Goal: Task Accomplishment & Management: Manage account settings

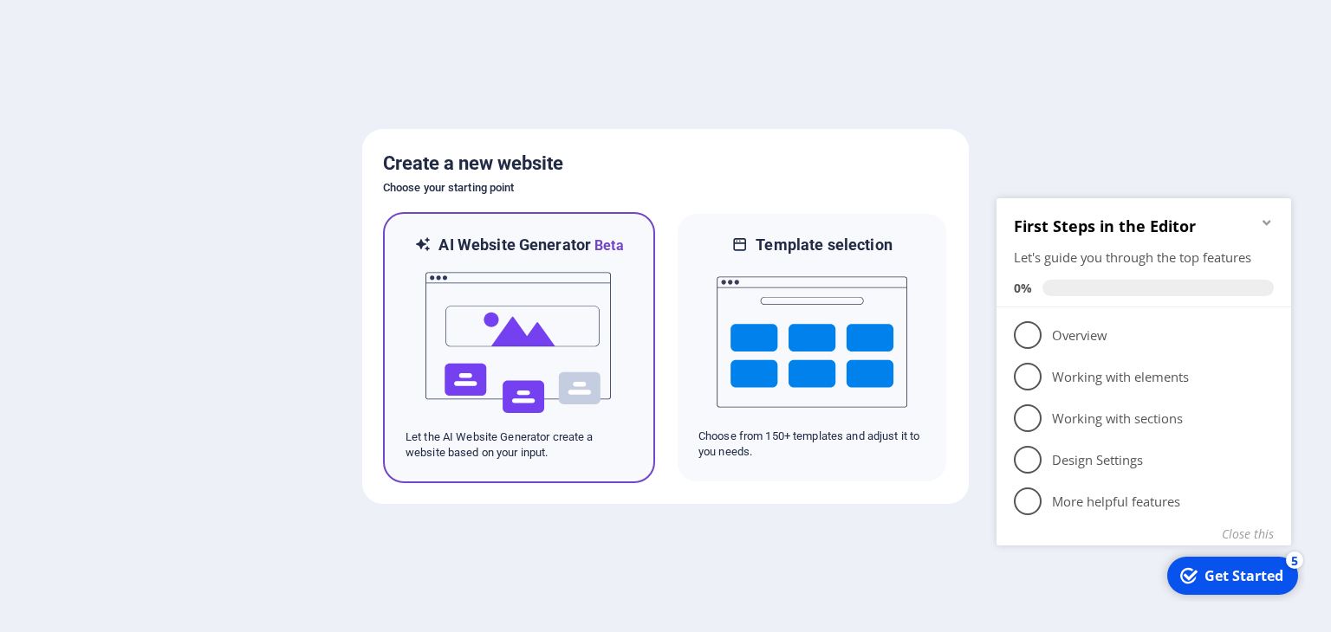
click at [525, 340] on img at bounding box center [519, 342] width 191 height 173
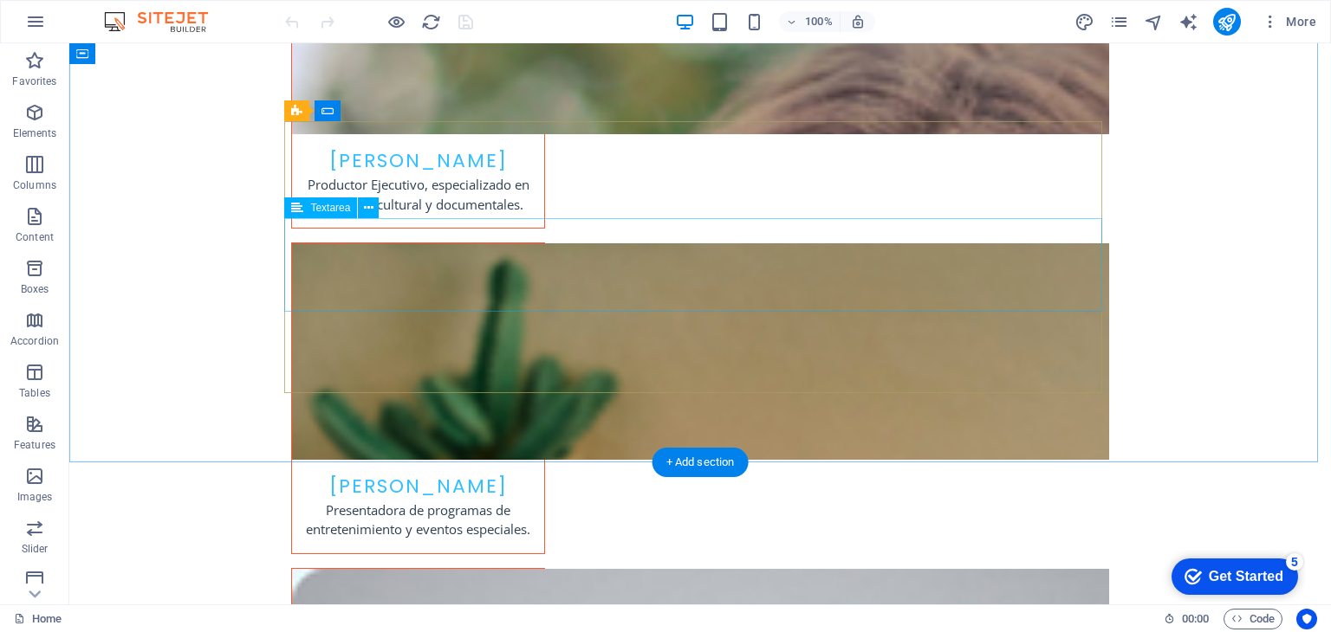
scroll to position [3846, 0]
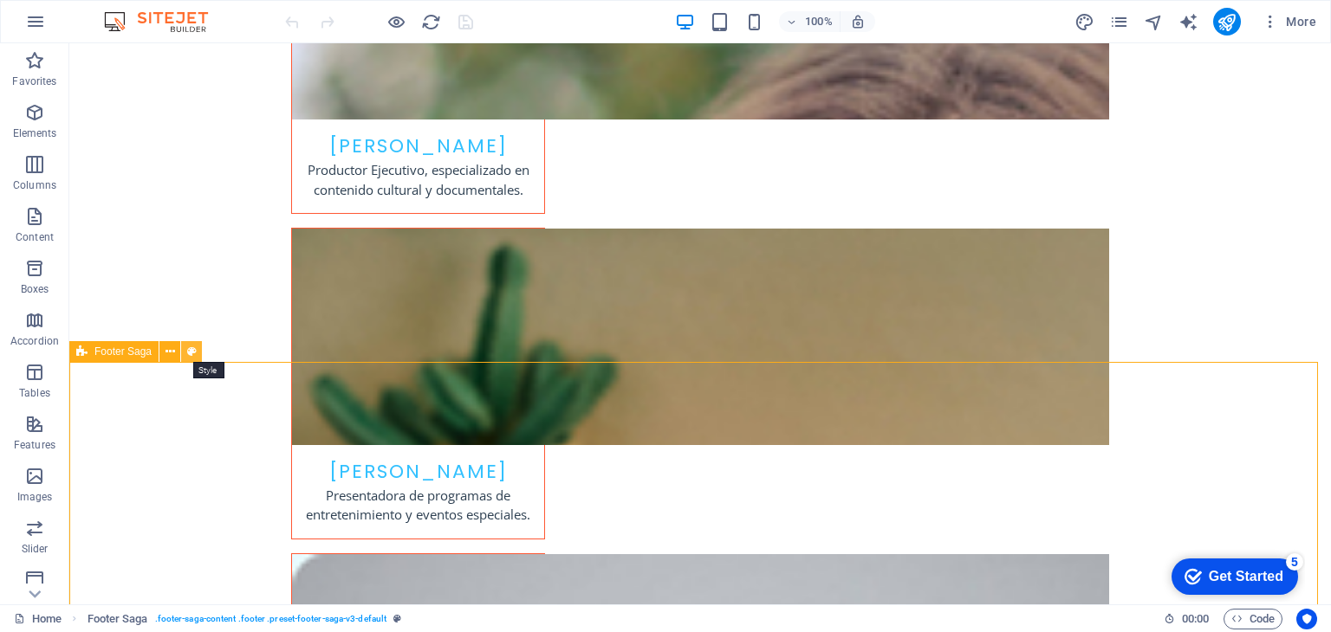
click at [196, 350] on button at bounding box center [191, 351] width 21 height 21
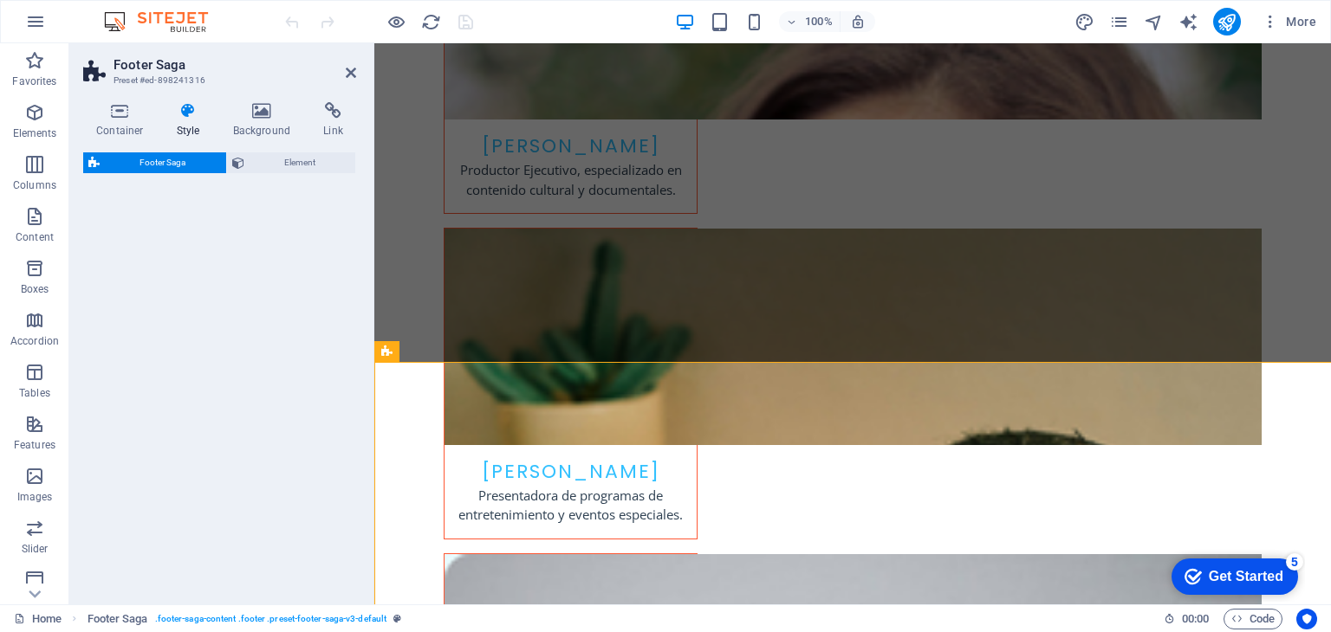
select select "rem"
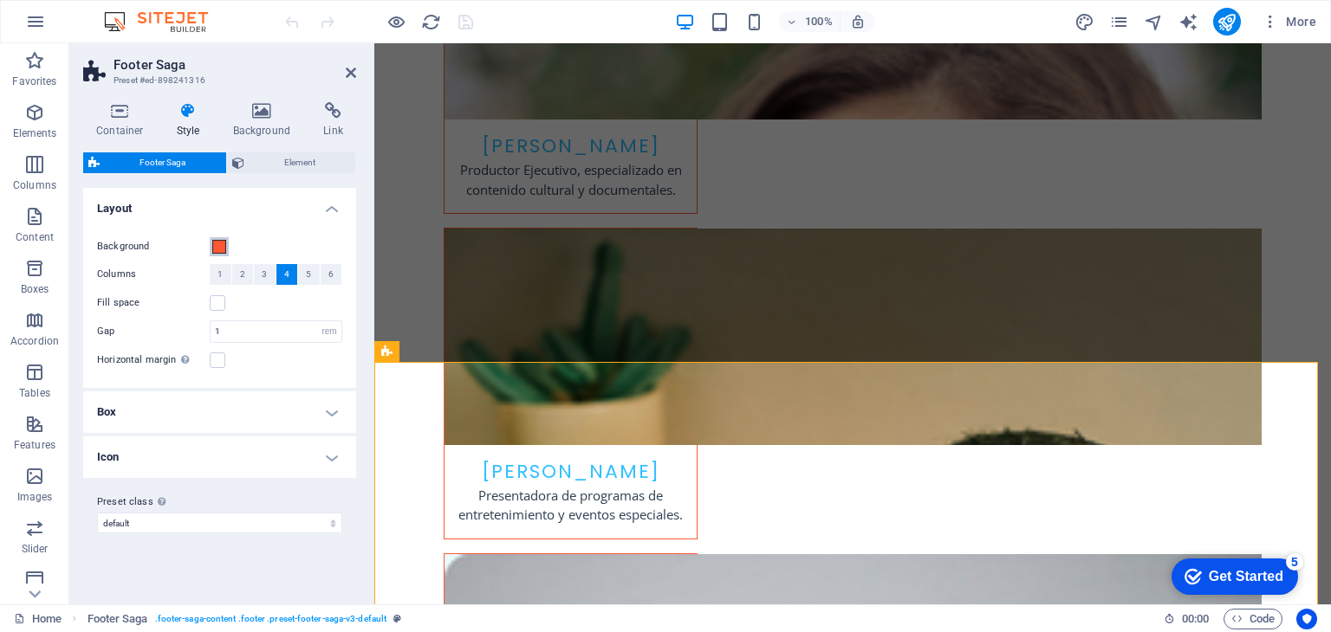
click at [217, 247] on span at bounding box center [219, 247] width 14 height 14
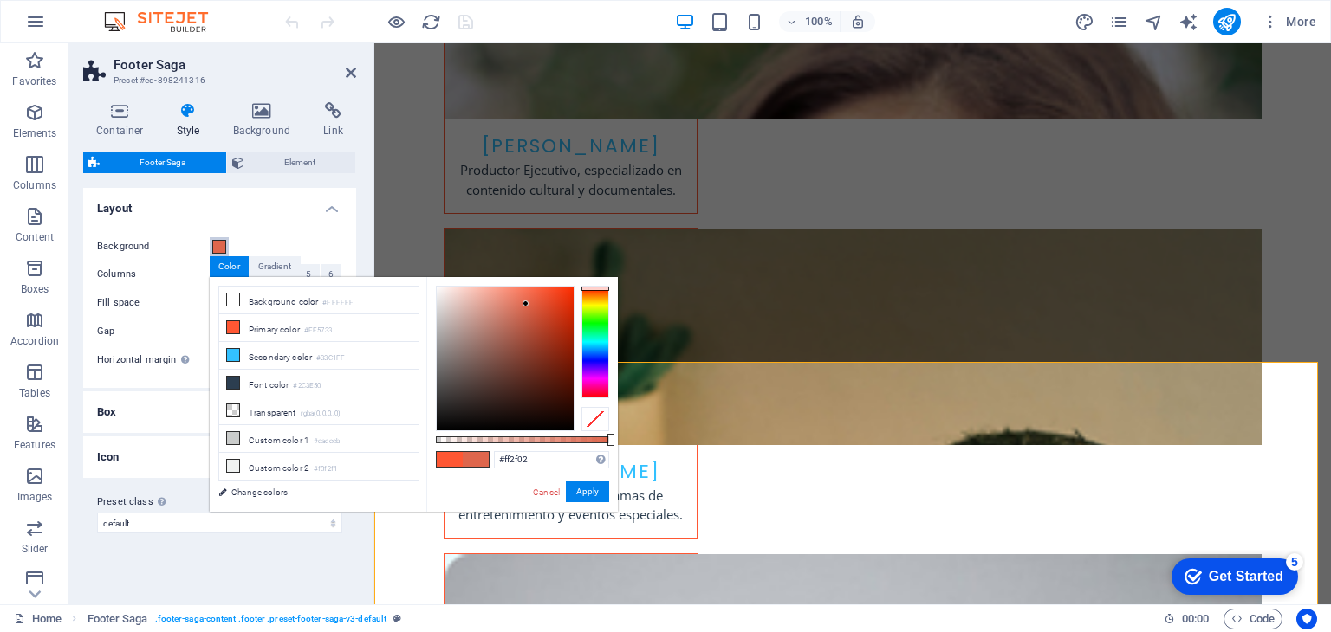
type input "#ff2d00"
drag, startPoint x: 490, startPoint y: 310, endPoint x: 648, endPoint y: 261, distance: 165.2
click at [648, 261] on body "Telemetro RD Home Favorites Elements Columns Content Boxes Accordion Tables Fea…" at bounding box center [665, 316] width 1331 height 632
click at [595, 491] on button "Apply" at bounding box center [587, 492] width 43 height 21
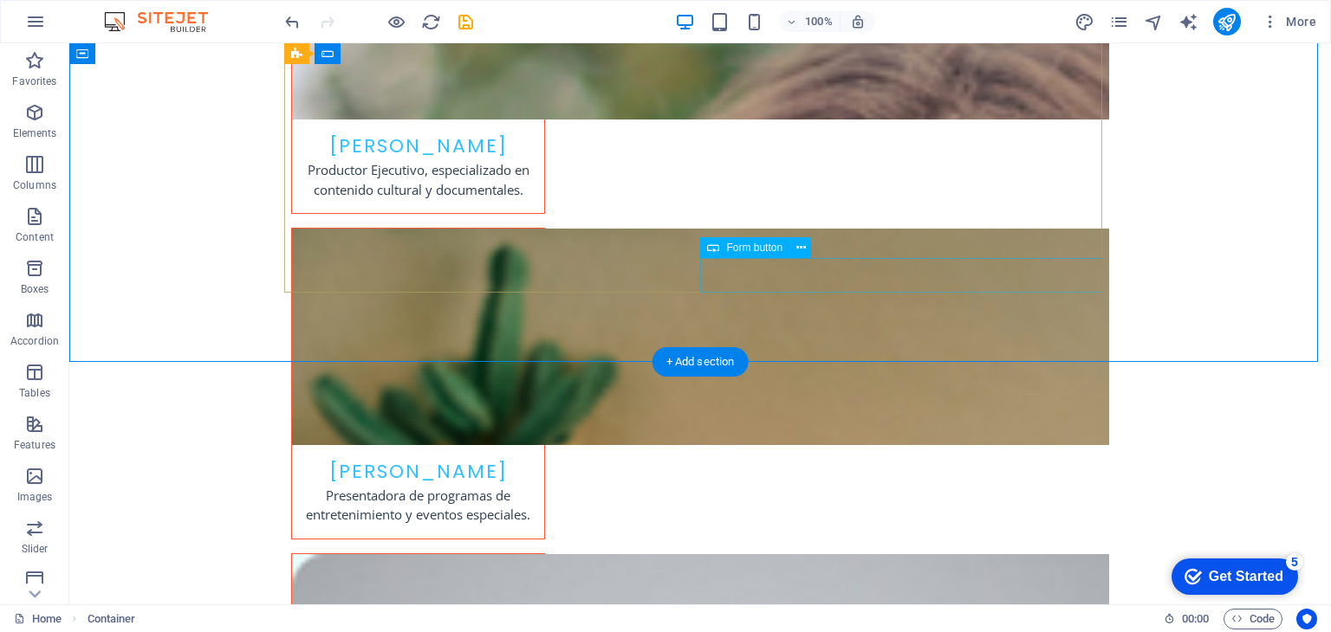
click at [773, 250] on span "Form button" at bounding box center [754, 248] width 56 height 10
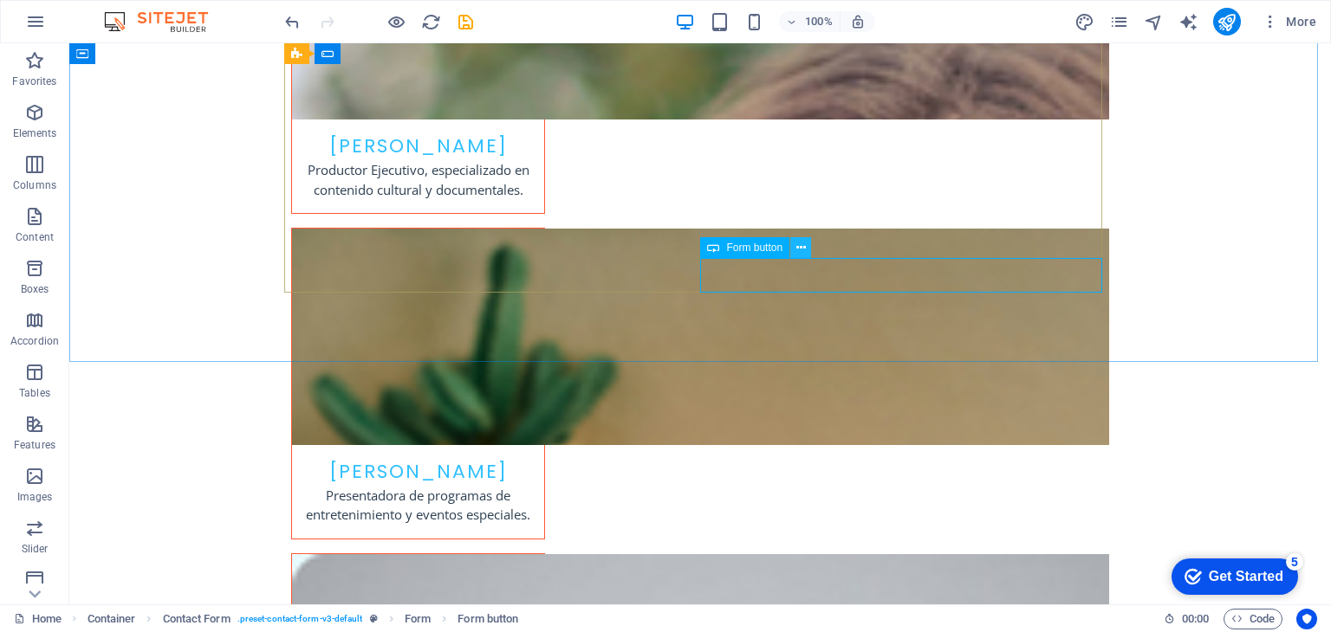
click at [807, 249] on button at bounding box center [800, 247] width 21 height 21
click at [28, 70] on icon "button" at bounding box center [34, 60] width 21 height 21
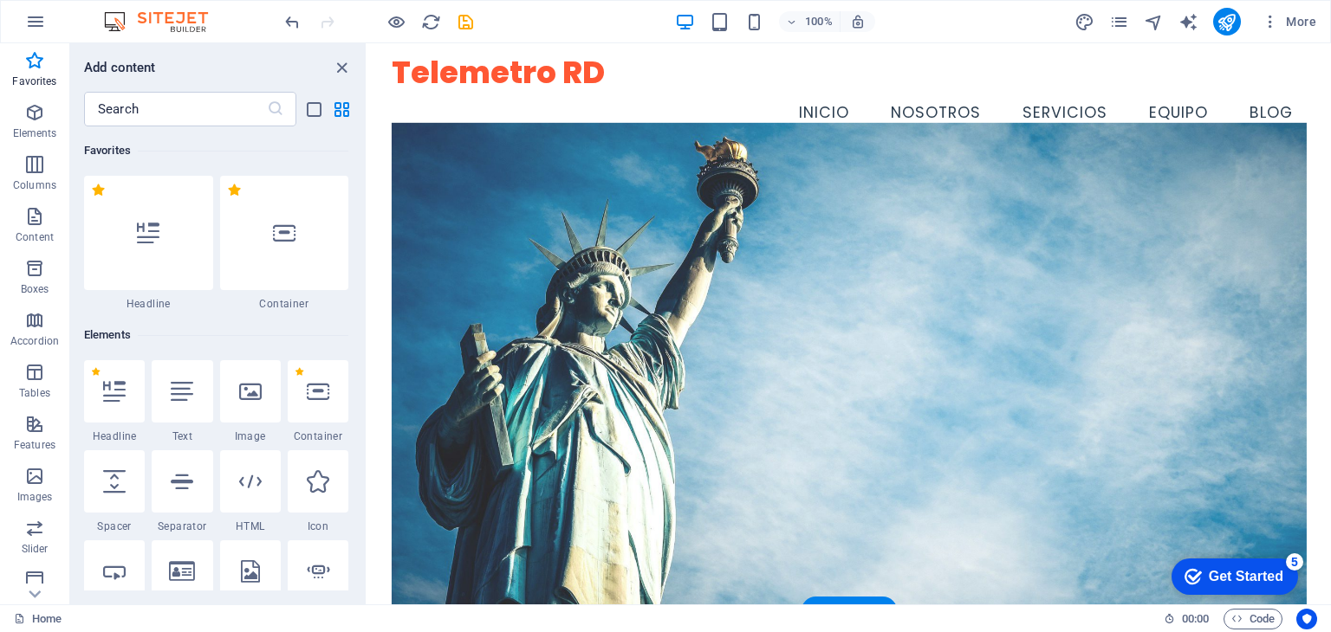
scroll to position [0, 0]
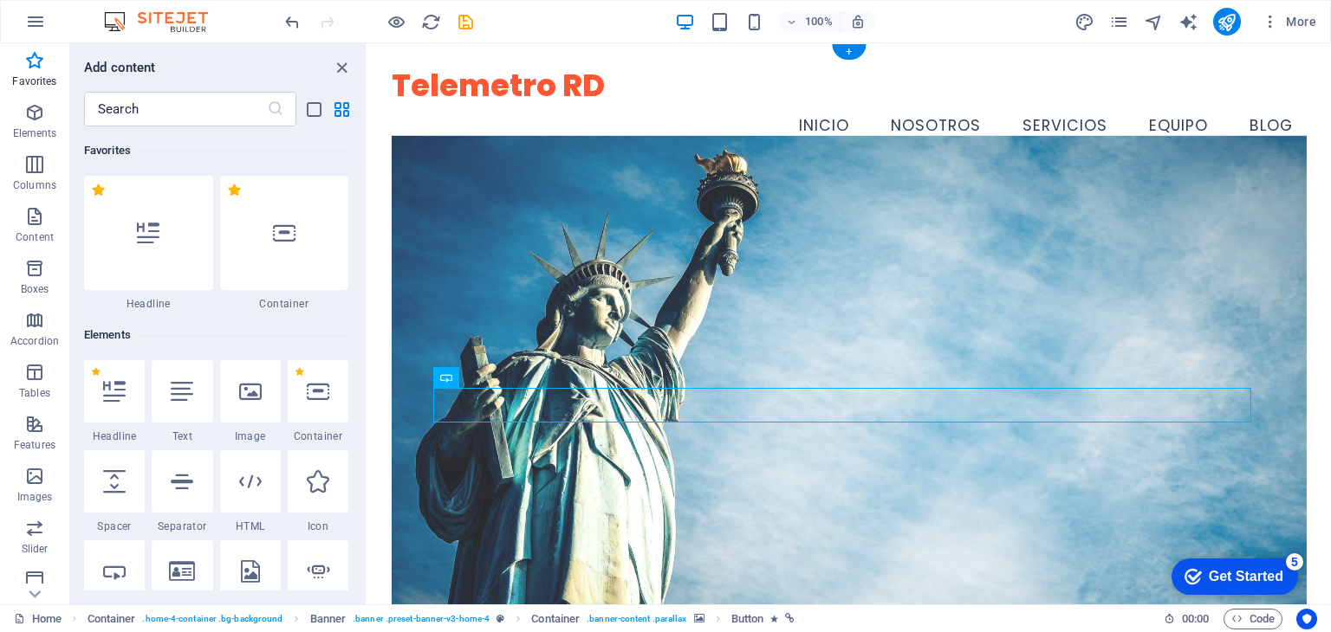
click at [655, 209] on figure at bounding box center [849, 390] width 915 height 511
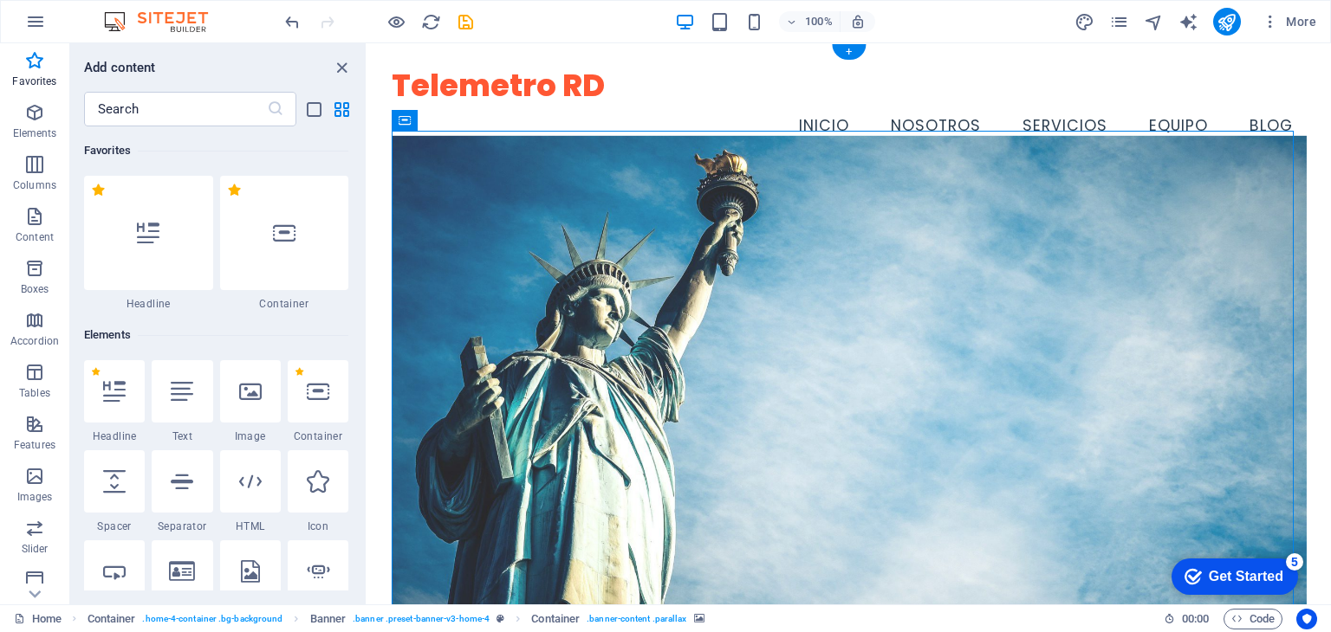
click at [412, 136] on figure at bounding box center [849, 390] width 915 height 511
click at [412, 118] on span "Banner" at bounding box center [409, 120] width 34 height 10
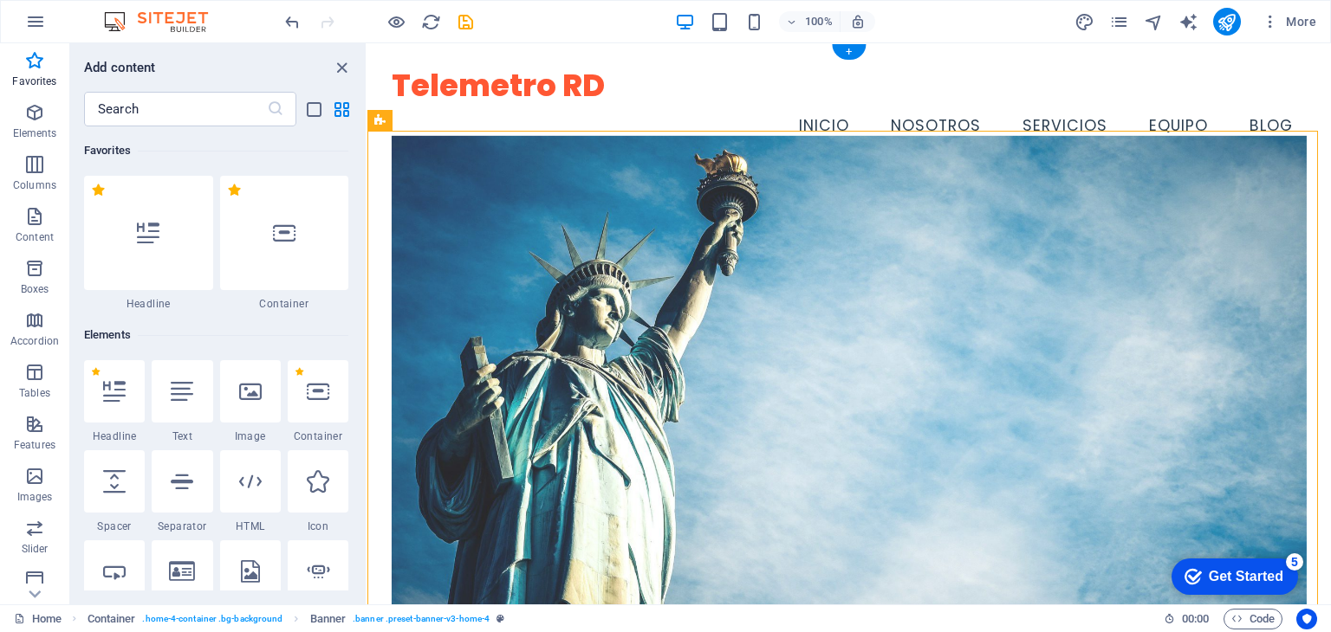
click at [520, 238] on figure at bounding box center [849, 390] width 915 height 511
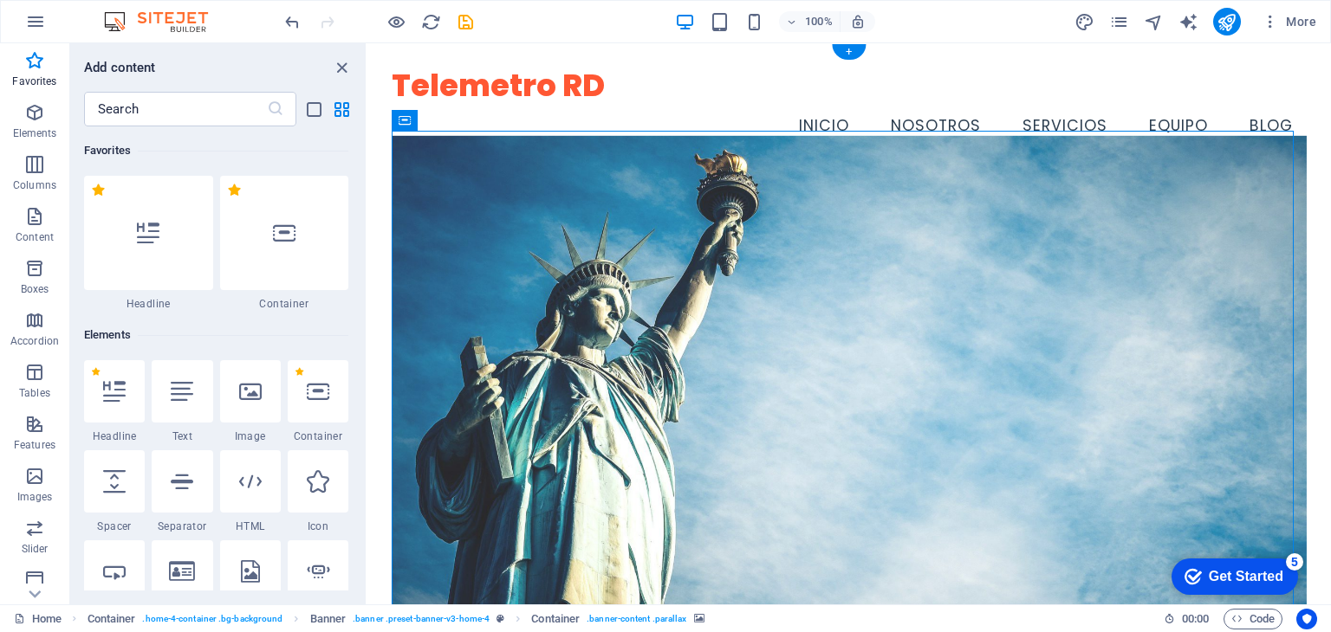
click at [520, 238] on figure at bounding box center [849, 390] width 915 height 511
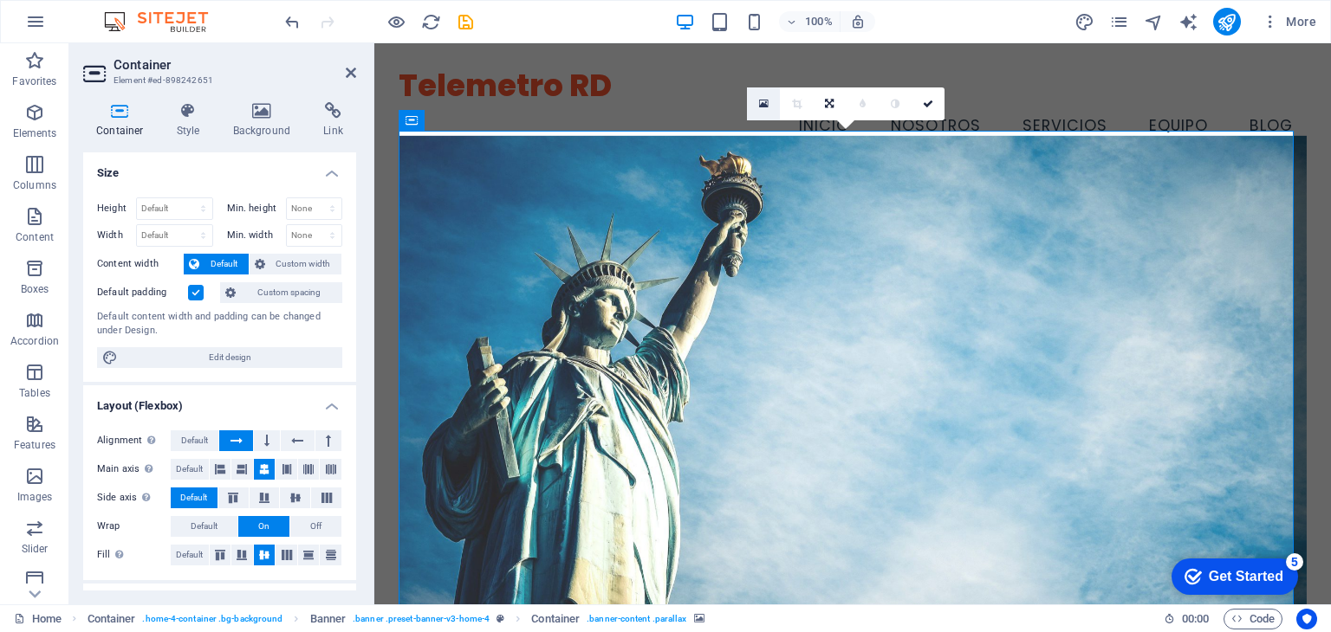
click at [762, 100] on icon at bounding box center [764, 104] width 10 height 12
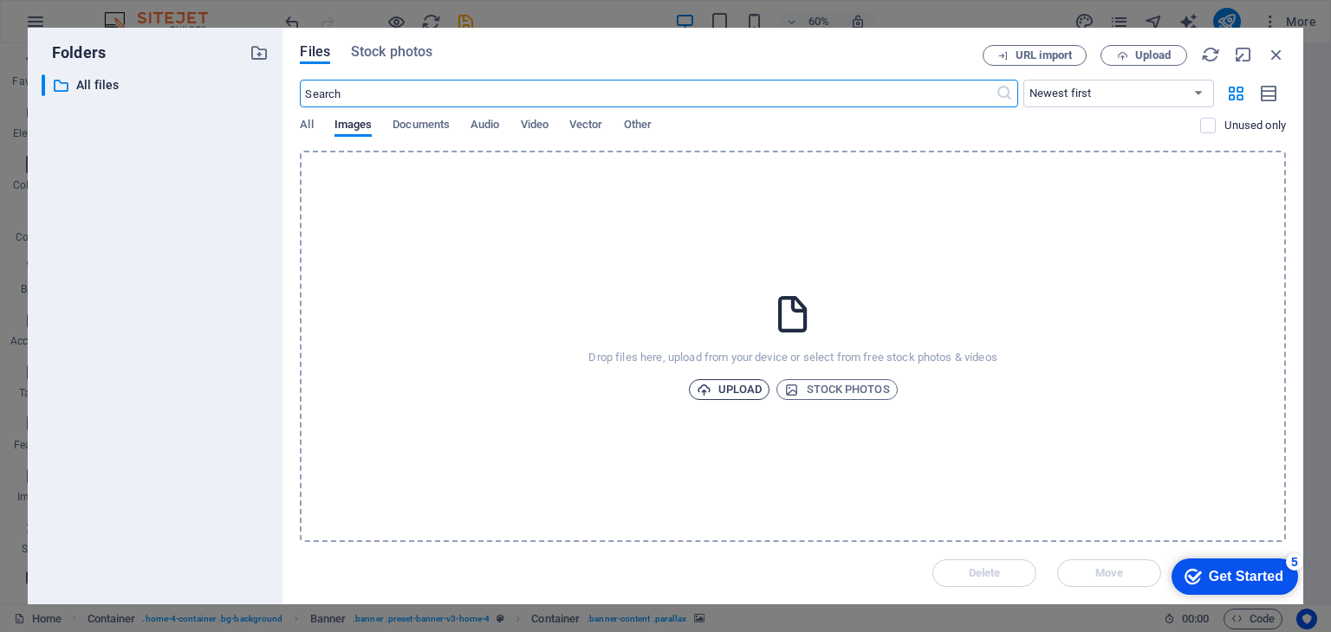
click at [726, 382] on span "Upload" at bounding box center [730, 389] width 66 height 21
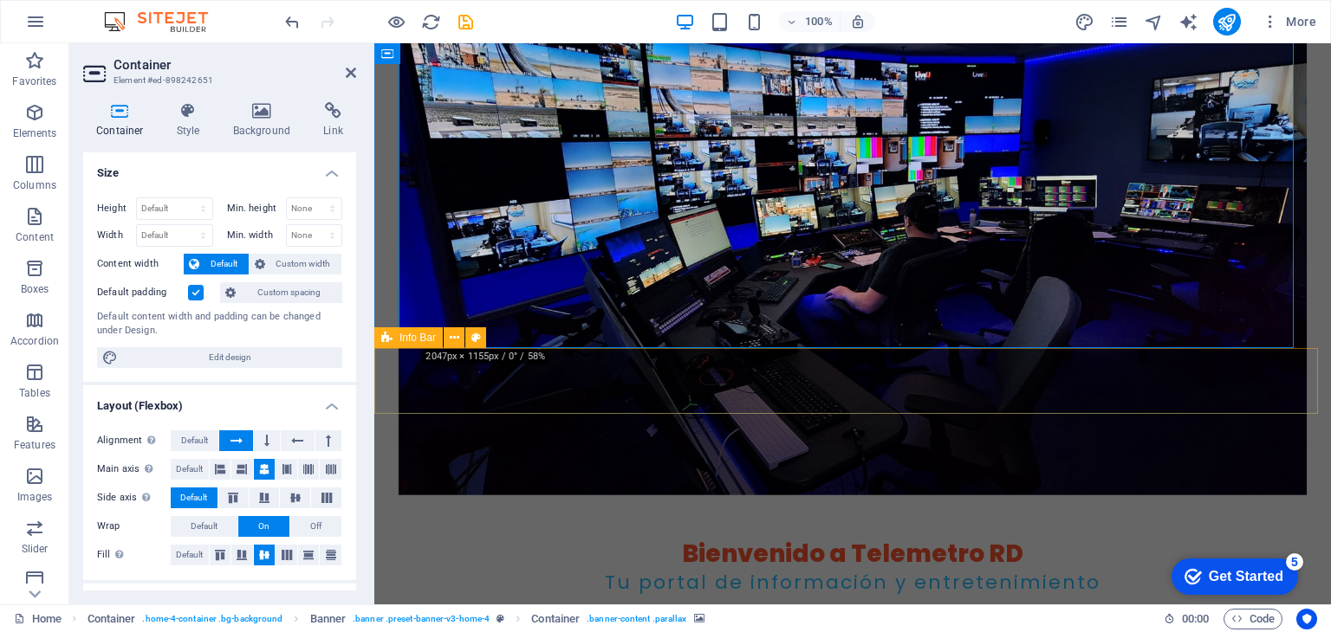
scroll to position [260, 0]
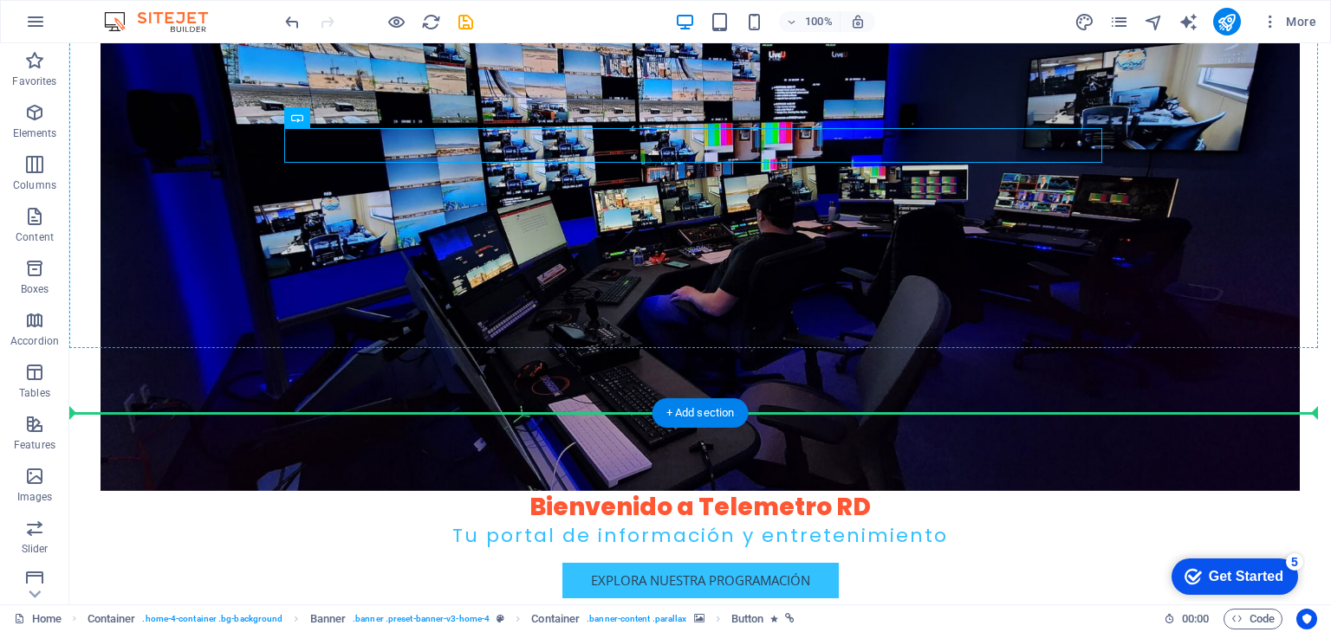
drag, startPoint x: 515, startPoint y: 142, endPoint x: 821, endPoint y: 198, distance: 311.0
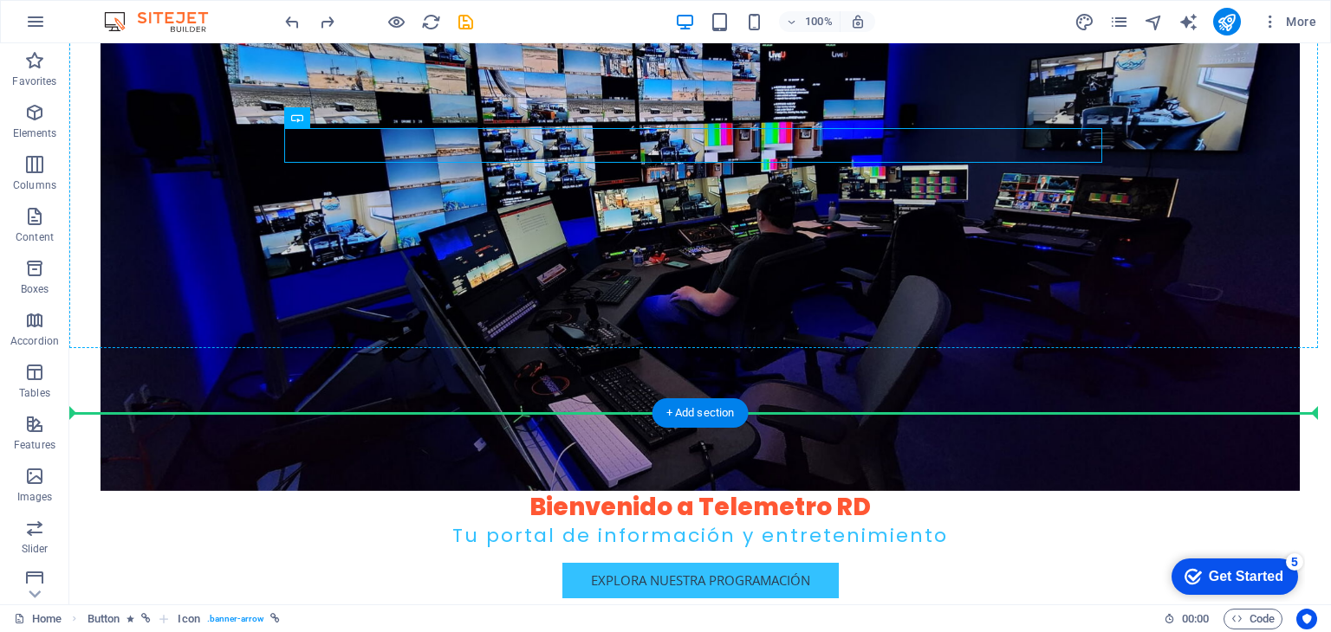
drag, startPoint x: 392, startPoint y: 162, endPoint x: 327, endPoint y: 257, distance: 114.9
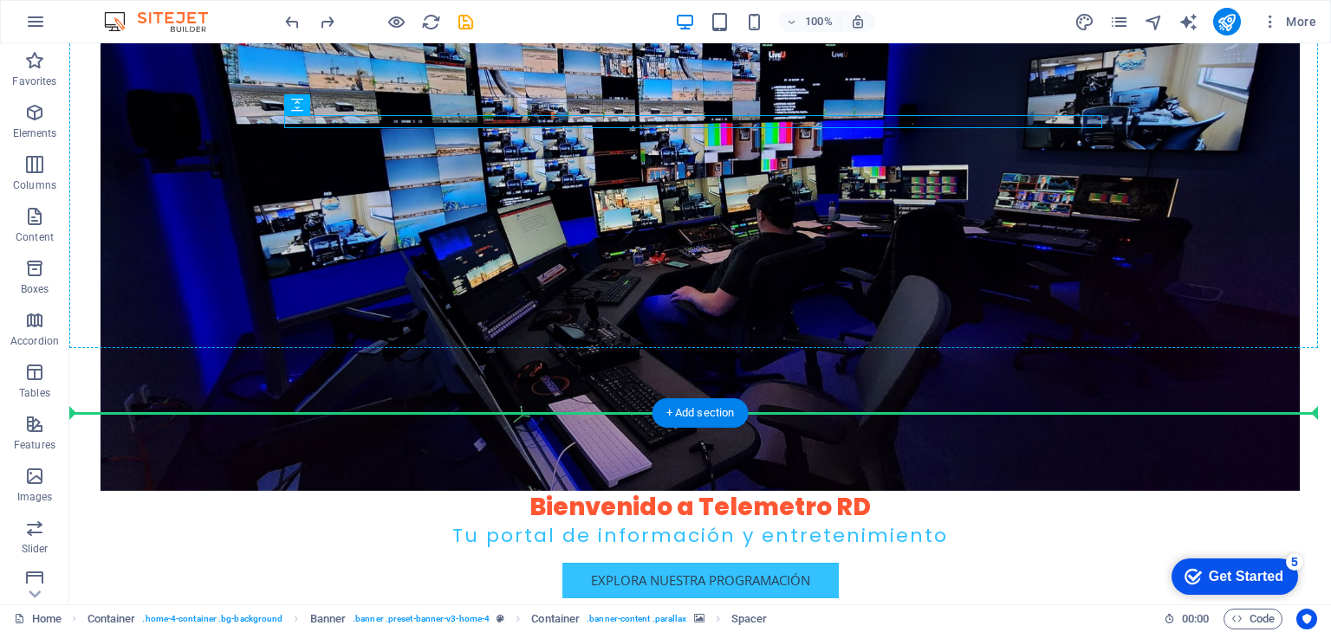
drag, startPoint x: 768, startPoint y: 119, endPoint x: 752, endPoint y: 302, distance: 184.4
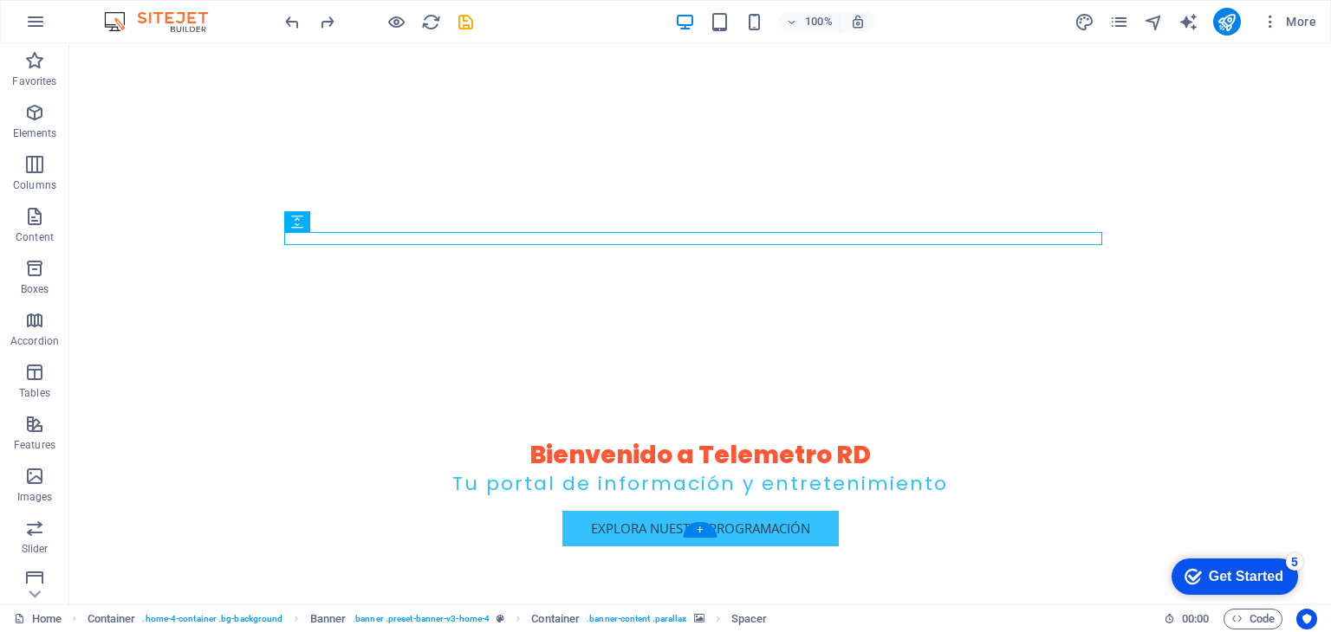
scroll to position [0, 0]
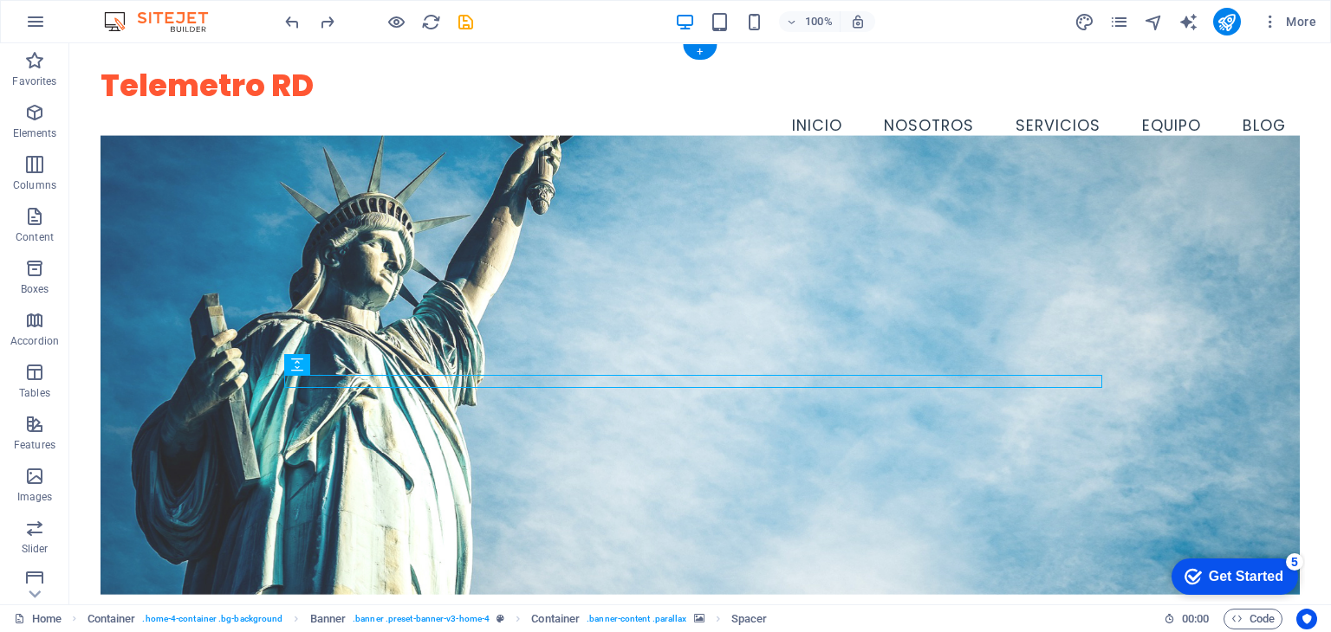
click at [316, 175] on figure at bounding box center [699, 364] width 1198 height 459
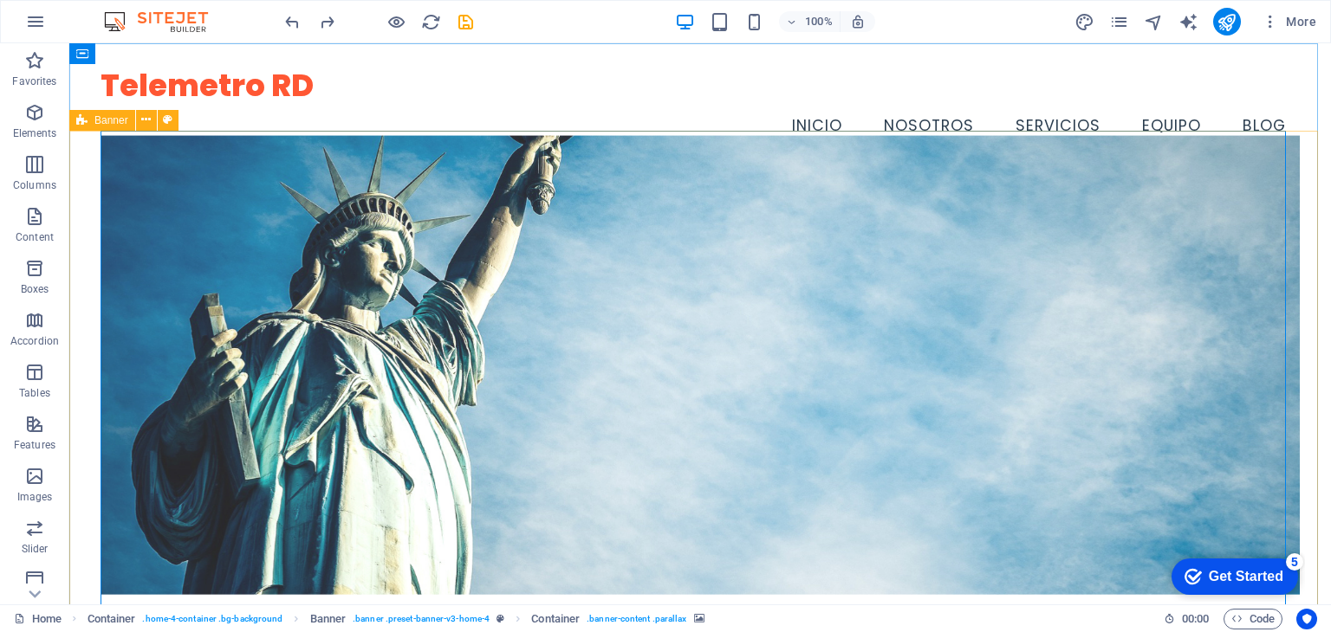
click at [113, 124] on span "Banner" at bounding box center [111, 120] width 34 height 10
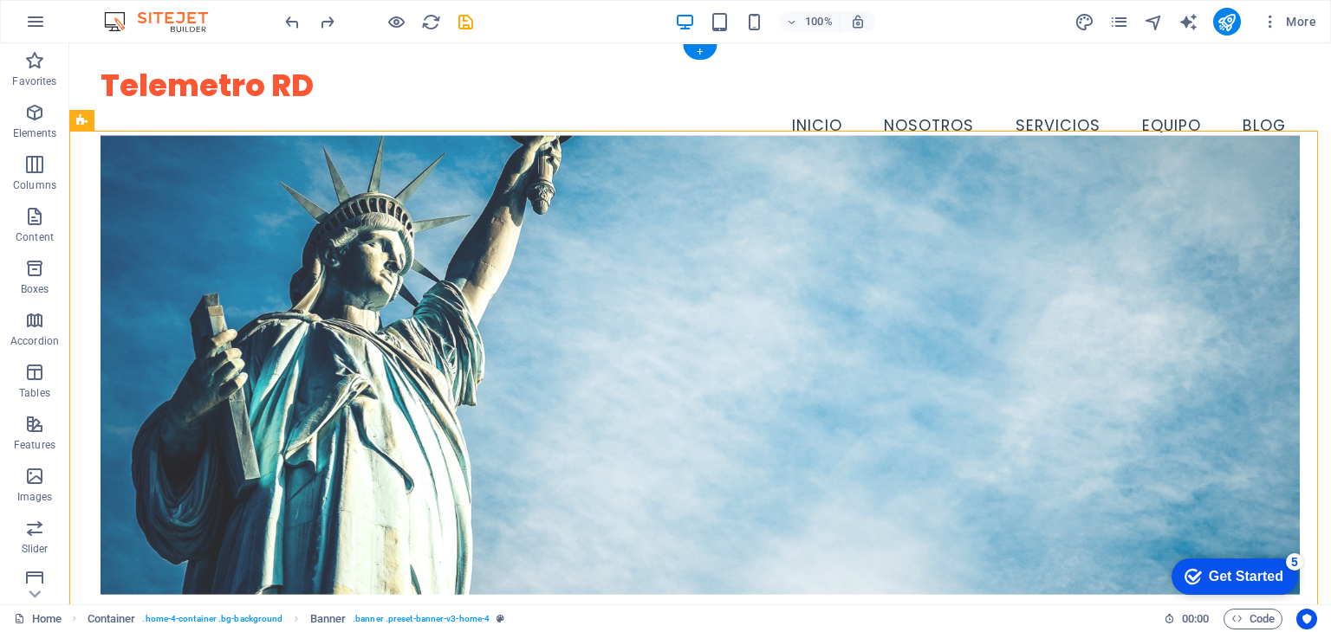
click at [164, 164] on figure at bounding box center [699, 364] width 1198 height 459
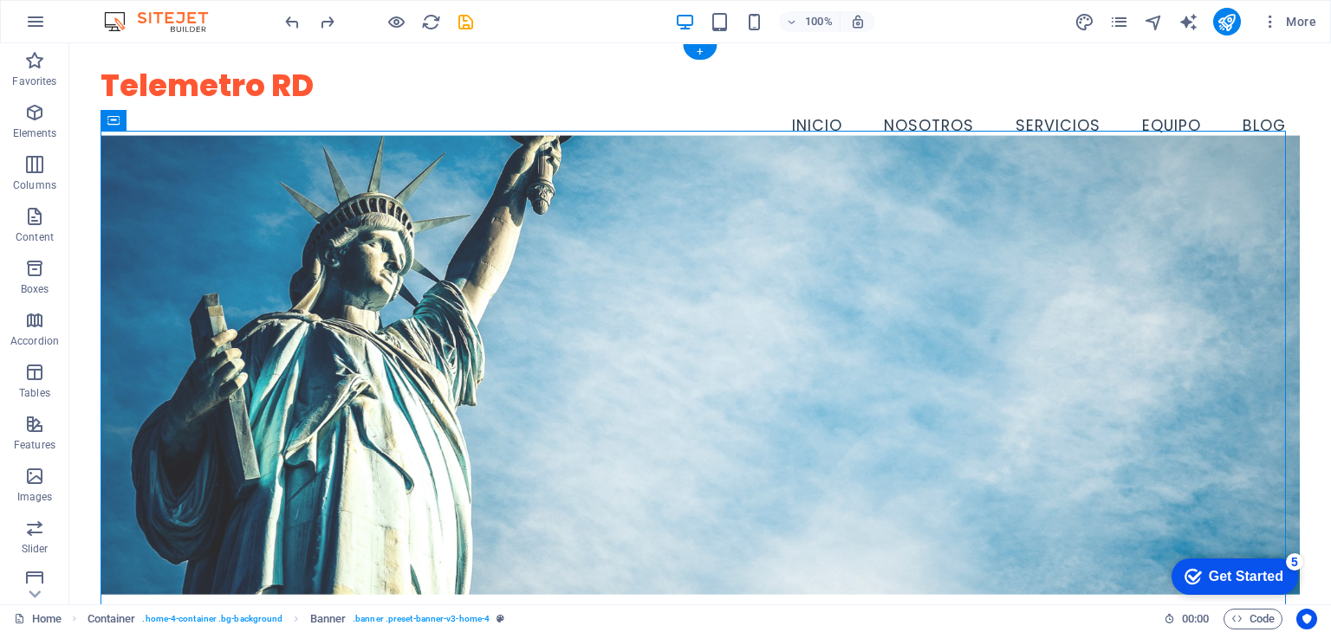
click at [164, 164] on figure at bounding box center [699, 364] width 1198 height 459
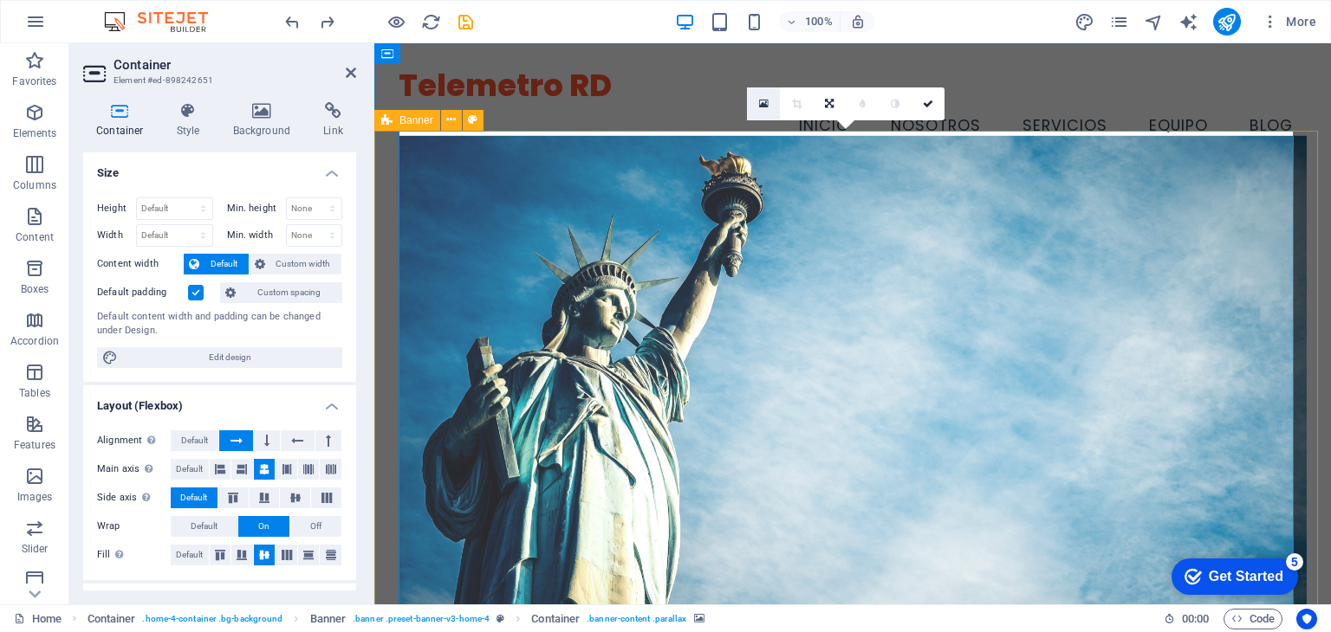
click at [758, 106] on link at bounding box center [763, 103] width 33 height 33
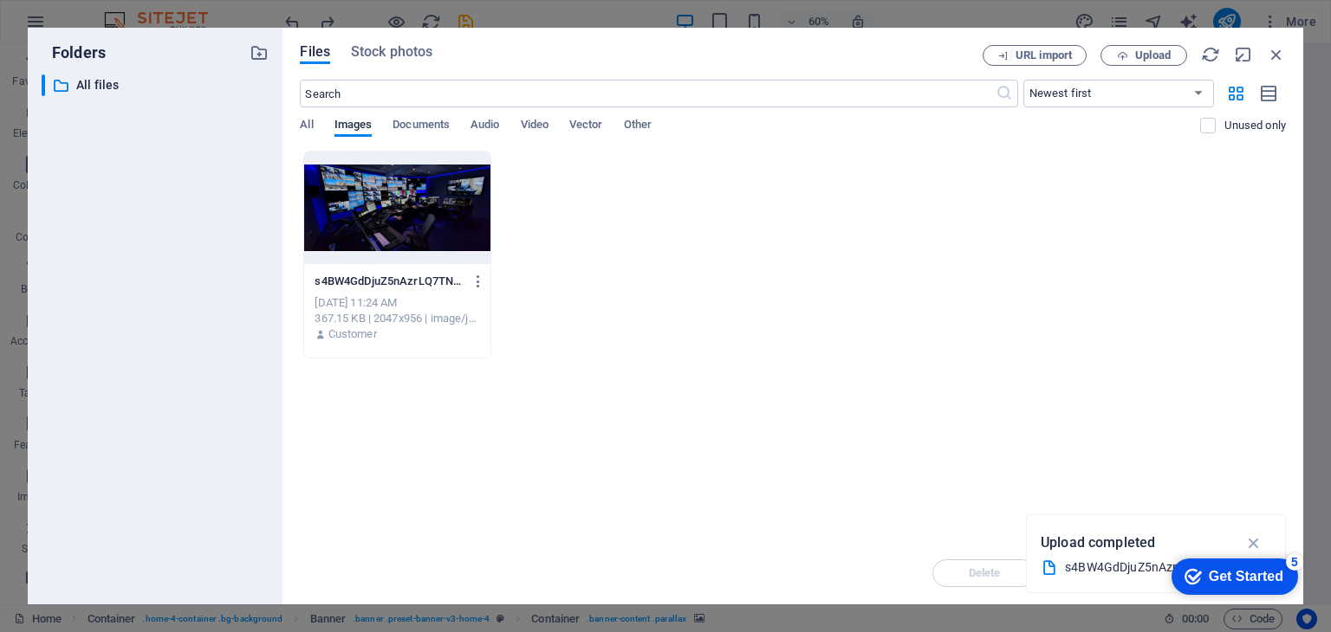
click at [447, 245] on div at bounding box center [396, 208] width 185 height 113
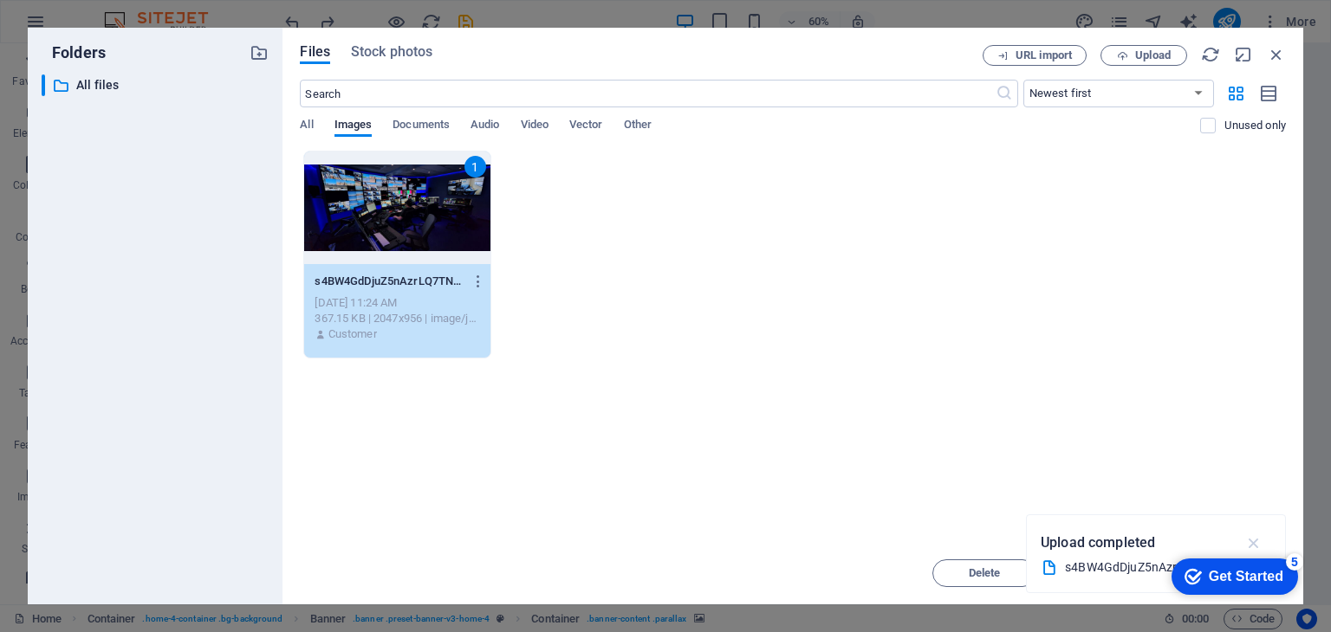
click at [1254, 541] on icon "button" at bounding box center [1254, 543] width 20 height 19
click at [1247, 580] on div "Get Started" at bounding box center [1246, 577] width 75 height 16
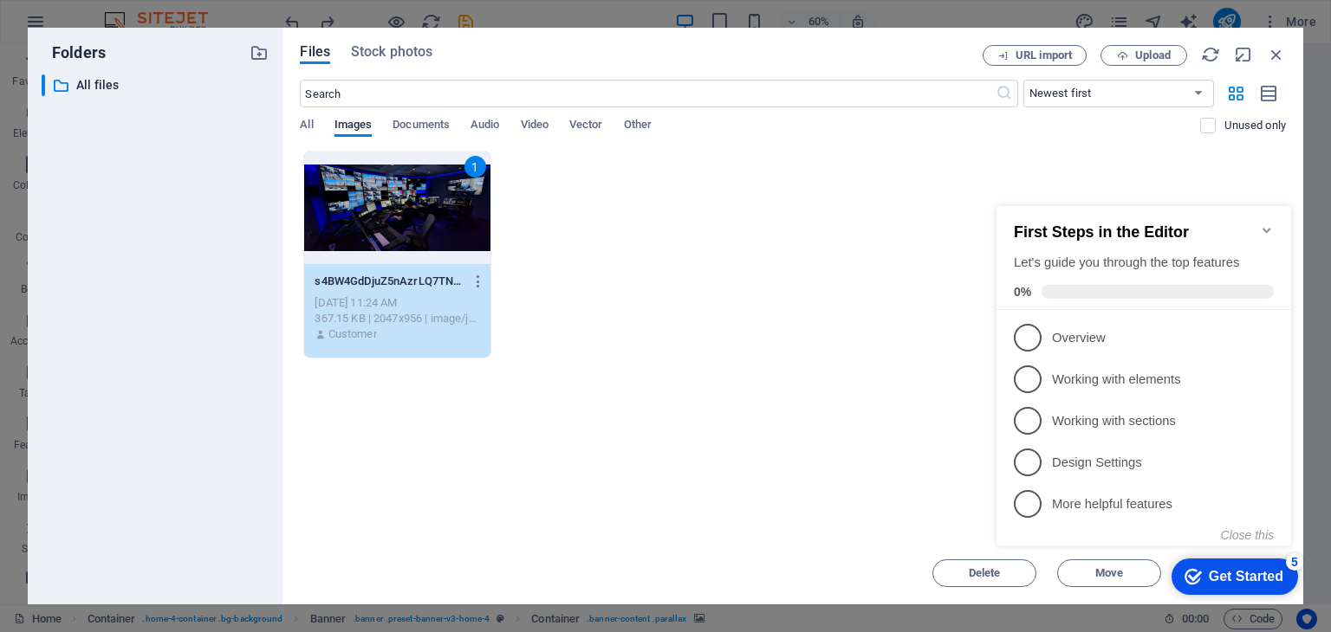
click at [891, 392] on div "Drop files here to upload them instantly 1 s4BW4GdDjuZ5nAzrLQ7TNf-MJgVA47F5eWjB…" at bounding box center [793, 347] width 986 height 392
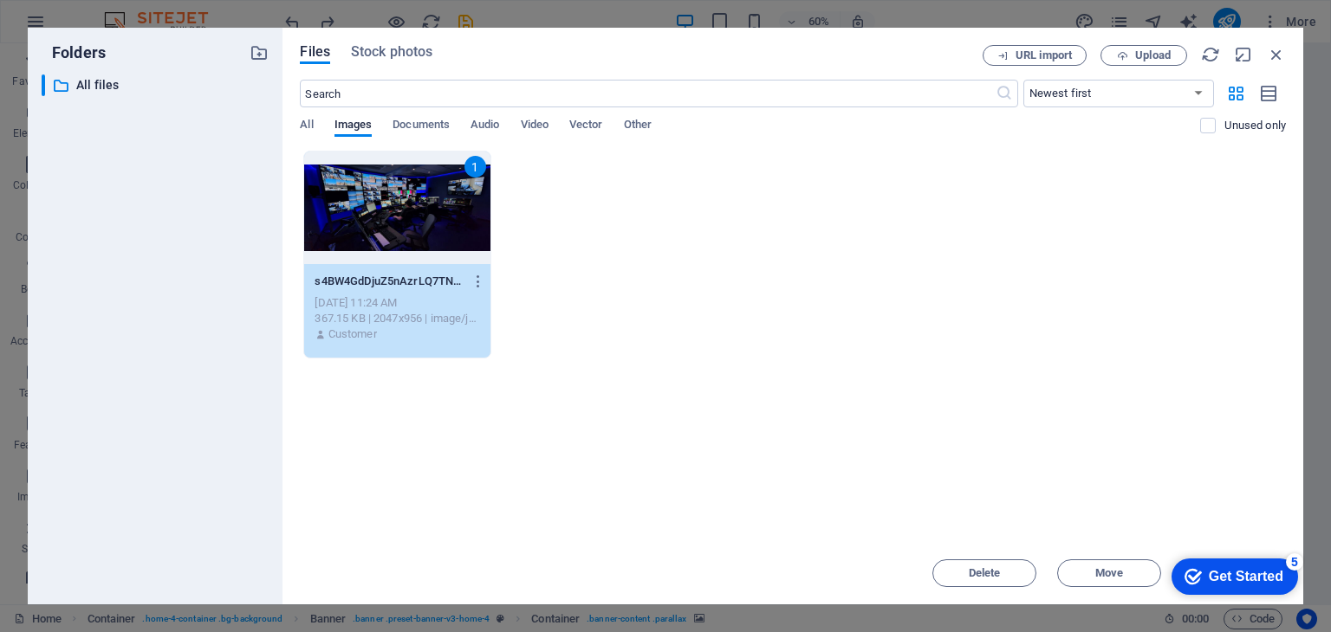
click at [443, 191] on div "1" at bounding box center [396, 208] width 185 height 113
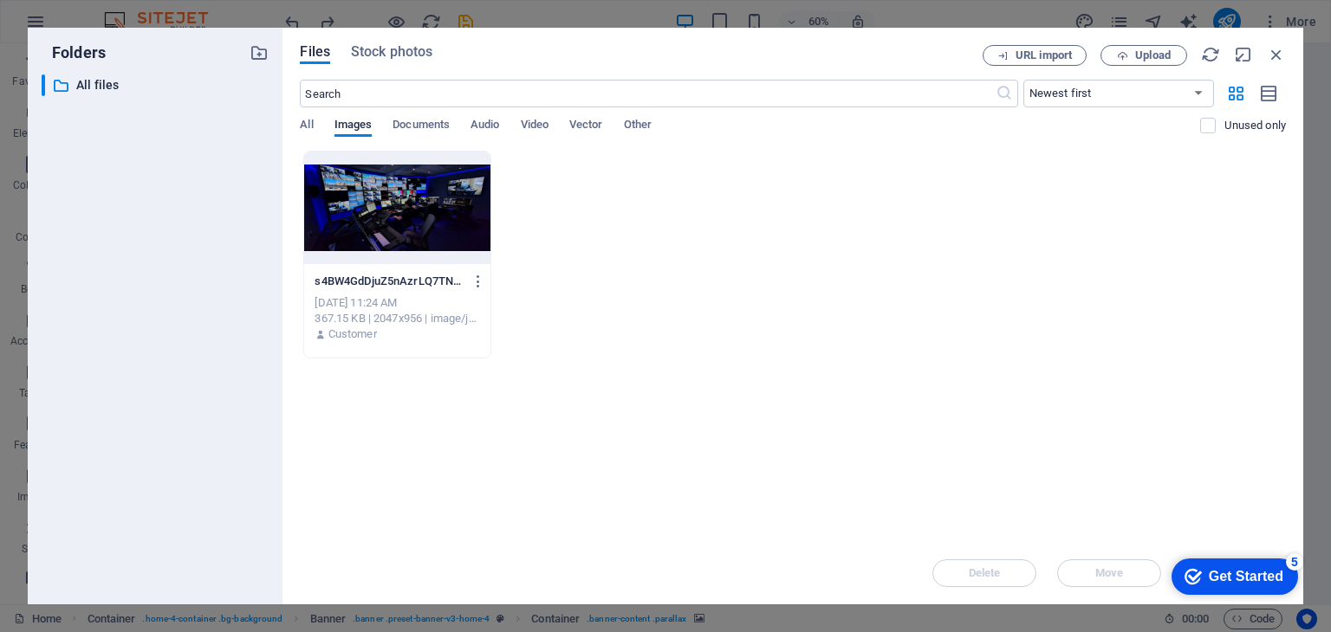
click at [443, 191] on div at bounding box center [396, 208] width 185 height 113
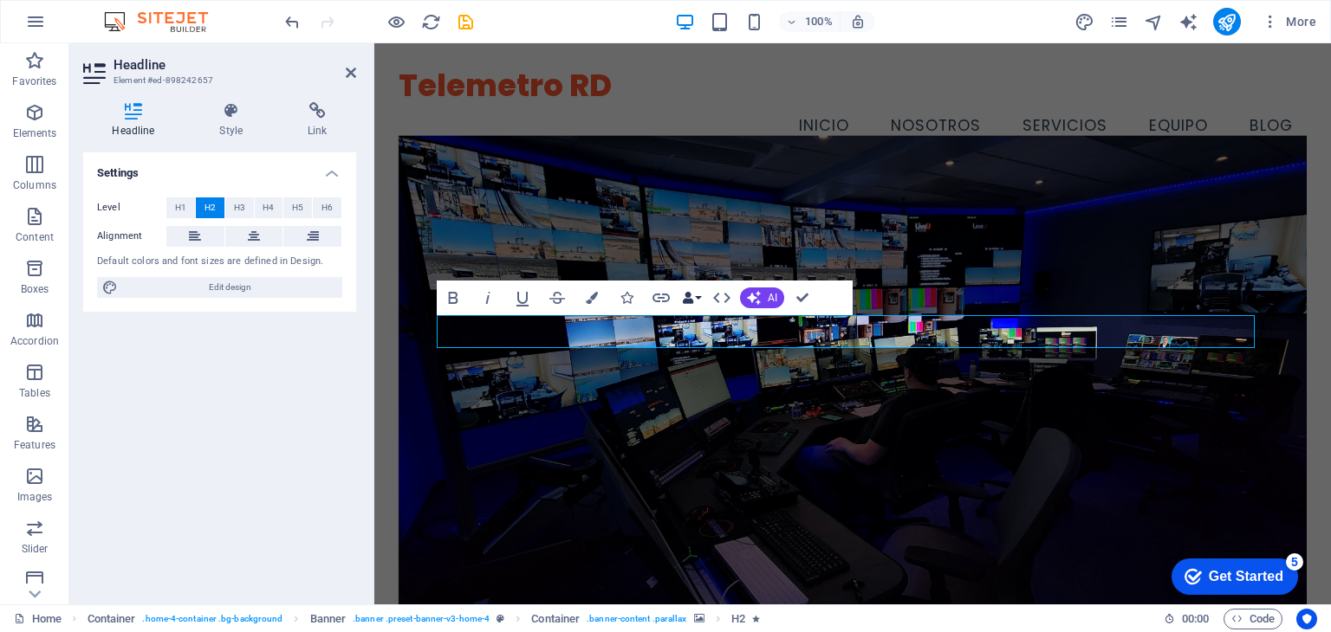
click at [698, 299] on button "Data Bindings" at bounding box center [691, 298] width 24 height 35
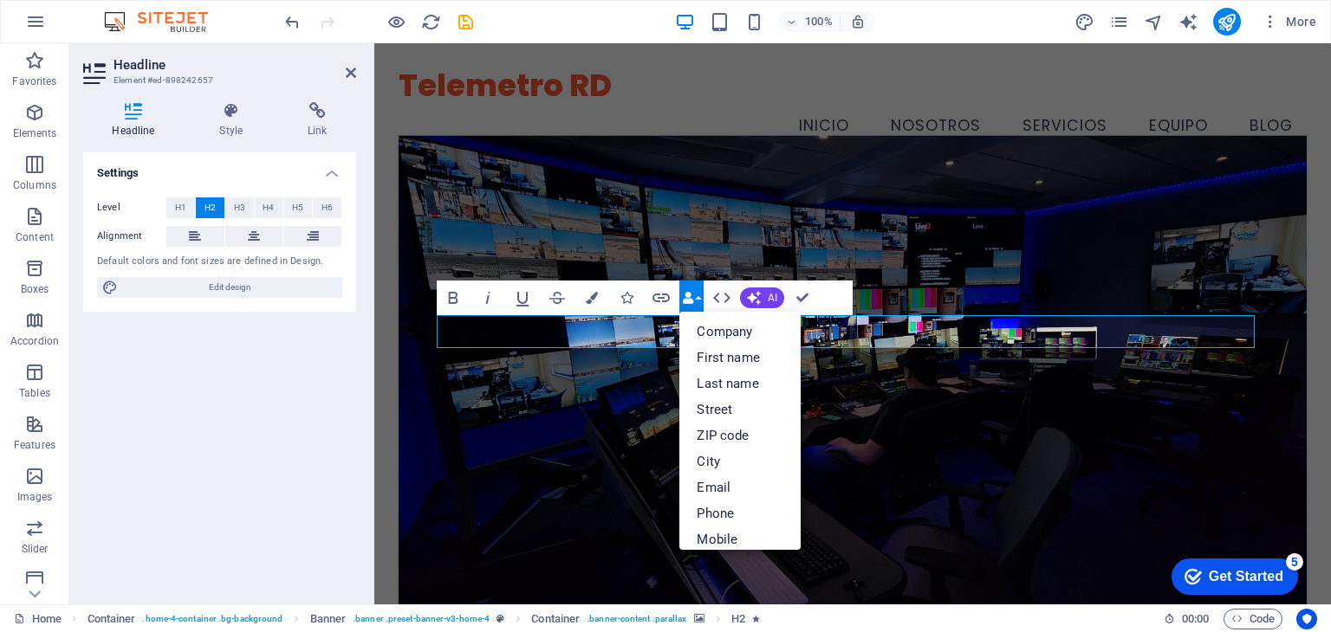
click at [698, 299] on button "Data Bindings" at bounding box center [691, 298] width 24 height 35
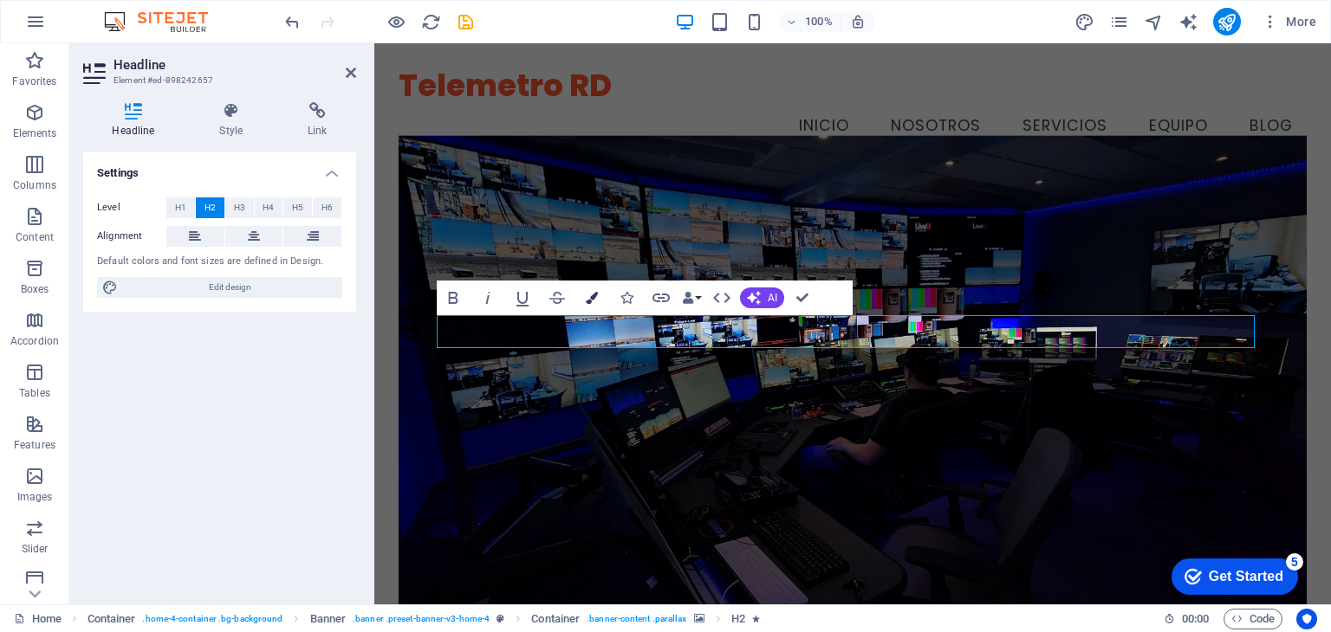
click at [593, 299] on icon "button" at bounding box center [592, 298] width 12 height 12
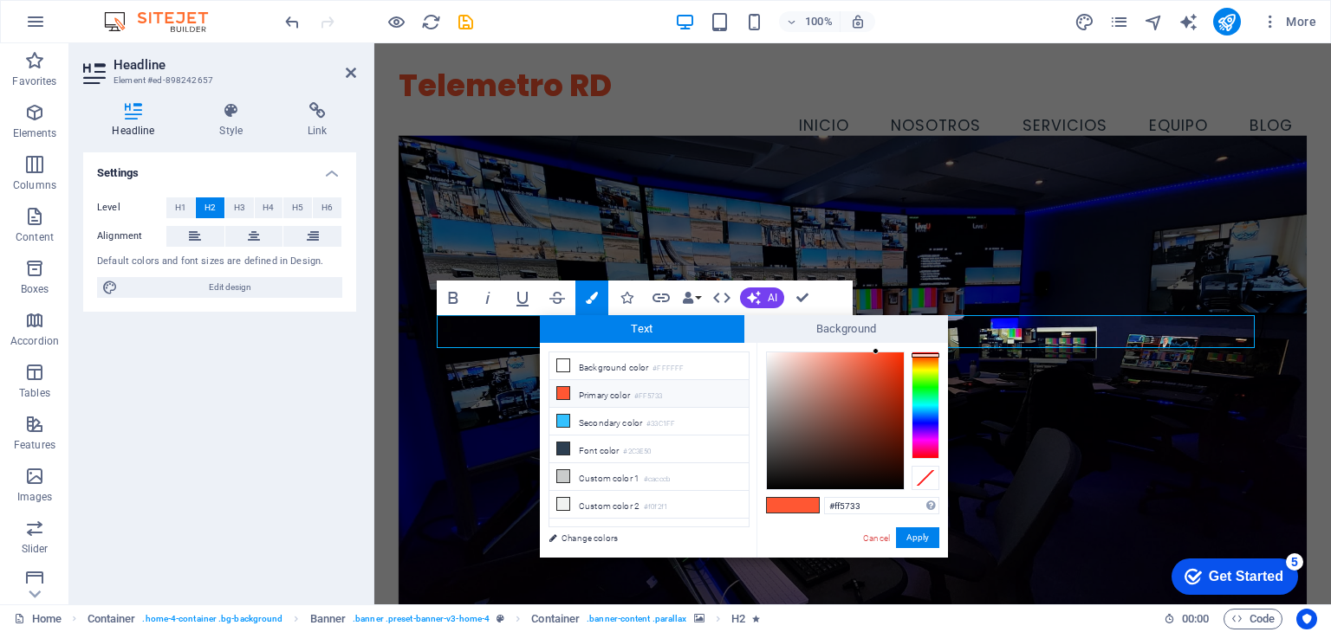
click at [799, 507] on span at bounding box center [806, 505] width 26 height 15
drag, startPoint x: 795, startPoint y: 385, endPoint x: 741, endPoint y: 334, distance: 74.8
click at [747, 324] on div "Text Background less Background color #FFFFFF Primary color #FF5733 Secondary c…" at bounding box center [744, 436] width 408 height 243
type input "#000000"
click at [917, 542] on button "Apply" at bounding box center [917, 538] width 43 height 21
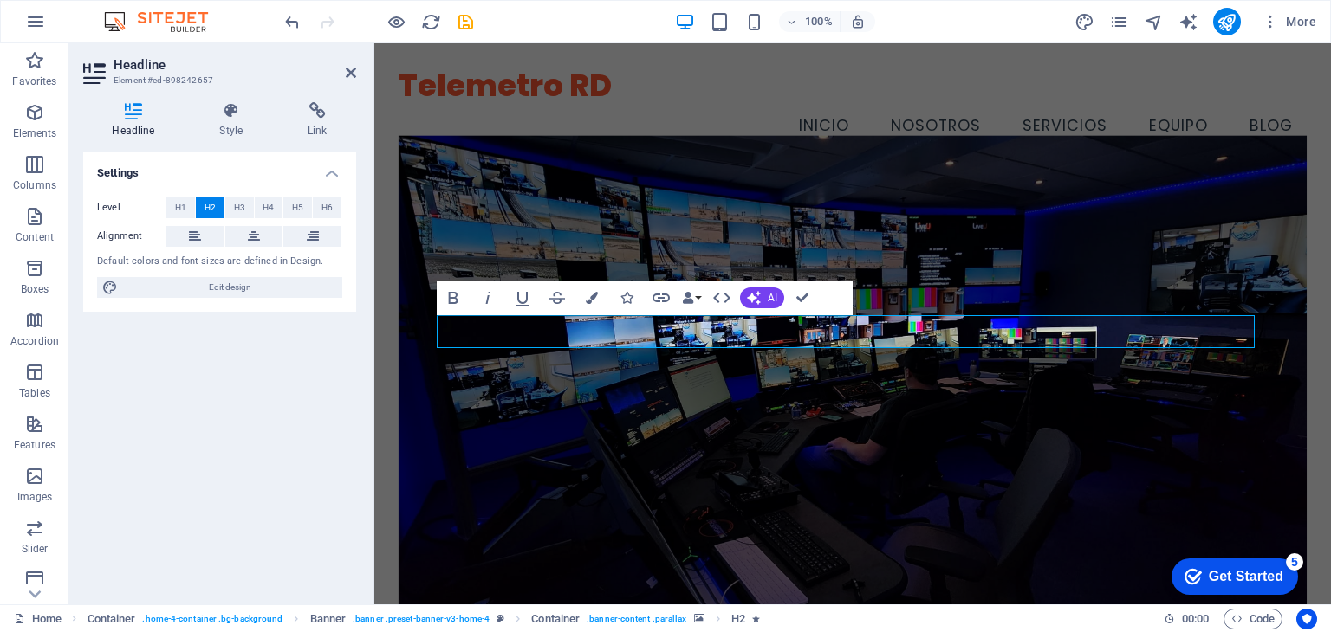
click at [904, 248] on div "H2 Container Banner Banner Container Container Menu Bar Menu H3 Spacer Button I…" at bounding box center [852, 323] width 956 height 561
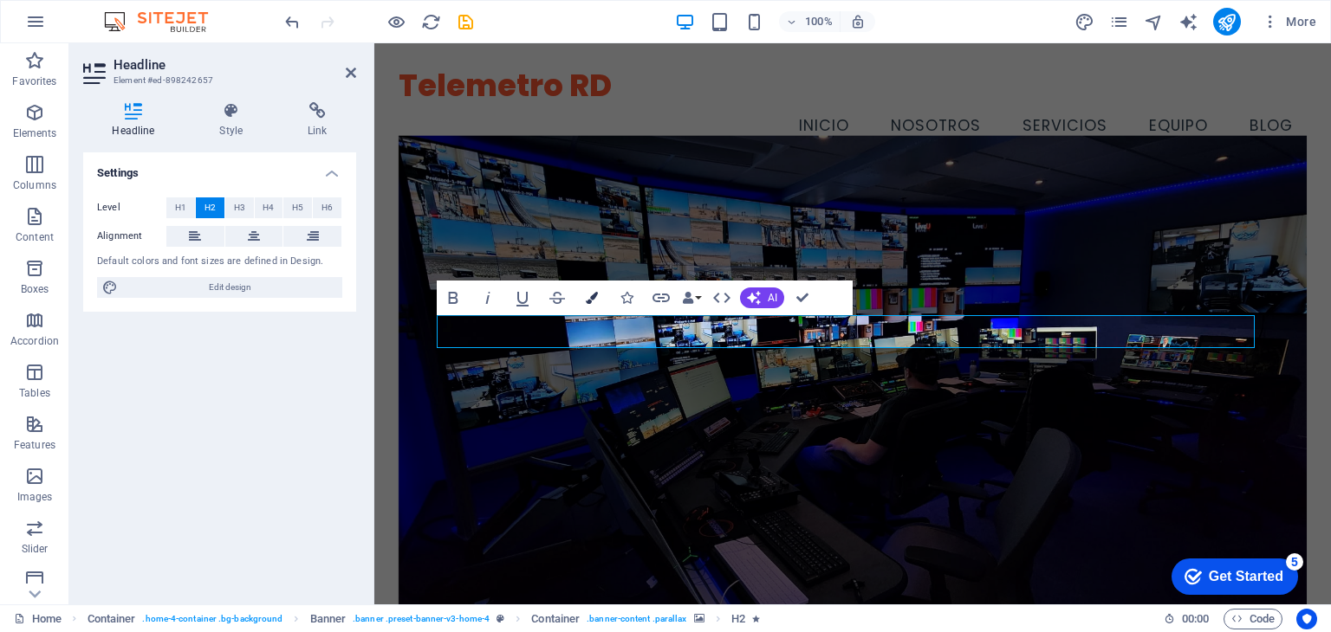
click at [586, 295] on icon "button" at bounding box center [592, 298] width 12 height 12
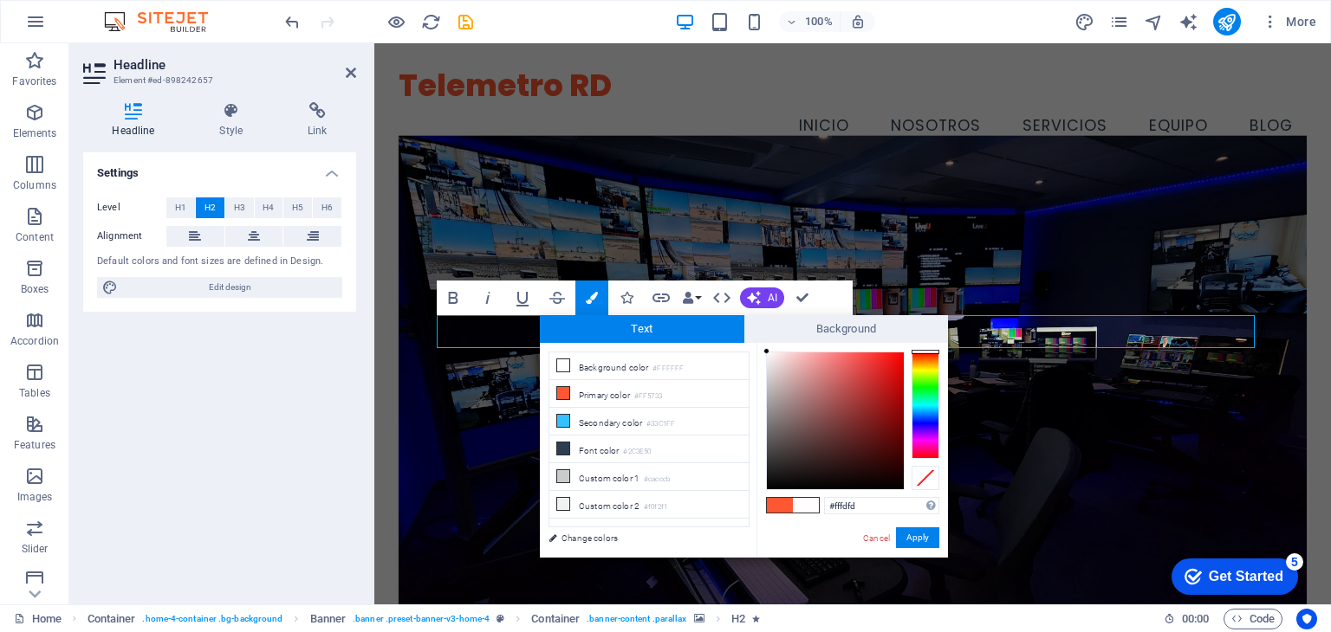
drag, startPoint x: 779, startPoint y: 390, endPoint x: 767, endPoint y: 347, distance: 44.1
click at [767, 347] on div "#fffdfd Supported formats #0852ed rgb(8, 82, 237) rgba(8, 82, 237, 90%) hsv(221…" at bounding box center [851, 576] width 191 height 466
type input "#ffffff"
drag, startPoint x: 778, startPoint y: 368, endPoint x: 763, endPoint y: 351, distance: 22.7
click at [763, 351] on div at bounding box center [765, 351] width 6 height 6
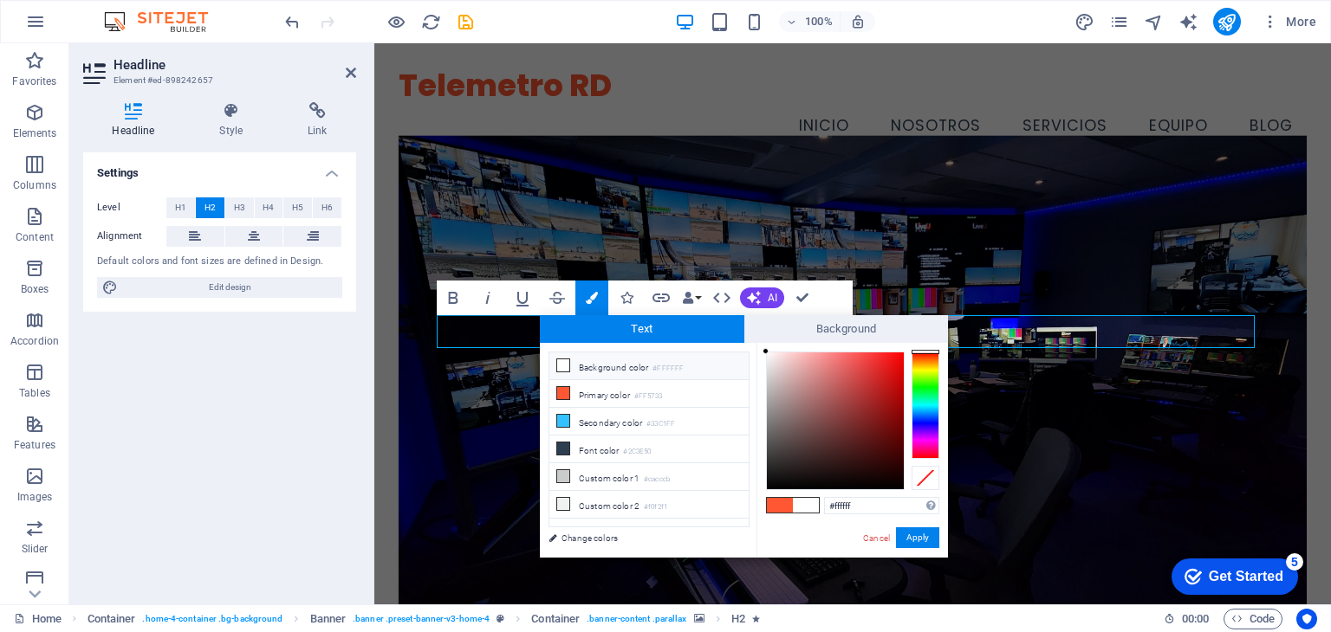
click at [763, 351] on div at bounding box center [765, 351] width 6 height 6
click at [912, 539] on button "Apply" at bounding box center [917, 538] width 43 height 21
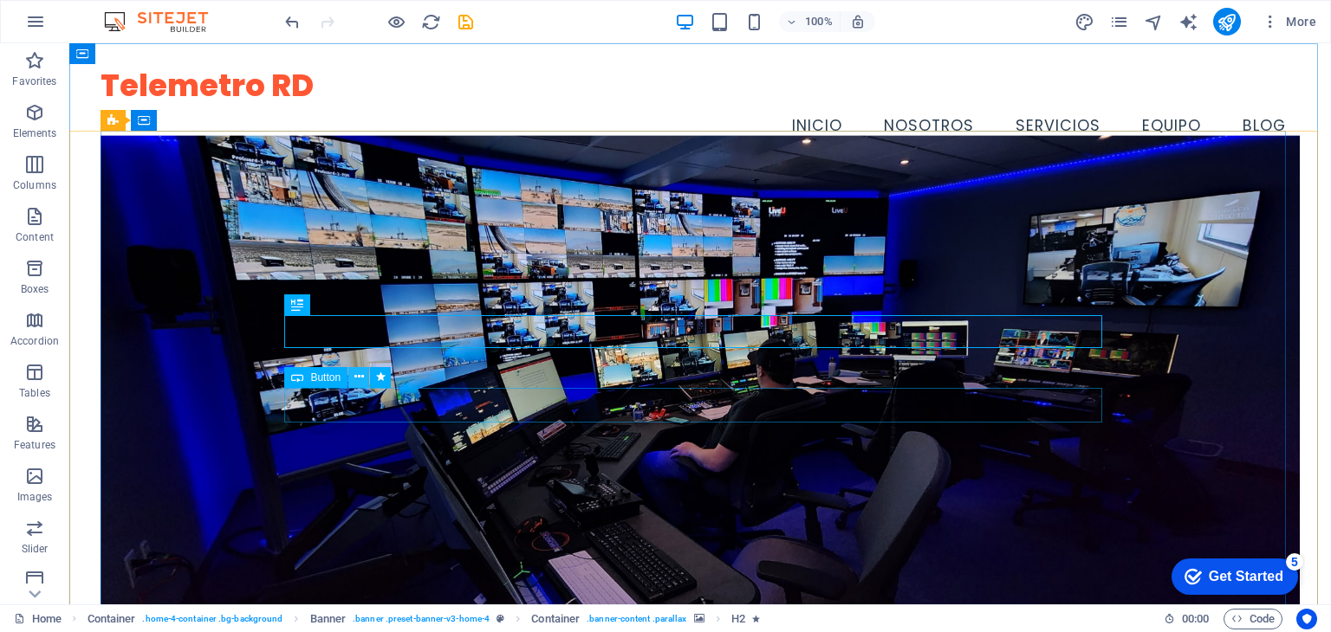
click at [354, 381] on icon at bounding box center [359, 377] width 10 height 18
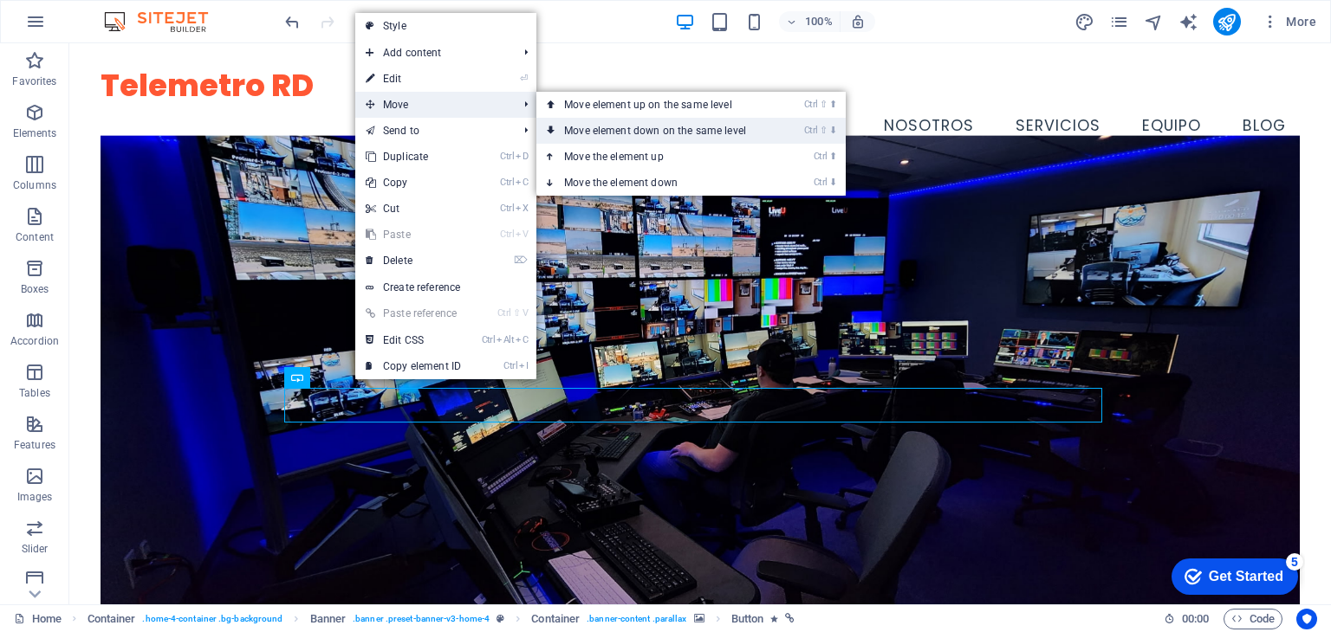
click at [561, 130] on link "Ctrl ⇧ ⬇ Move element down on the same level" at bounding box center [658, 131] width 244 height 26
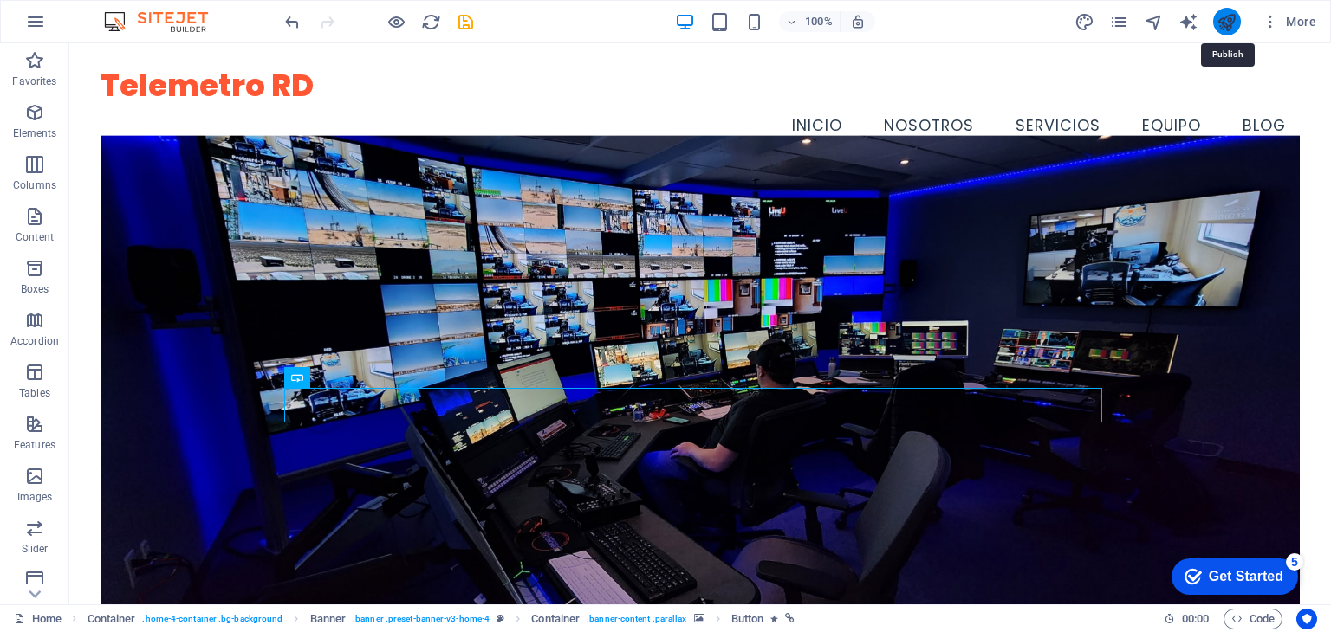
click at [1224, 20] on icon "publish" at bounding box center [1226, 22] width 20 height 20
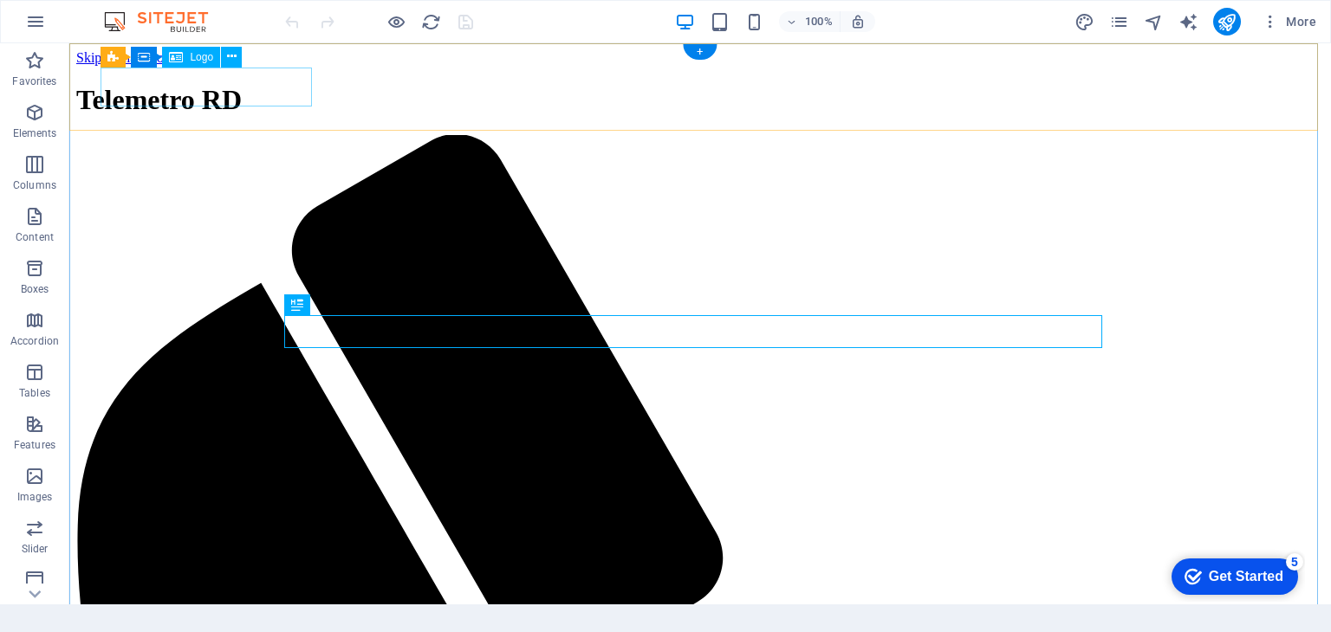
click at [217, 84] on div "Telemetro RD" at bounding box center [699, 100] width 1247 height 32
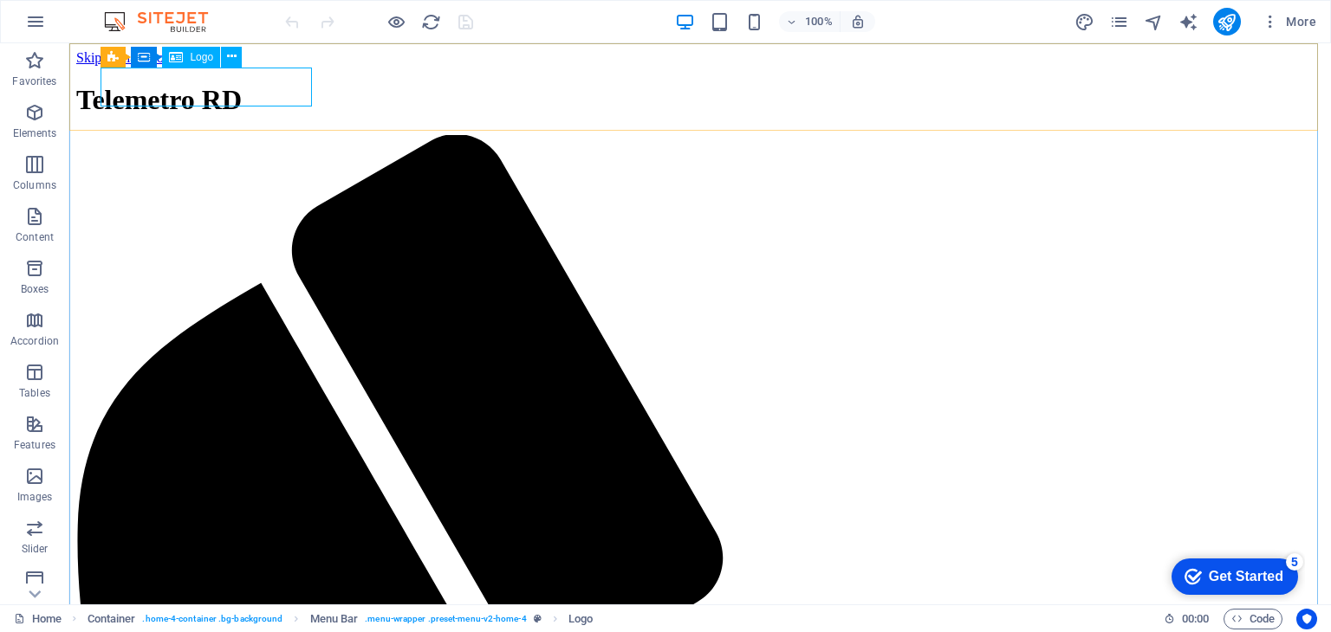
click at [188, 62] on div "Logo" at bounding box center [191, 57] width 58 height 21
click at [201, 56] on span "Logo" at bounding box center [201, 57] width 23 height 10
select select "px"
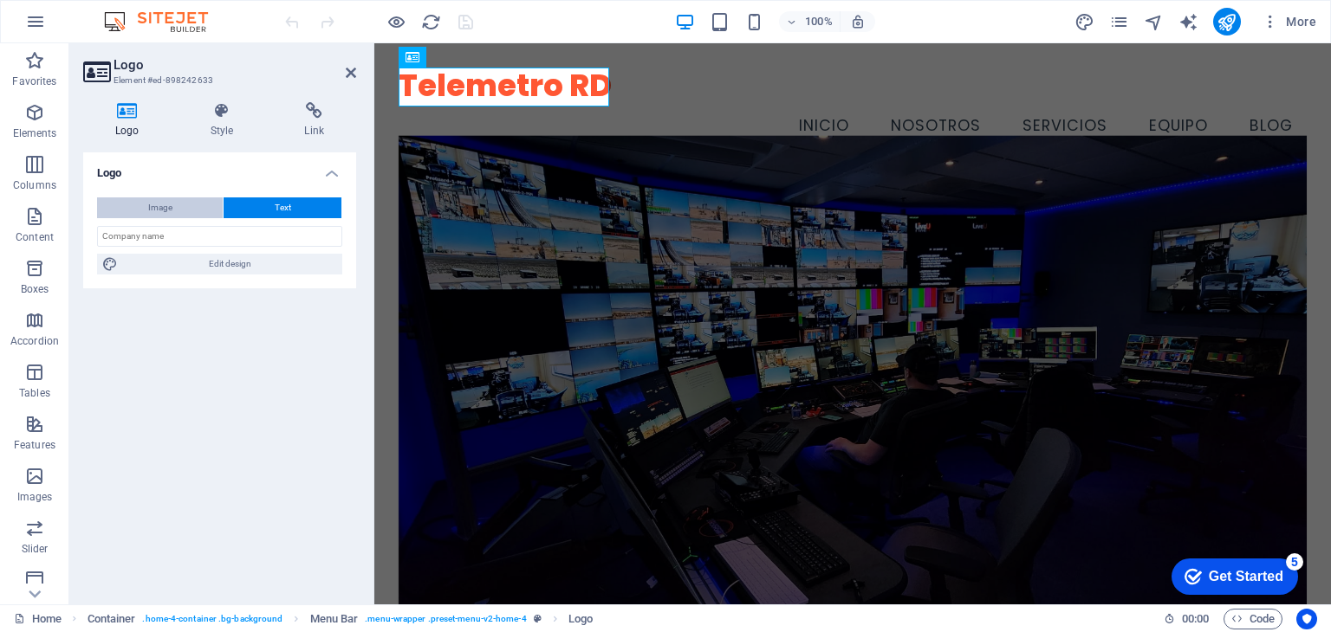
click at [159, 204] on span "Image" at bounding box center [160, 208] width 24 height 21
select select "DISABLED_OPTION_VALUE"
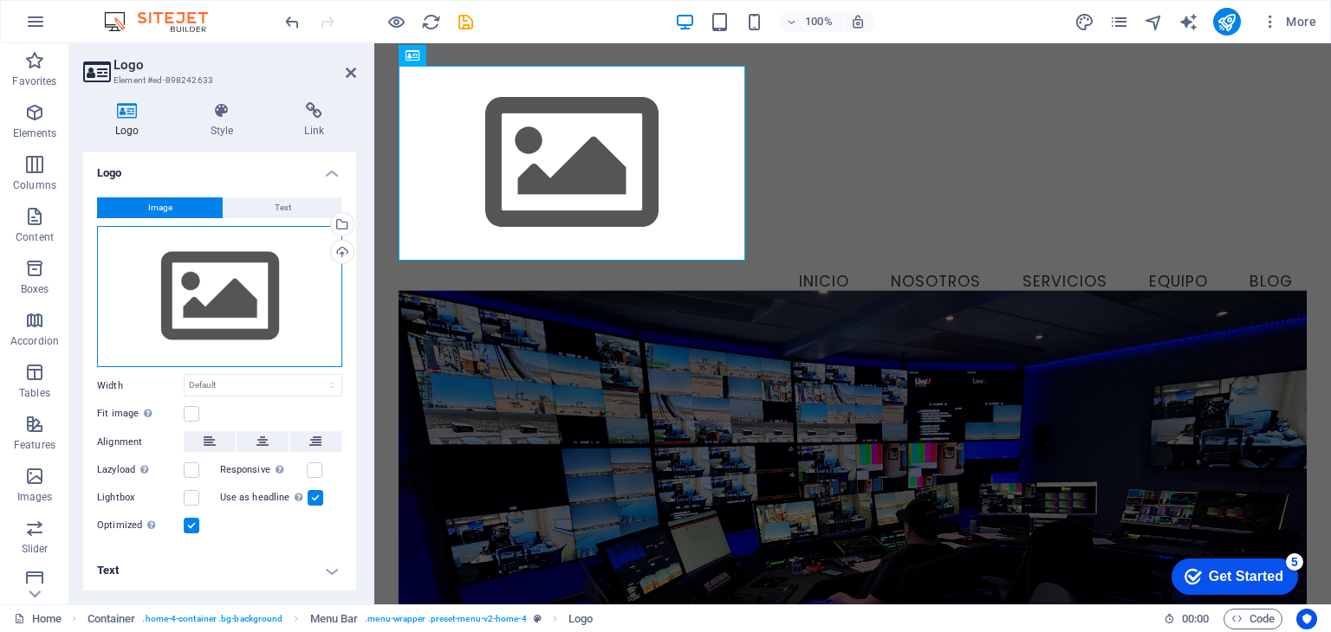
click at [227, 289] on div "Drag files here, click to choose files or select files from Files or our free s…" at bounding box center [219, 297] width 245 height 142
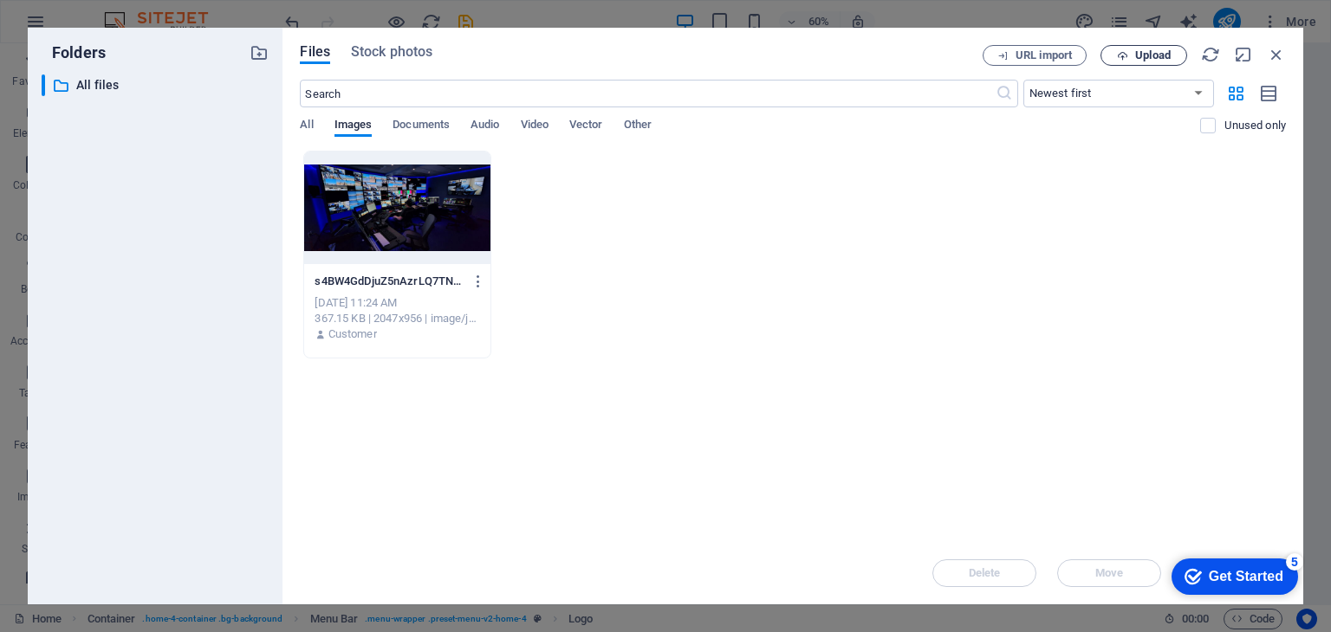
click at [1132, 52] on span "Upload" at bounding box center [1143, 55] width 71 height 11
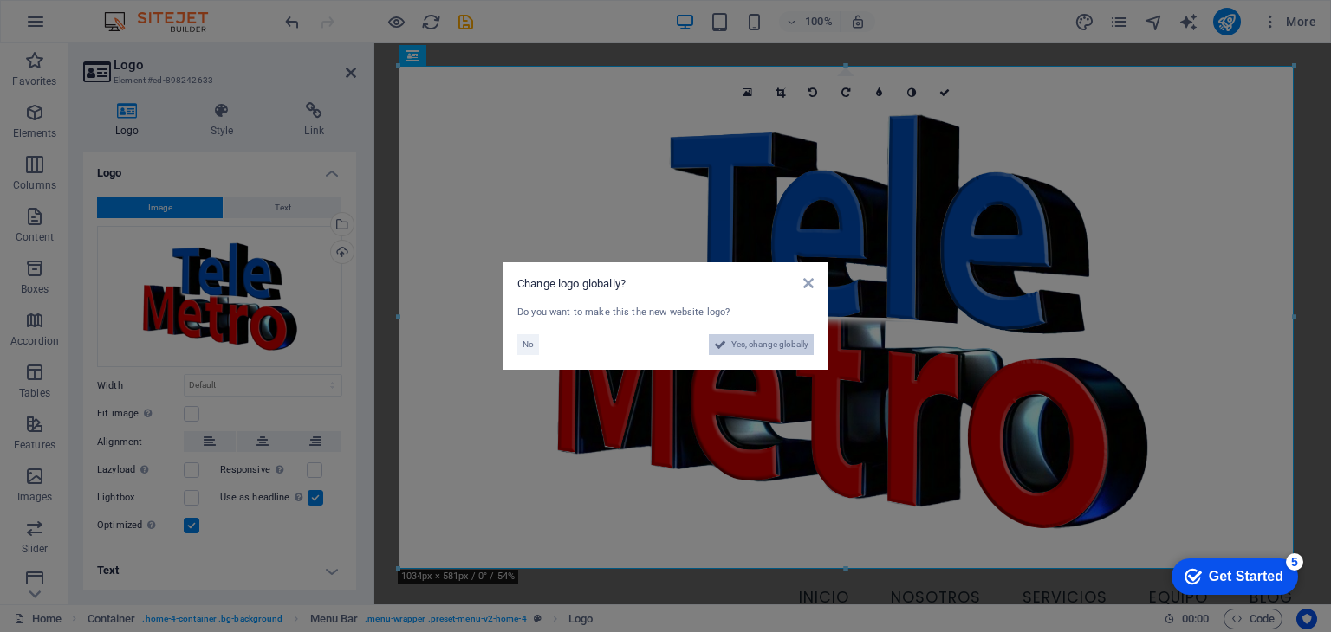
click at [745, 341] on span "Yes, change globally" at bounding box center [769, 344] width 77 height 21
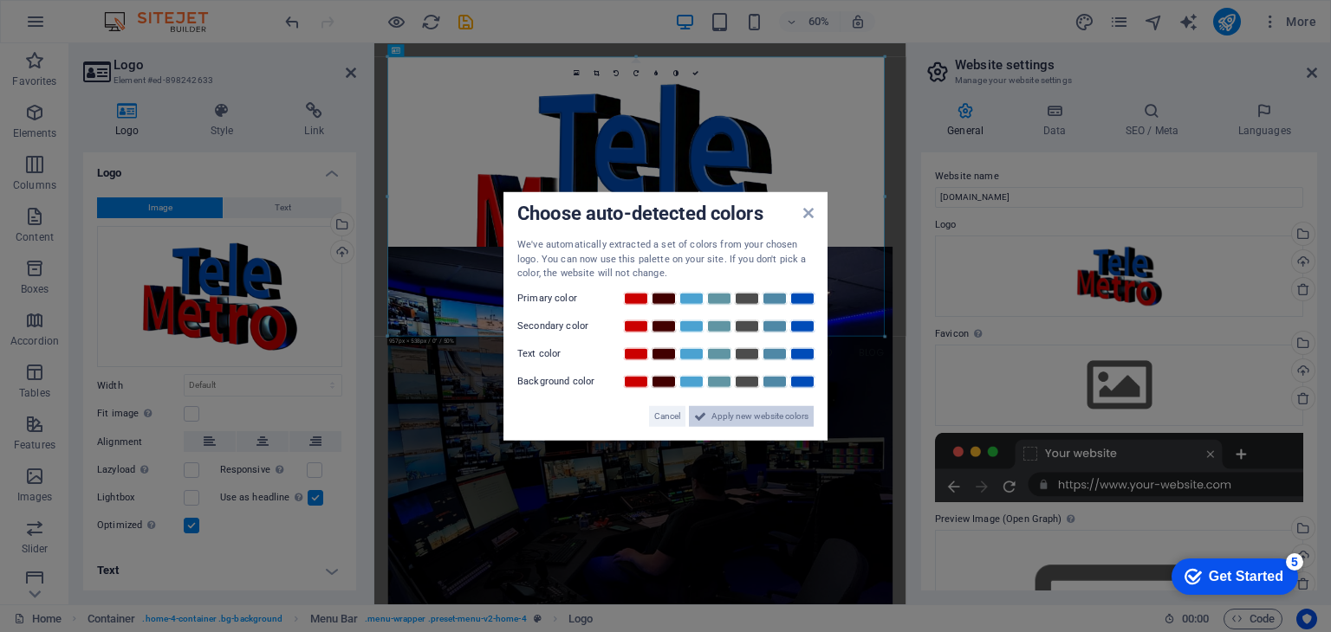
click at [754, 424] on span "Apply new website colors" at bounding box center [759, 415] width 97 height 21
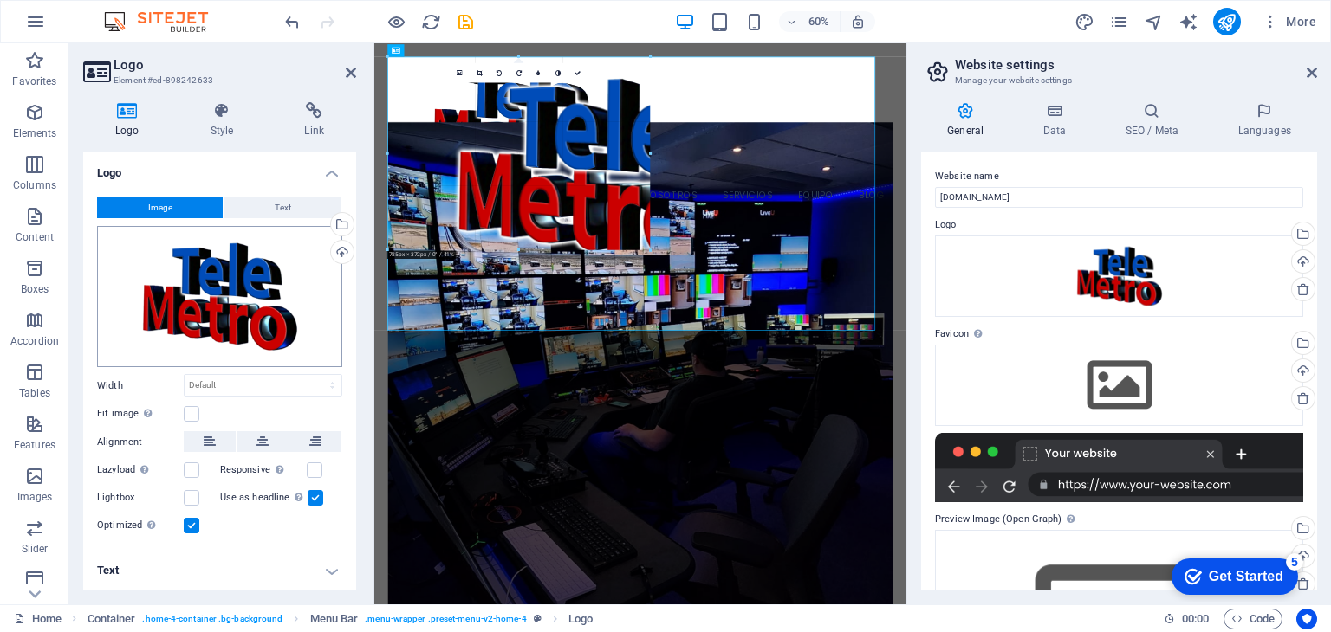
drag, startPoint x: 885, startPoint y: 59, endPoint x: 135, endPoint y: 318, distance: 792.9
type input "720"
select select "px"
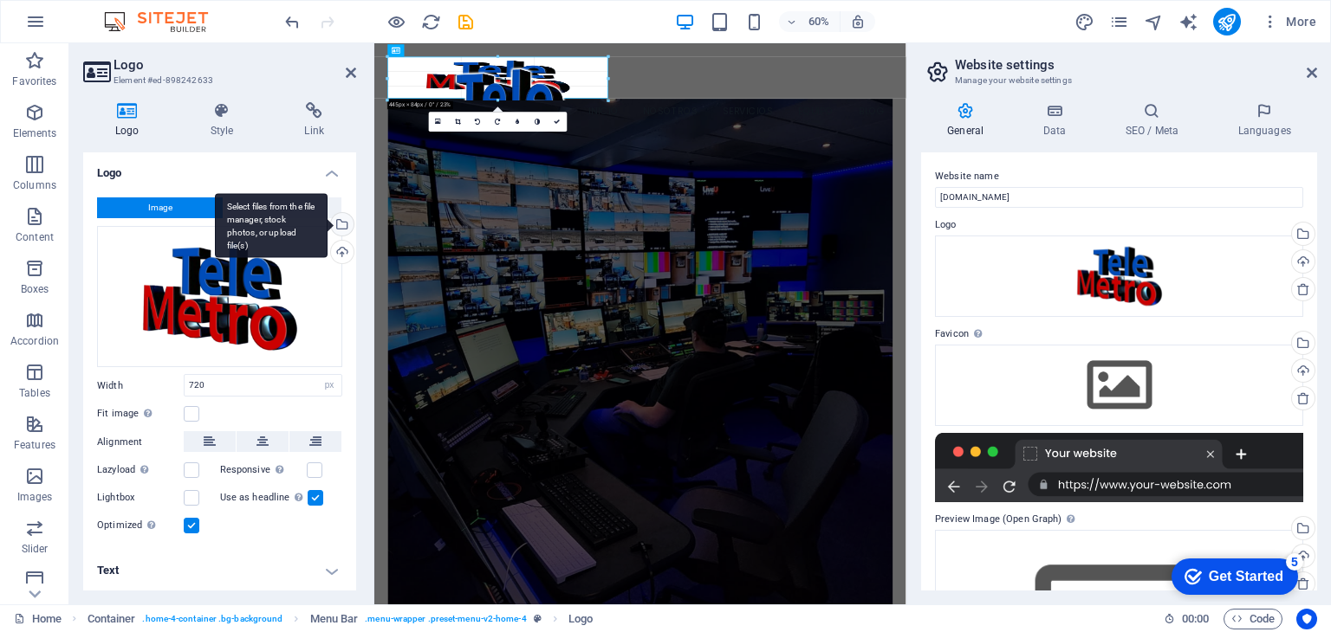
drag, startPoint x: 761, startPoint y: 56, endPoint x: 247, endPoint y: 254, distance: 550.4
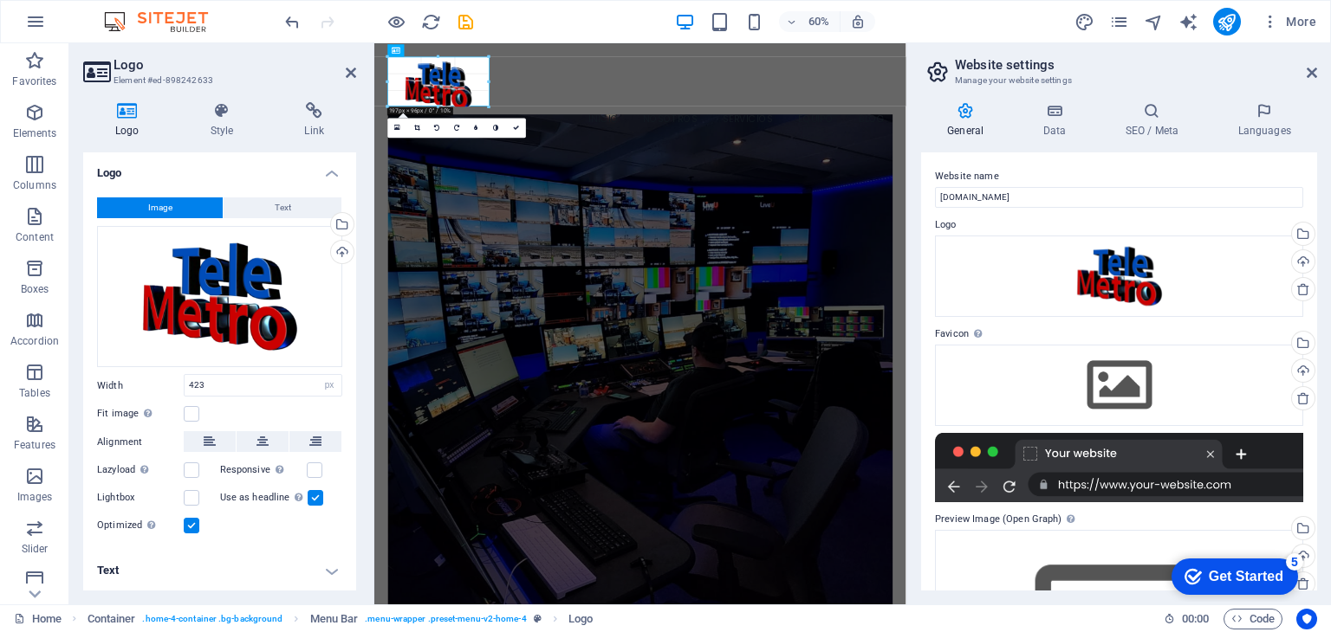
drag, startPoint x: 608, startPoint y: 59, endPoint x: 50, endPoint y: 232, distance: 584.2
type input "194"
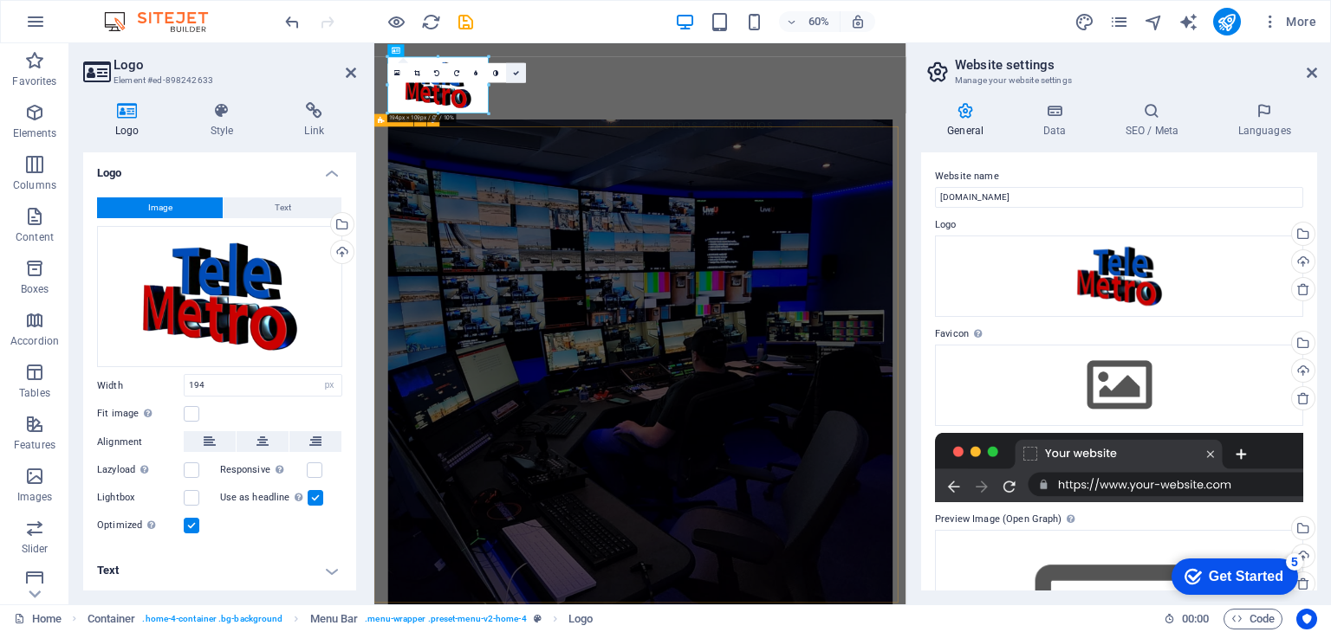
click at [516, 72] on icon at bounding box center [516, 72] width 6 height 6
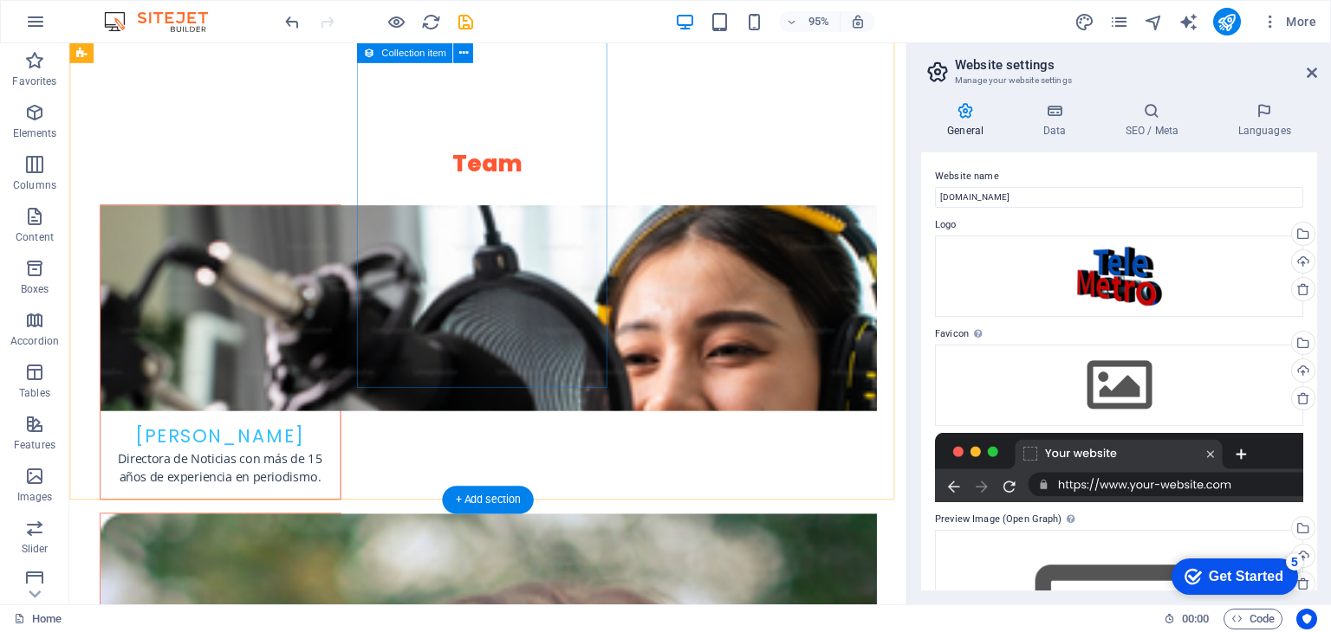
scroll to position [3898, 0]
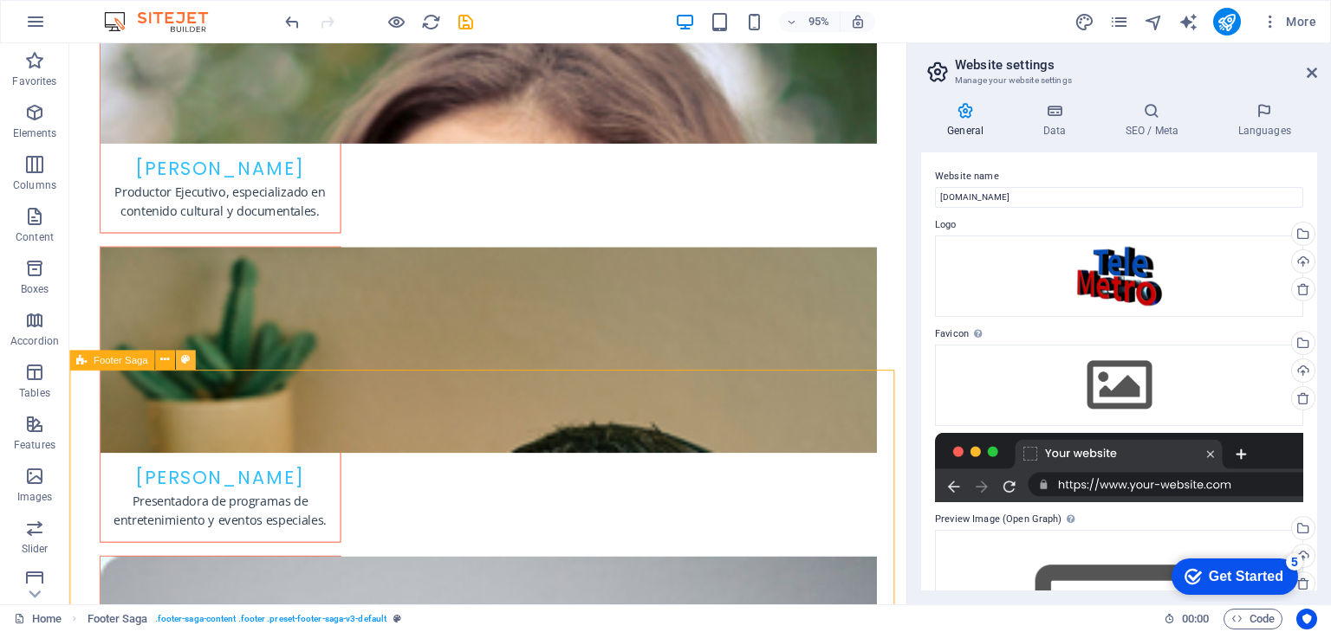
click at [188, 358] on icon at bounding box center [185, 360] width 9 height 17
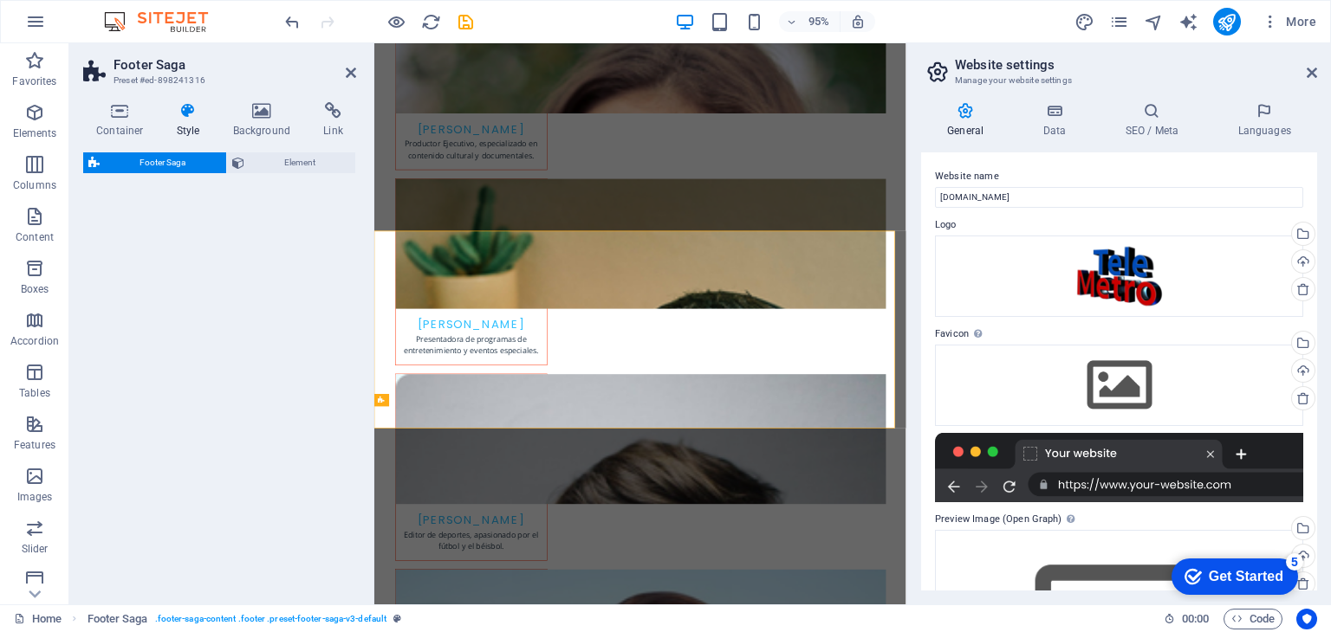
scroll to position [3930, 0]
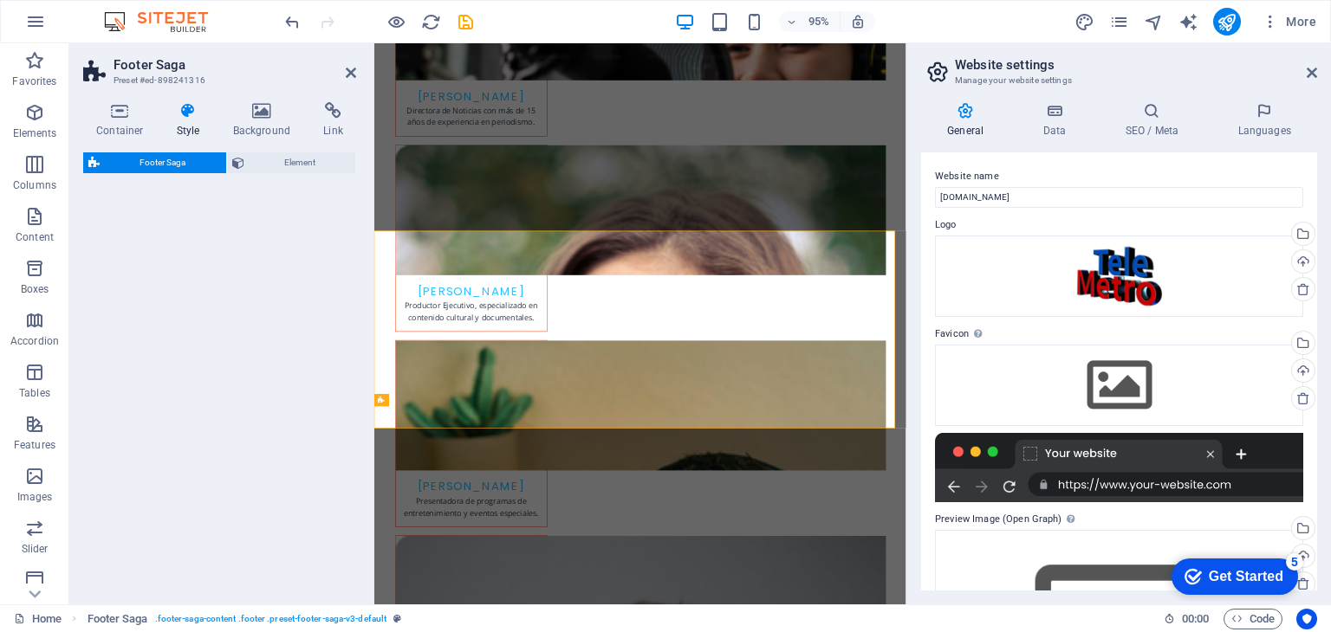
select select "rem"
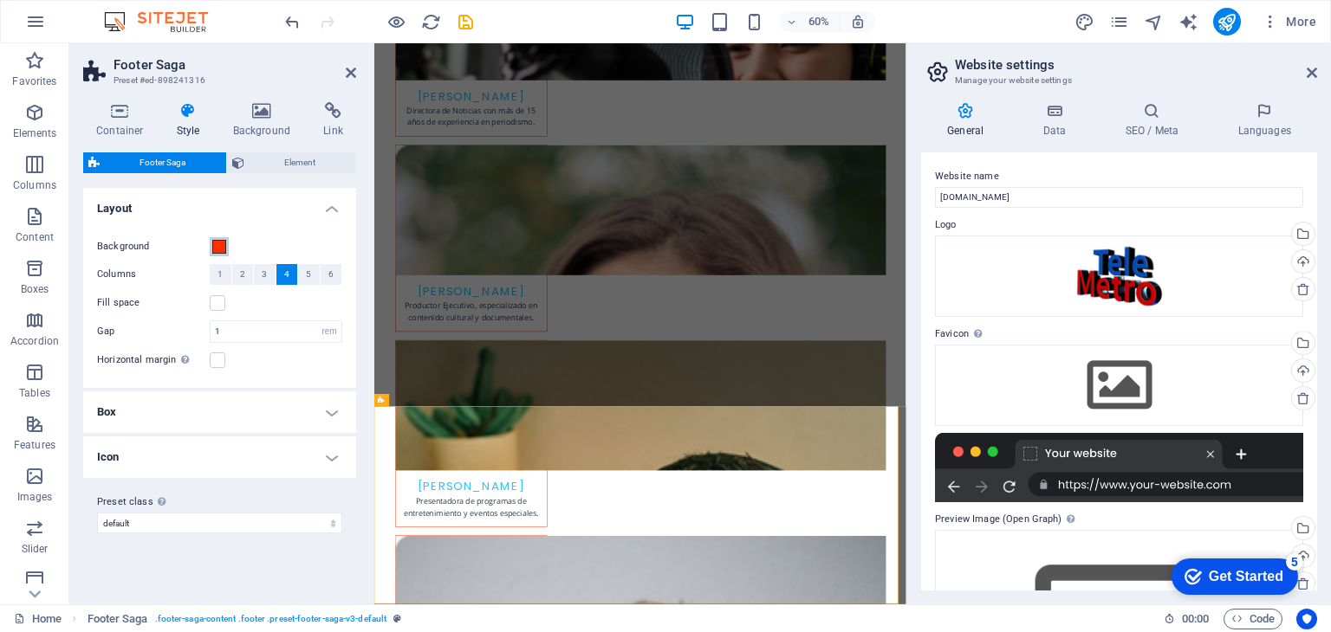
click at [217, 247] on span at bounding box center [219, 247] width 14 height 14
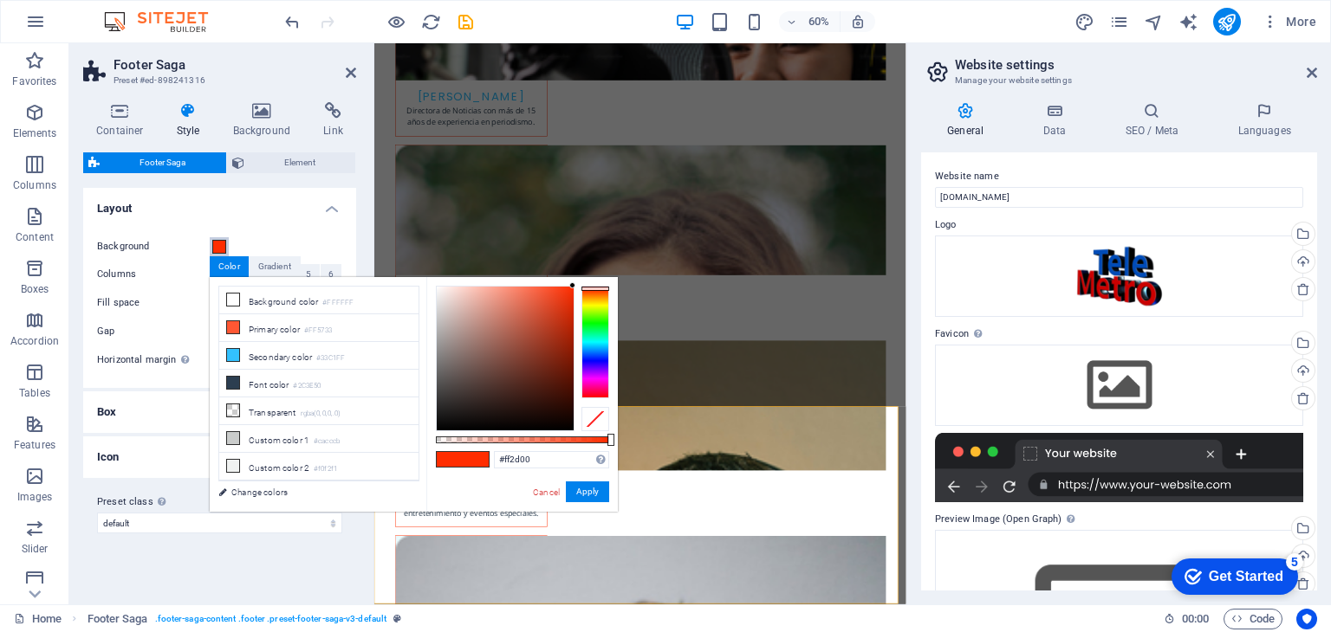
drag, startPoint x: 554, startPoint y: 288, endPoint x: 600, endPoint y: 275, distance: 47.7
click at [600, 275] on body "Telemetro RD Home Favorites Elements Columns Content Boxes Accordion Tables Fea…" at bounding box center [665, 316] width 1331 height 632
click at [586, 492] on button "Apply" at bounding box center [587, 492] width 43 height 21
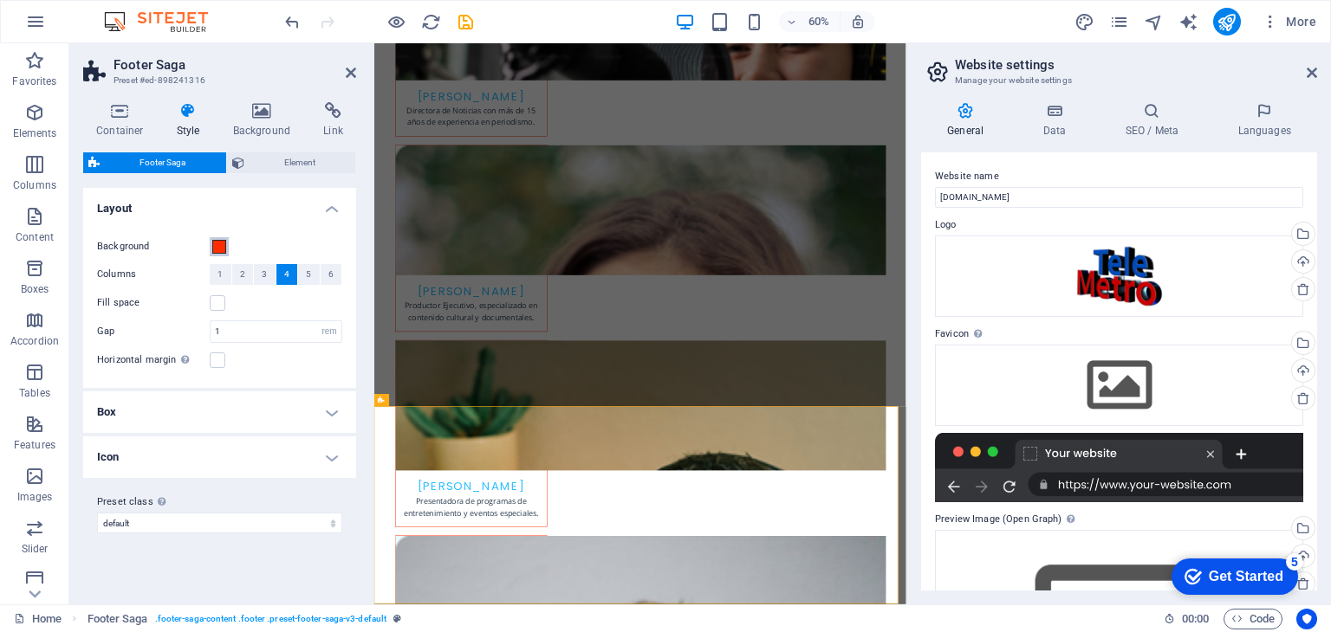
click at [221, 247] on span at bounding box center [219, 247] width 14 height 14
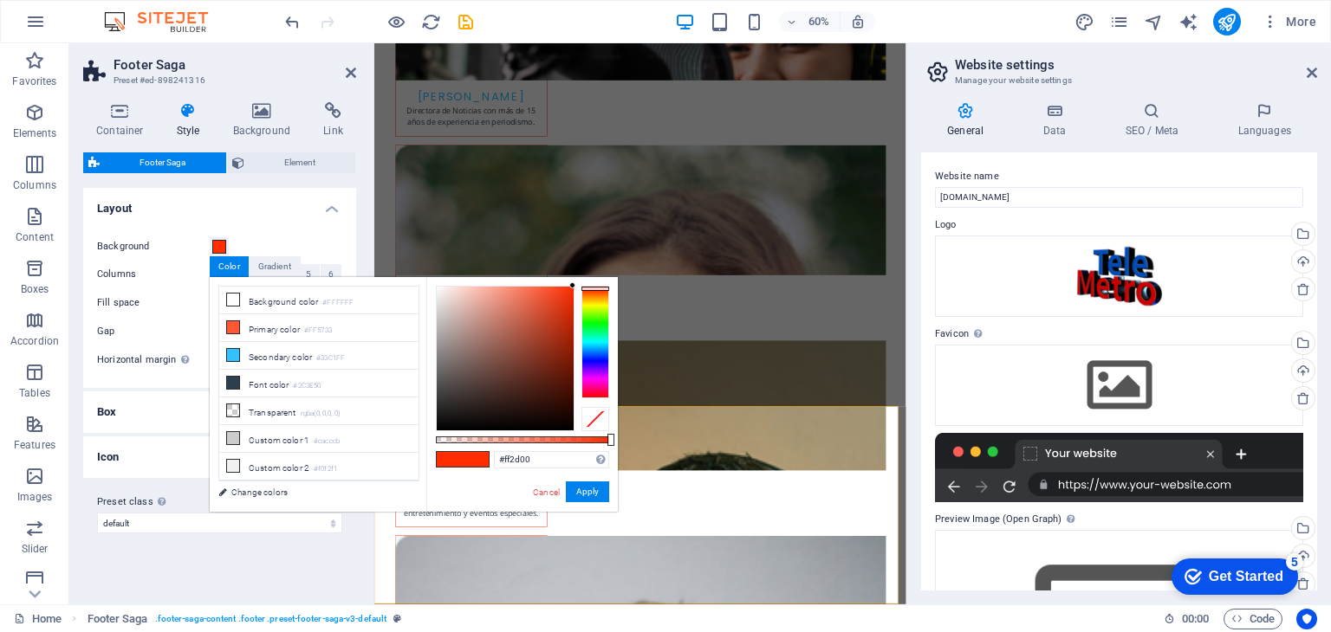
click at [467, 469] on div "#ff2d00 Supported formats #0852ed rgb(8, 82, 237) rgba(8, 82, 237, 90%) hsv(221…" at bounding box center [521, 520] width 191 height 486
click at [467, 452] on span at bounding box center [476, 459] width 26 height 15
click at [467, 458] on span at bounding box center [476, 459] width 26 height 15
drag, startPoint x: 598, startPoint y: 379, endPoint x: 599, endPoint y: 417, distance: 38.2
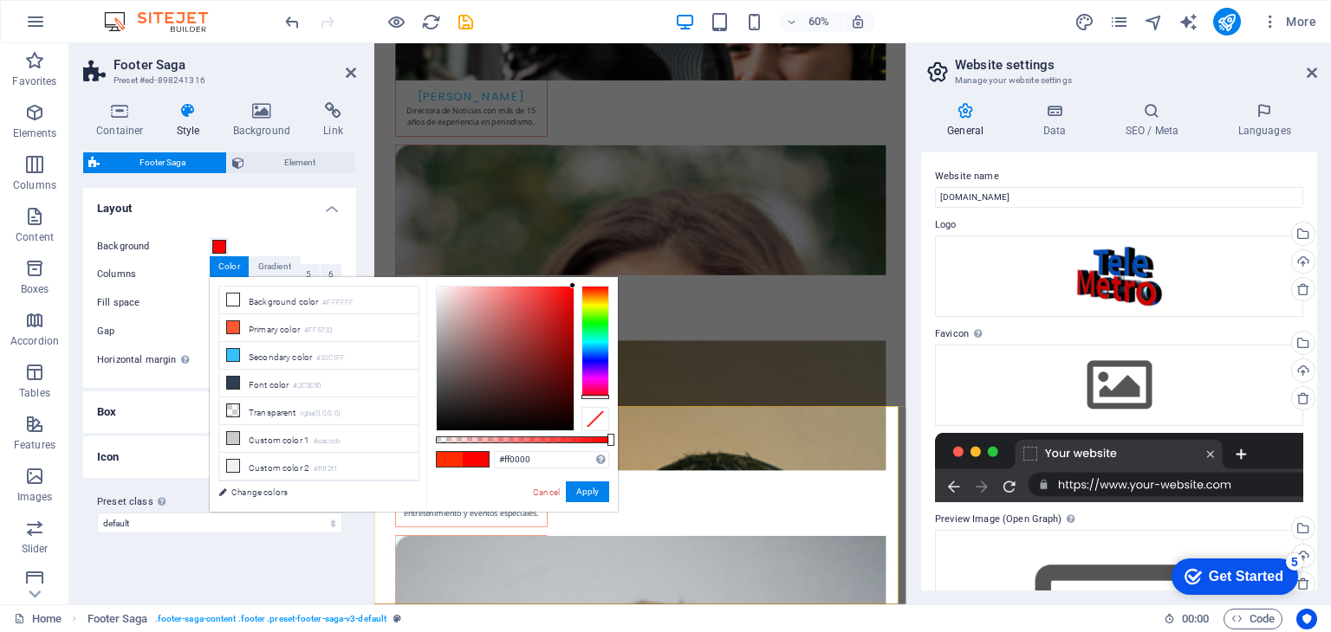
click at [599, 417] on div at bounding box center [522, 359] width 173 height 146
drag, startPoint x: 541, startPoint y: 298, endPoint x: 606, endPoint y: 275, distance: 69.1
click at [606, 275] on body "Telemetro RD Home Favorites Elements Columns Content Boxes Accordion Tables Fea…" at bounding box center [665, 316] width 1331 height 632
click at [592, 493] on button "Apply" at bounding box center [587, 492] width 43 height 21
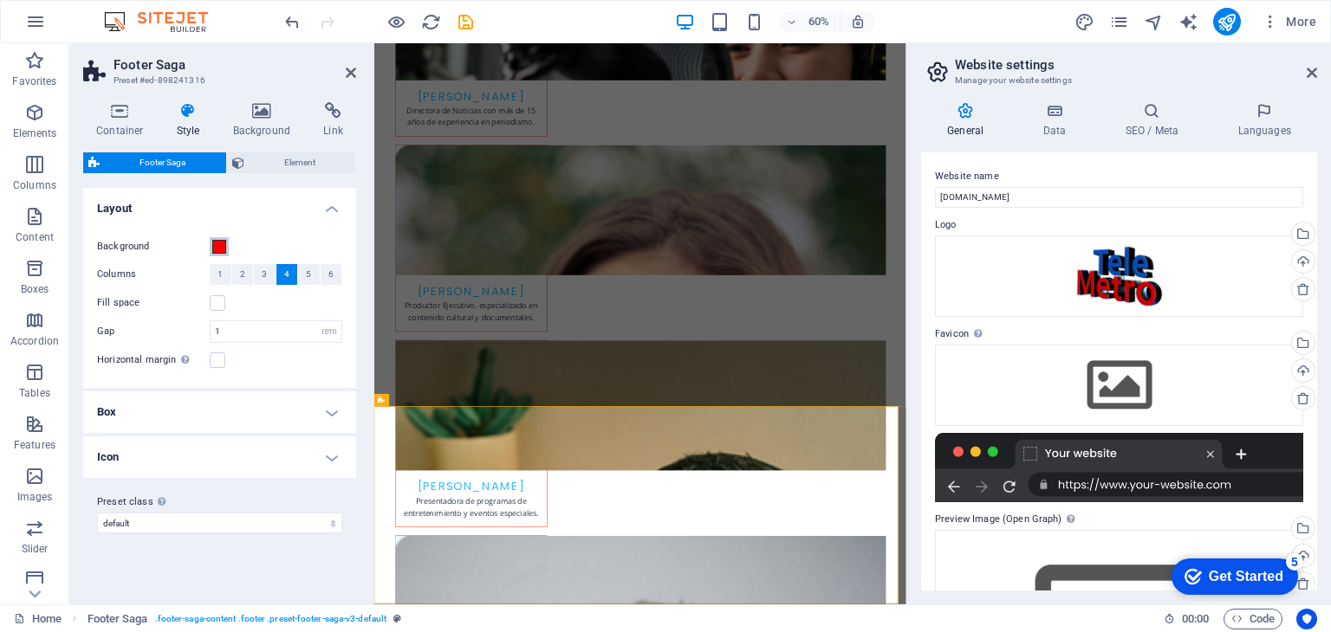
click at [223, 246] on span at bounding box center [219, 247] width 14 height 14
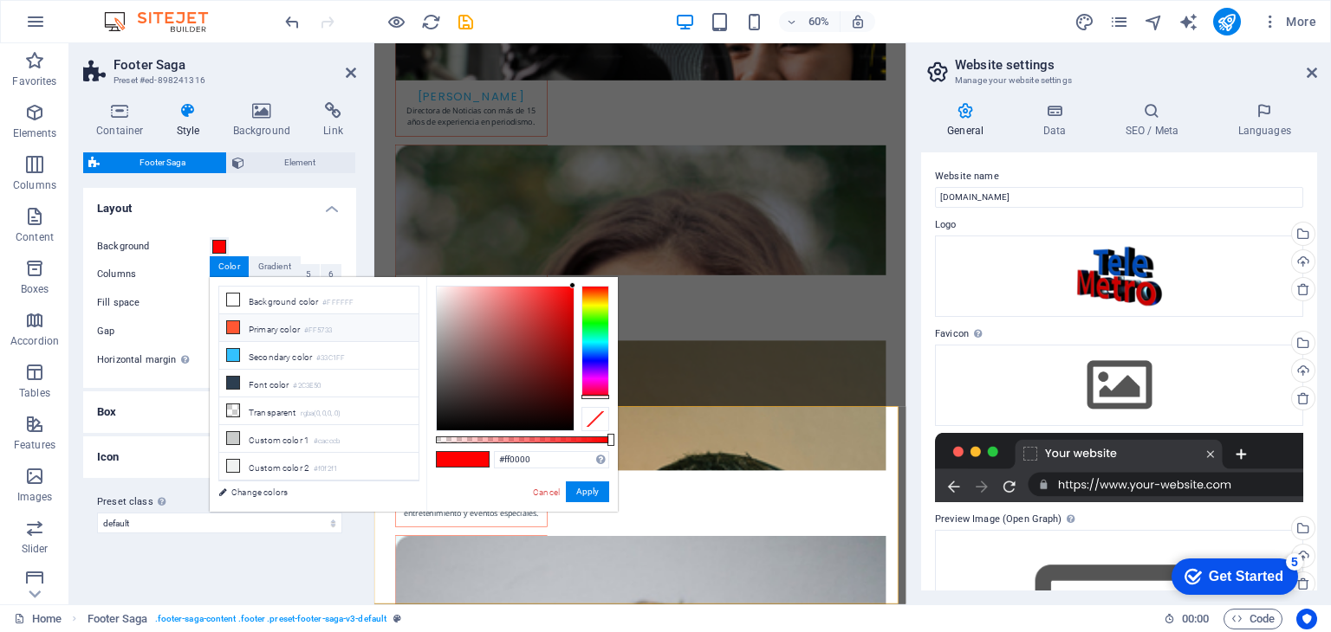
click at [226, 321] on span at bounding box center [233, 328] width 14 height 14
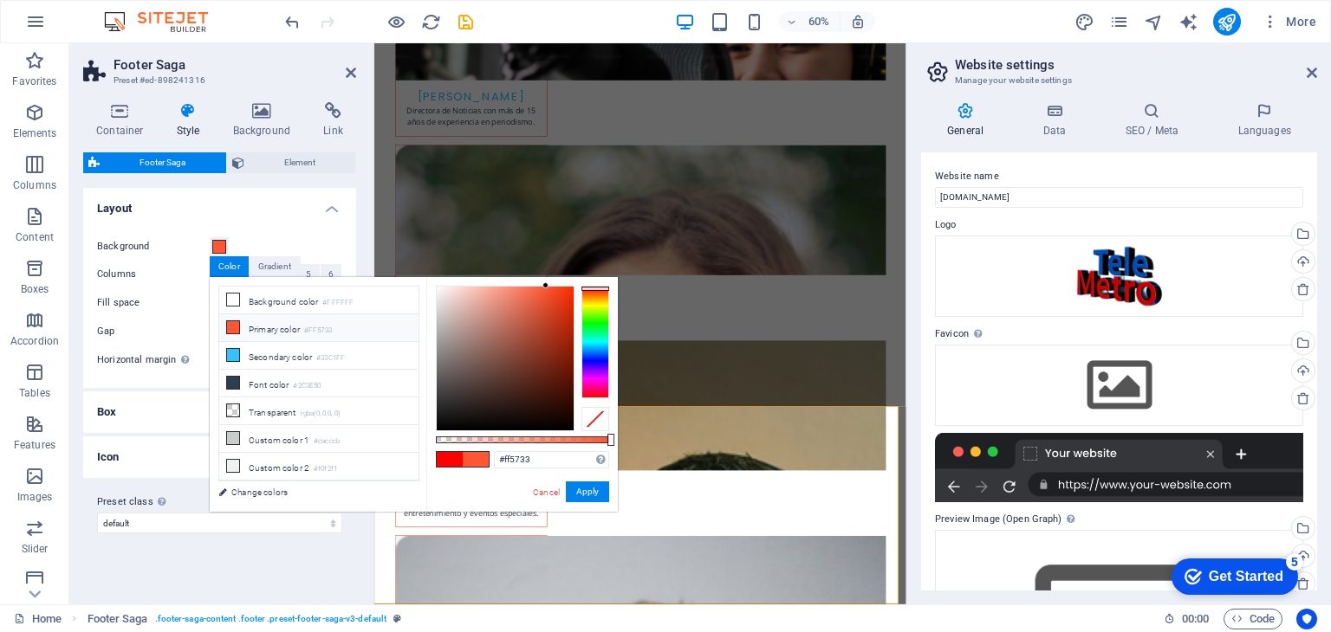
click at [233, 326] on icon at bounding box center [233, 327] width 12 height 12
drag, startPoint x: 552, startPoint y: 288, endPoint x: 599, endPoint y: 275, distance: 49.6
click at [599, 275] on body "Telemetro RD Home Favorites Elements Columns Content Boxes Accordion Tables Fea…" at bounding box center [665, 316] width 1331 height 632
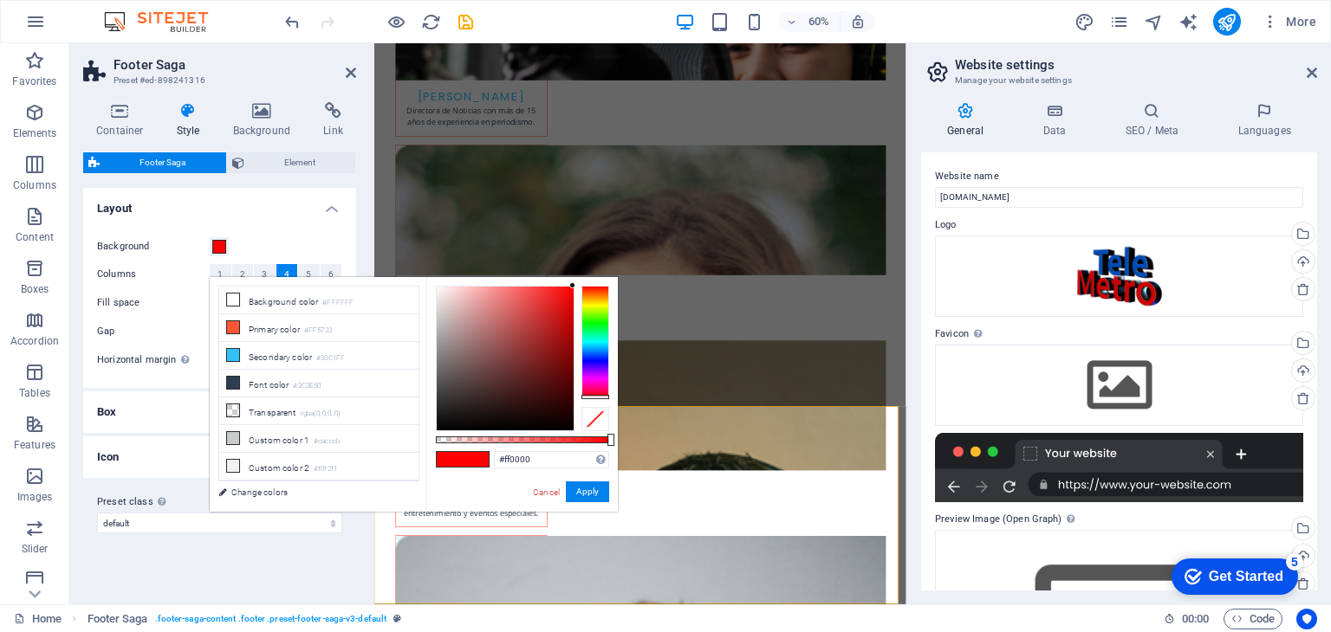
drag, startPoint x: 600, startPoint y: 288, endPoint x: 599, endPoint y: 434, distance: 146.4
click at [599, 434] on div "#ff0000 Supported formats #0852ed rgb(8, 82, 237) rgba(8, 82, 237, 90%) hsv(221…" at bounding box center [521, 520] width 191 height 486
drag, startPoint x: 561, startPoint y: 309, endPoint x: 610, endPoint y: 266, distance: 65.0
click at [610, 266] on body "Telemetro RD Home Favorites Elements Columns Content Boxes Accordion Tables Fea…" at bounding box center [665, 316] width 1331 height 632
click at [237, 326] on icon at bounding box center [233, 327] width 12 height 12
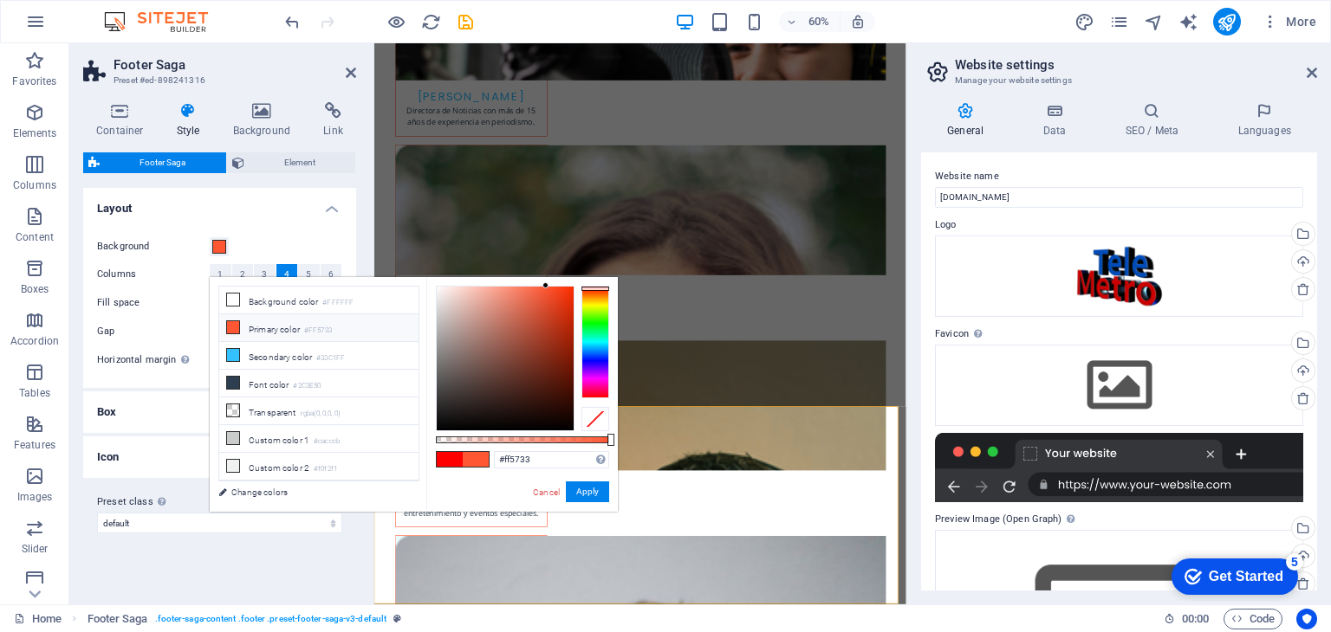
click at [236, 326] on icon at bounding box center [233, 327] width 12 height 12
click at [474, 457] on span at bounding box center [476, 459] width 26 height 15
click at [451, 462] on span at bounding box center [450, 459] width 26 height 15
type input "#ff0000"
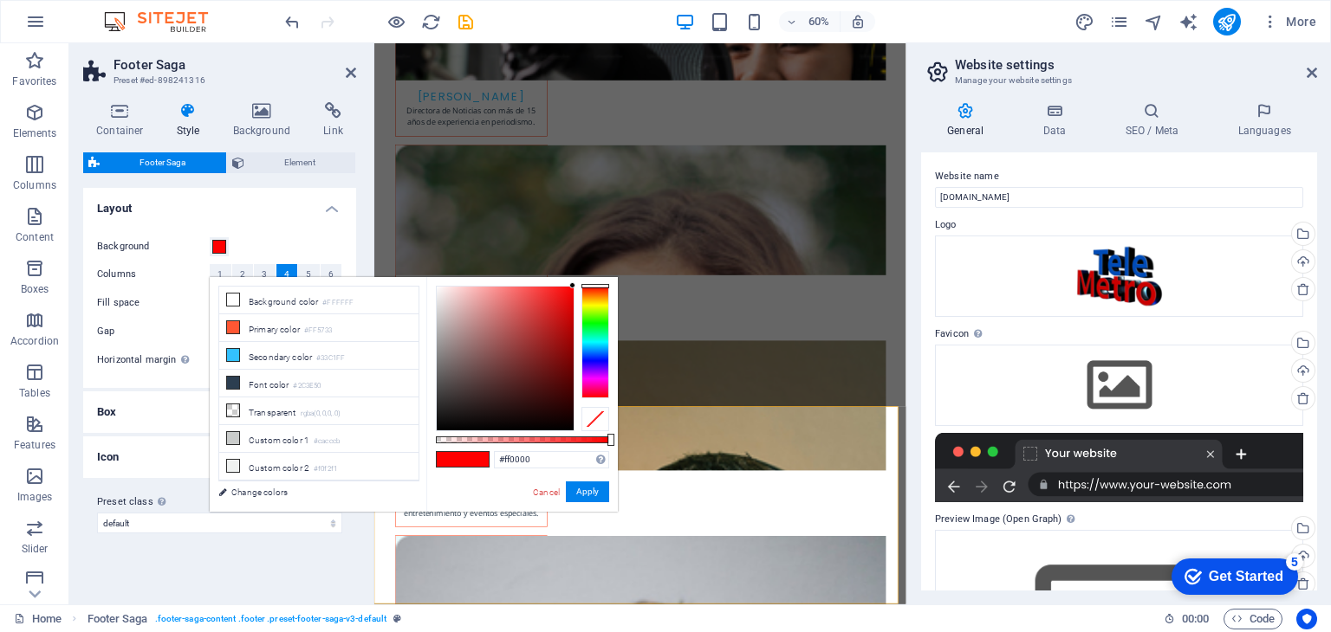
click at [463, 462] on span at bounding box center [476, 459] width 26 height 15
click at [587, 496] on button "Apply" at bounding box center [587, 492] width 43 height 21
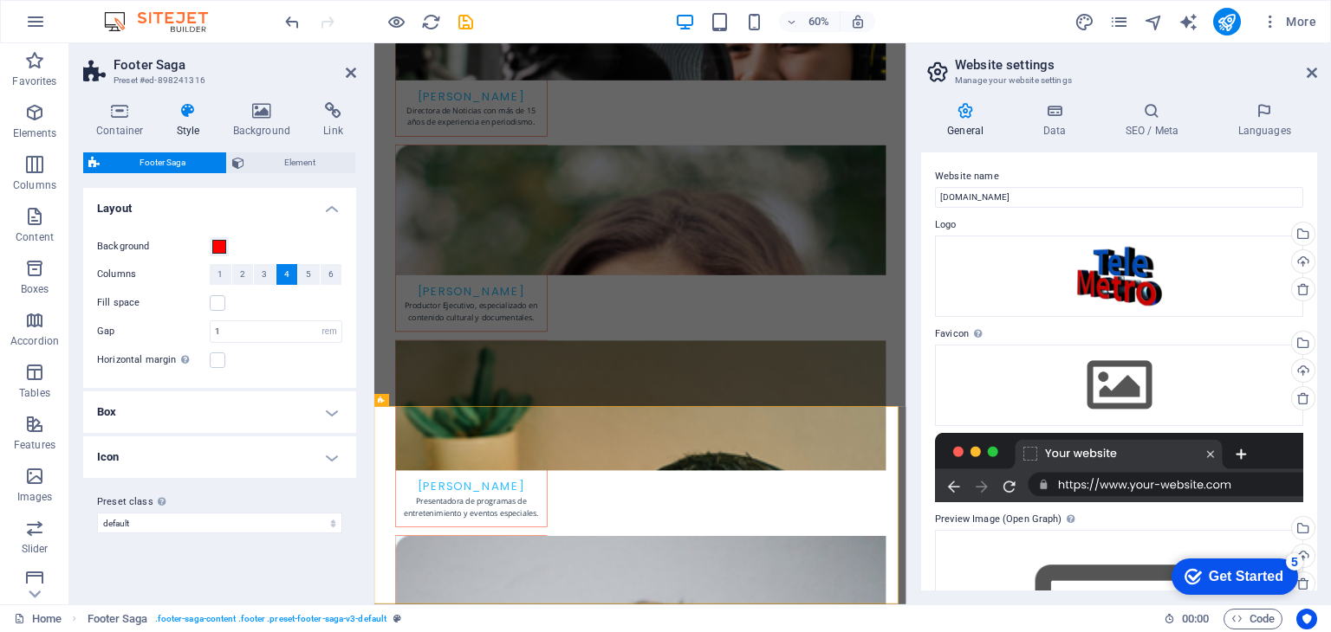
click at [330, 416] on h4 "Box" at bounding box center [219, 413] width 273 height 42
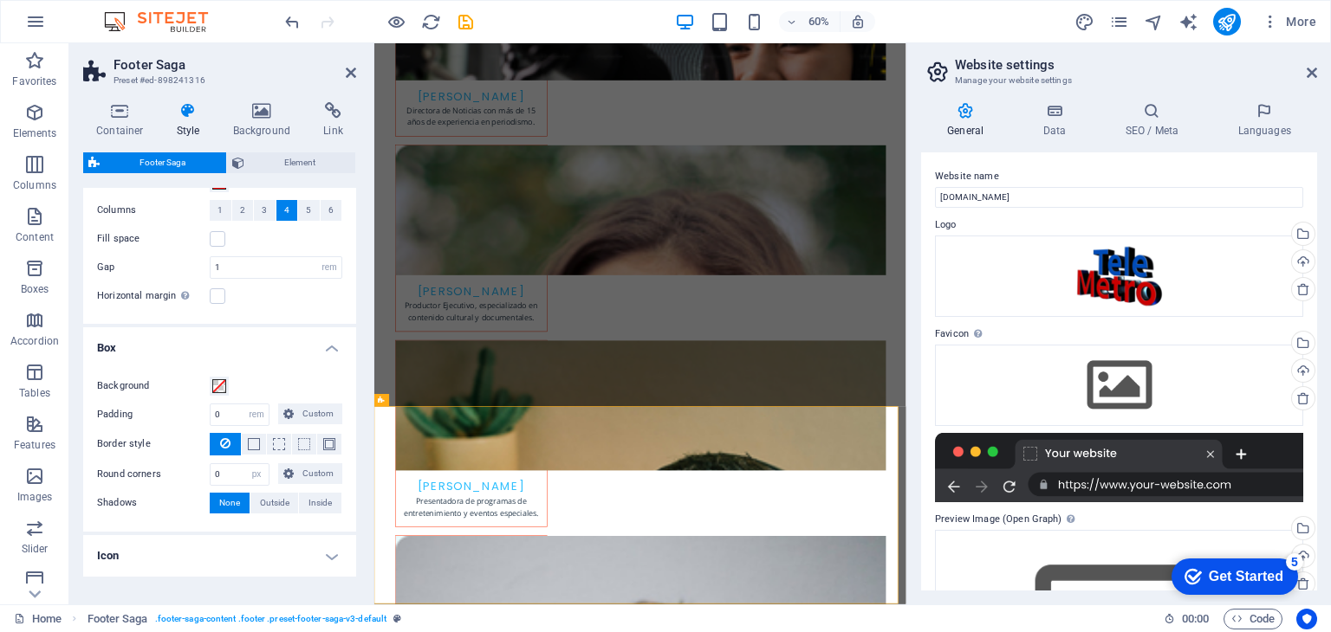
scroll to position [118, 0]
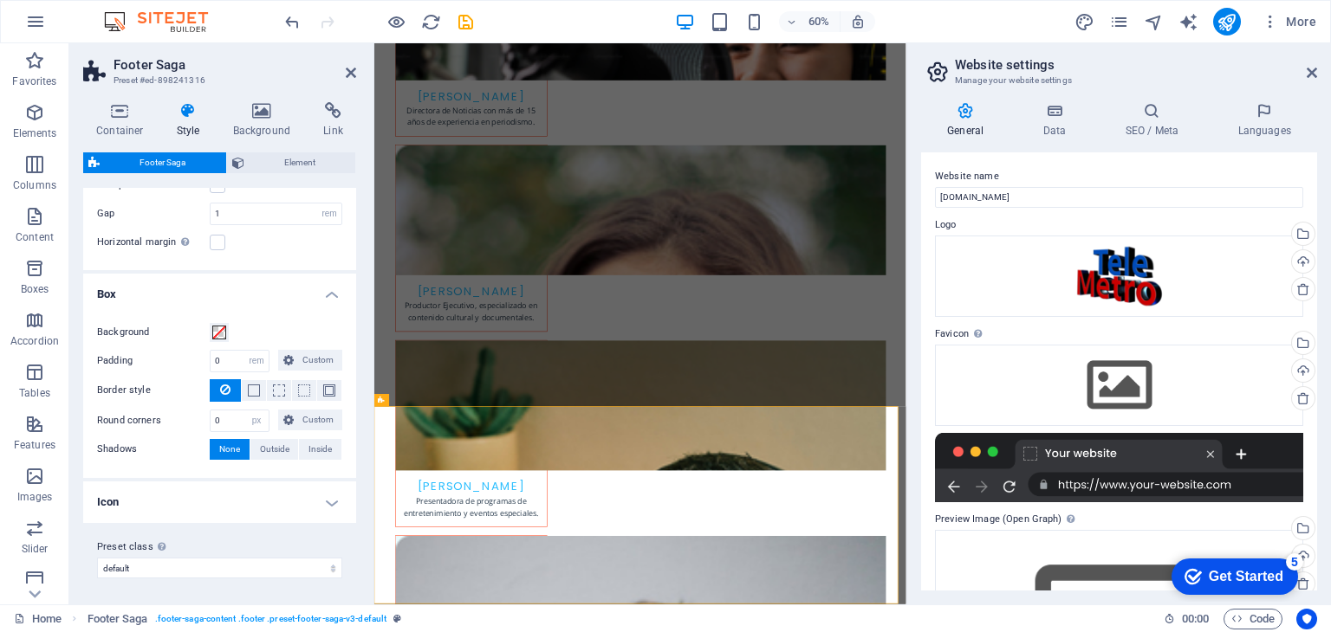
click at [327, 497] on h4 "Icon" at bounding box center [219, 503] width 273 height 42
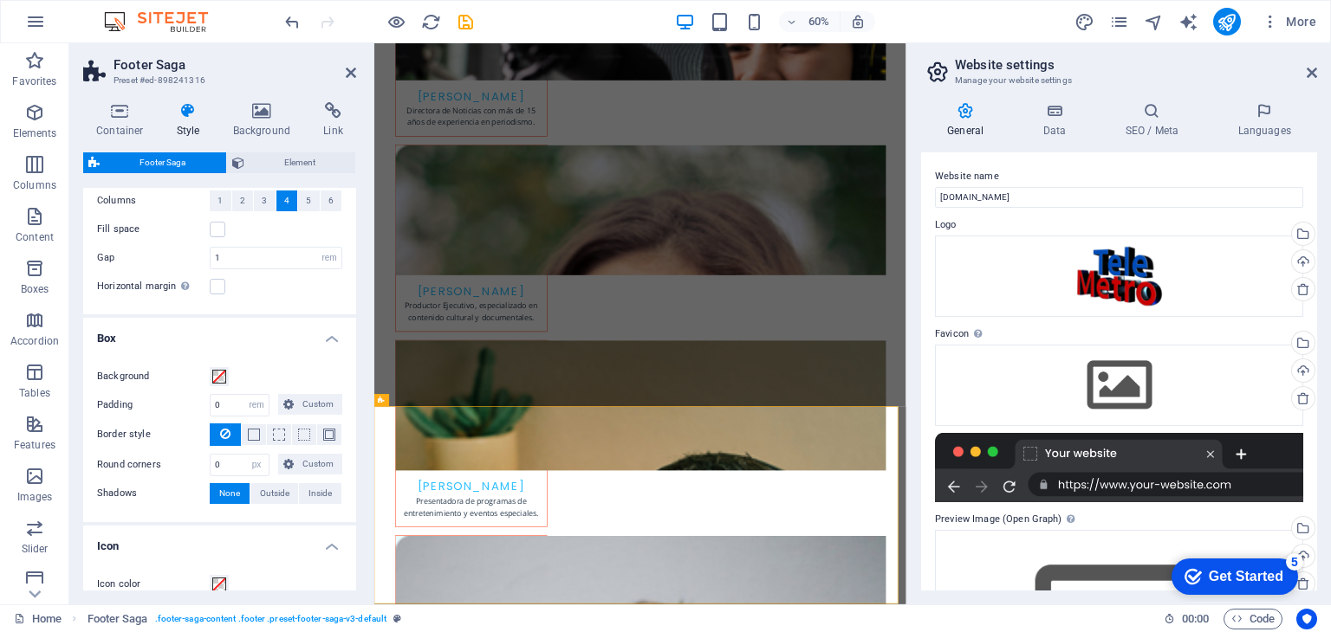
scroll to position [0, 0]
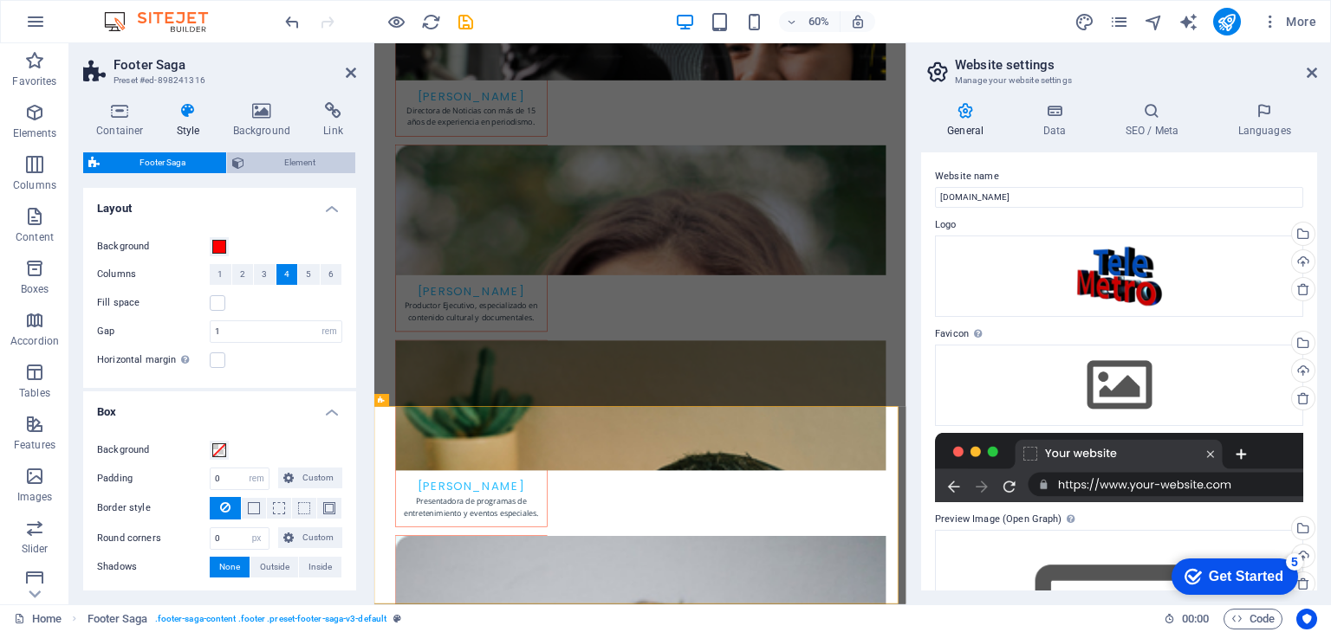
click at [291, 162] on span "Element" at bounding box center [299, 162] width 101 height 21
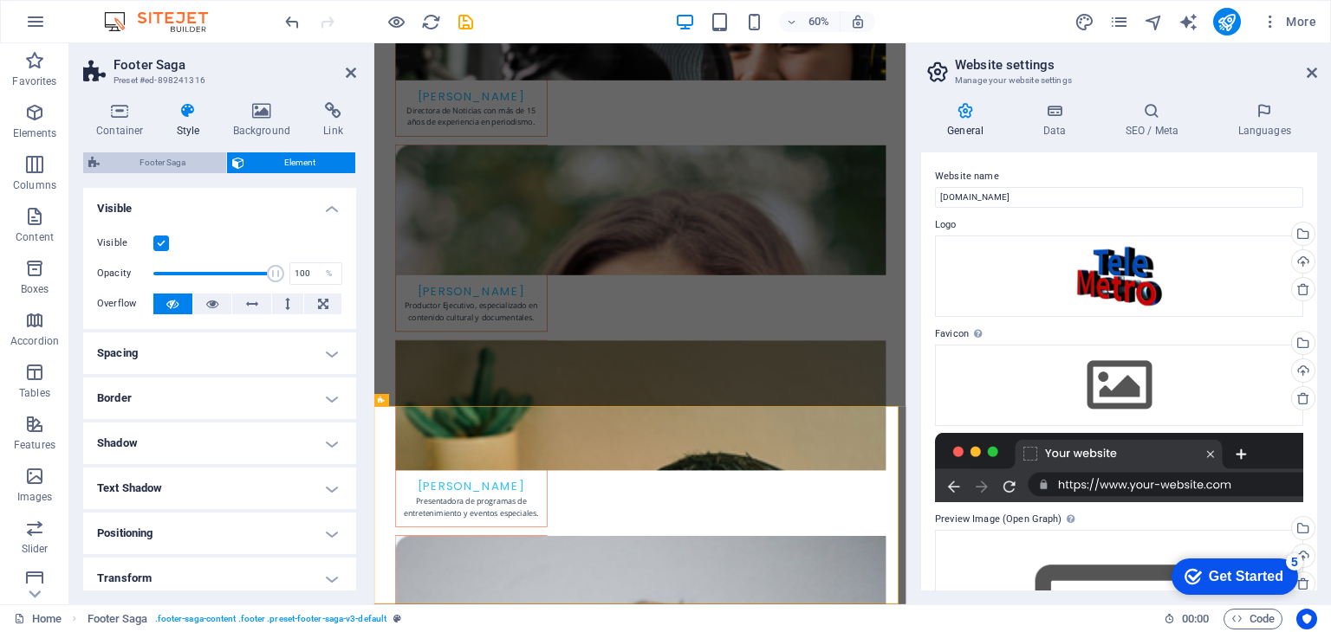
click at [126, 155] on span "Footer Saga" at bounding box center [163, 162] width 116 height 21
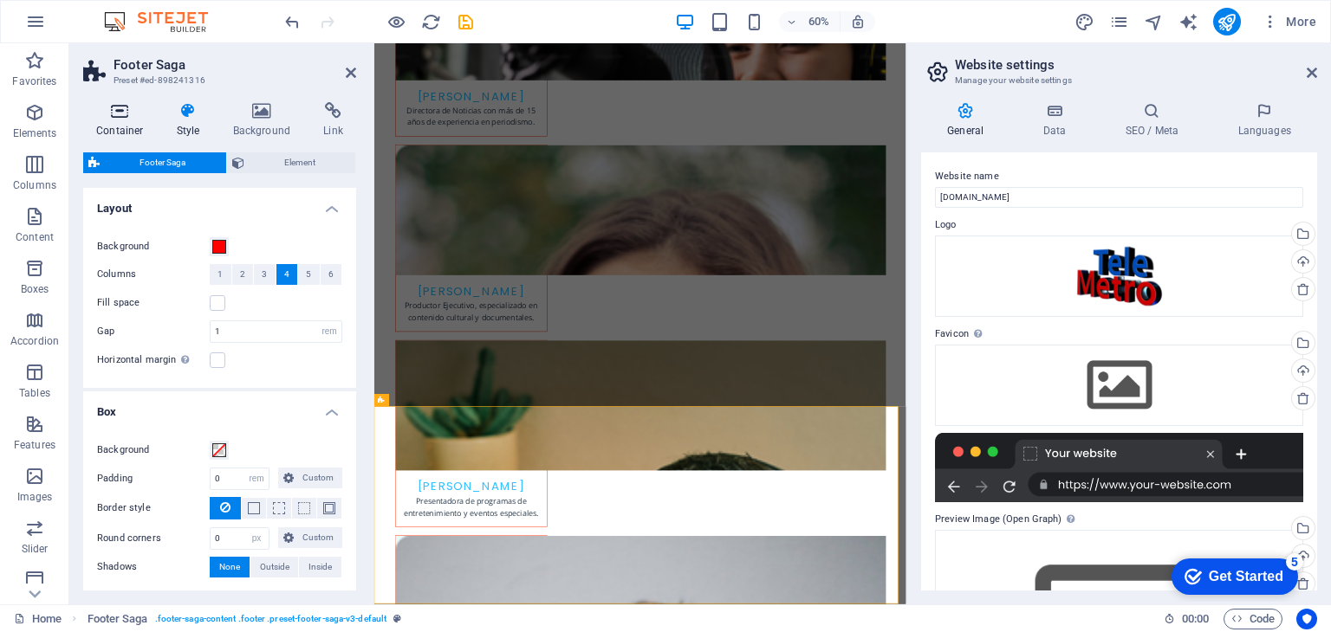
click at [117, 112] on icon at bounding box center [120, 110] width 74 height 17
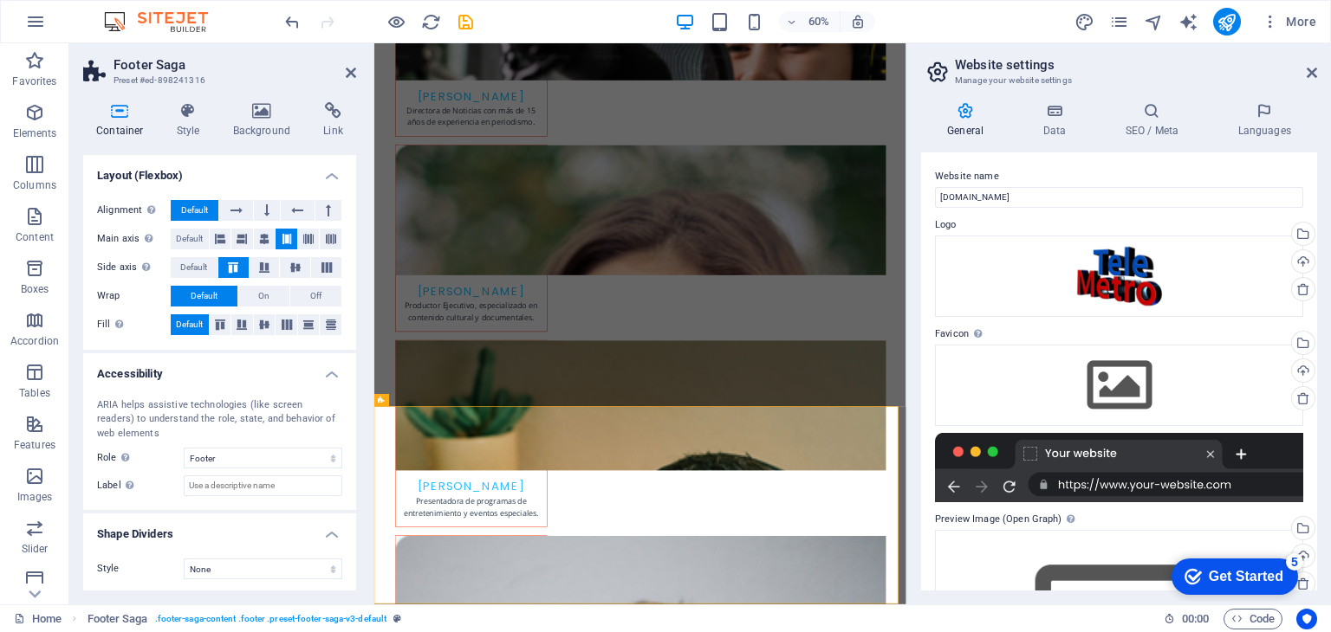
scroll to position [232, 0]
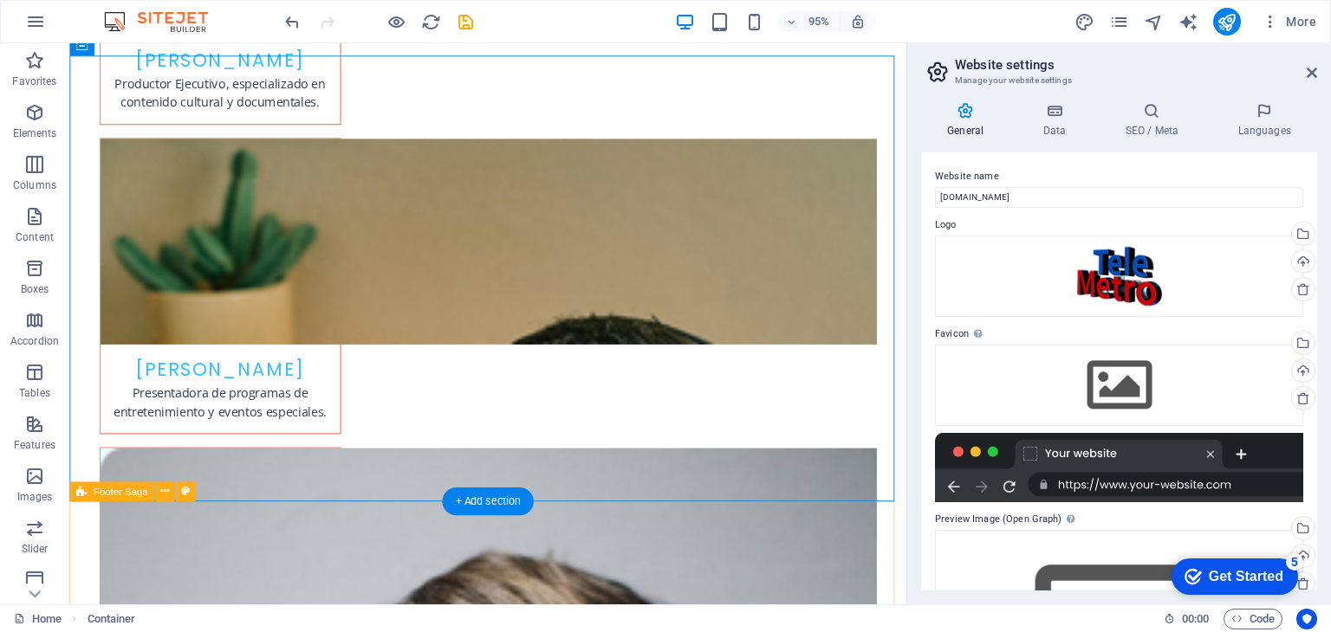
scroll to position [3898, 0]
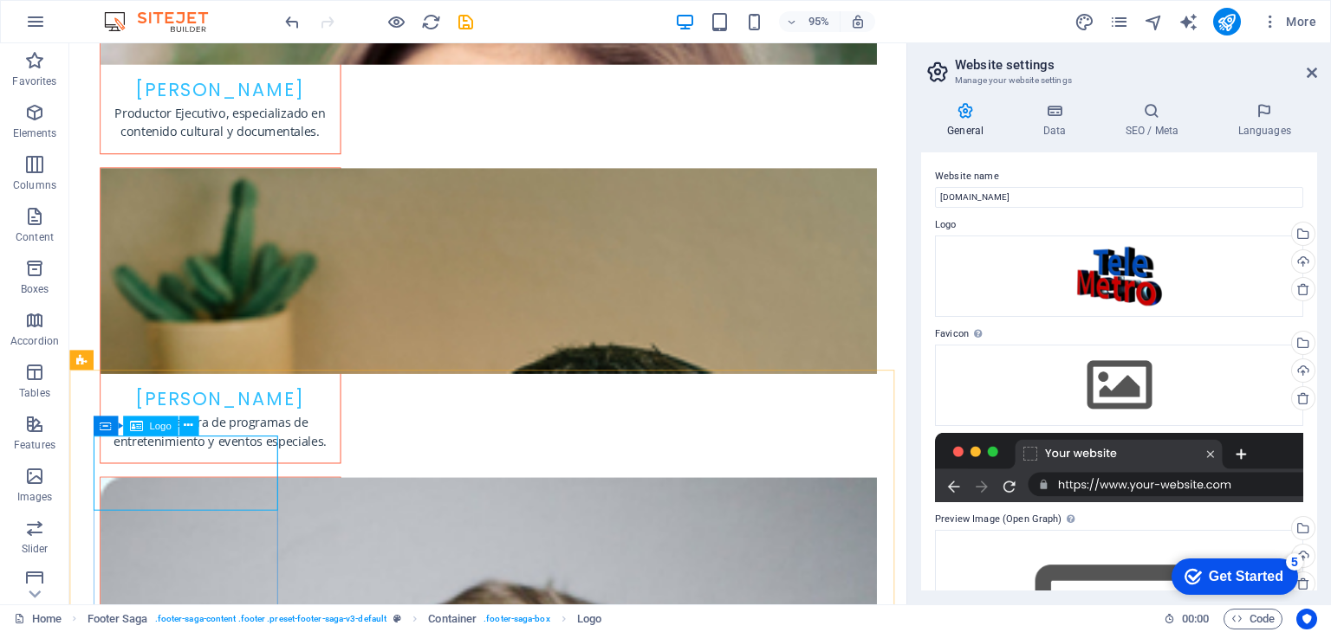
click at [149, 426] on span "Logo" at bounding box center [160, 426] width 22 height 10
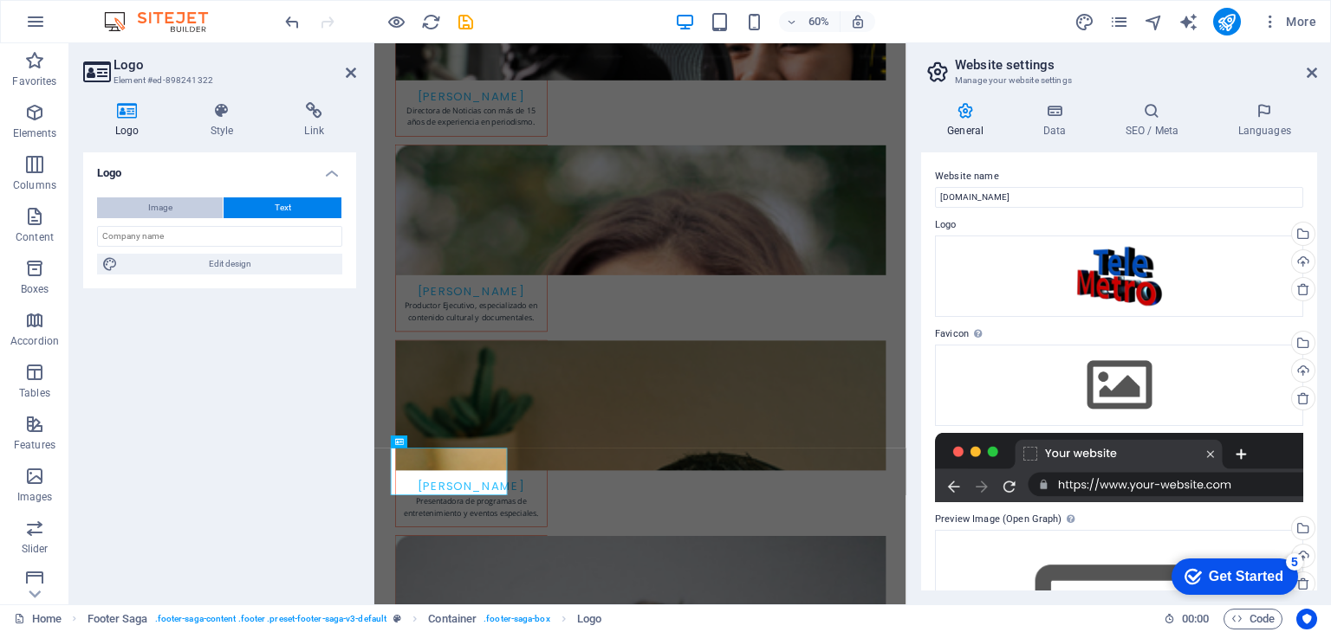
click at [166, 206] on span "Image" at bounding box center [160, 208] width 24 height 21
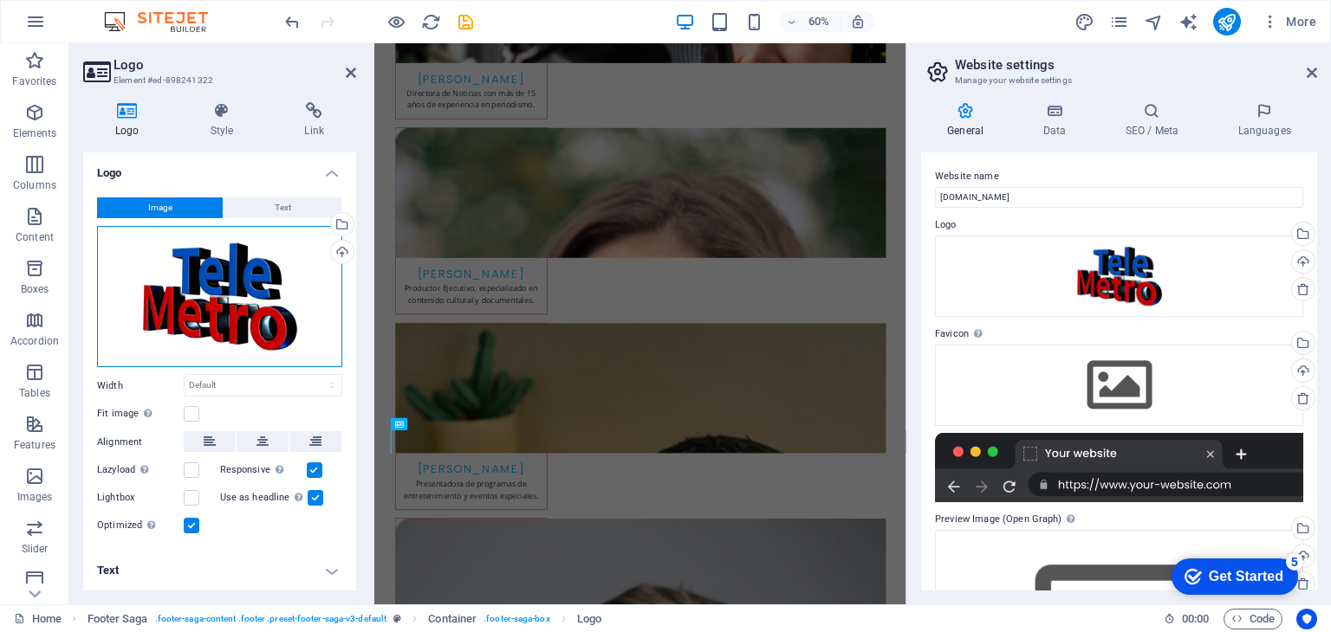
click at [234, 301] on div "Drag files here, click to choose files or select files from Files or our free s…" at bounding box center [219, 297] width 245 height 142
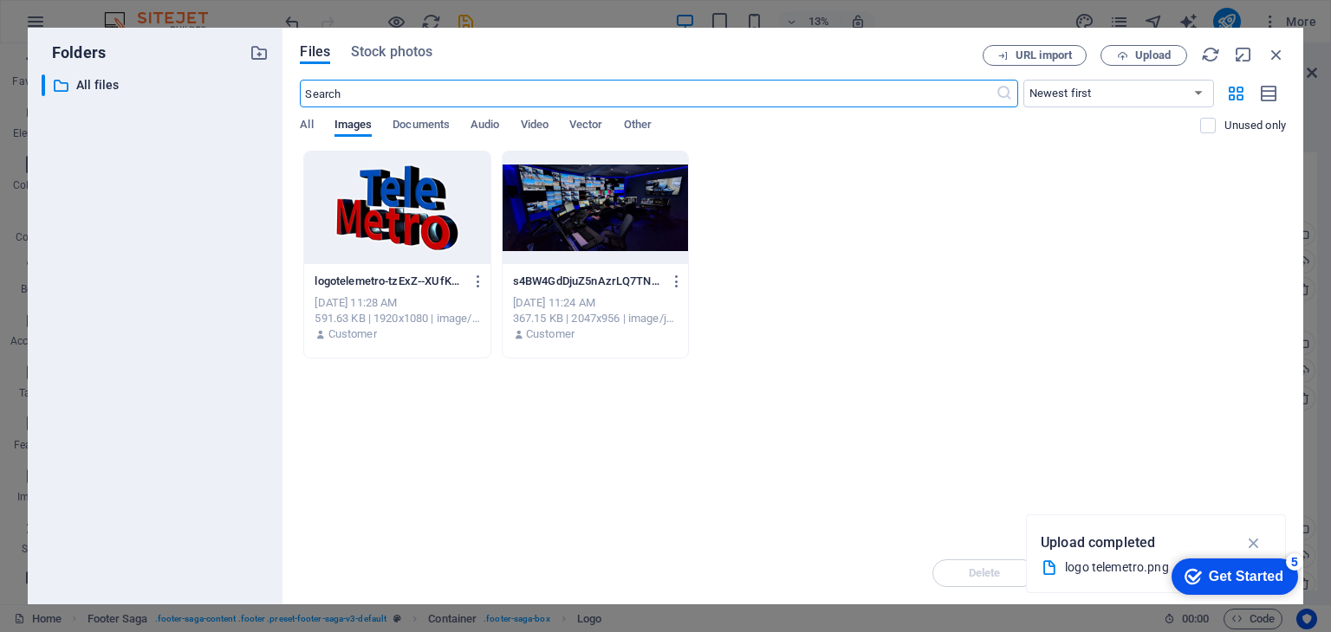
scroll to position [3474, 0]
click at [381, 216] on div at bounding box center [396, 208] width 185 height 113
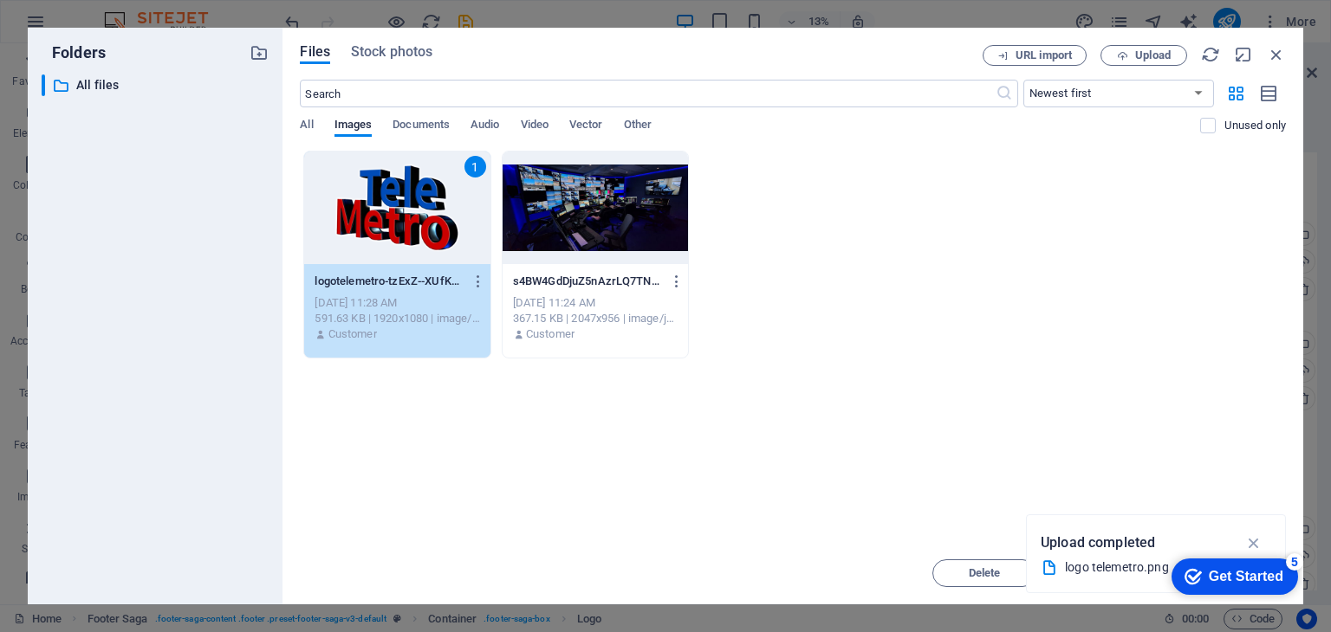
click at [390, 195] on div "1" at bounding box center [396, 208] width 185 height 113
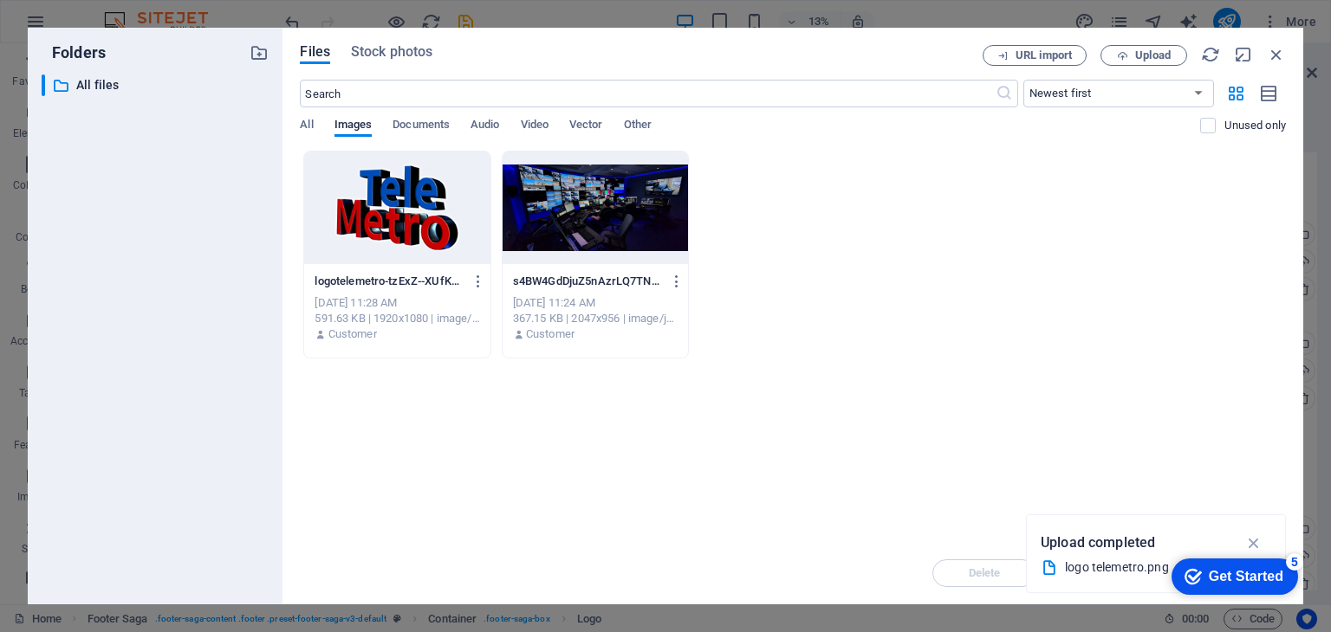
click at [390, 195] on div at bounding box center [396, 208] width 185 height 113
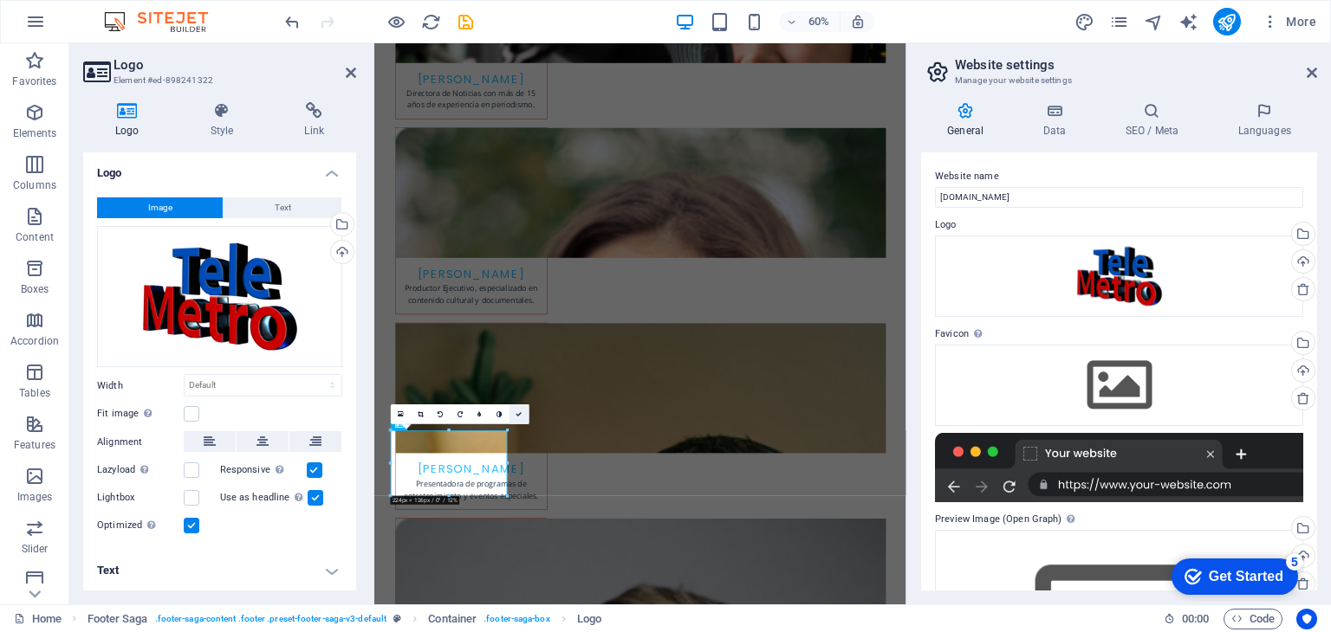
click at [520, 412] on icon at bounding box center [519, 415] width 6 height 6
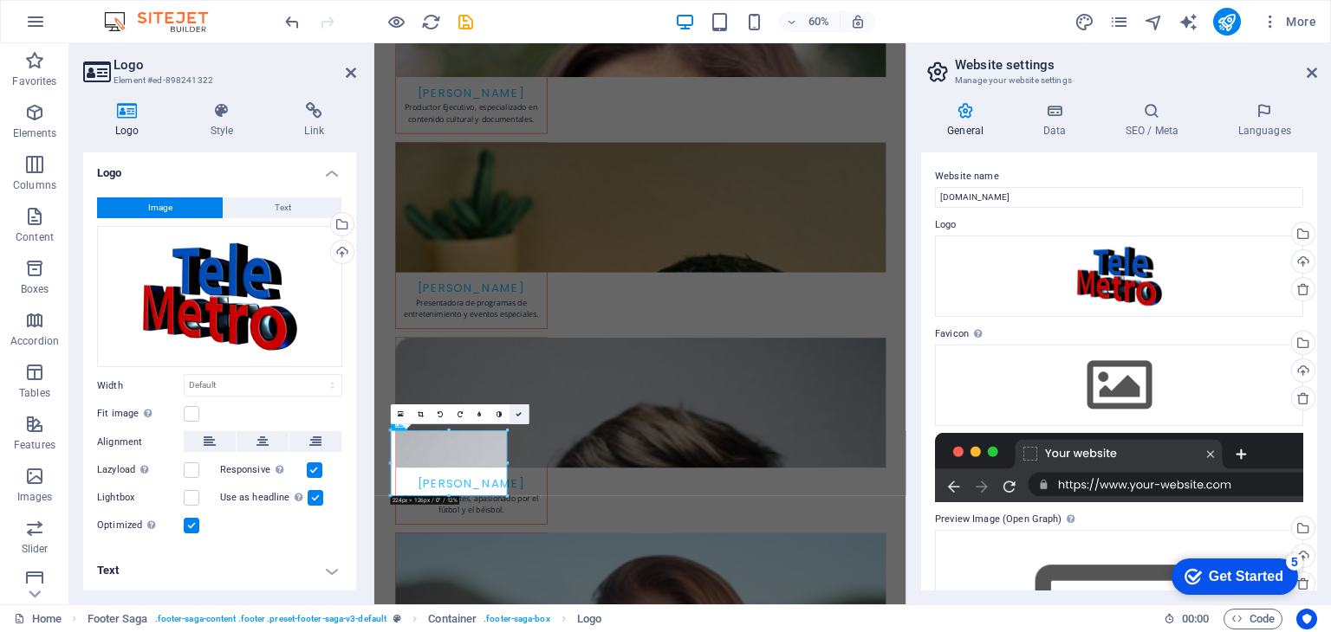
scroll to position [3898, 0]
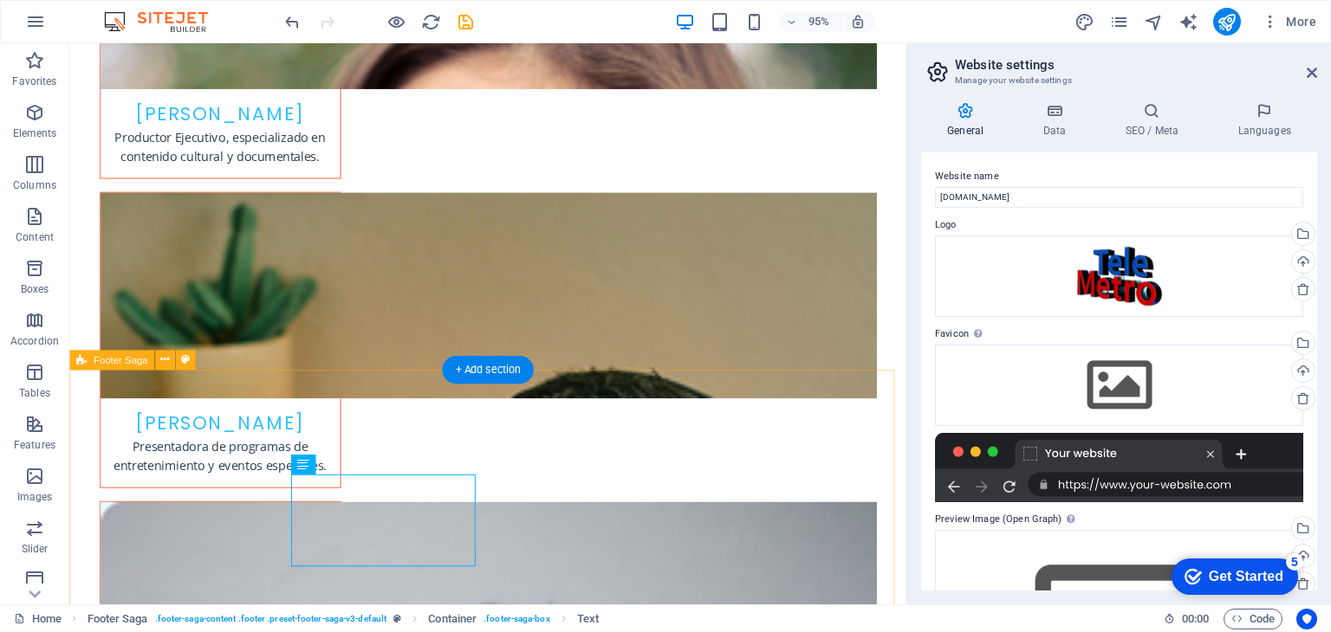
scroll to position [4010, 0]
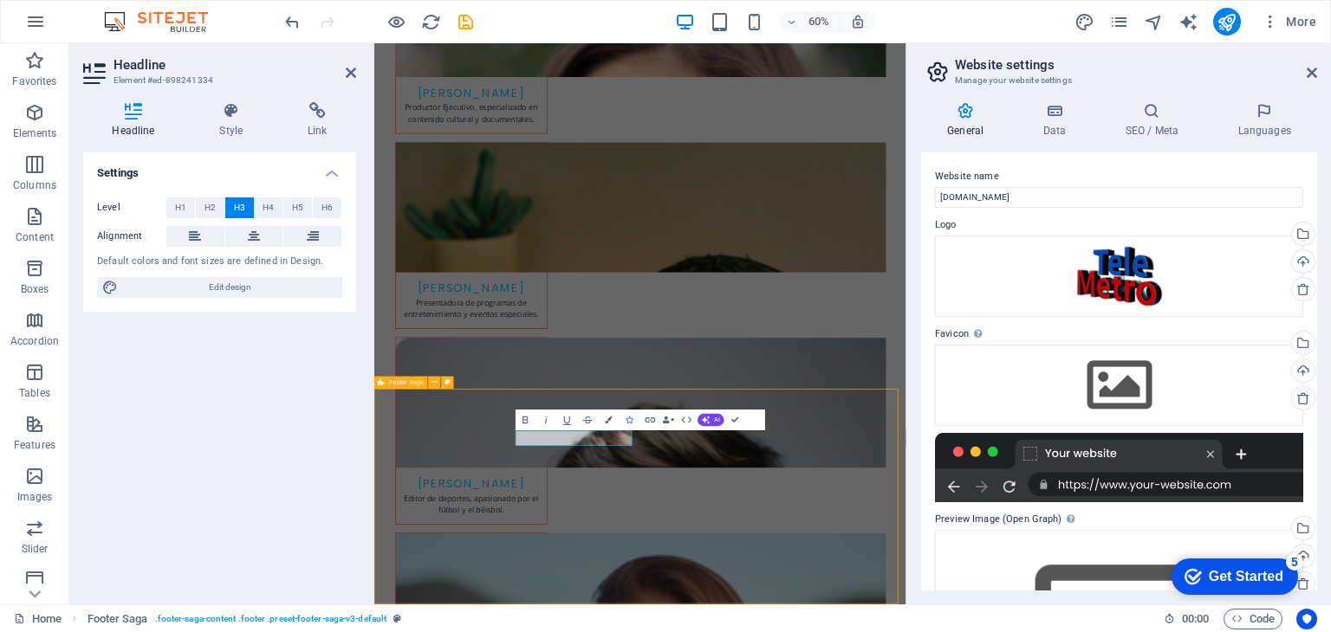
scroll to position [3666, 0]
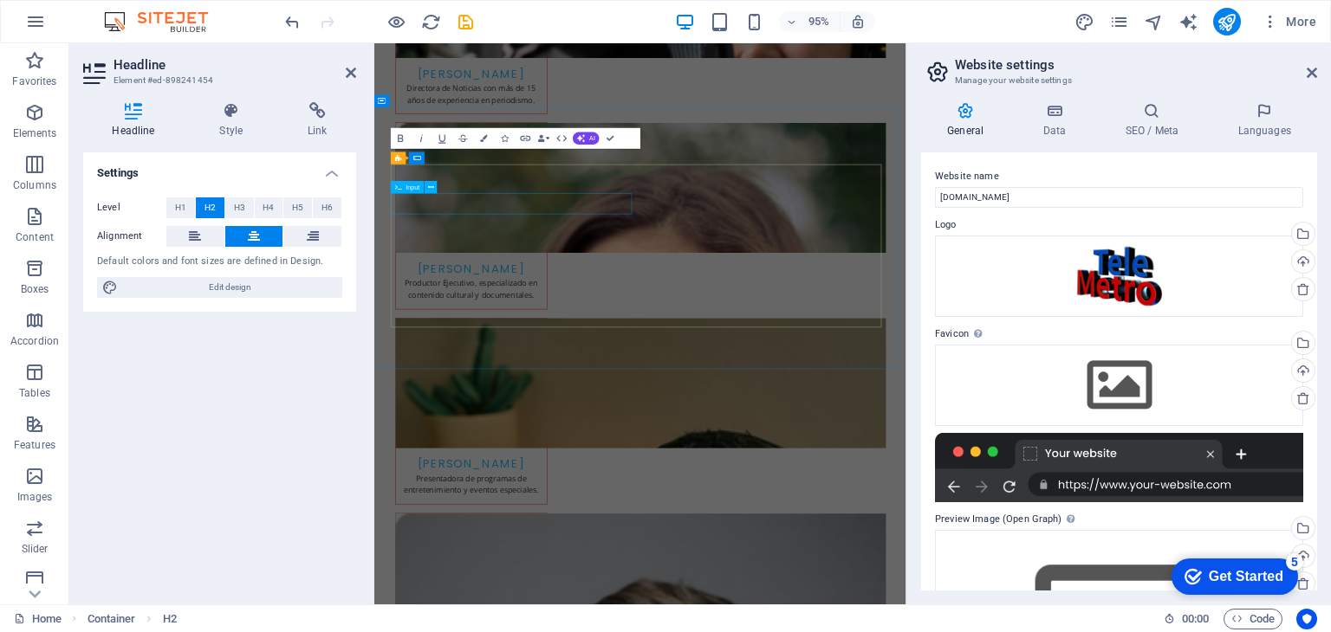
scroll to position [3959, 0]
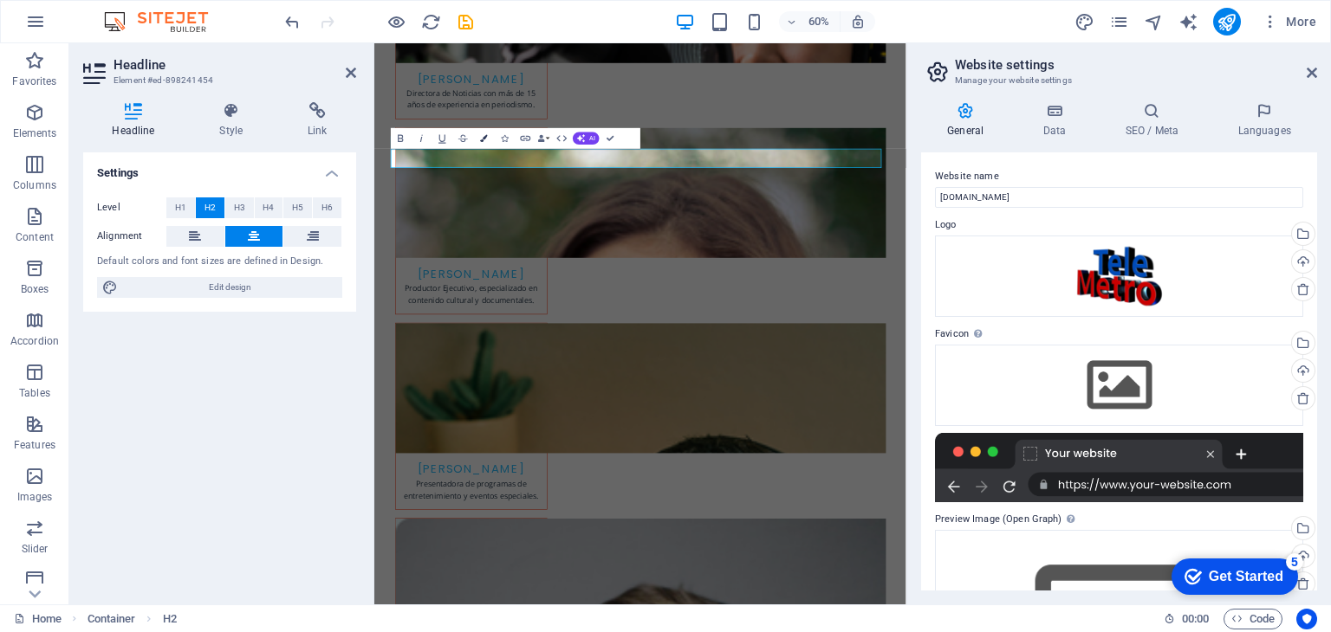
click at [487, 139] on icon "button" at bounding box center [483, 137] width 7 height 7
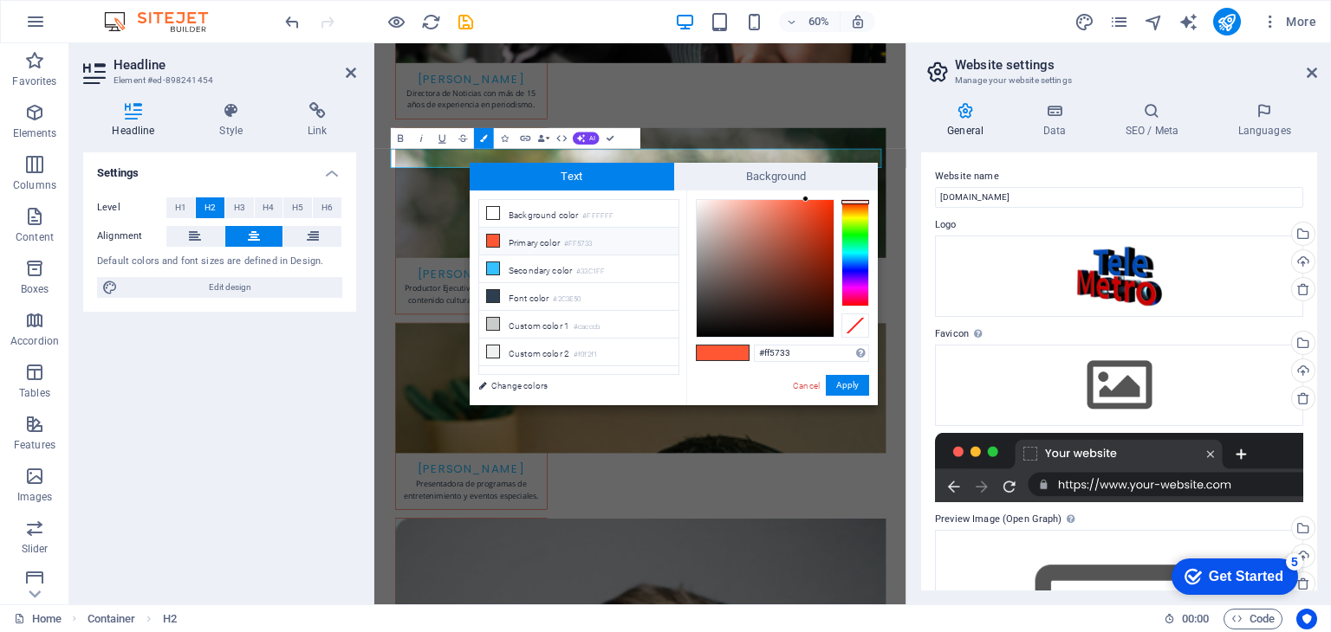
click at [711, 353] on span at bounding box center [710, 353] width 26 height 15
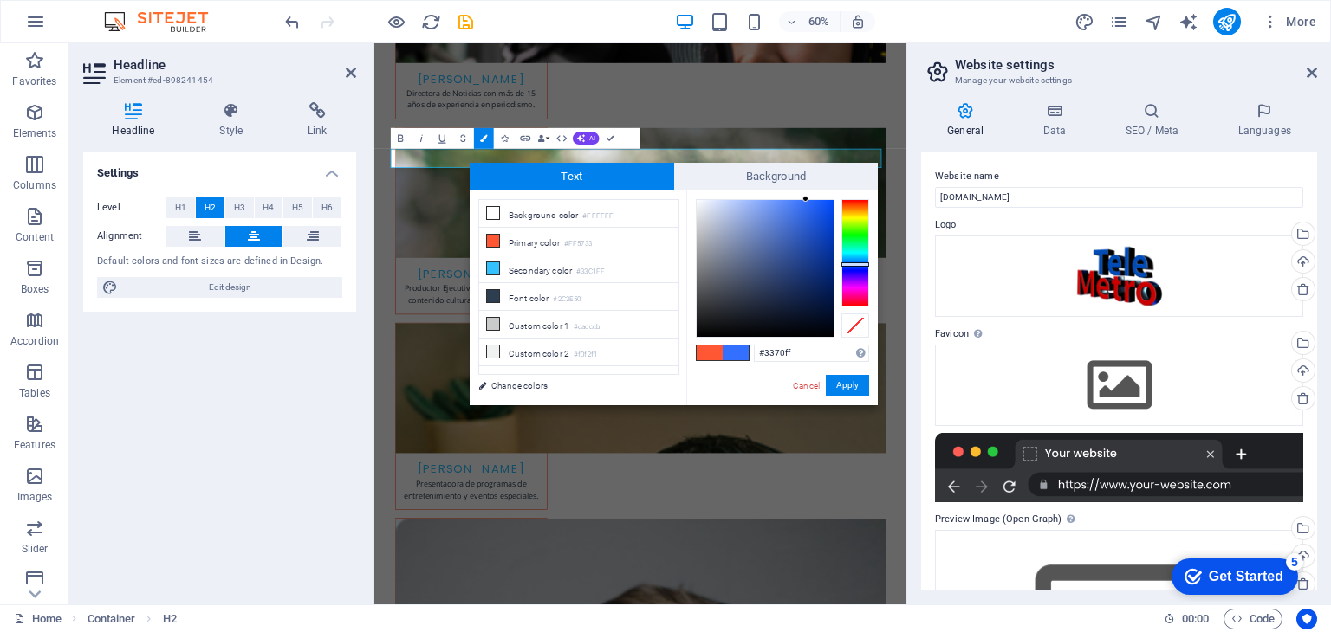
drag, startPoint x: 859, startPoint y: 253, endPoint x: 859, endPoint y: 264, distance: 11.3
click at [859, 264] on div at bounding box center [855, 252] width 28 height 107
type input "#004cff"
drag, startPoint x: 804, startPoint y: 215, endPoint x: 883, endPoint y: 183, distance: 85.1
click at [883, 183] on body "Telemetro RD Home Favorites Elements Columns Content Boxes Accordion Tables Fea…" at bounding box center [665, 316] width 1331 height 632
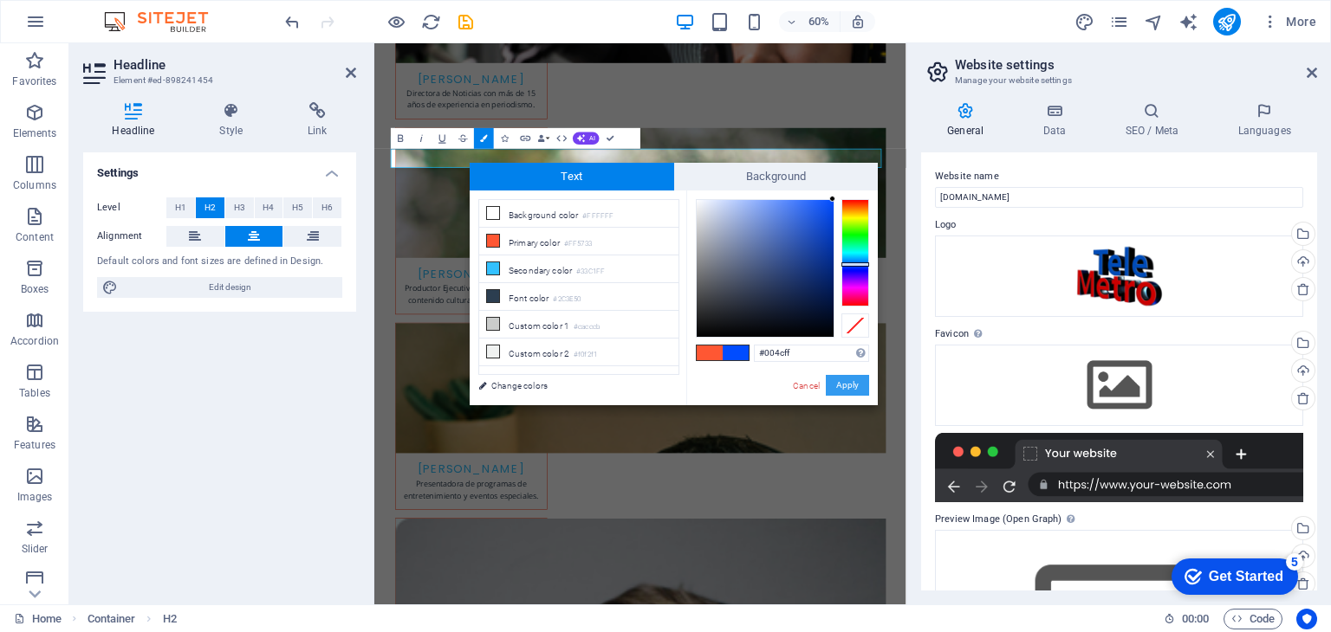
click at [844, 385] on button "Apply" at bounding box center [847, 385] width 43 height 21
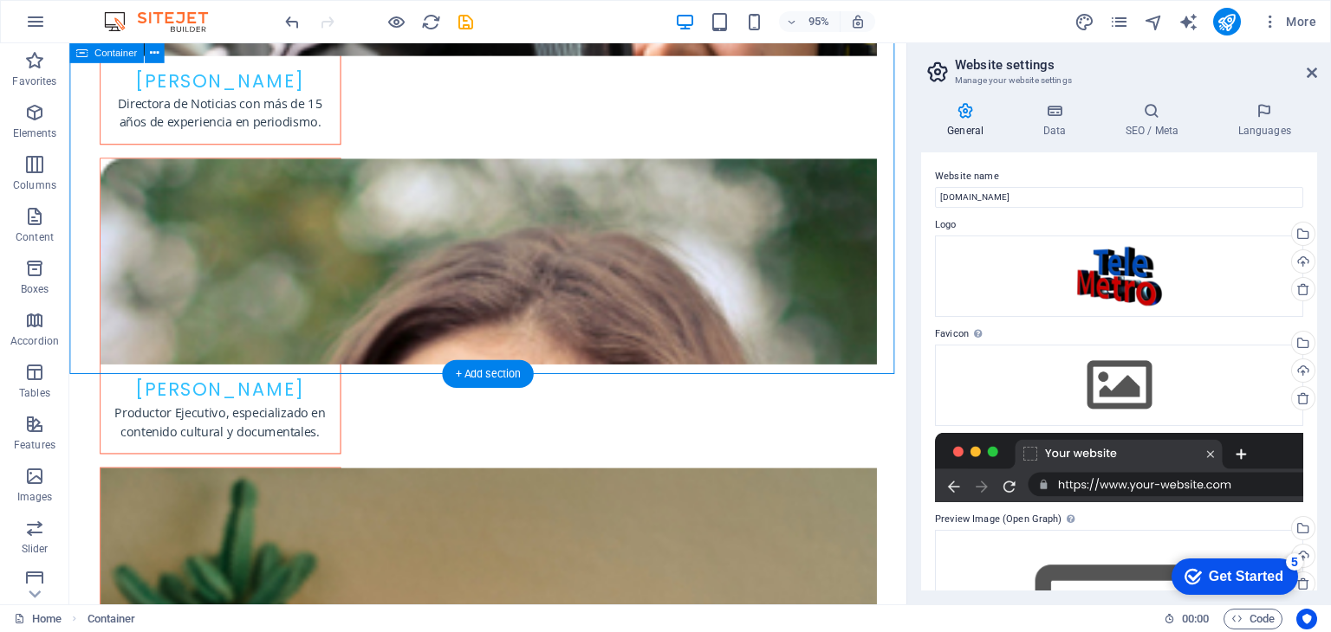
scroll to position [4010, 0]
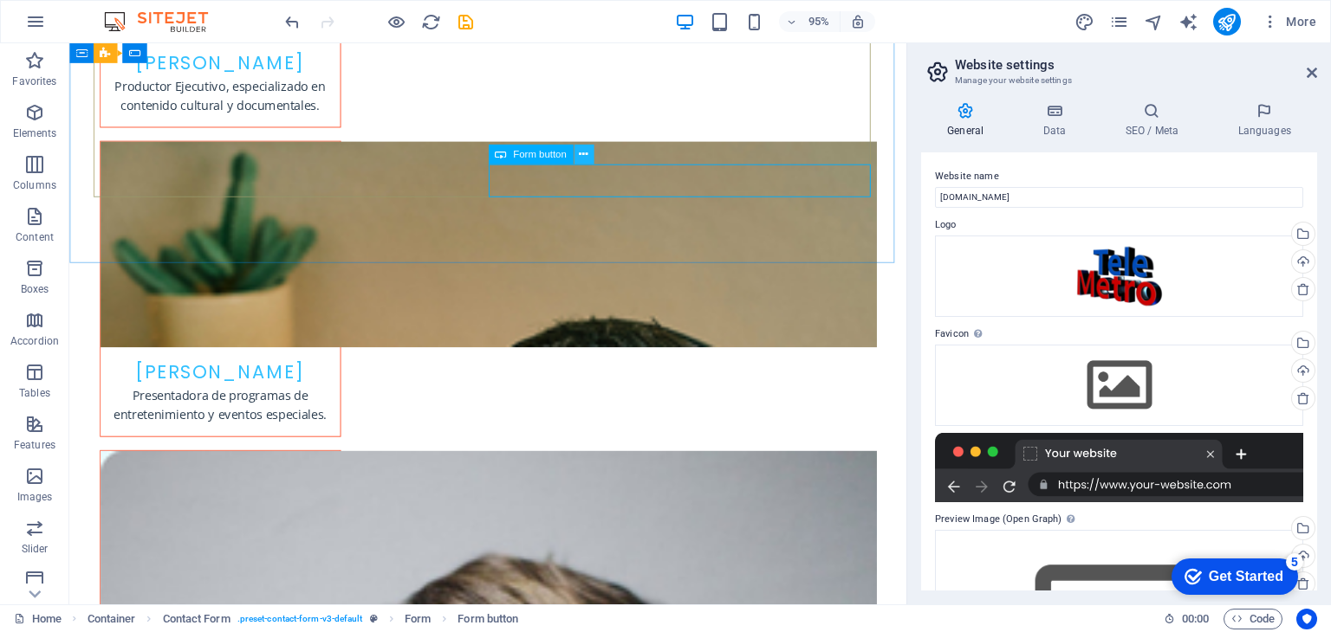
click at [587, 156] on icon at bounding box center [583, 154] width 9 height 17
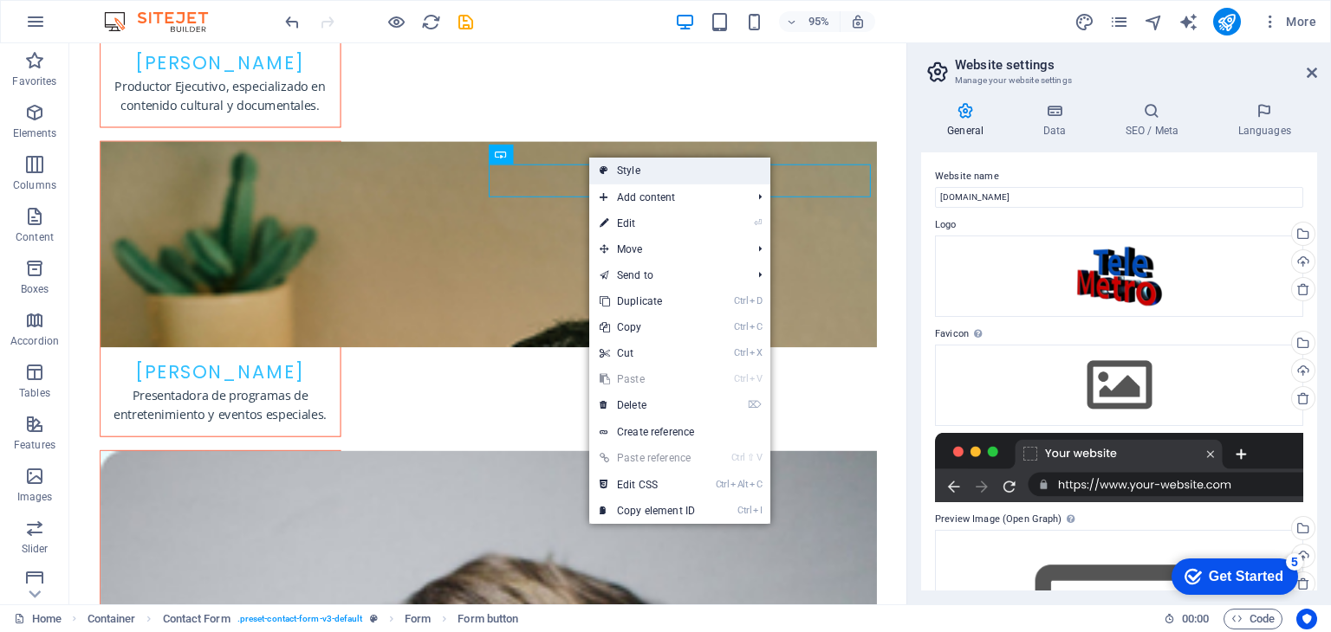
click at [653, 170] on link "Style" at bounding box center [679, 171] width 181 height 26
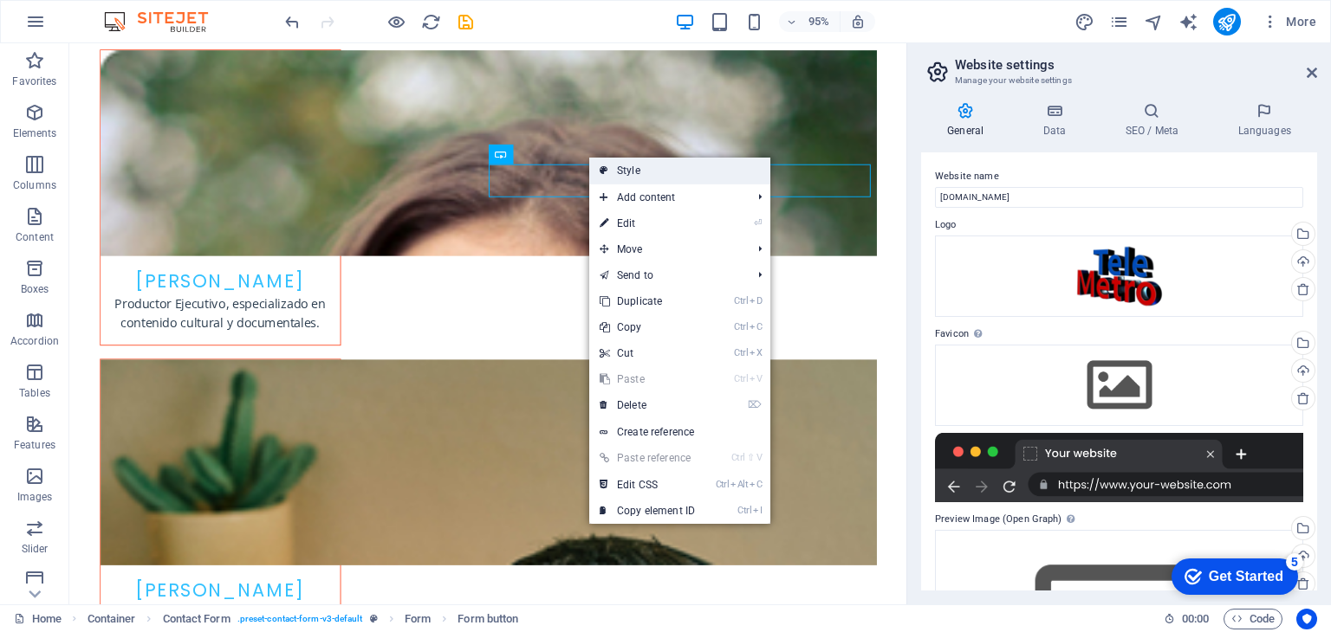
select select "rem"
select select "preset-contact-form-v3-default"
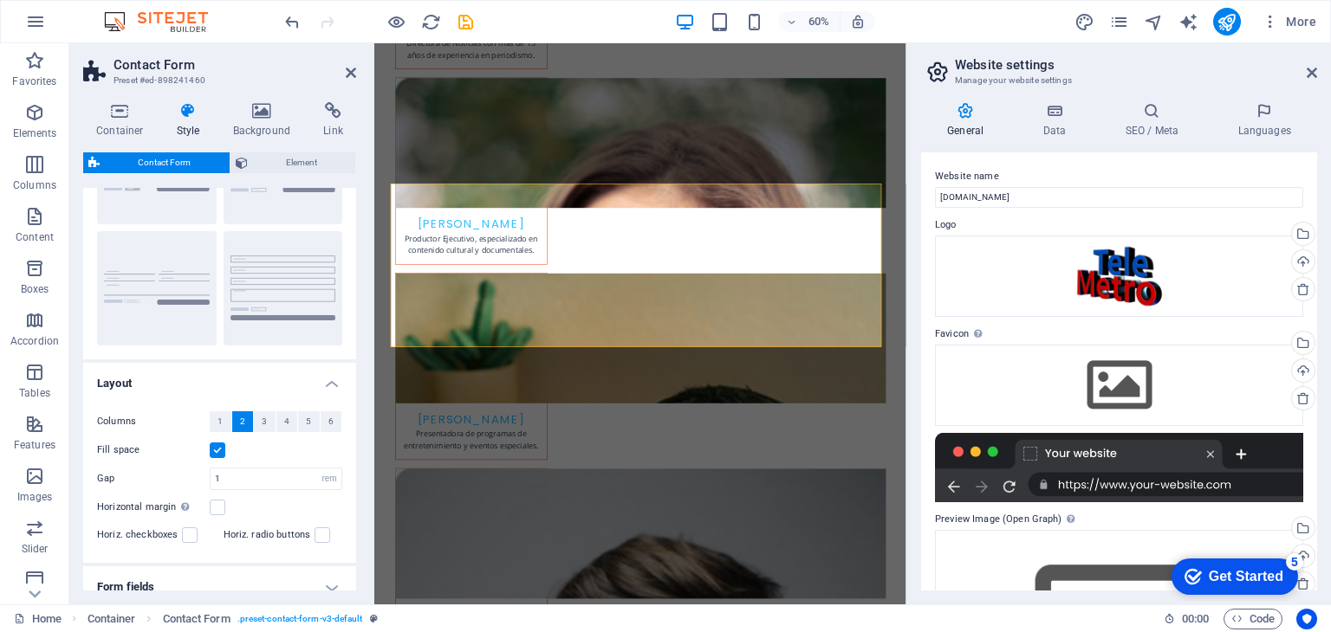
scroll to position [0, 0]
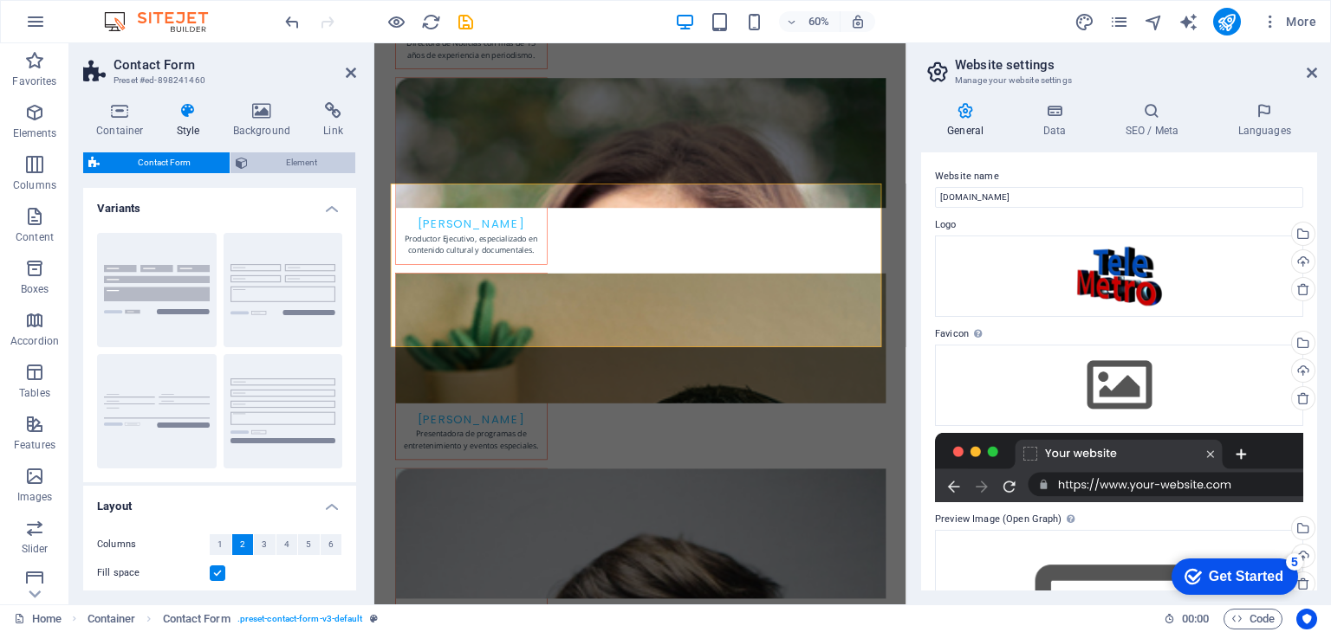
click at [286, 162] on span "Element" at bounding box center [302, 162] width 98 height 21
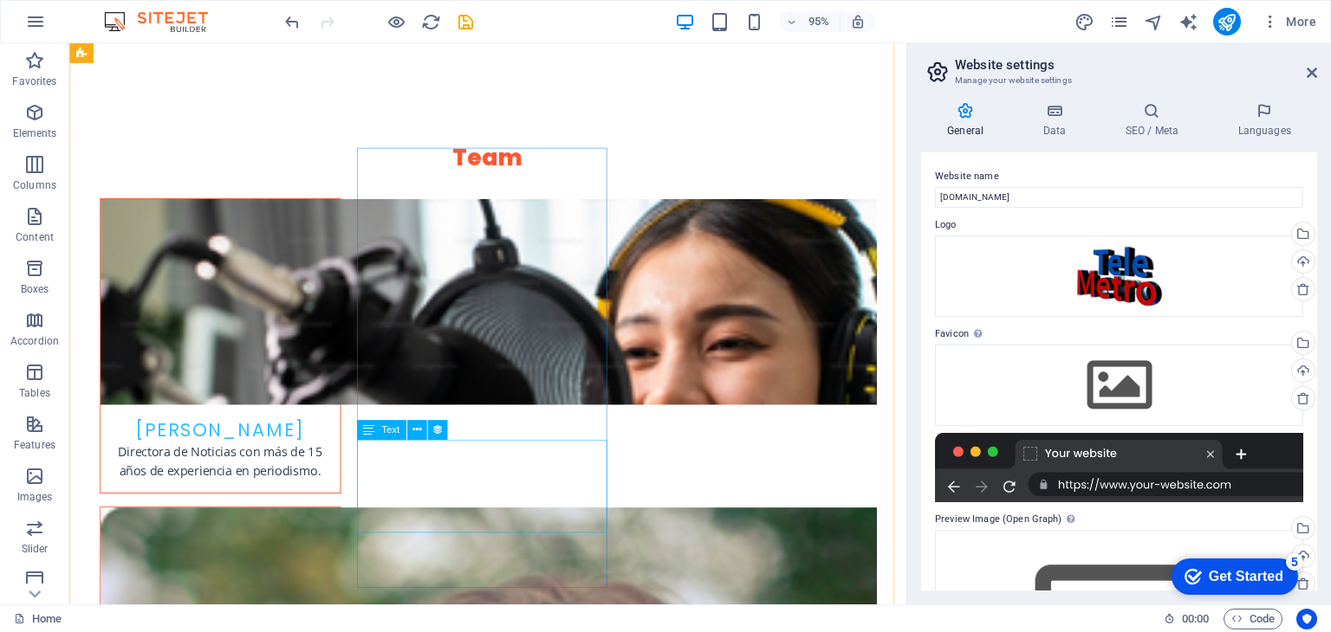
scroll to position [3231, 0]
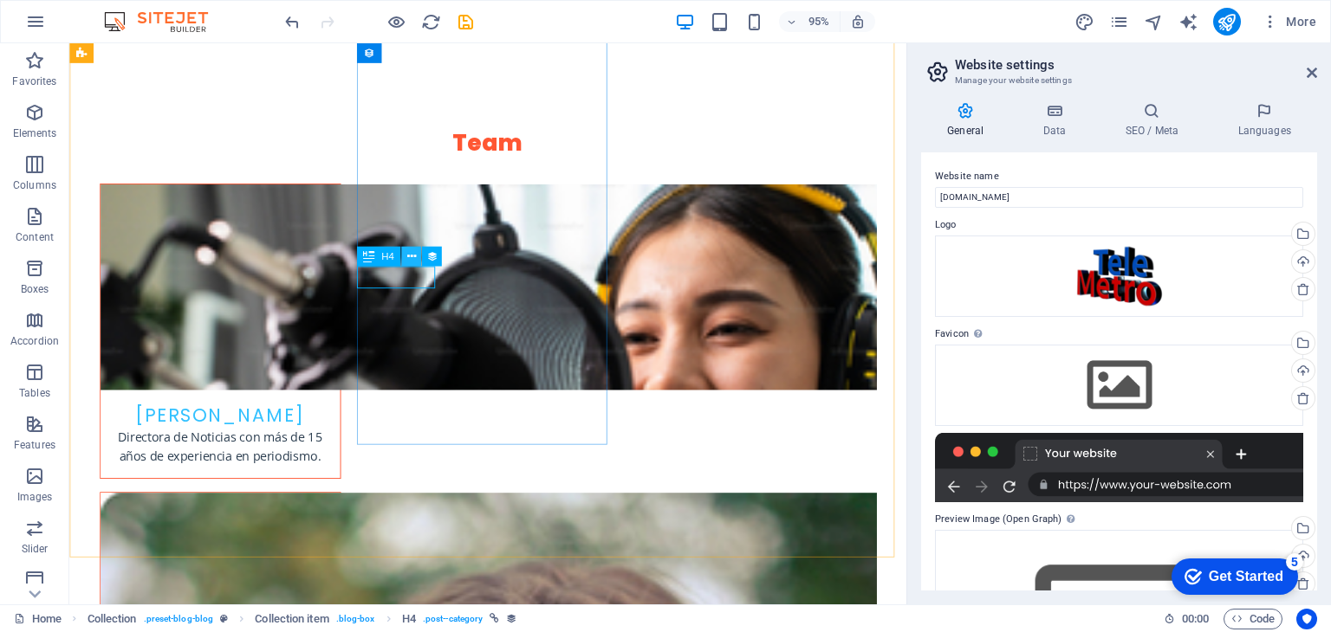
click at [412, 261] on icon at bounding box center [410, 257] width 9 height 17
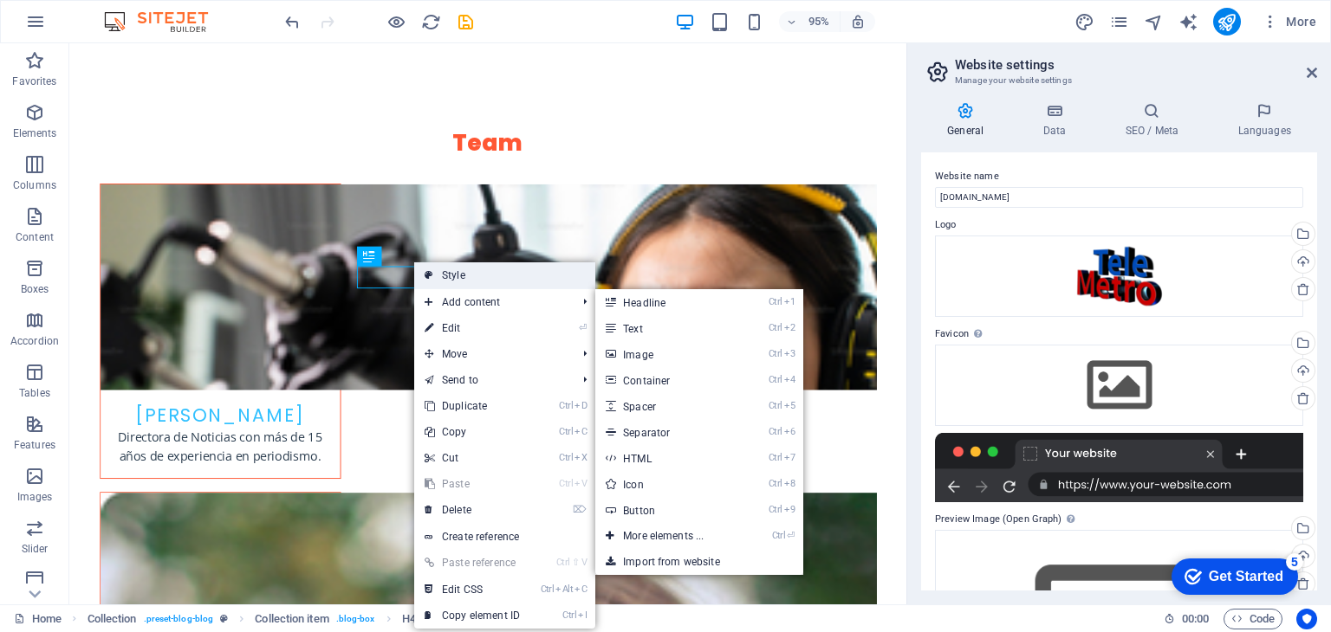
click at [476, 278] on link "Style" at bounding box center [504, 275] width 181 height 26
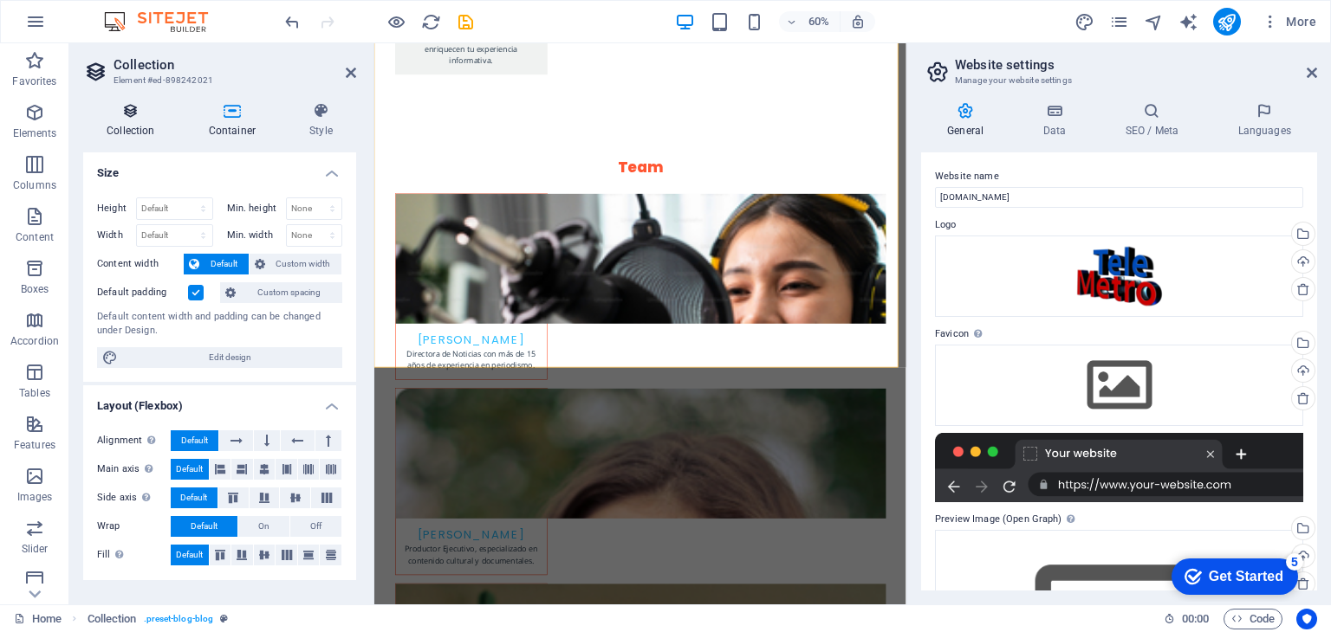
click at [132, 111] on icon at bounding box center [130, 110] width 95 height 17
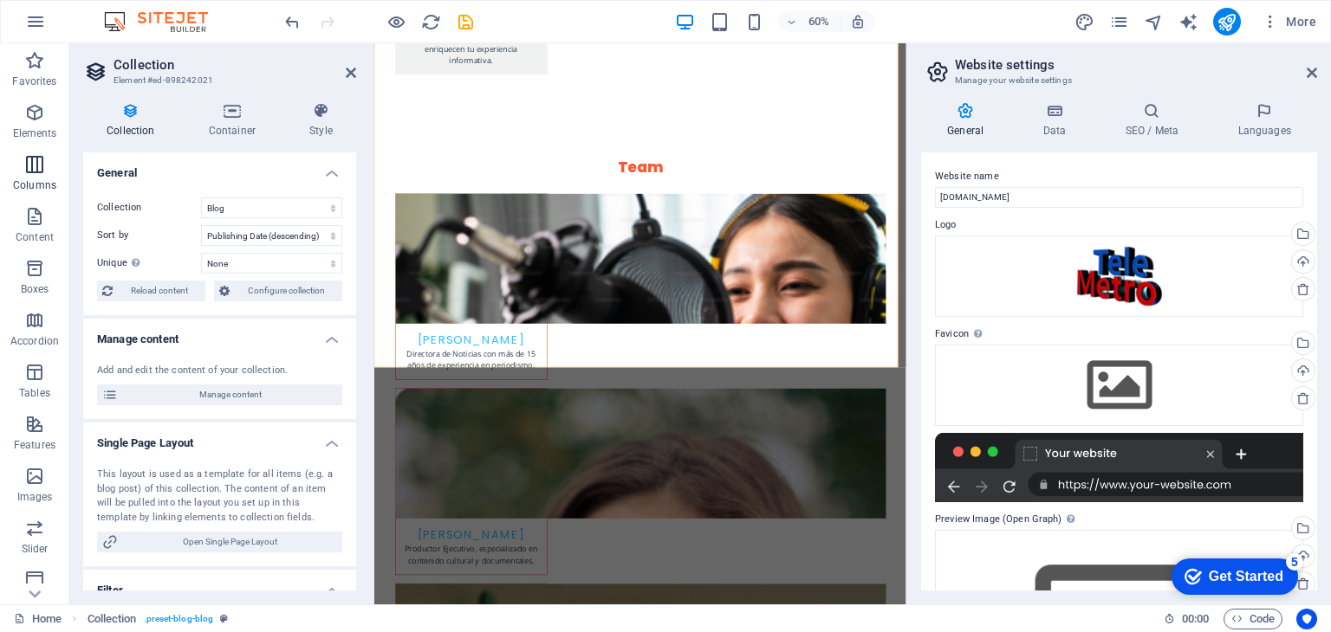
click at [23, 172] on span "Columns" at bounding box center [34, 175] width 69 height 42
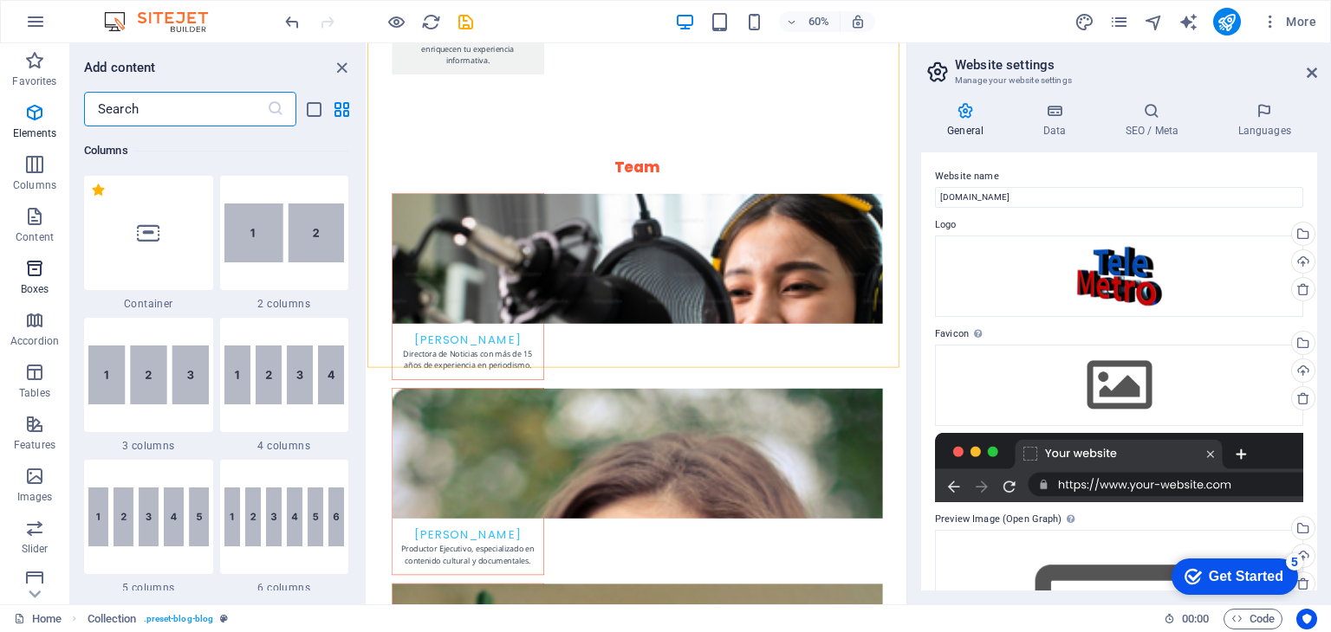
click at [36, 276] on icon "button" at bounding box center [34, 268] width 21 height 21
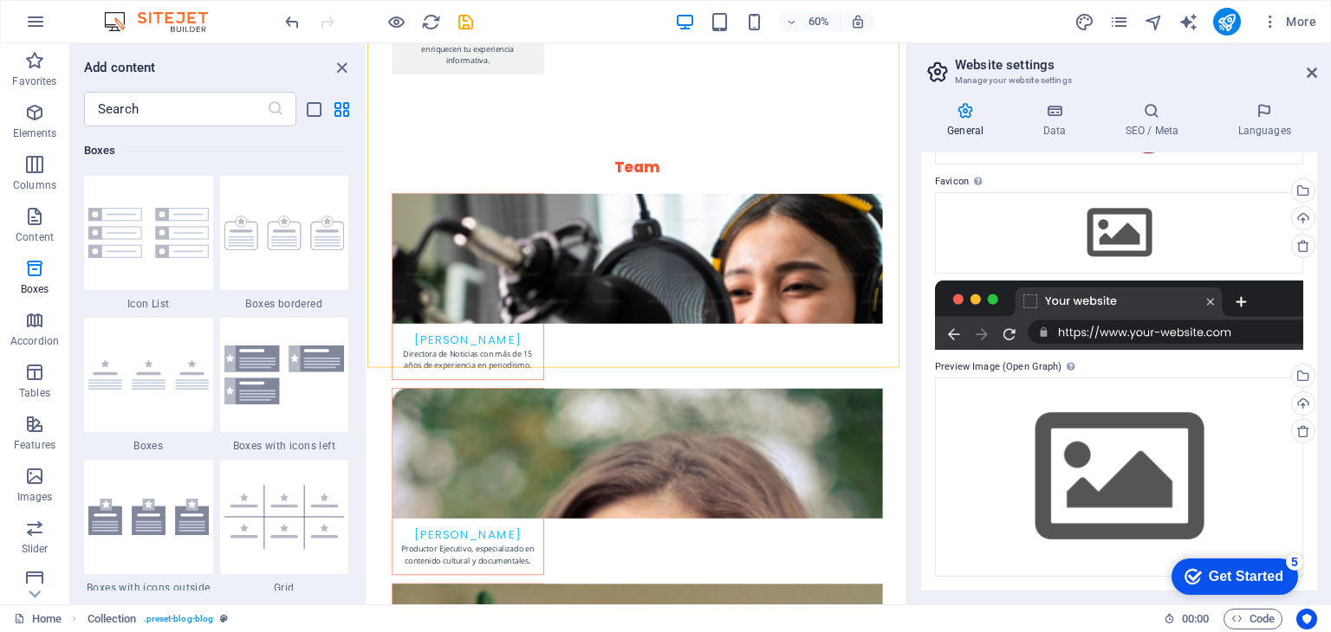
scroll to position [0, 0]
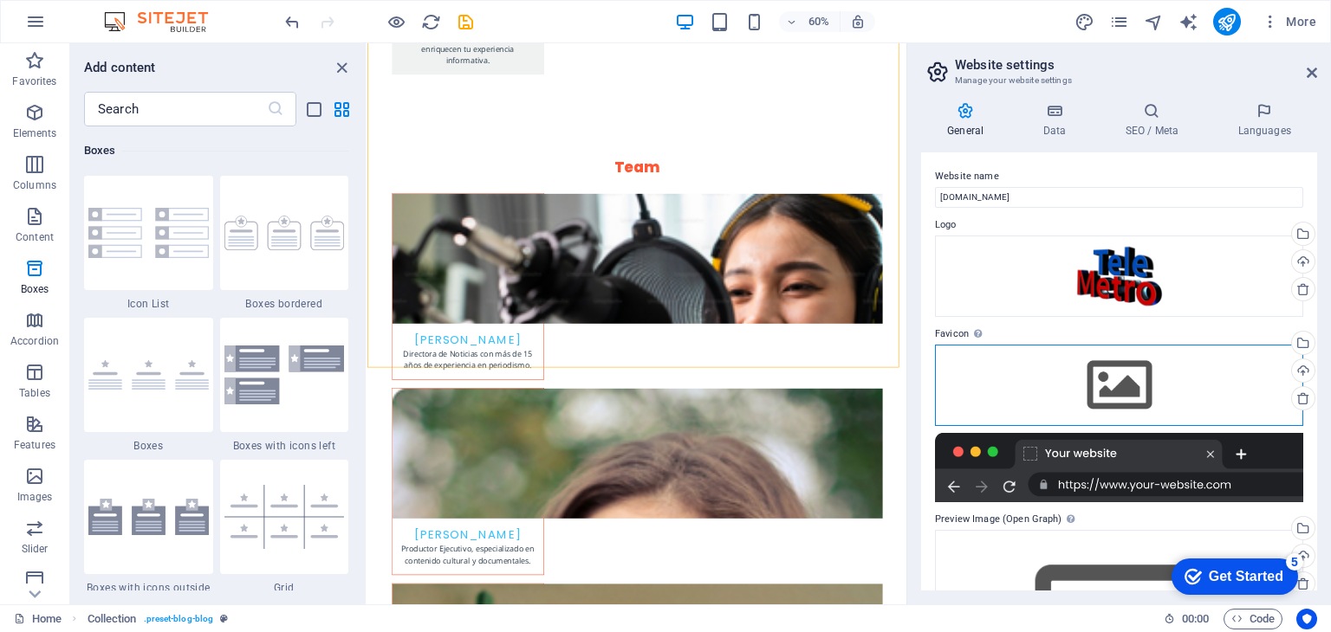
click at [1116, 370] on div "Drag files here, click to choose files or select files from Files or our free s…" at bounding box center [1119, 385] width 368 height 81
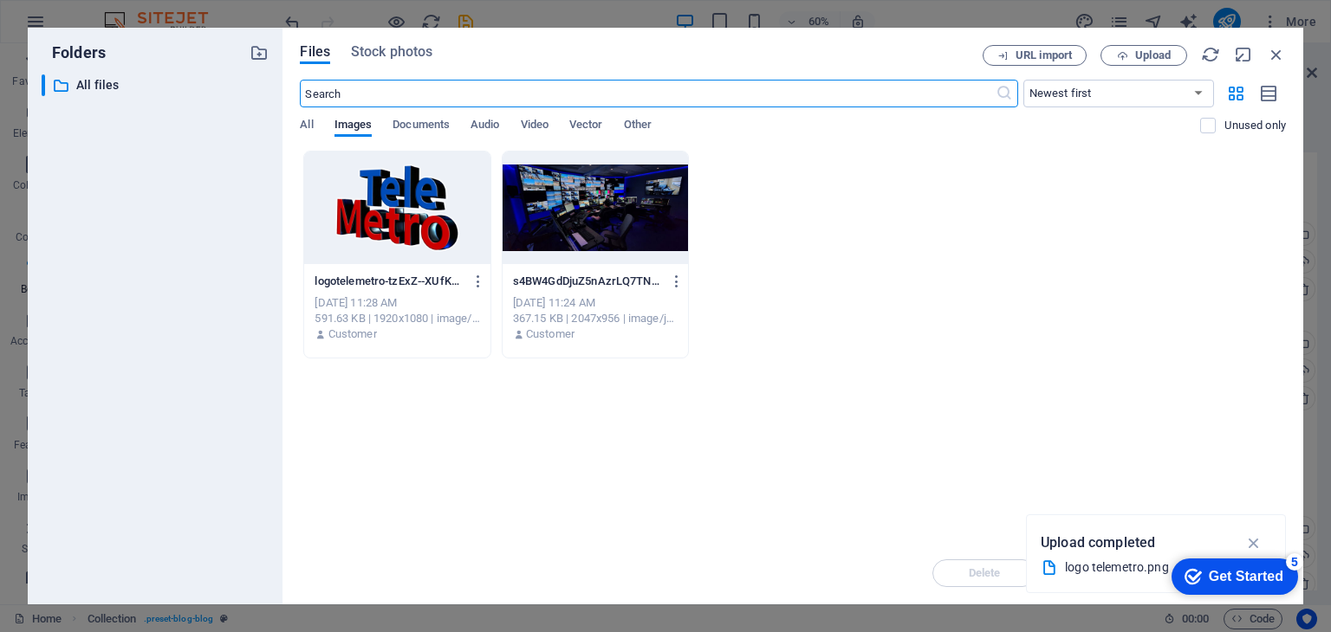
scroll to position [3514, 0]
click at [1133, 50] on span "Upload" at bounding box center [1143, 55] width 71 height 11
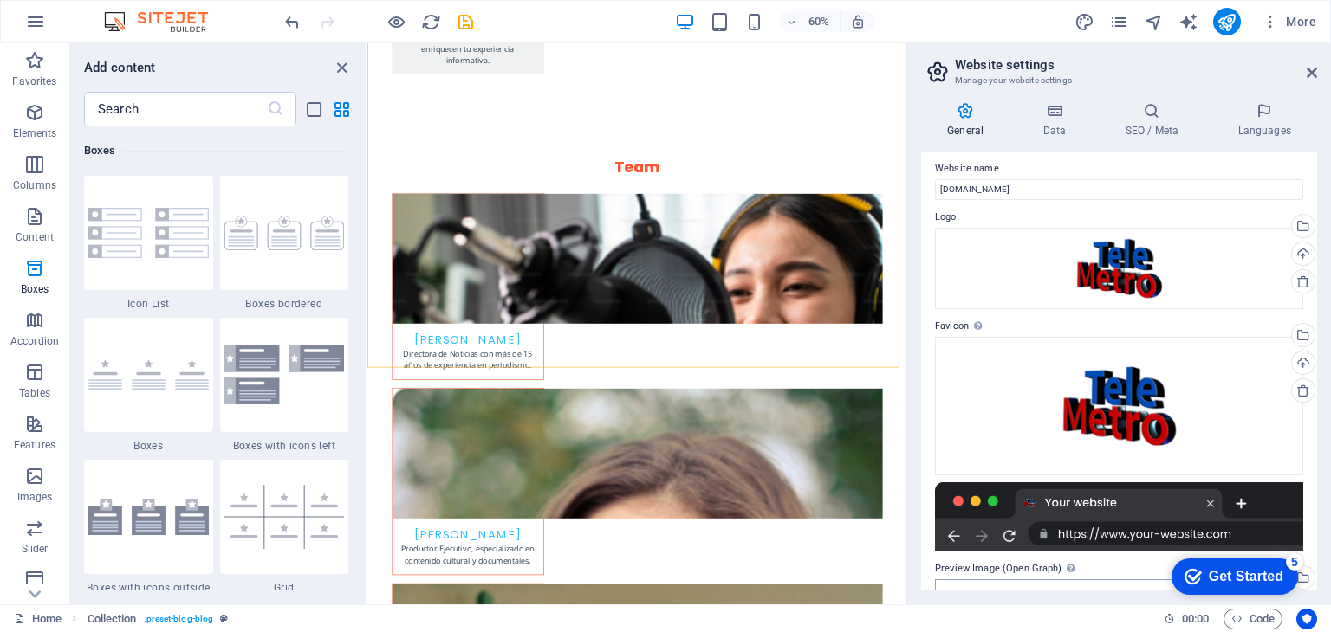
scroll to position [0, 0]
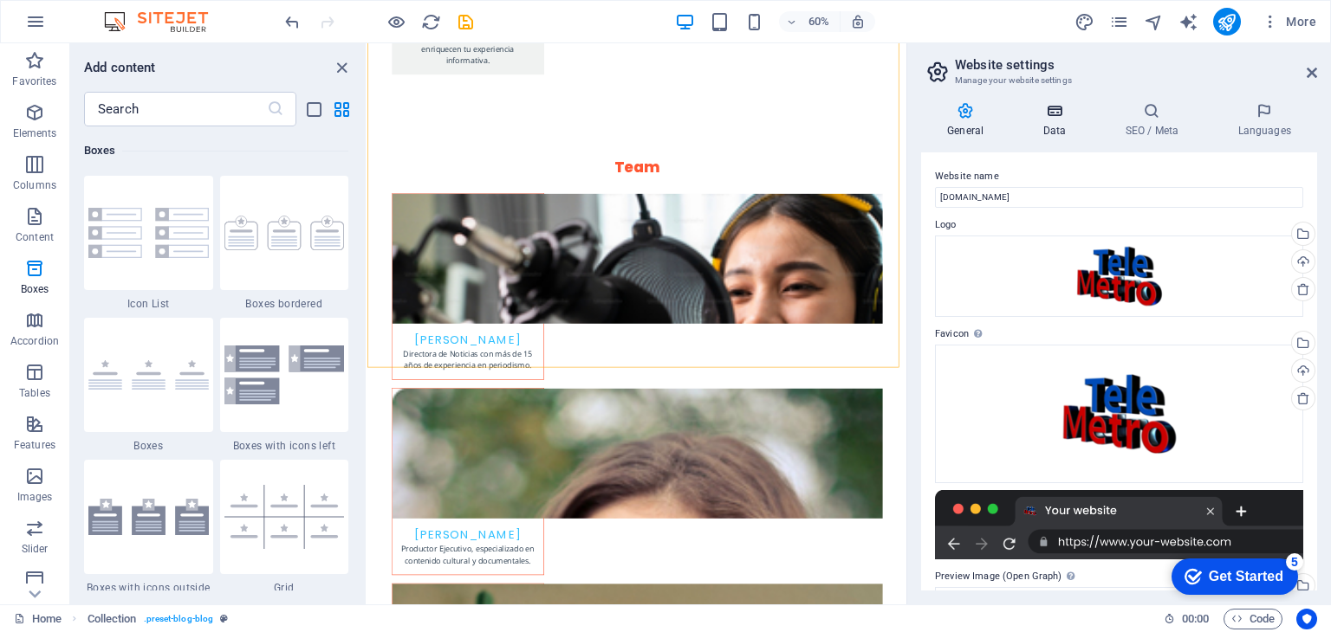
click at [1043, 117] on icon at bounding box center [1053, 110] width 75 height 17
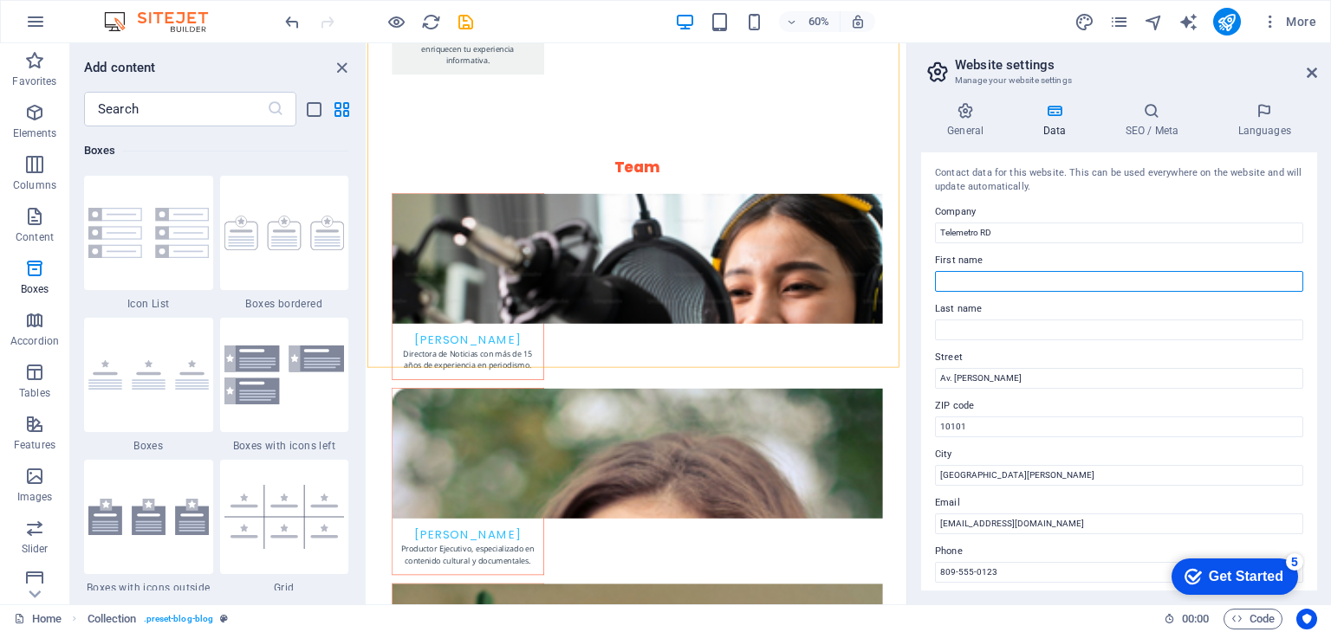
click at [1021, 282] on input "First name" at bounding box center [1119, 281] width 368 height 21
type input "Telemetro"
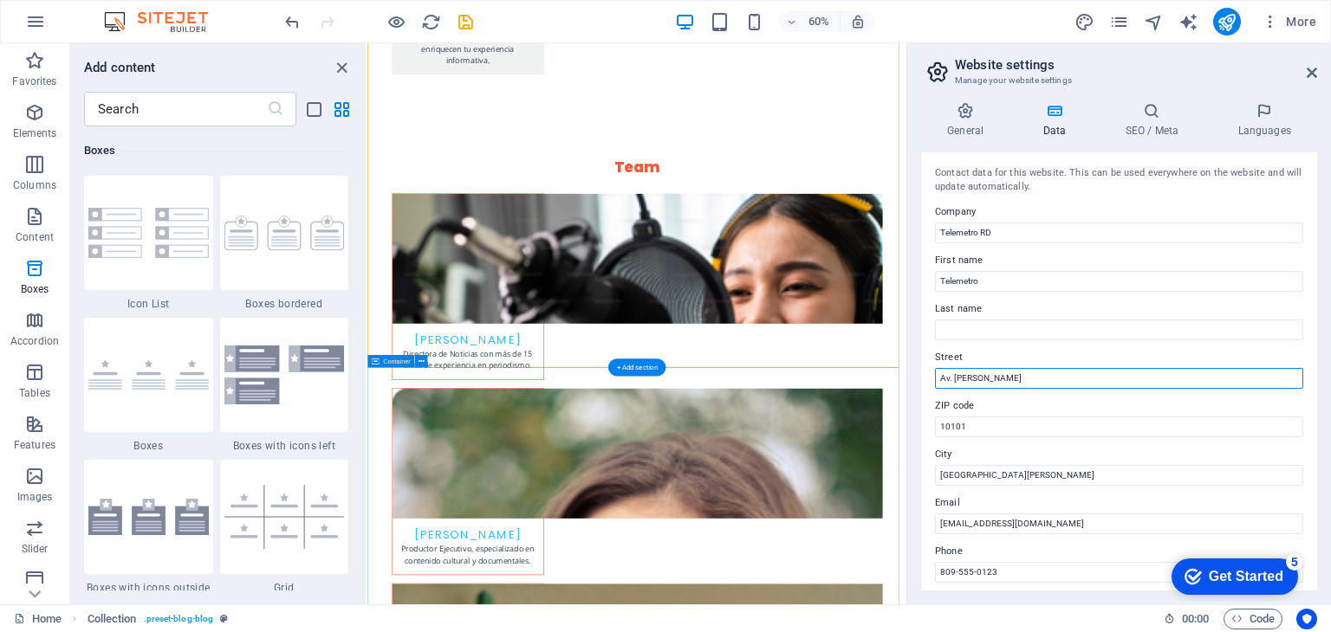
drag, startPoint x: 1407, startPoint y: 420, endPoint x: 1215, endPoint y: 586, distance: 253.7
drag, startPoint x: 1047, startPoint y: 386, endPoint x: 939, endPoint y: 377, distance: 107.8
click at [939, 377] on input "Av. Winston Churchill" at bounding box center [1119, 378] width 368 height 21
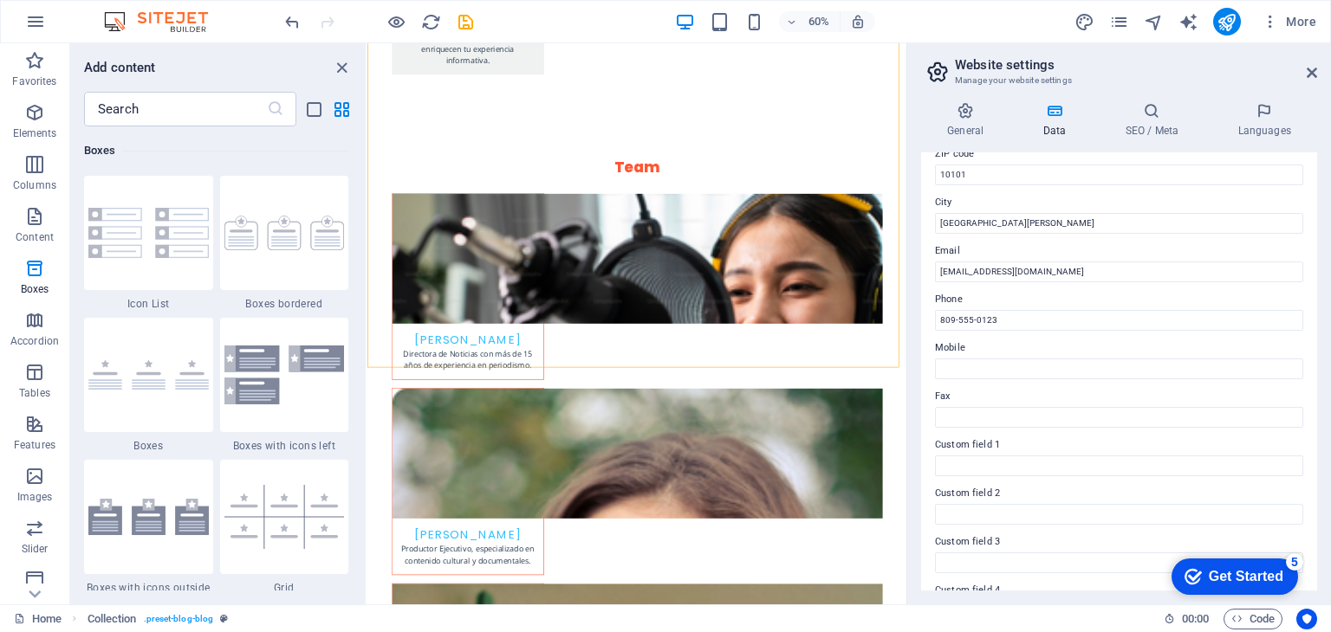
scroll to position [260, 0]
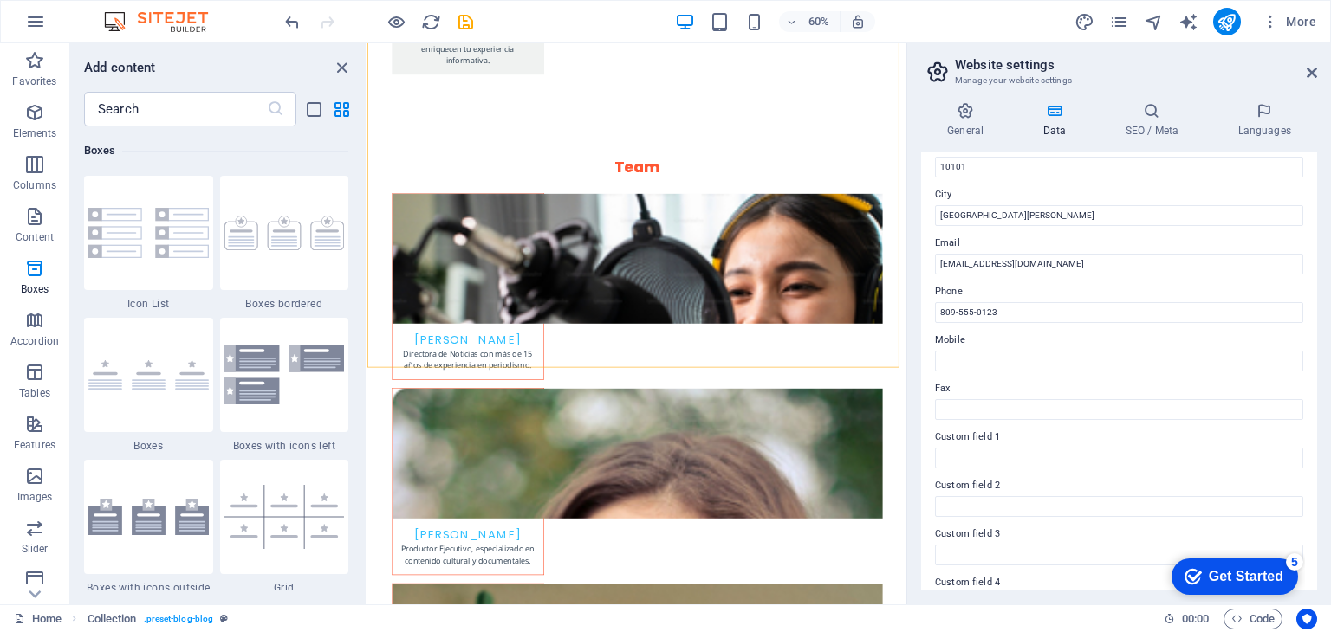
type input "[GEOGRAPHIC_DATA]"
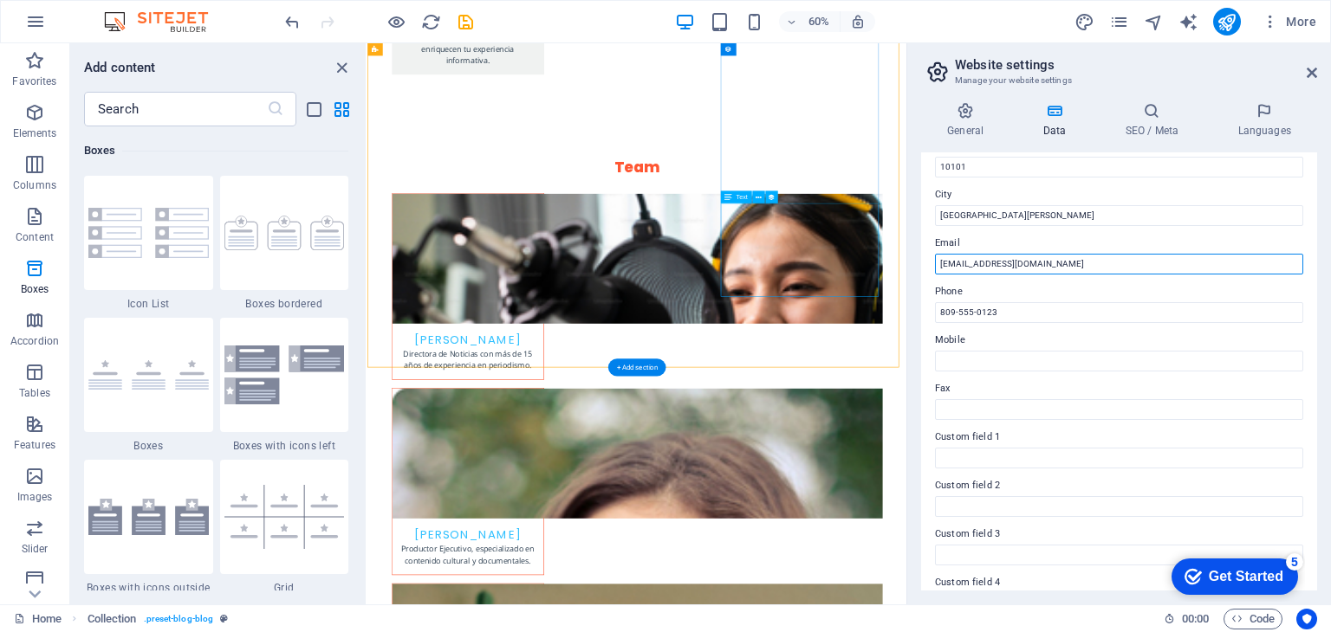
drag, startPoint x: 1404, startPoint y: 308, endPoint x: 1214, endPoint y: 412, distance: 217.1
drag, startPoint x: 1036, startPoint y: 266, endPoint x: 939, endPoint y: 272, distance: 97.2
click at [939, 272] on input "info@telemeterd.com" at bounding box center [1119, 264] width 368 height 21
paste input "telemetrord@gmail"
type input "[EMAIL_ADDRESS][DOMAIN_NAME]"
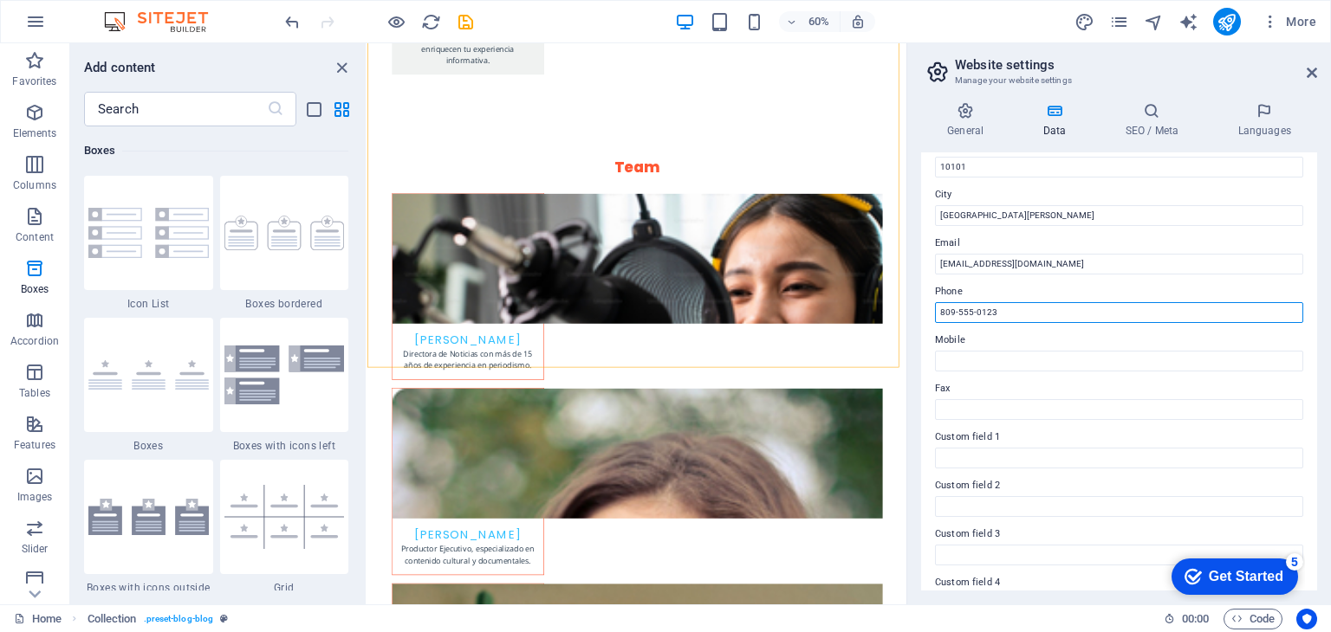
click at [1024, 316] on input "809-555-0123" at bounding box center [1119, 312] width 368 height 21
drag, startPoint x: 1033, startPoint y: 311, endPoint x: 925, endPoint y: 303, distance: 107.7
click at [925, 303] on div "Contact data for this website. This can be used everywhere on the website and w…" at bounding box center [1119, 371] width 396 height 438
paste input "[PHONE_NUMBER]"
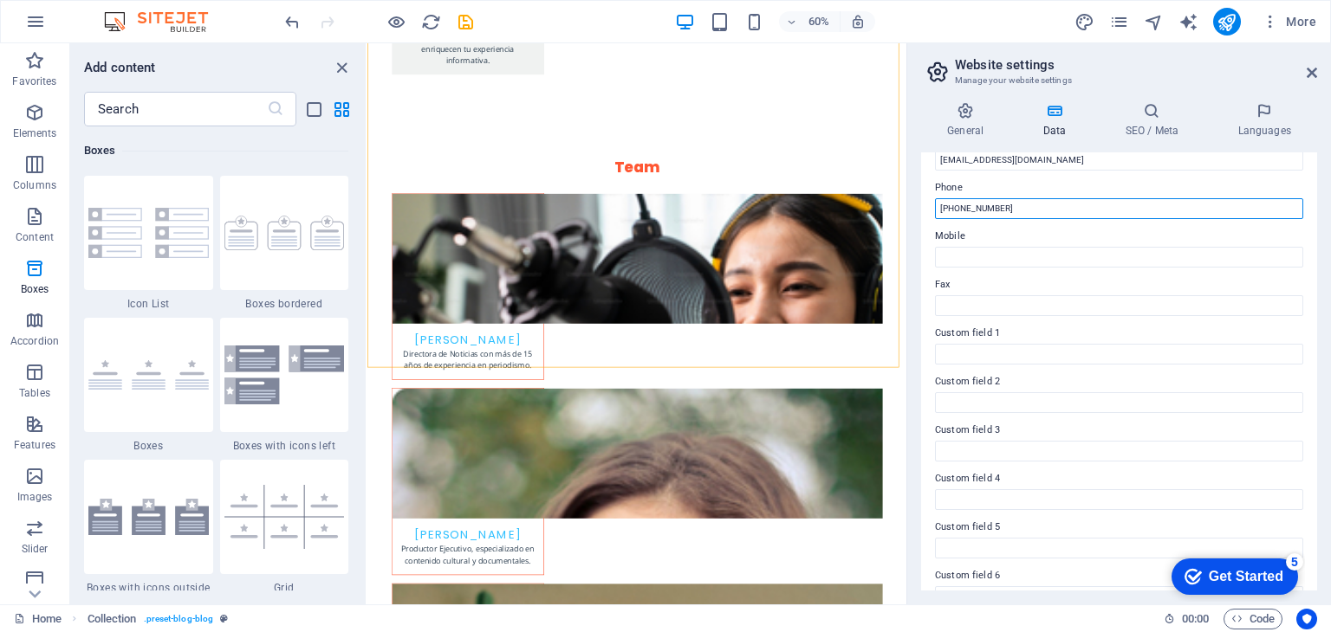
scroll to position [393, 0]
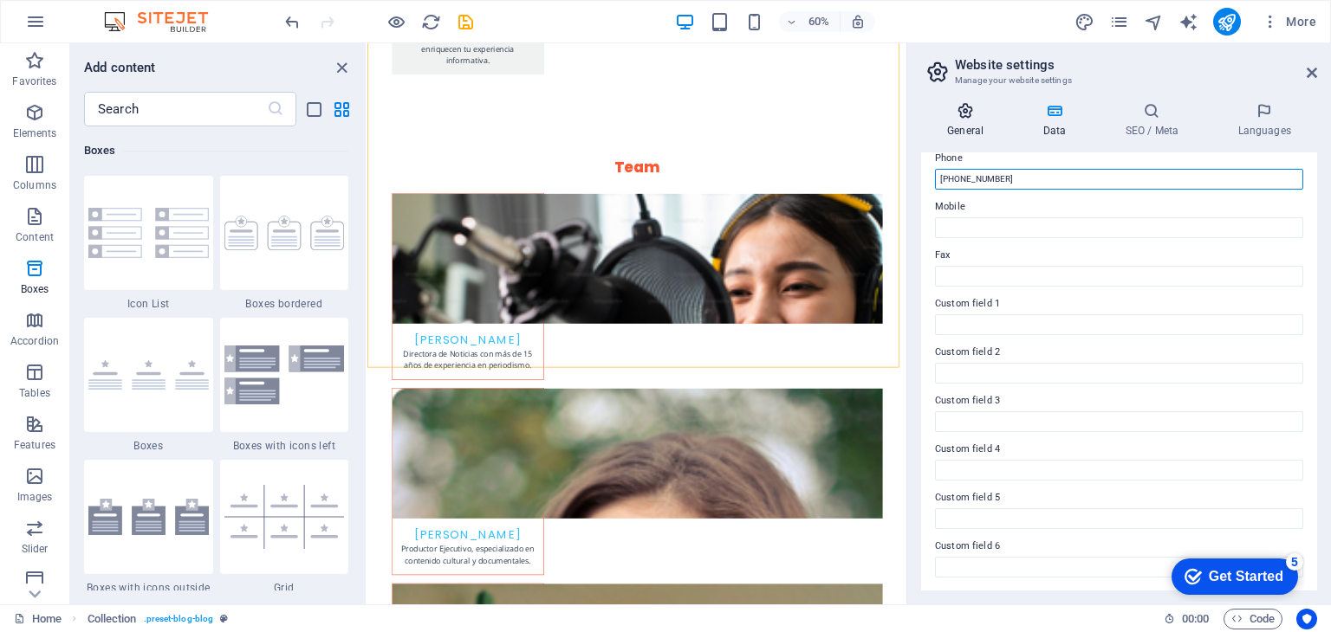
type input "[PHONE_NUMBER]"
click at [923, 122] on h4 "General" at bounding box center [968, 120] width 95 height 36
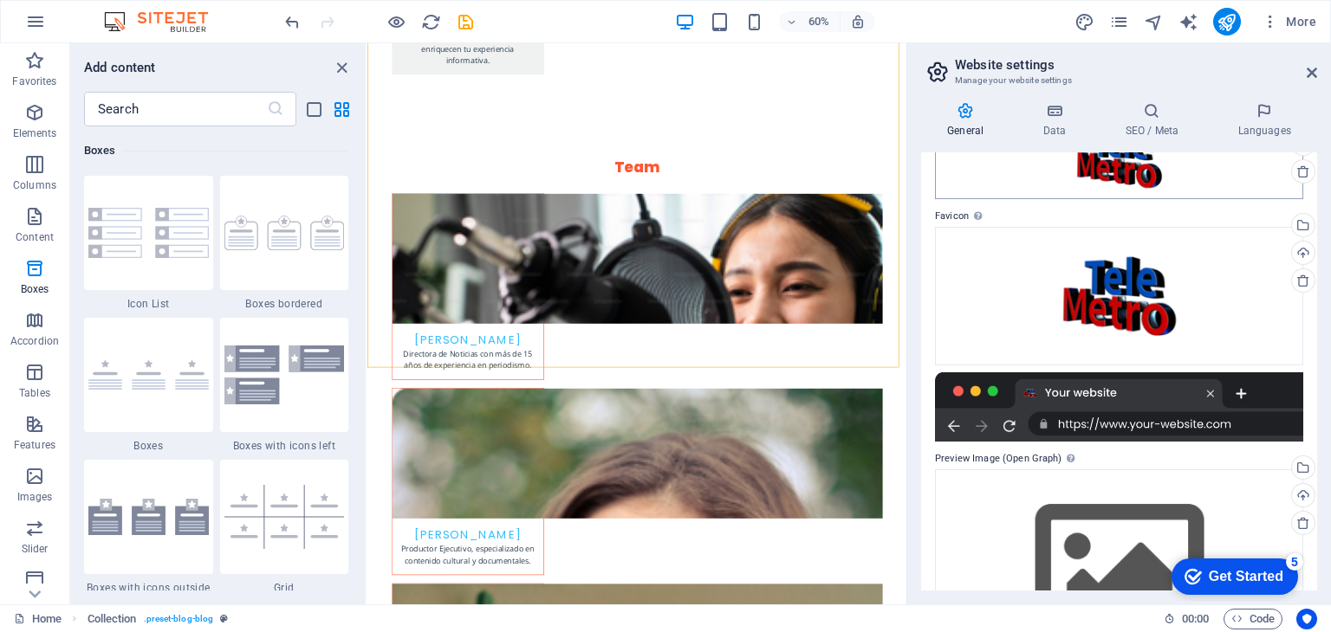
scroll to position [209, 0]
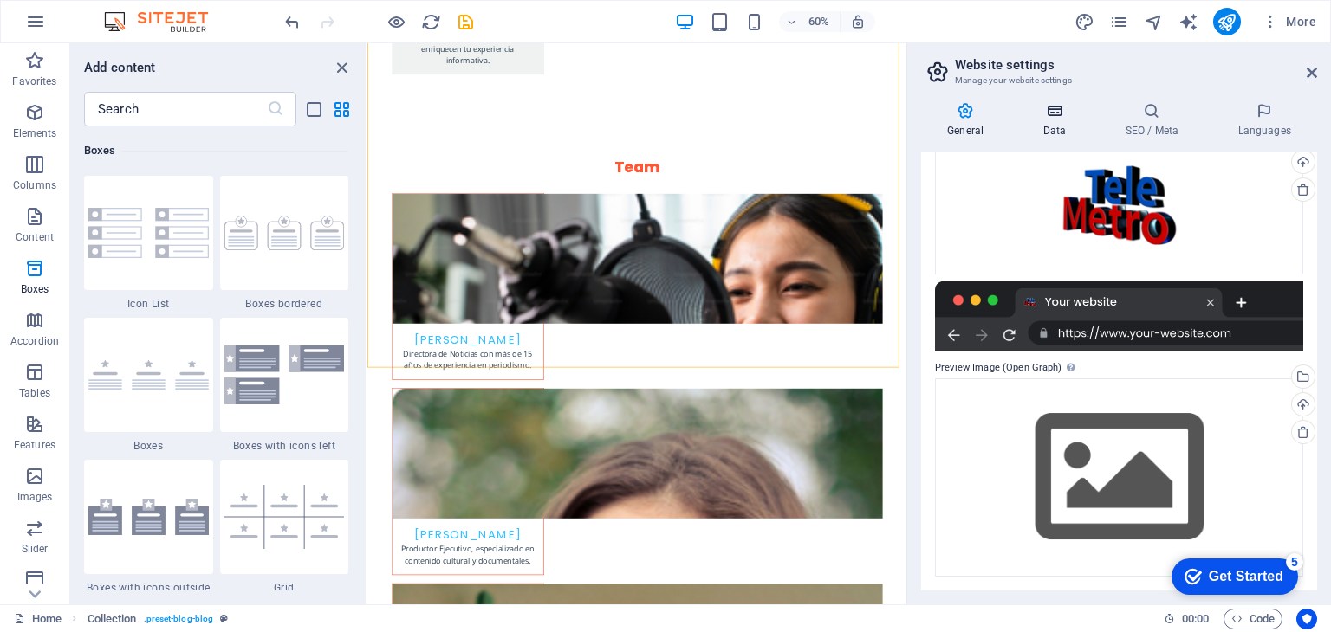
click at [1057, 117] on icon at bounding box center [1053, 110] width 75 height 17
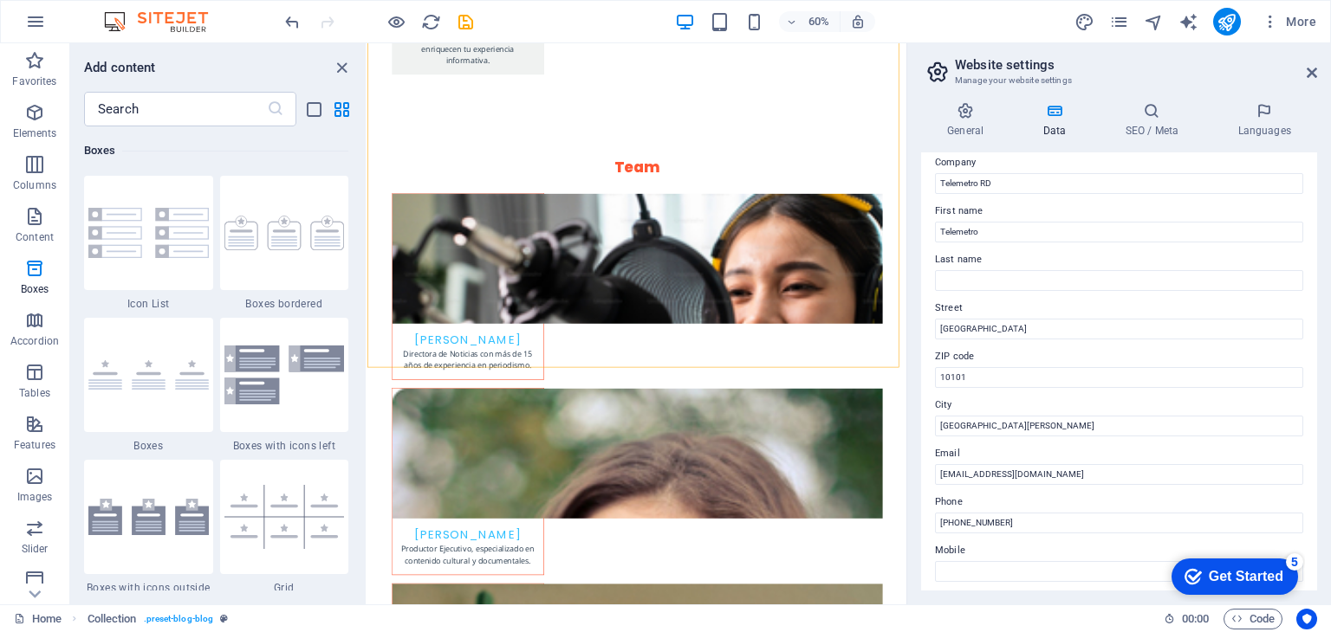
scroll to position [0, 0]
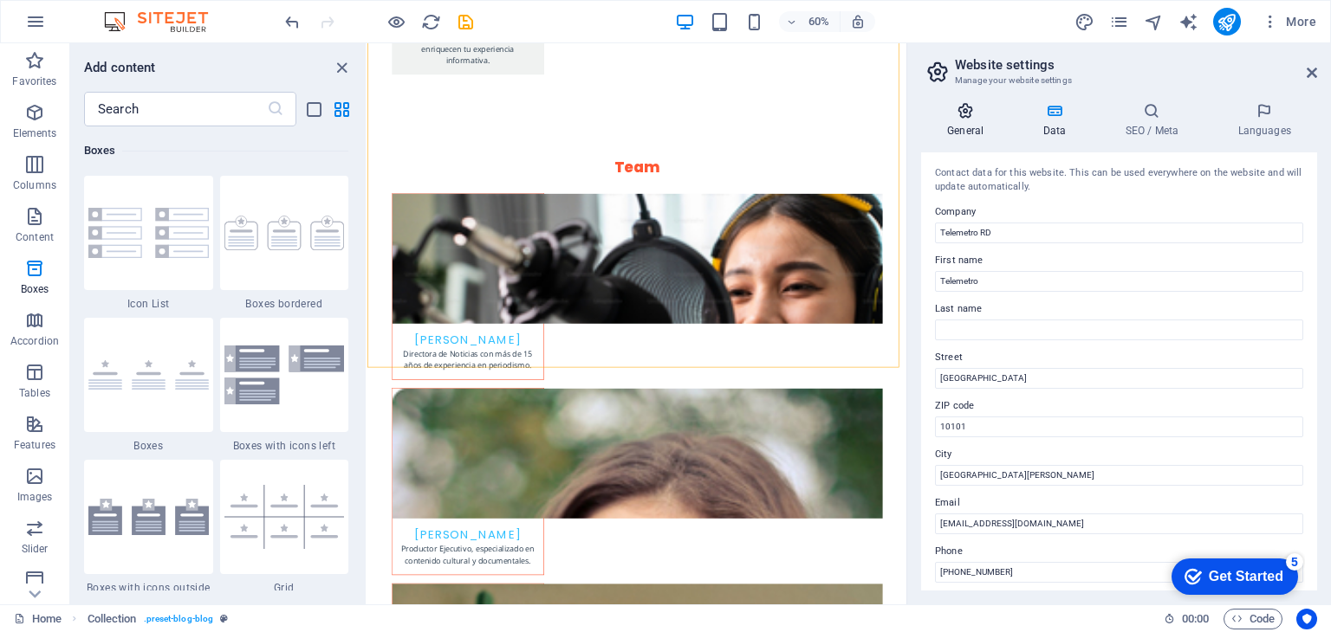
click at [930, 108] on icon at bounding box center [965, 110] width 88 height 17
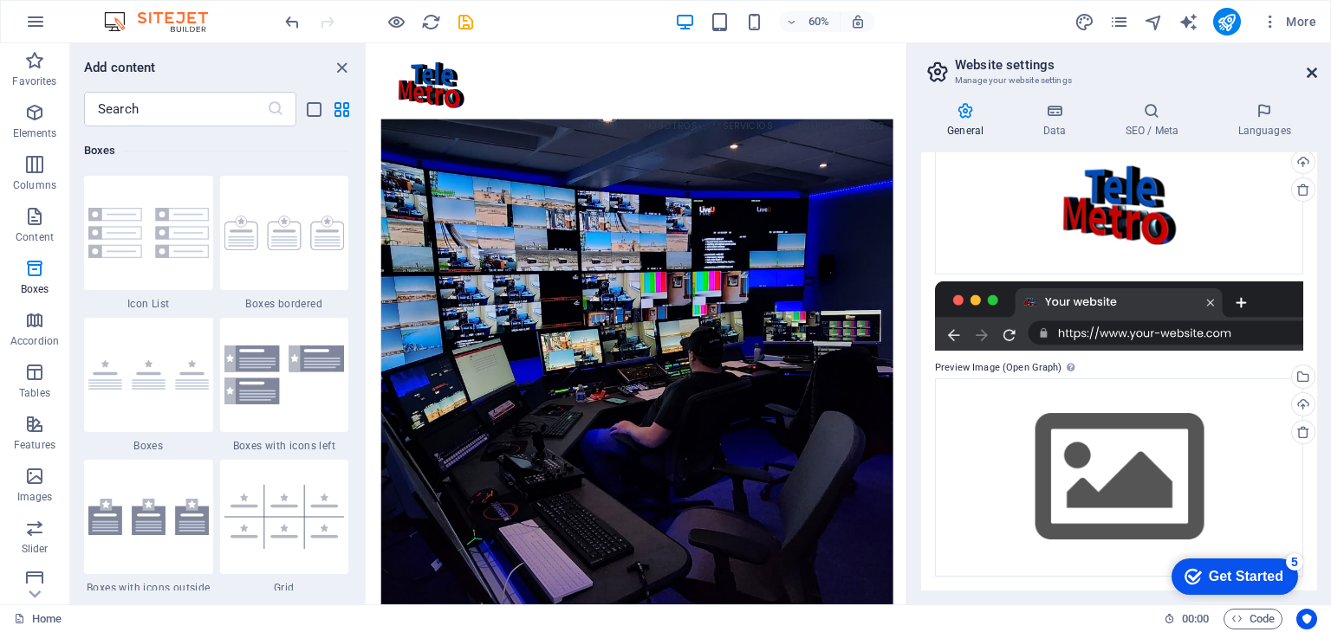
click at [1310, 71] on icon at bounding box center [1311, 73] width 10 height 14
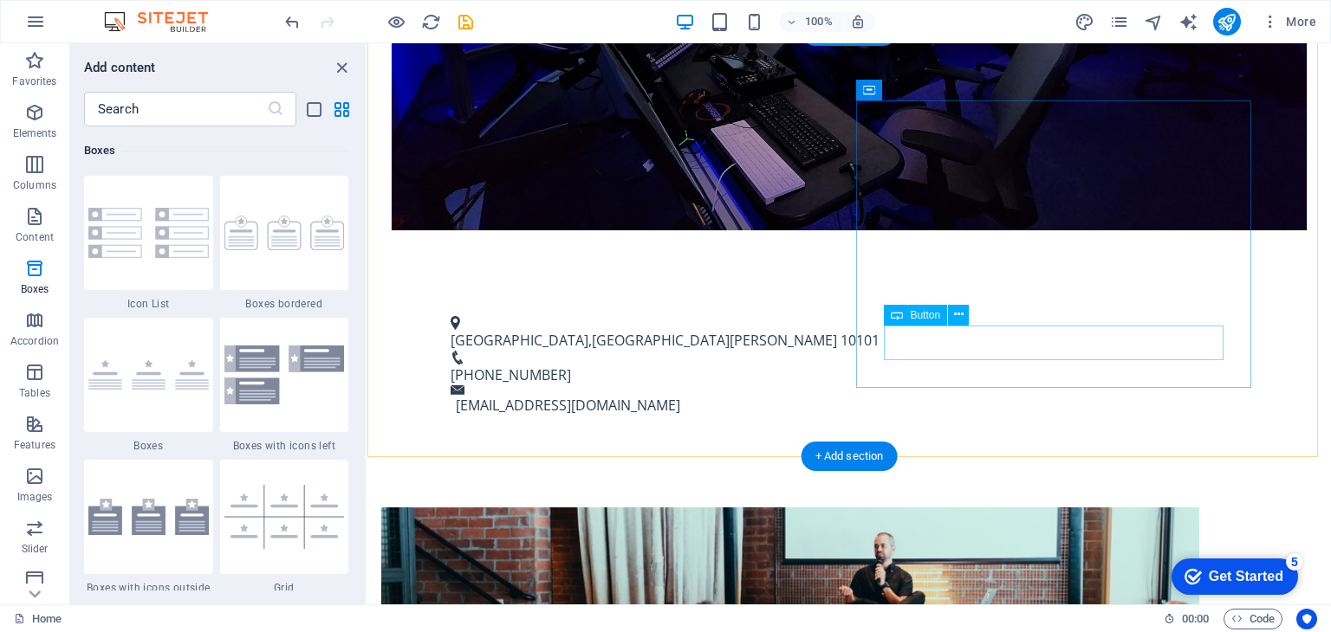
scroll to position [693, 0]
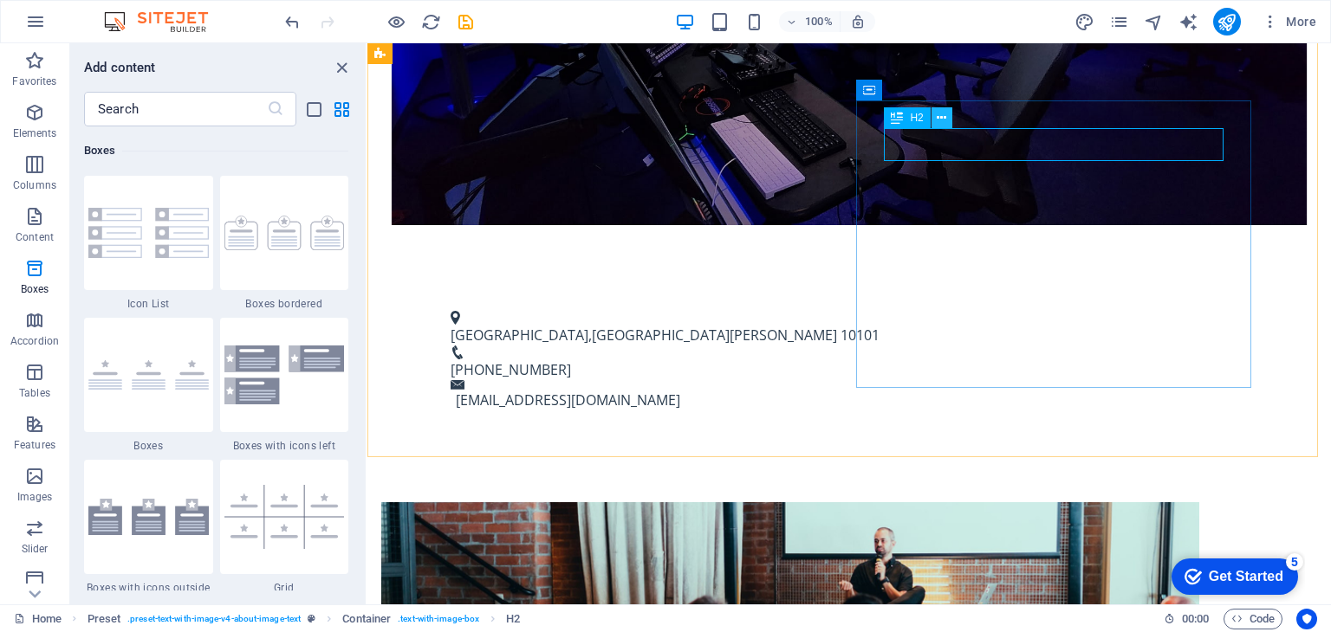
click at [943, 122] on icon at bounding box center [941, 118] width 10 height 18
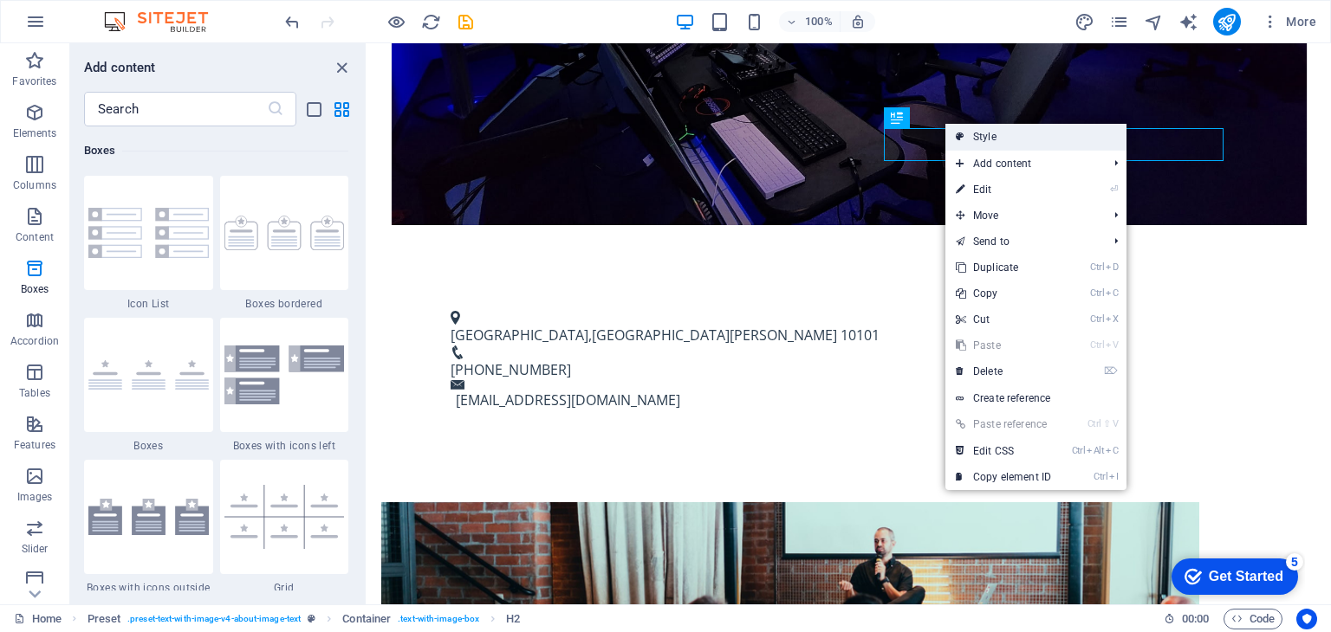
click at [976, 139] on link "Style" at bounding box center [1035, 137] width 181 height 26
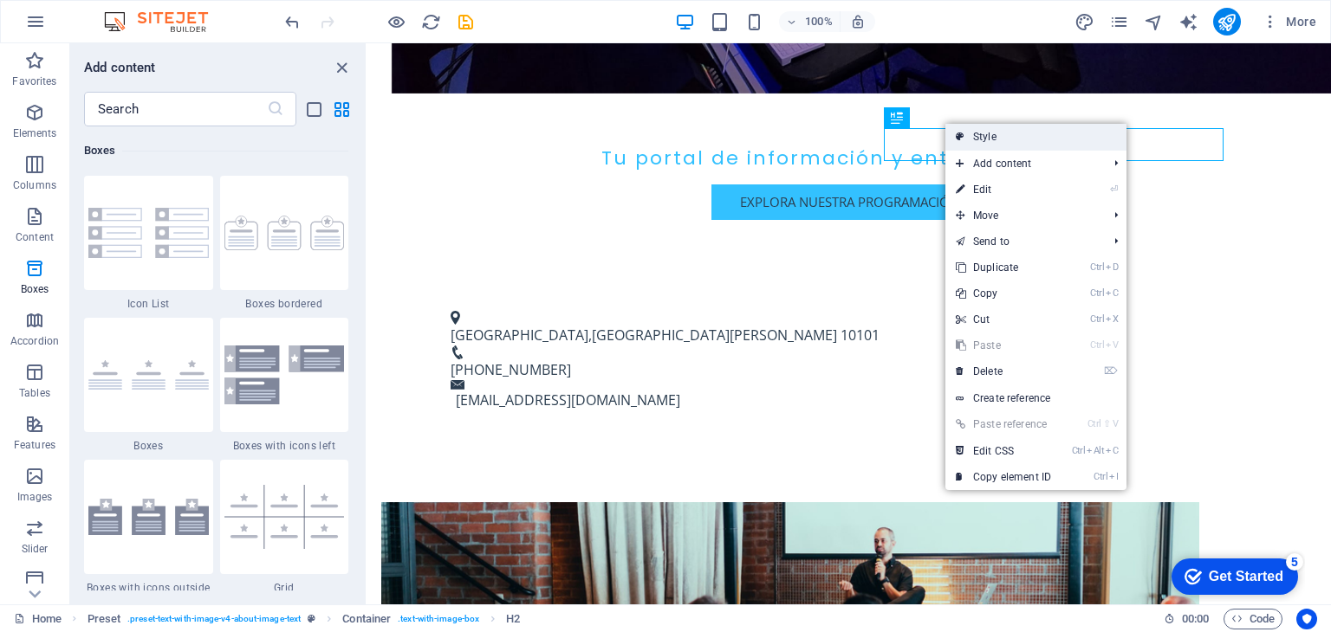
select select "rem"
select select "px"
select select "preset-text-with-image-v4-about-image-text"
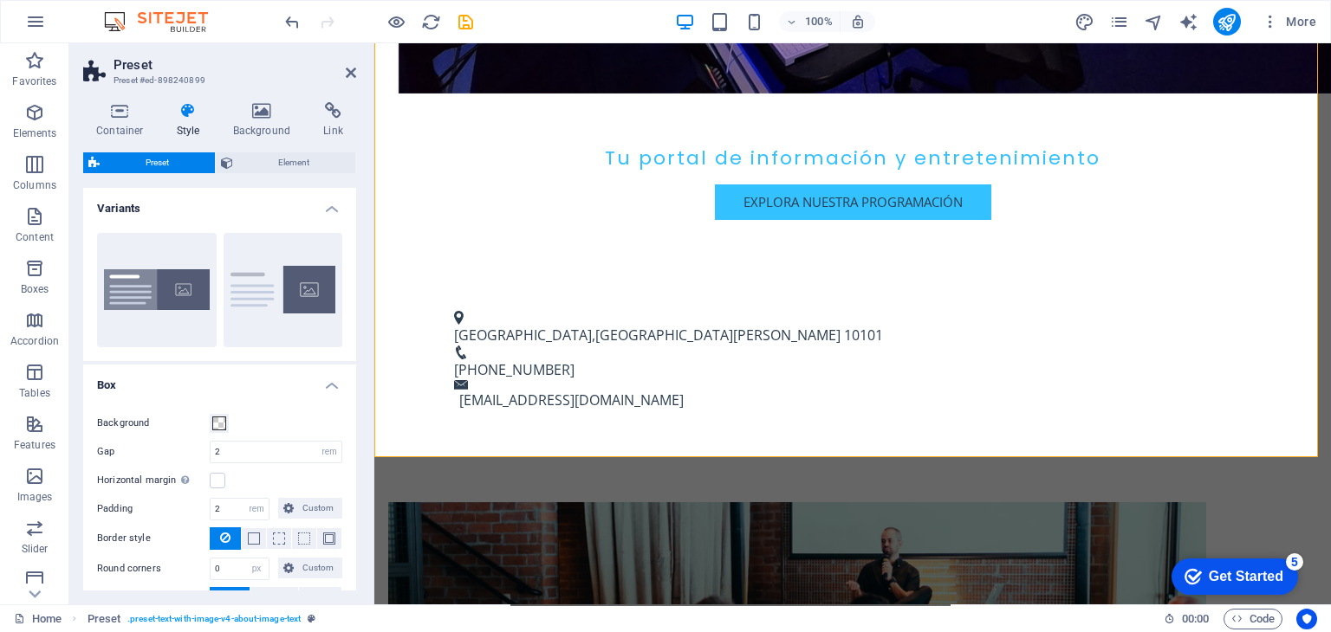
scroll to position [0, 0]
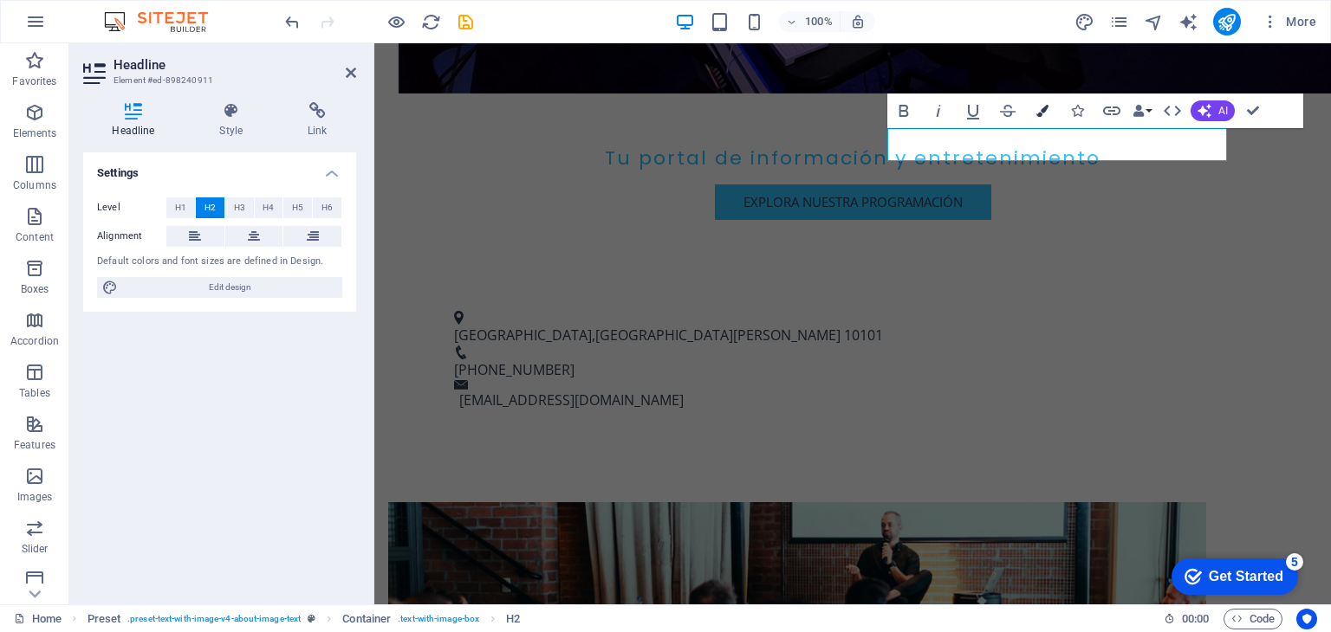
click at [1042, 111] on icon "button" at bounding box center [1042, 111] width 12 height 12
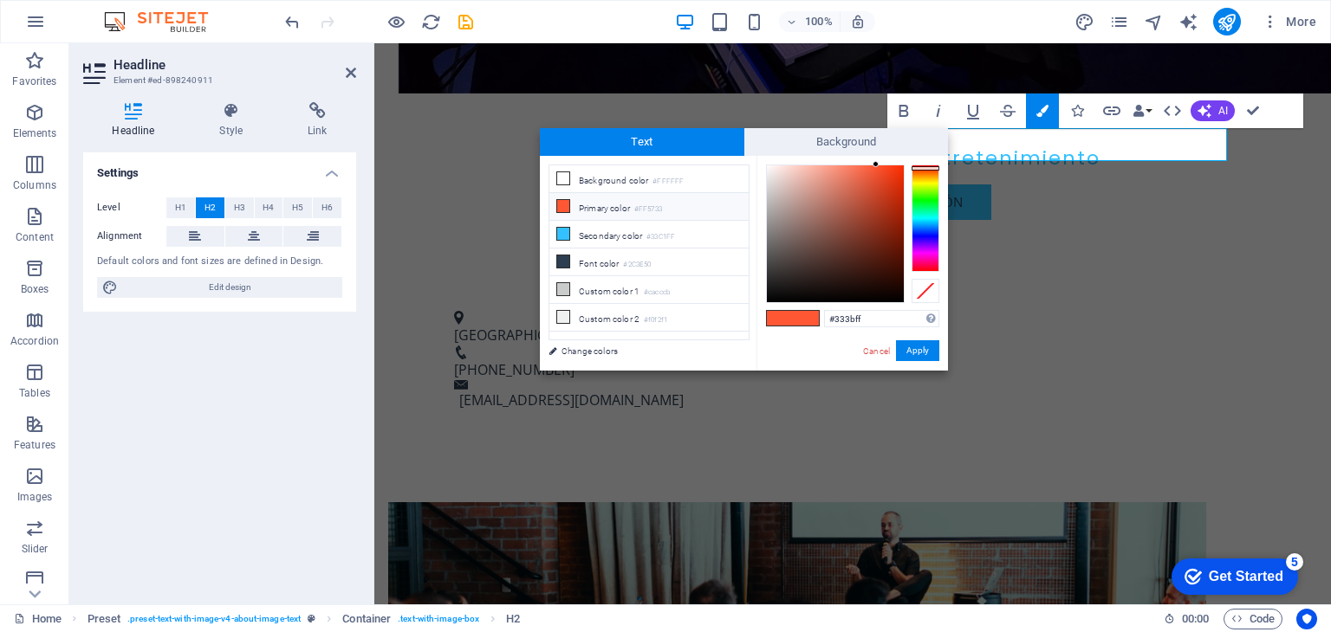
click at [929, 235] on div at bounding box center [925, 218] width 28 height 107
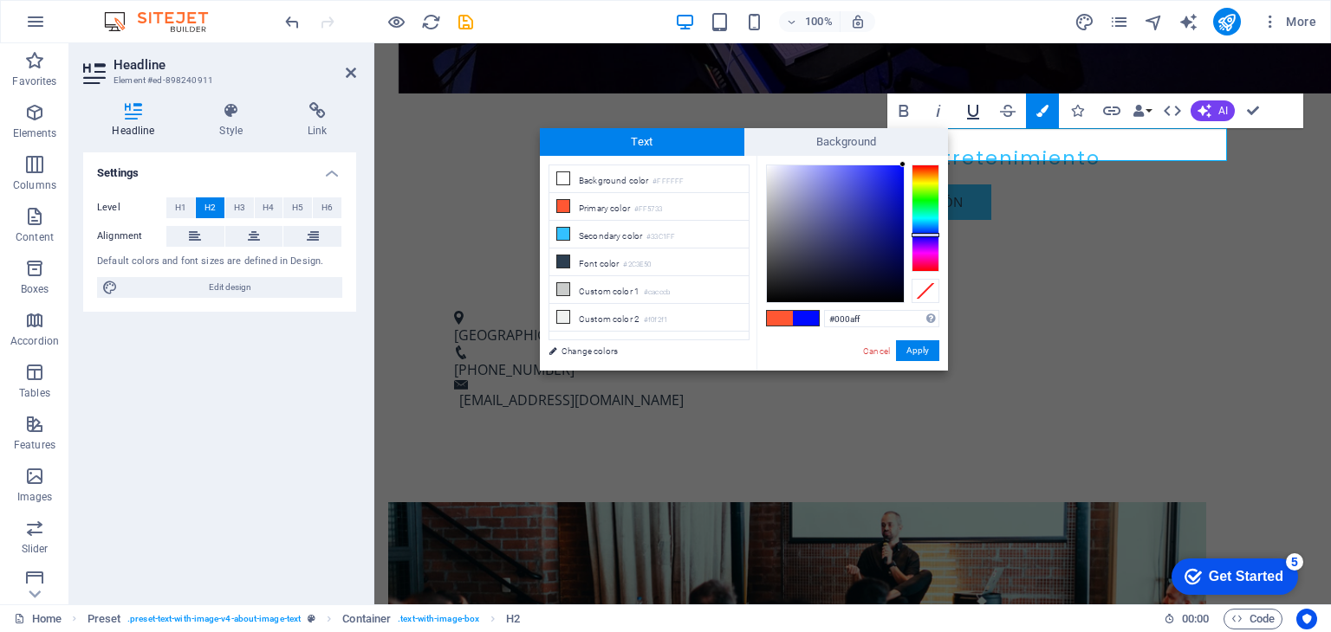
drag, startPoint x: 937, startPoint y: 156, endPoint x: 970, endPoint y: 127, distance: 43.6
click at [970, 127] on body "Telemetro RD Home Favorites Elements Columns Content Boxes Accordion Tables Fea…" at bounding box center [665, 316] width 1331 height 632
type input "#0008c9"
click at [1272, 194] on div "H2 Container Banner Container Container Menu Bar Container Logo Menu H3 Spacer …" at bounding box center [852, 323] width 956 height 561
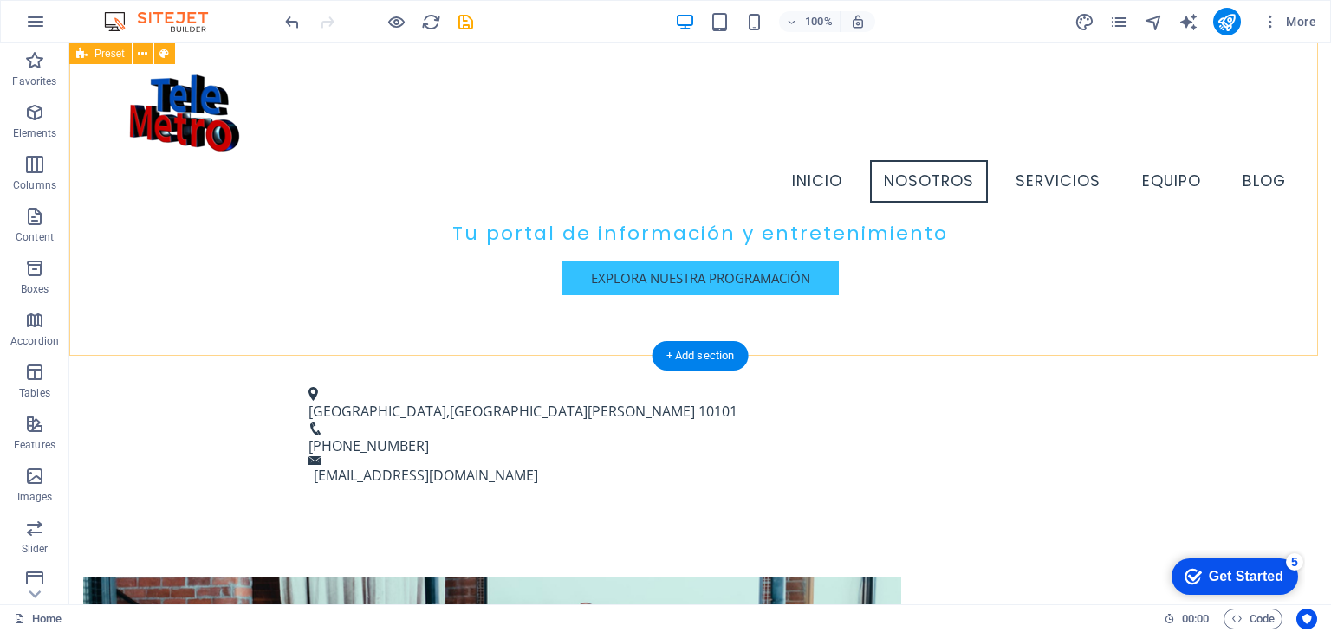
scroll to position [554, 0]
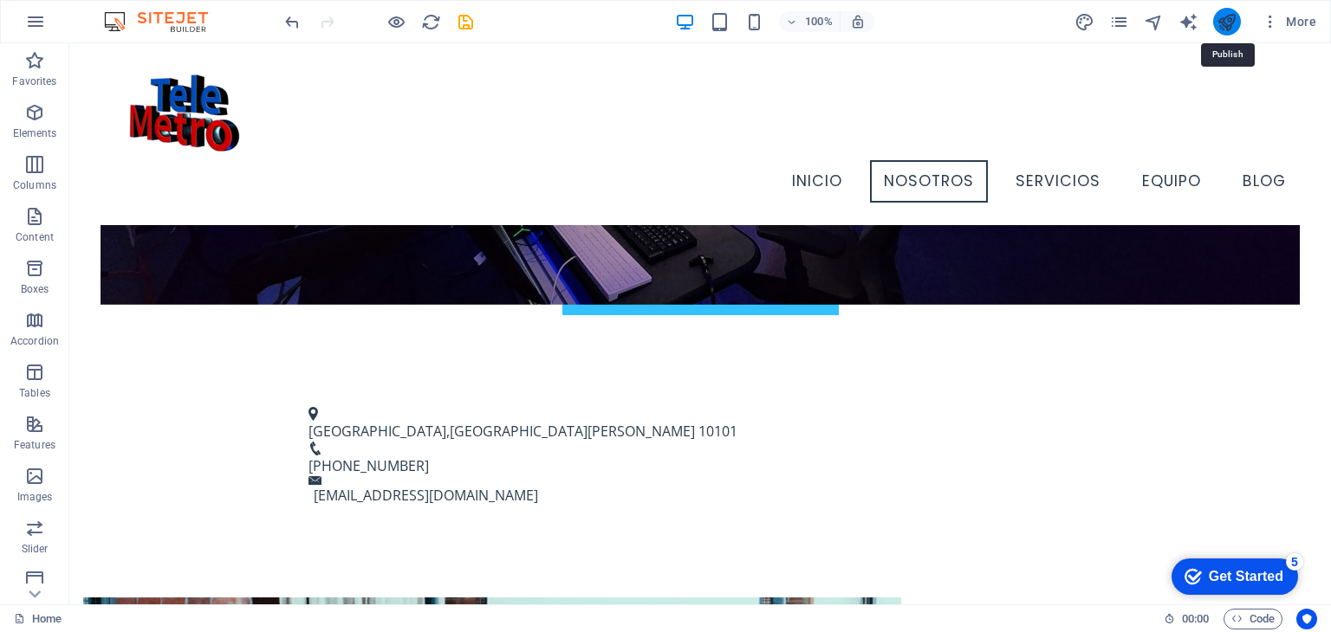
click at [1234, 24] on icon "publish" at bounding box center [1226, 22] width 20 height 20
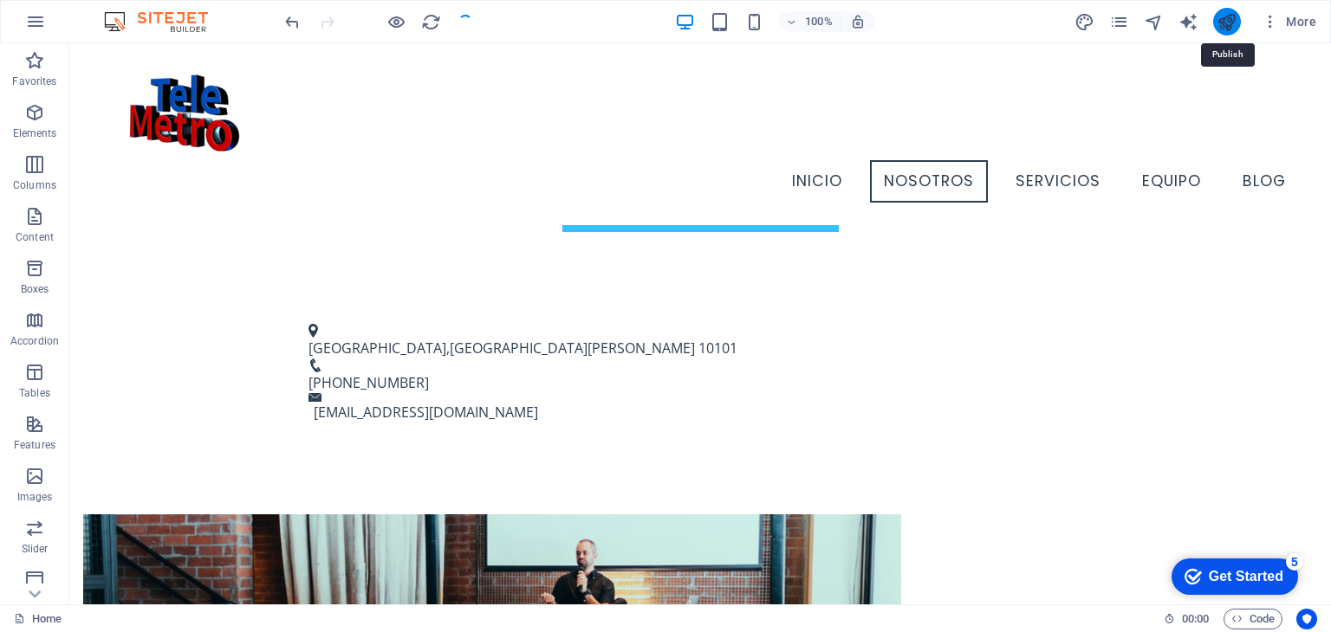
click at [1234, 24] on icon "publish" at bounding box center [1226, 22] width 20 height 20
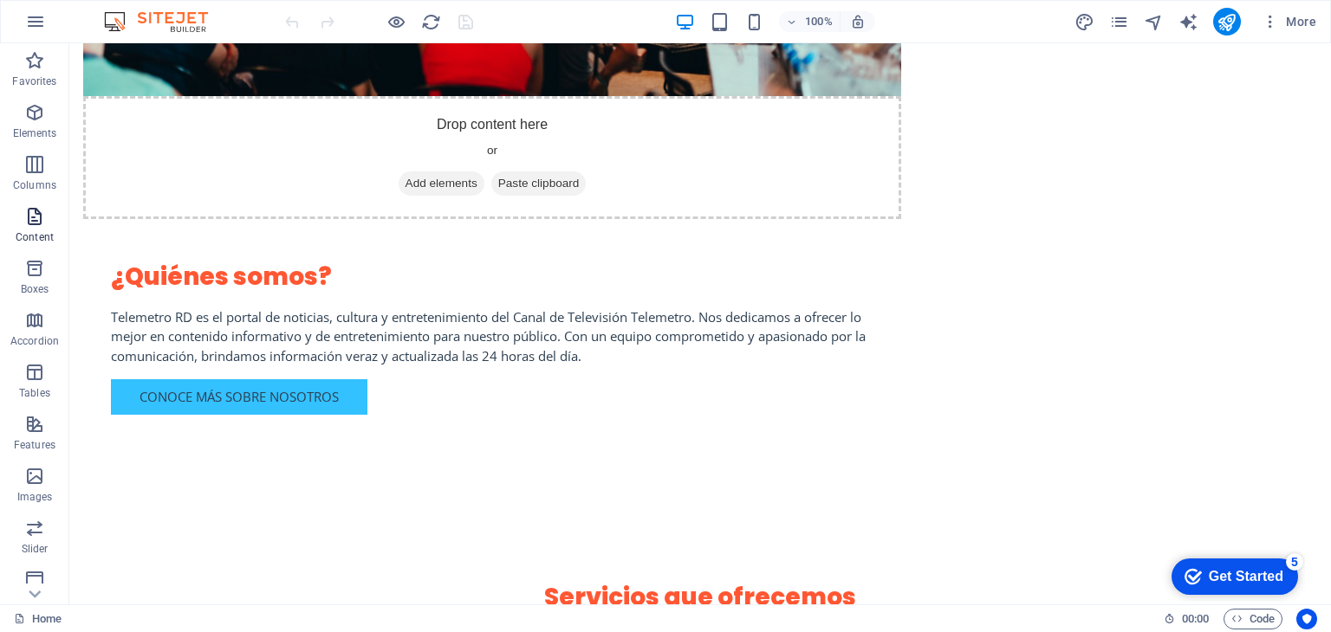
click at [44, 223] on icon "button" at bounding box center [34, 216] width 21 height 21
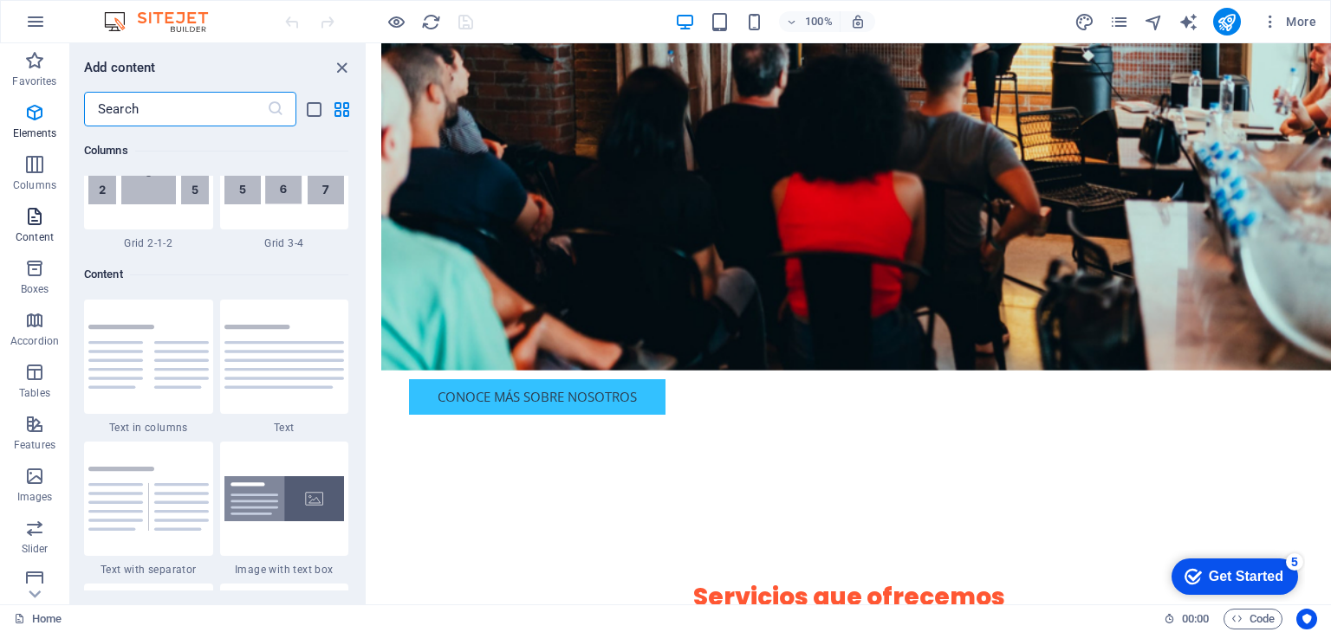
scroll to position [3031, 0]
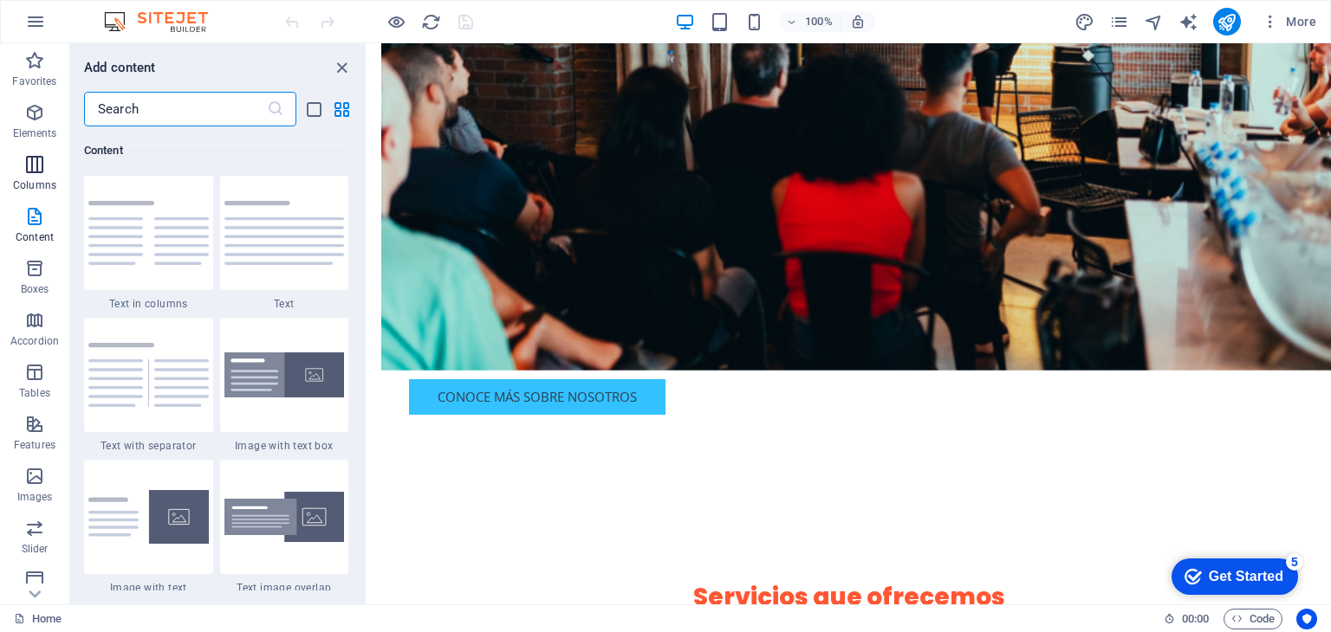
click at [40, 152] on button "Columns" at bounding box center [34, 173] width 69 height 52
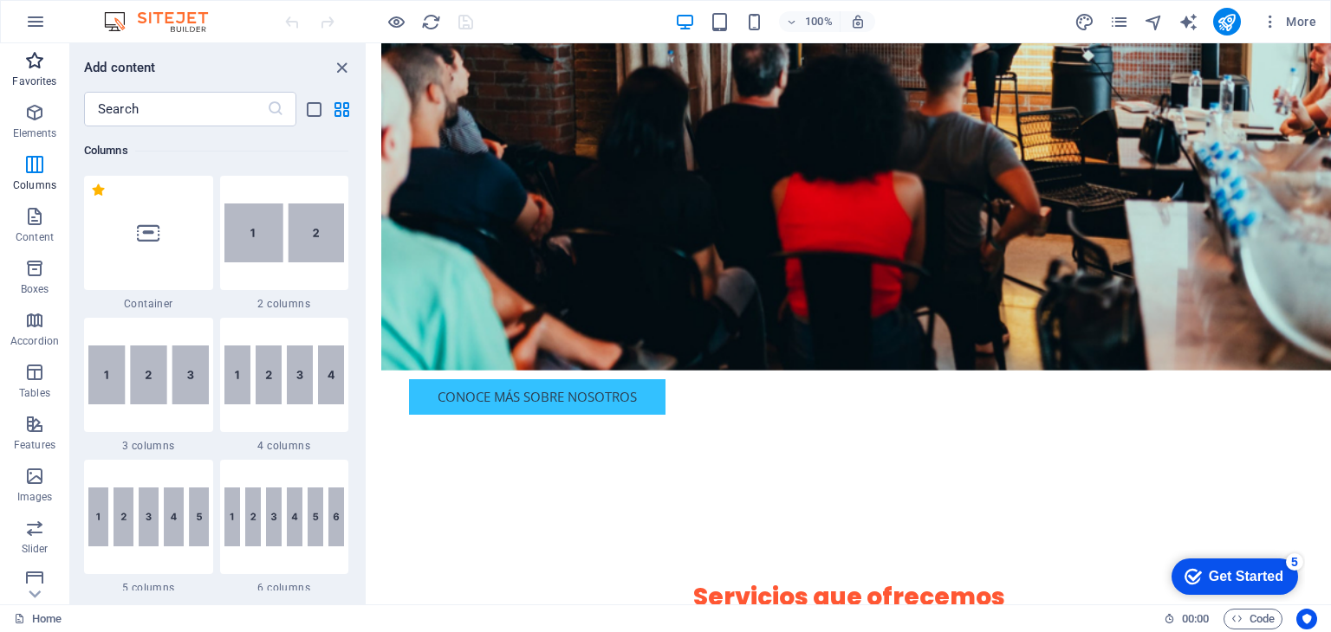
click at [37, 75] on p "Favorites" at bounding box center [34, 82] width 44 height 14
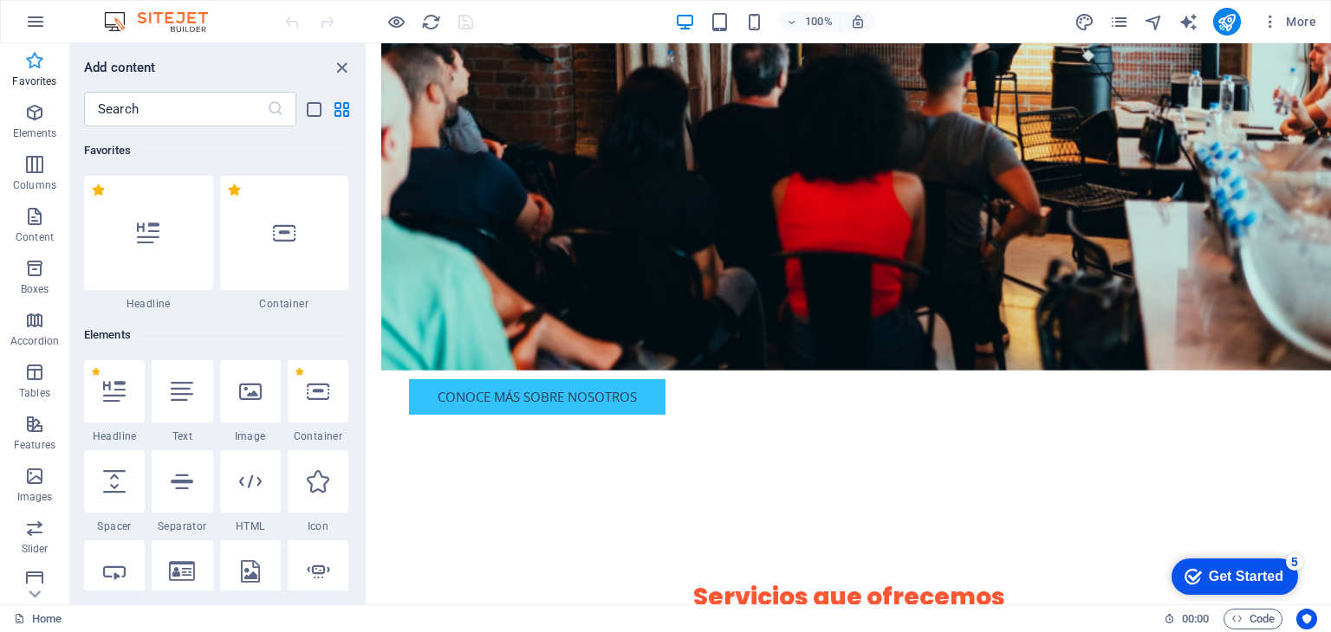
scroll to position [0, 0]
click at [38, 118] on icon "button" at bounding box center [34, 112] width 21 height 21
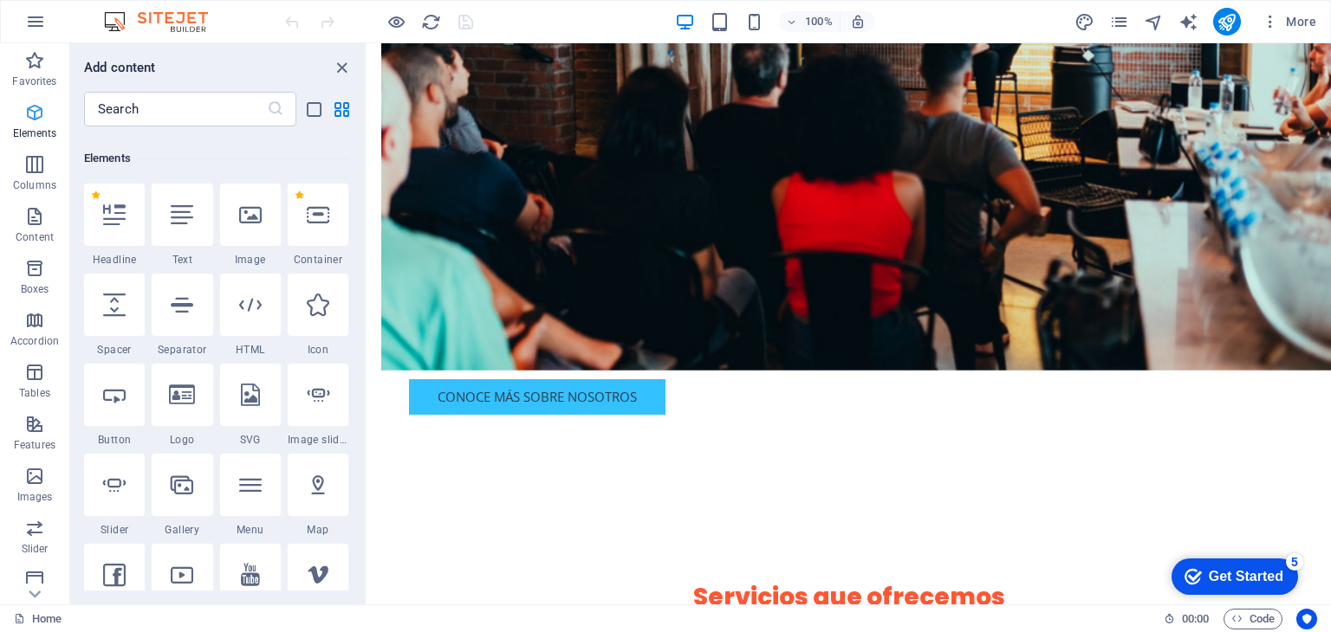
scroll to position [184, 0]
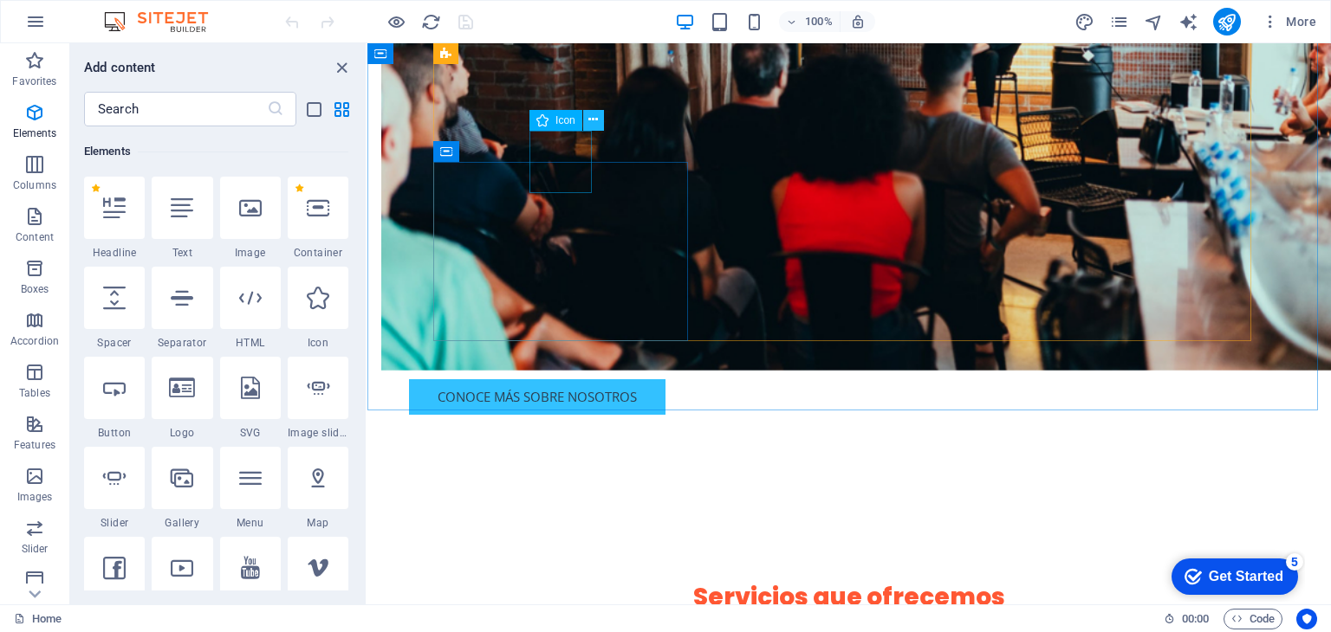
click at [591, 121] on icon at bounding box center [593, 120] width 10 height 18
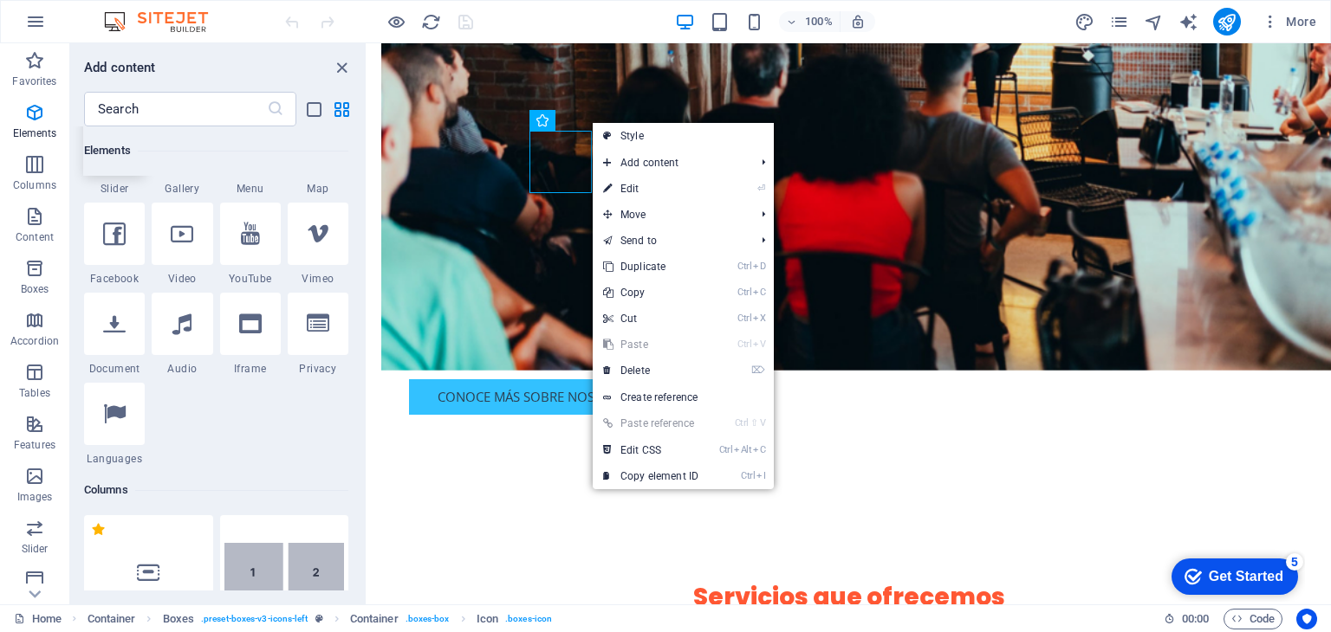
scroll to position [520, 0]
click at [187, 237] on icon at bounding box center [182, 232] width 23 height 23
select select "%"
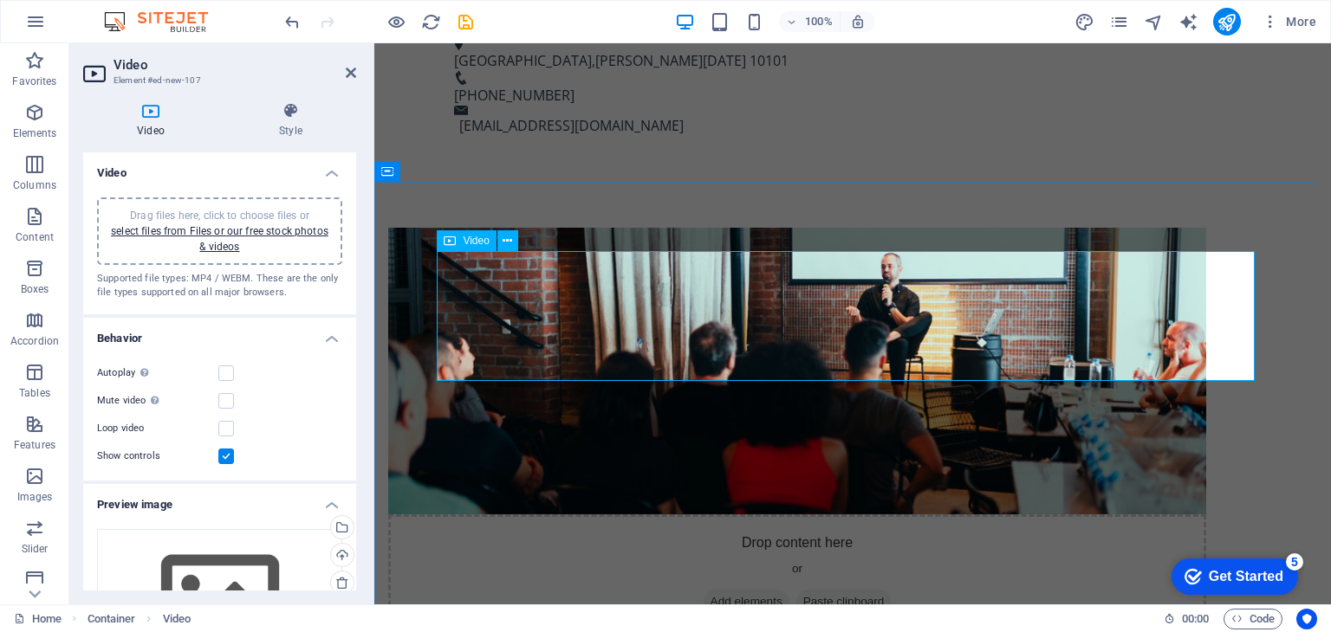
scroll to position [1168, 0]
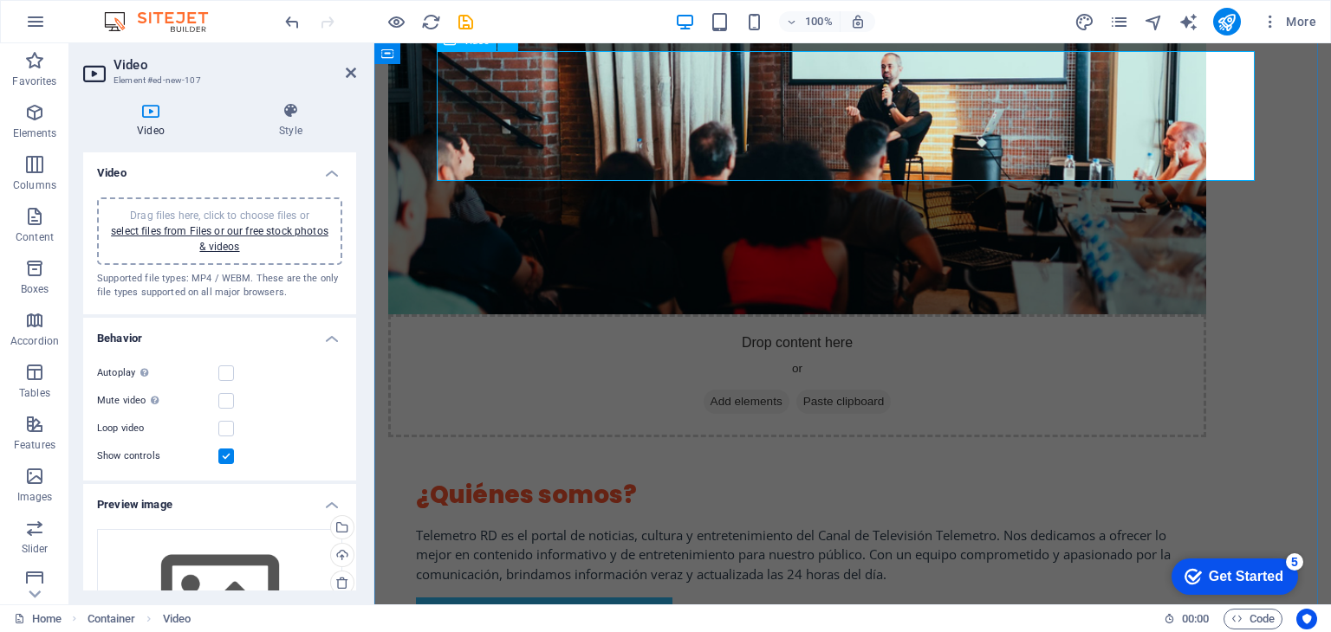
click at [231, 374] on label at bounding box center [226, 374] width 16 height 16
click at [0, 0] on input "Autoplay Autoplay is only available if muted is checked" at bounding box center [0, 0] width 0 height 0
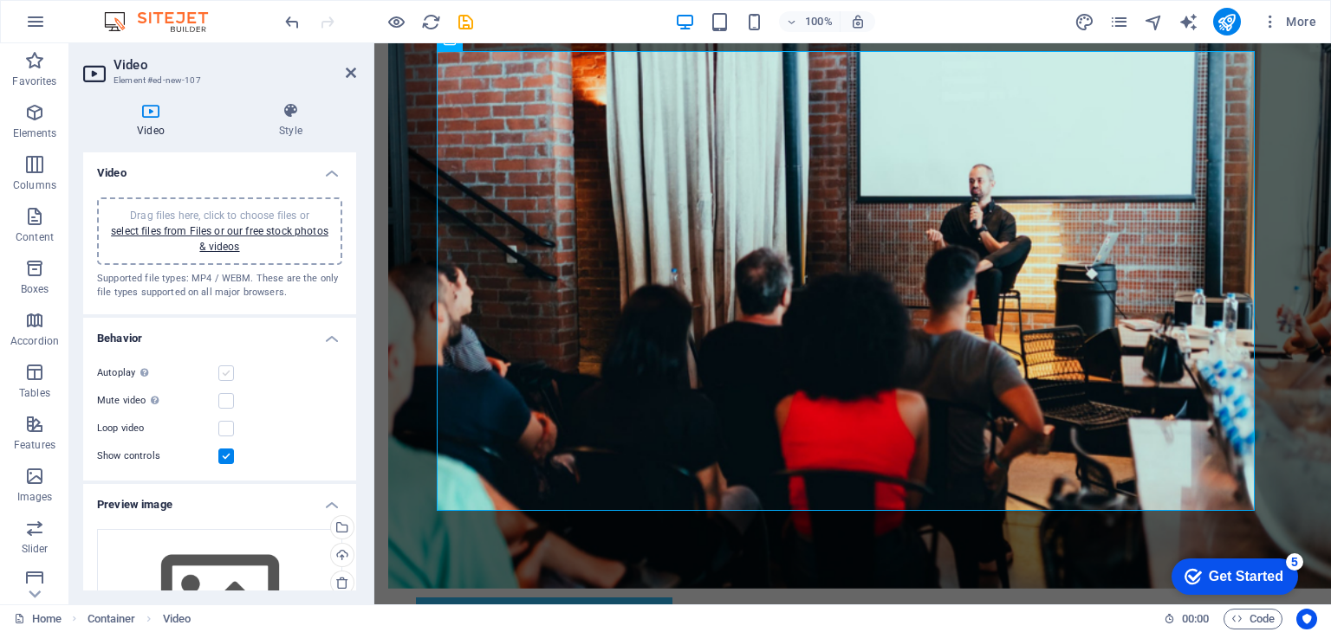
click at [232, 375] on label at bounding box center [226, 374] width 16 height 16
click at [0, 0] on input "Autoplay Autoplay is only available if muted is checked" at bounding box center [0, 0] width 0 height 0
click at [229, 366] on label at bounding box center [226, 374] width 16 height 16
click at [0, 0] on input "Autoplay Autoplay is only available if muted is checked" at bounding box center [0, 0] width 0 height 0
click at [223, 456] on label at bounding box center [226, 457] width 16 height 16
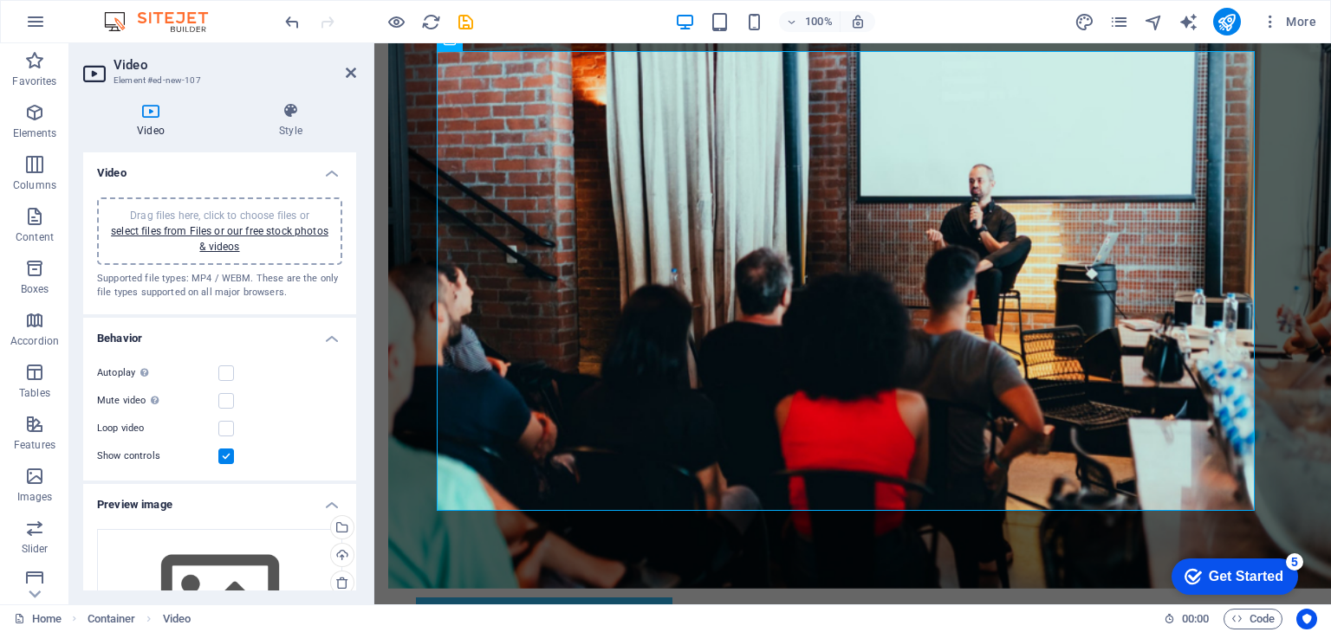
click at [0, 0] on input "Show controls" at bounding box center [0, 0] width 0 height 0
click at [227, 454] on label at bounding box center [226, 457] width 16 height 16
click at [0, 0] on input "Show controls" at bounding box center [0, 0] width 0 height 0
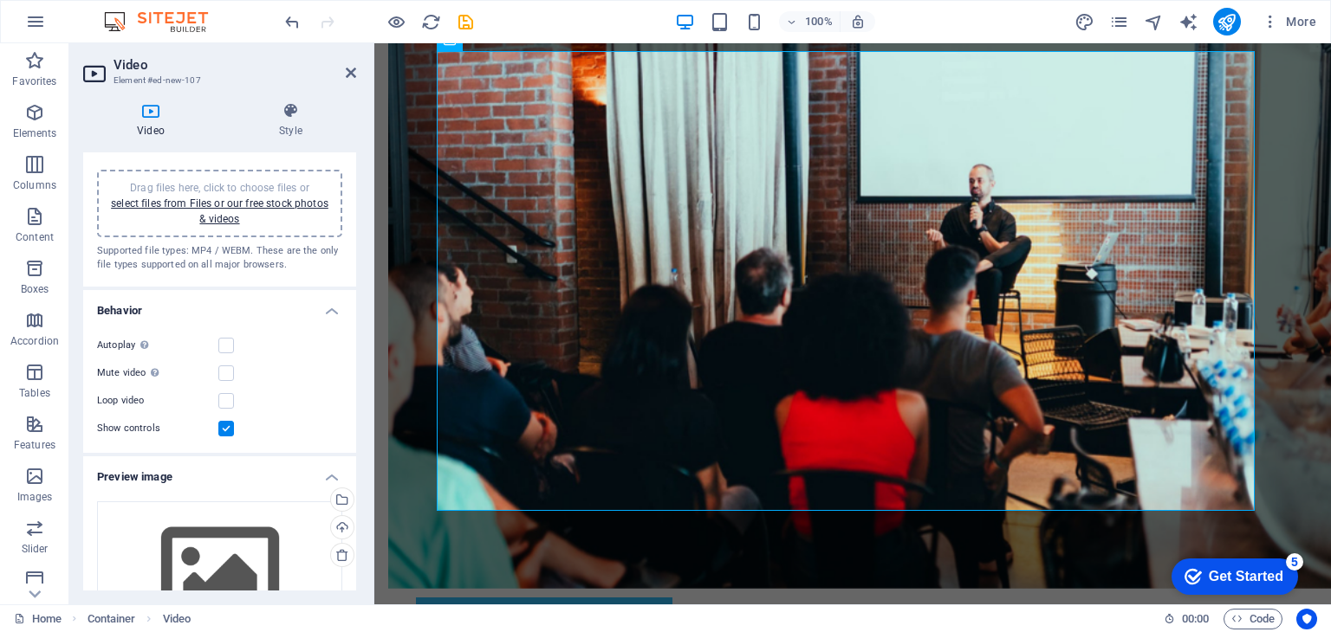
scroll to position [0, 0]
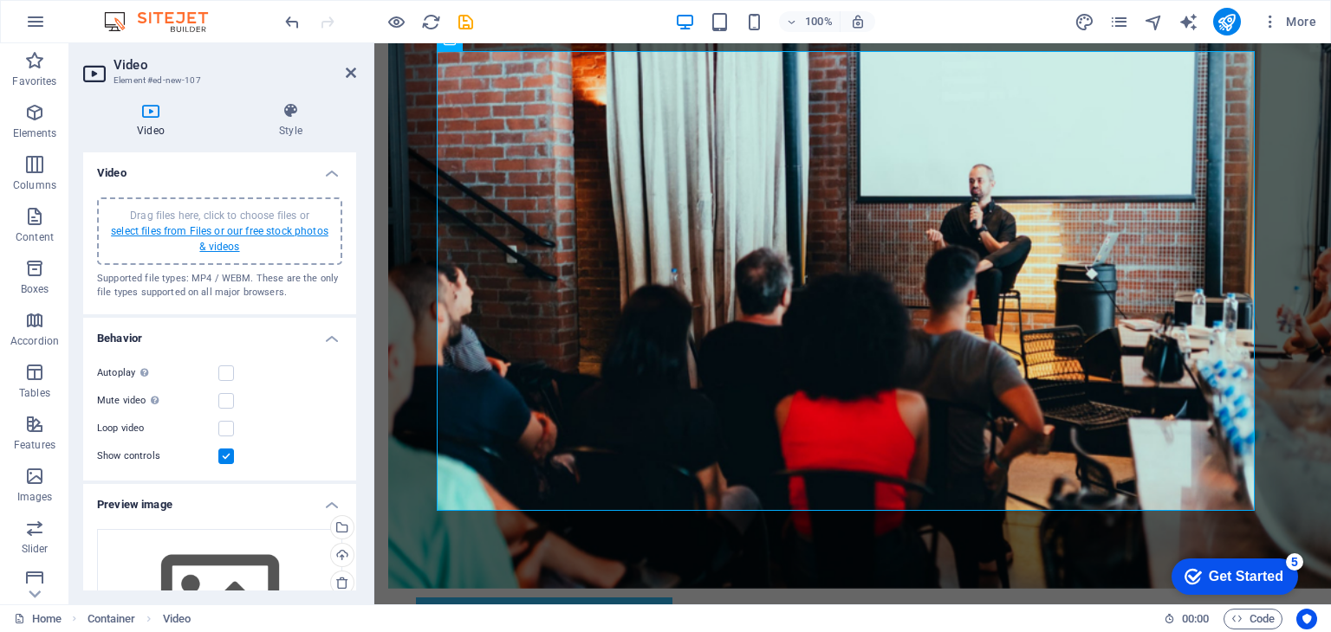
click at [229, 233] on link "select files from Files or our free stock photos & videos" at bounding box center [219, 239] width 217 height 28
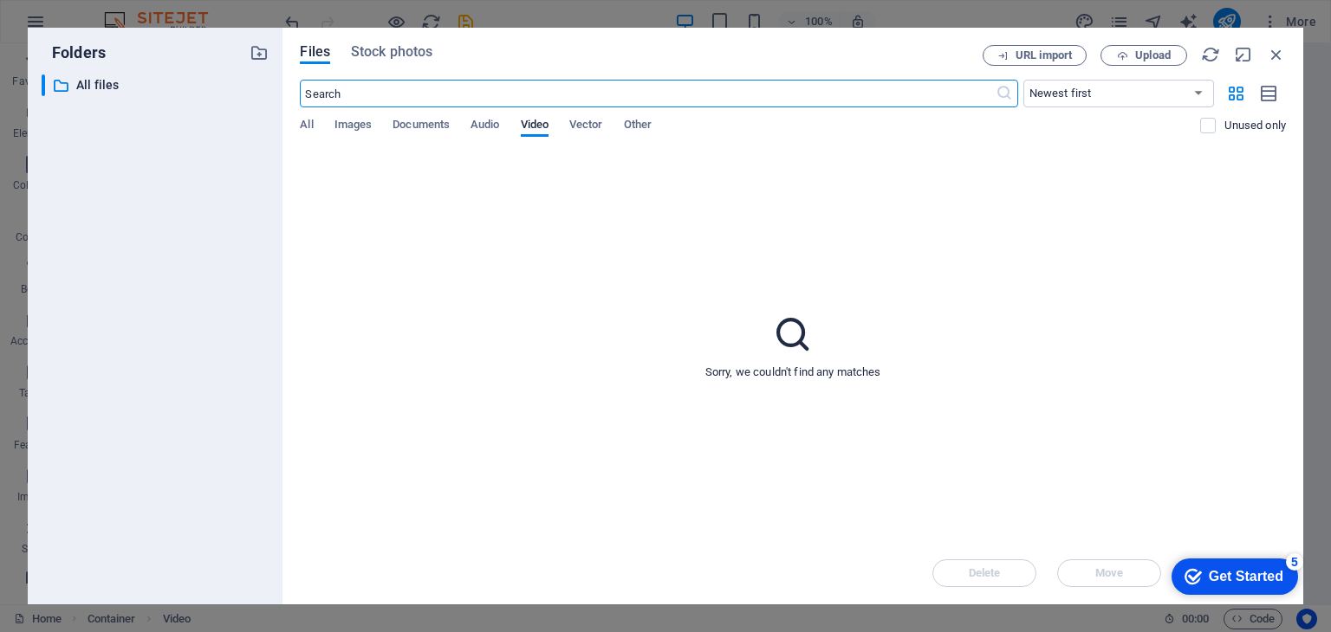
scroll to position [1486, 0]
click at [1050, 53] on span "URL import" at bounding box center [1043, 55] width 56 height 10
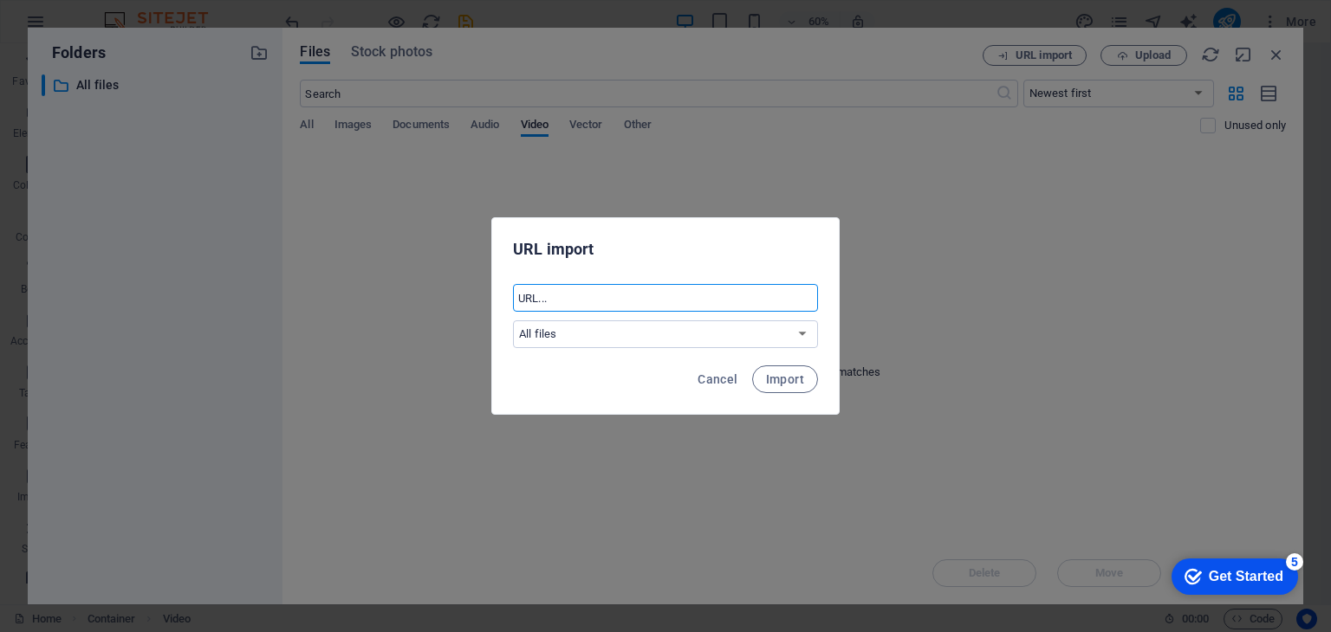
paste input "https://streamunoapp.com:3366/live/telemetrolive.m3u8"
type input "https://streamunoapp.com:3366/live/telemetrolive.m3u8"
click at [800, 334] on select "All files" at bounding box center [665, 335] width 305 height 28
click at [790, 382] on span "Import" at bounding box center [785, 380] width 38 height 14
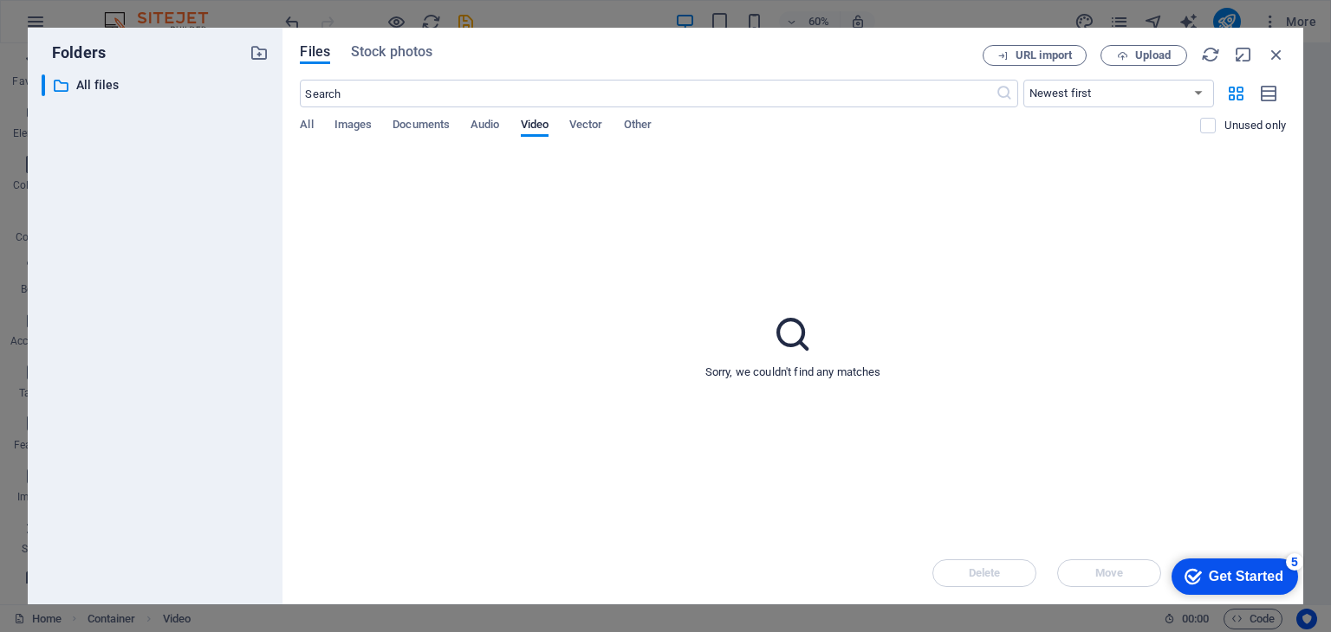
click at [1293, 64] on div "Files Stock photos URL import Upload ​ Newest first Oldest first Name (A-Z) Nam…" at bounding box center [792, 316] width 1021 height 577
click at [1281, 53] on icon "button" at bounding box center [1276, 54] width 19 height 19
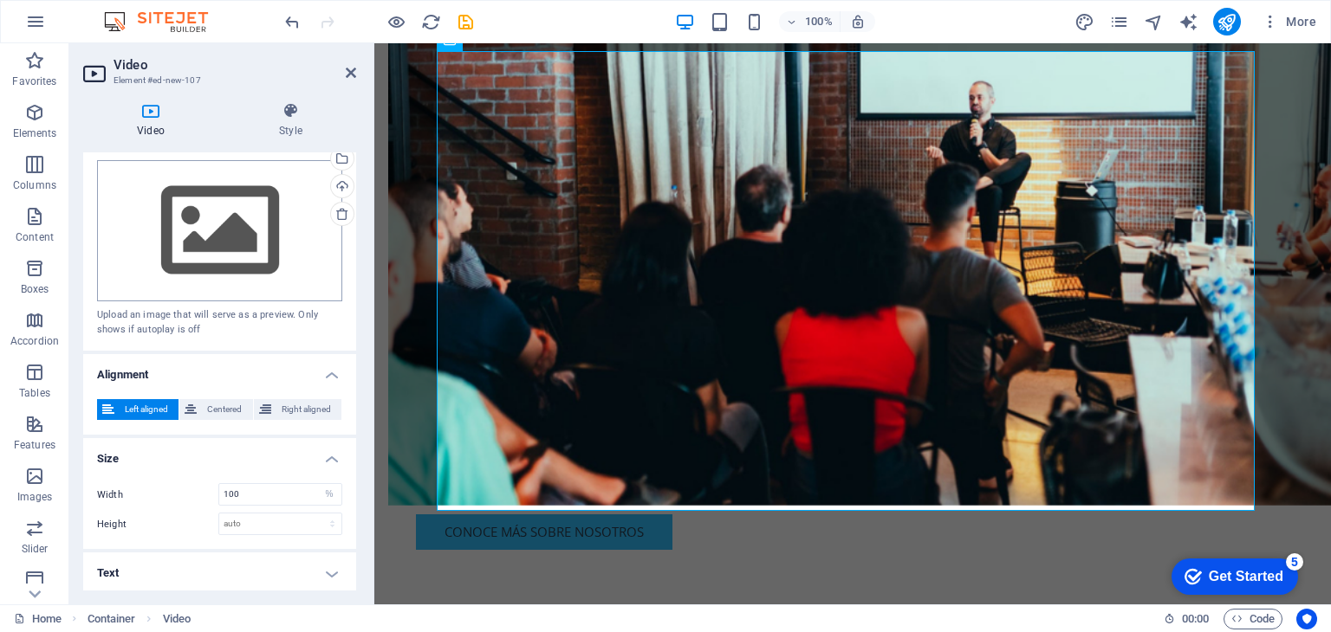
scroll to position [0, 0]
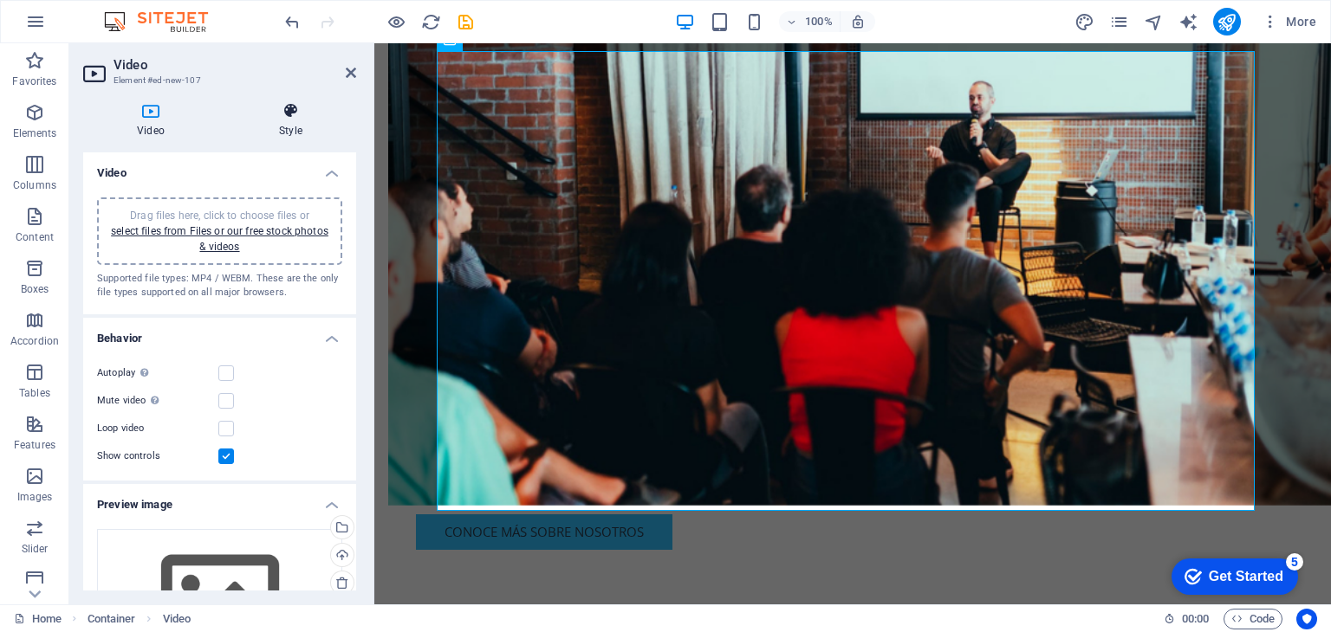
click at [269, 105] on icon at bounding box center [290, 110] width 131 height 17
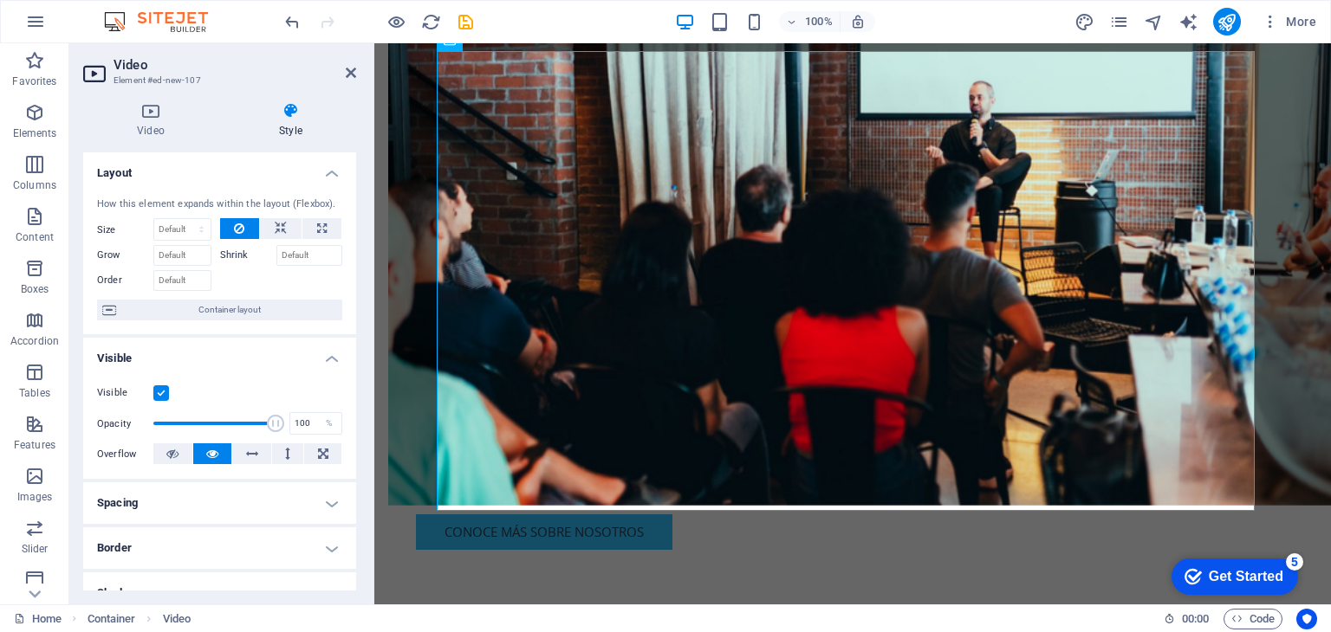
click at [359, 72] on aside "Video Element #ed-new-107 Video Style Video Drag files here, click to choose fi…" at bounding box center [221, 323] width 305 height 561
click at [347, 72] on icon at bounding box center [351, 73] width 10 height 14
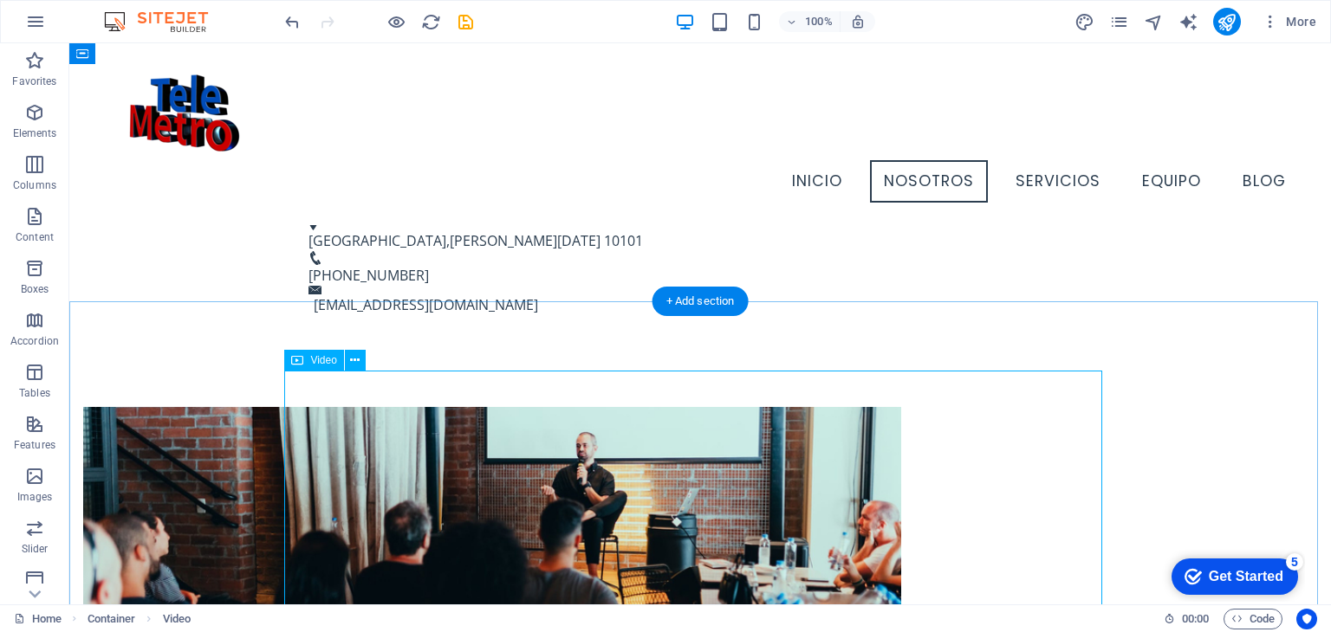
scroll to position [683, 0]
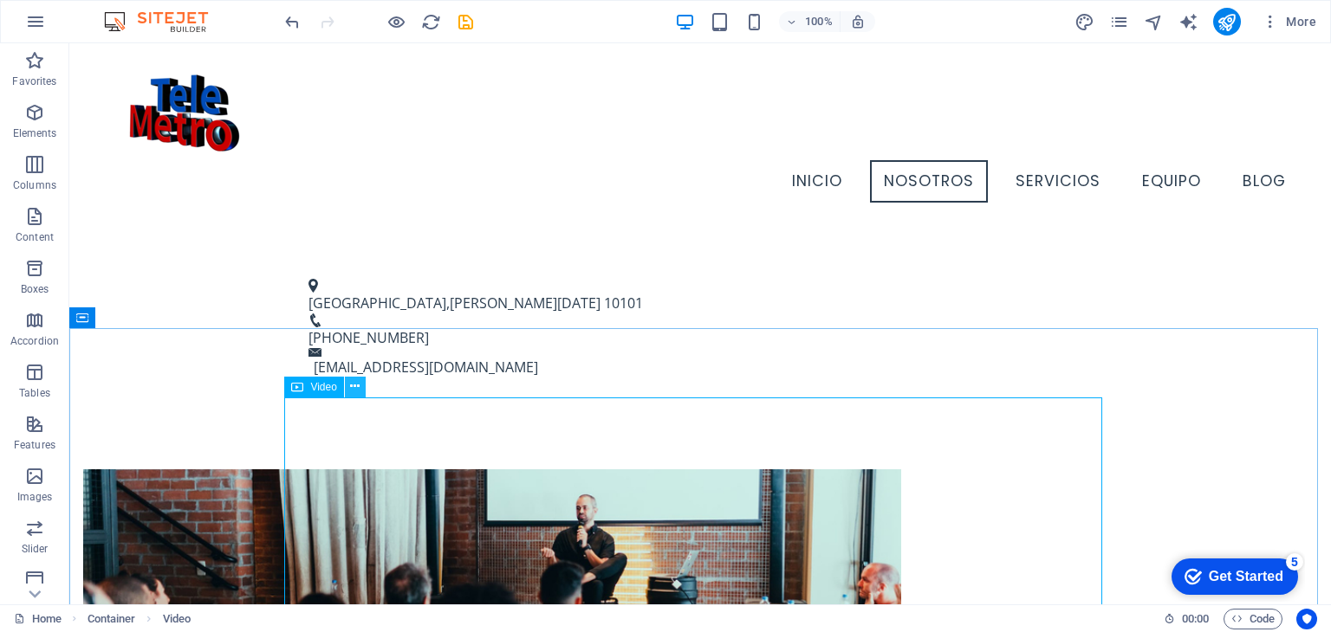
click at [356, 392] on icon at bounding box center [355, 387] width 10 height 18
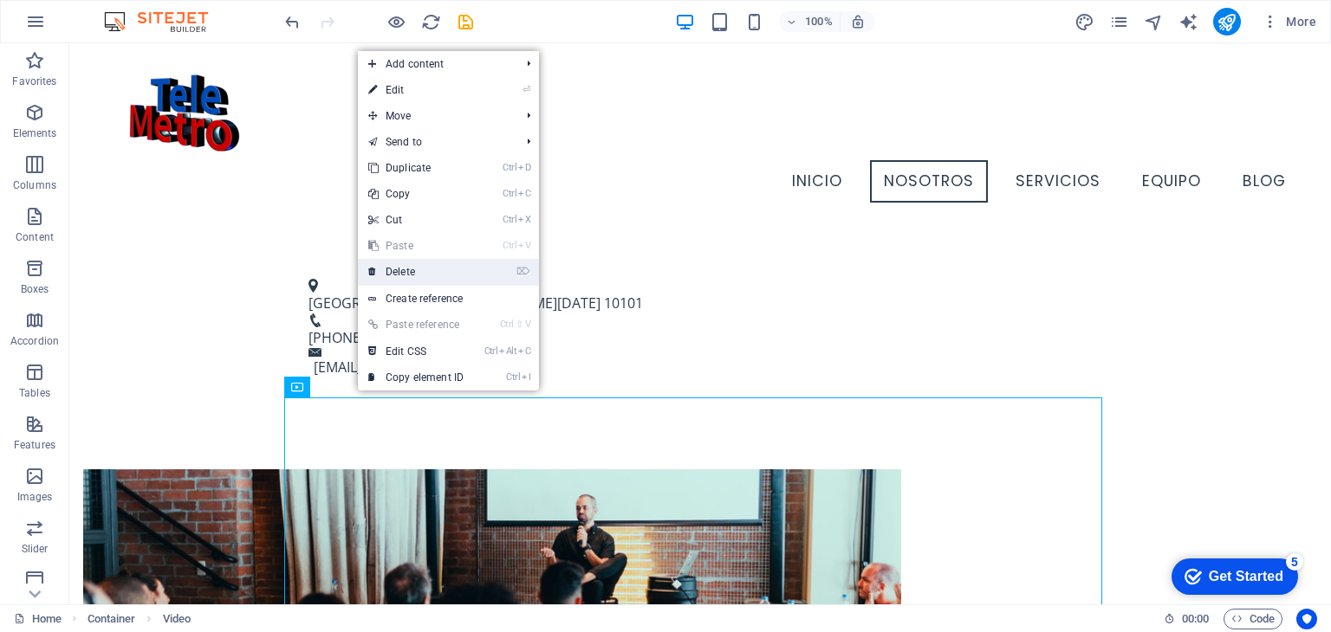
click at [423, 268] on link "⌦ Delete" at bounding box center [416, 272] width 116 height 26
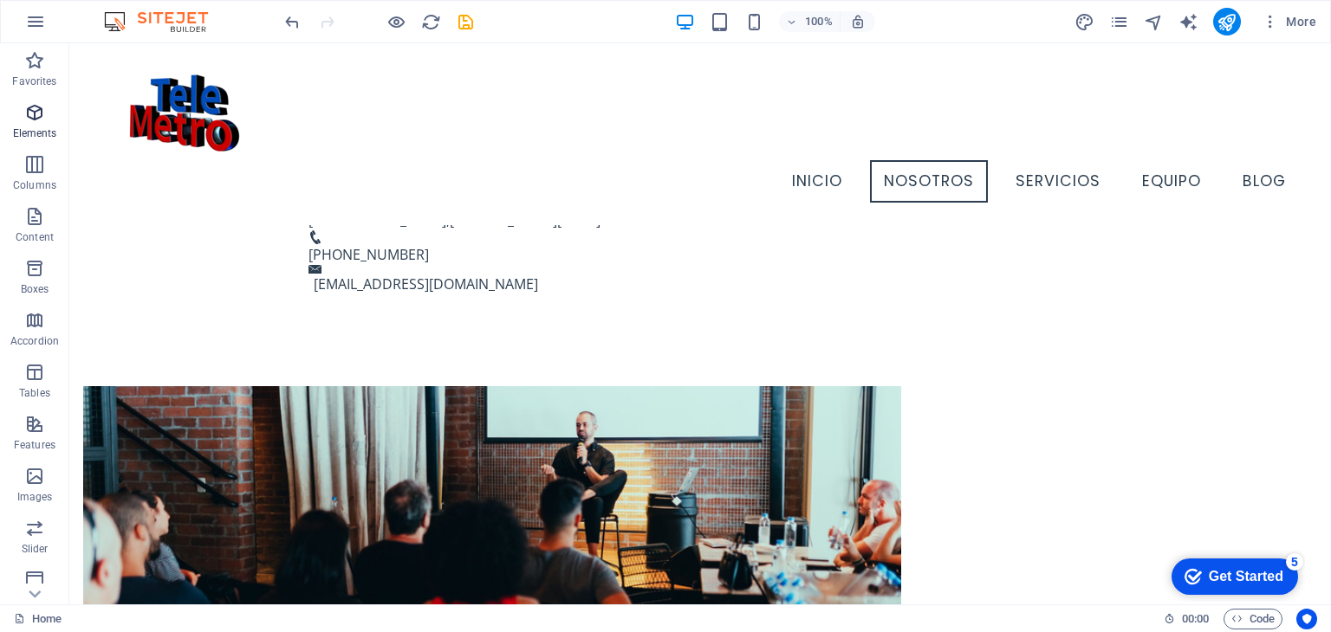
click at [38, 119] on icon "button" at bounding box center [34, 112] width 21 height 21
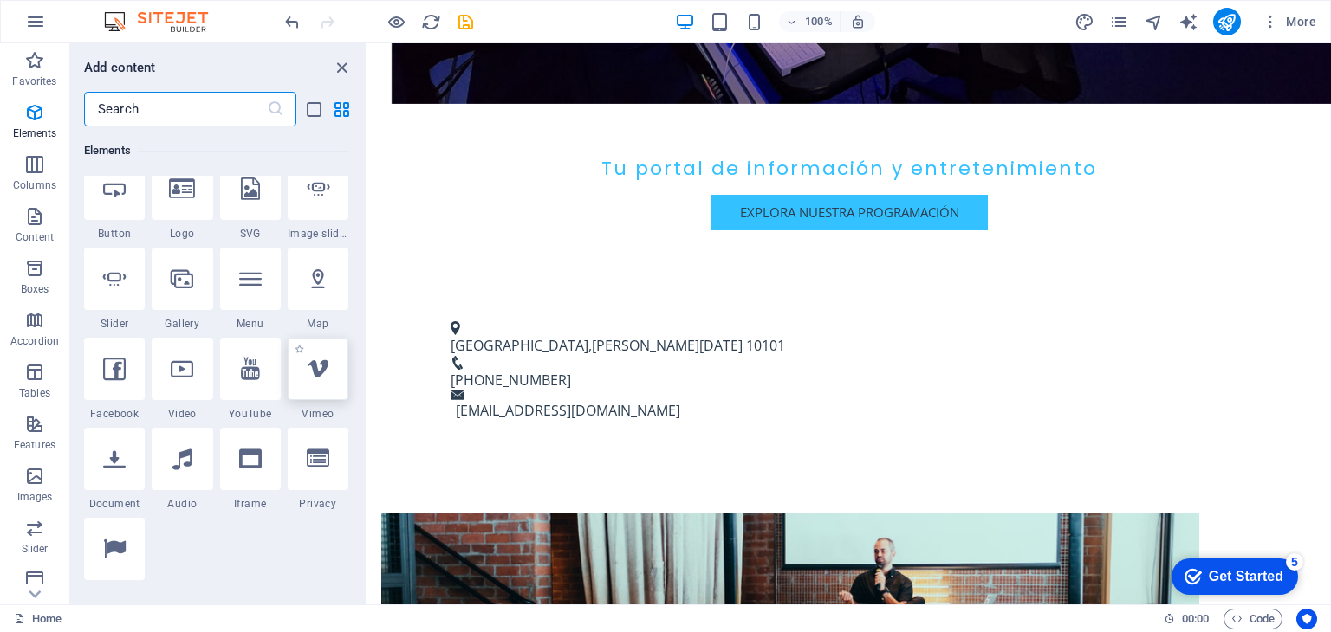
scroll to position [444, 0]
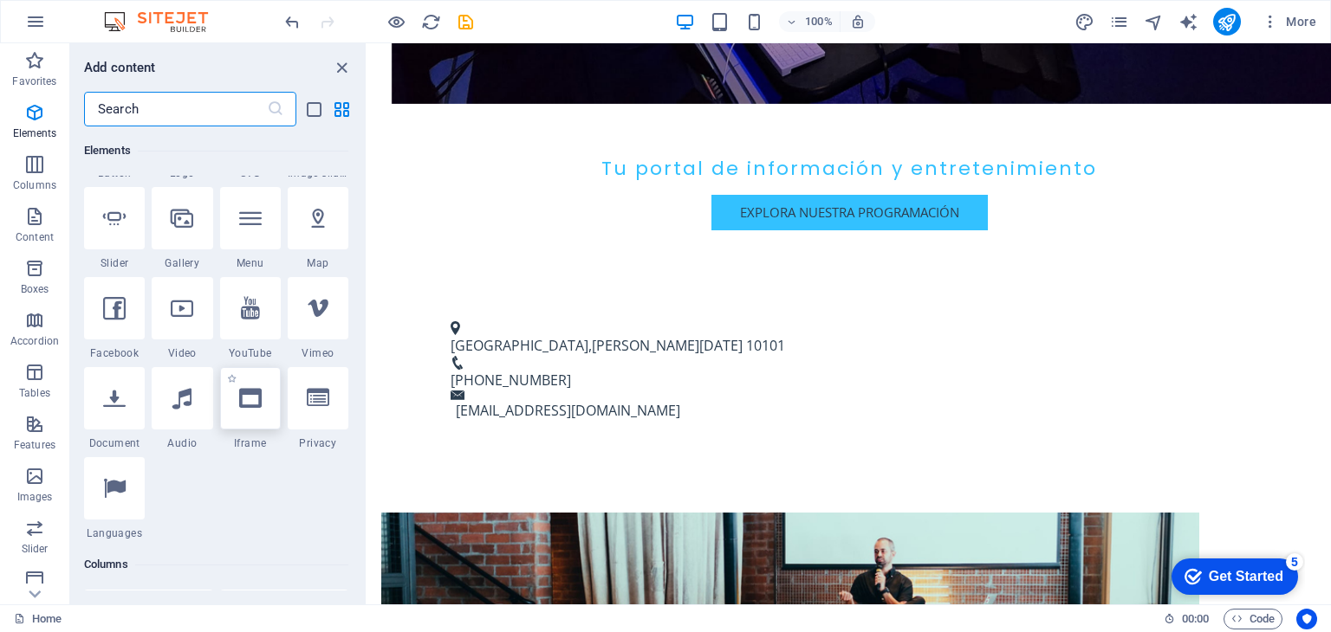
click at [253, 404] on icon at bounding box center [250, 398] width 23 height 23
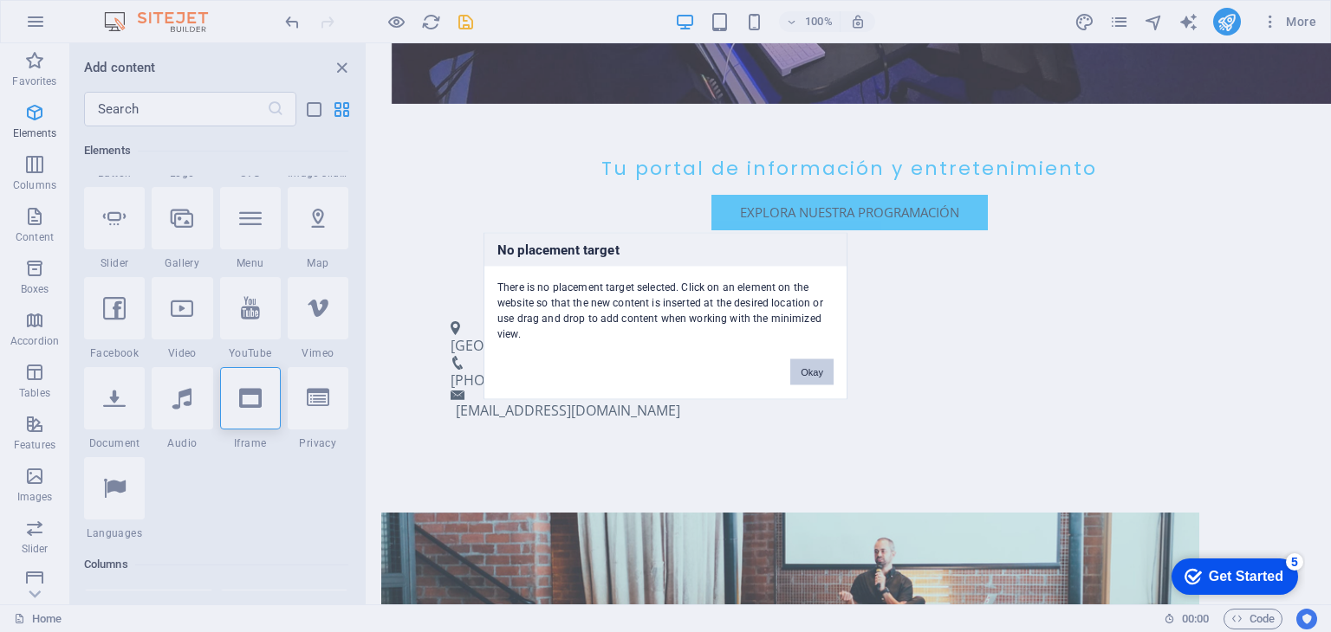
click at [814, 372] on button "Okay" at bounding box center [811, 373] width 43 height 26
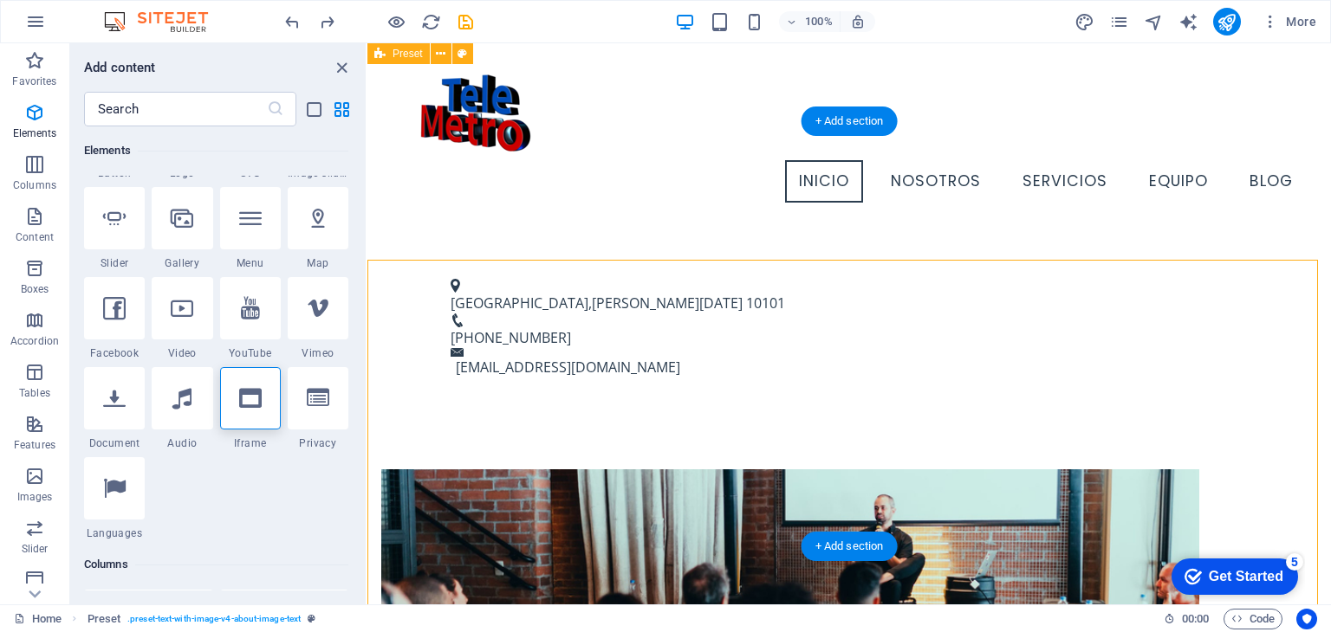
scroll to position [163, 0]
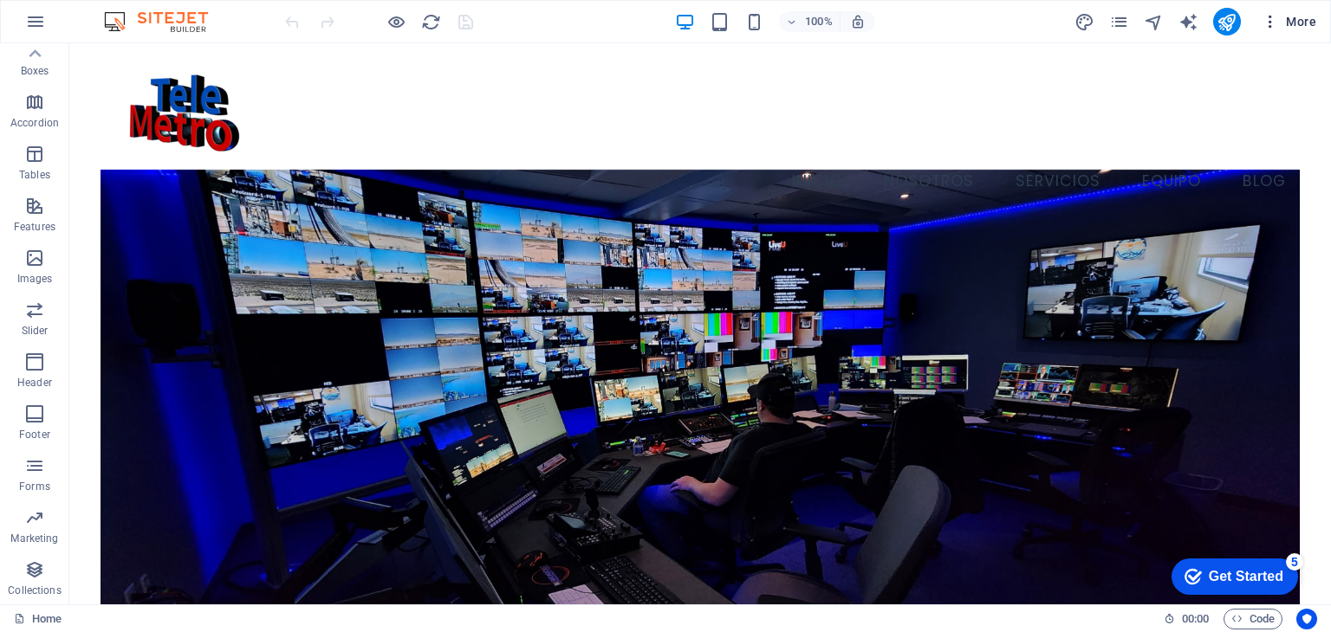
click at [1298, 29] on span "More" at bounding box center [1288, 21] width 55 height 17
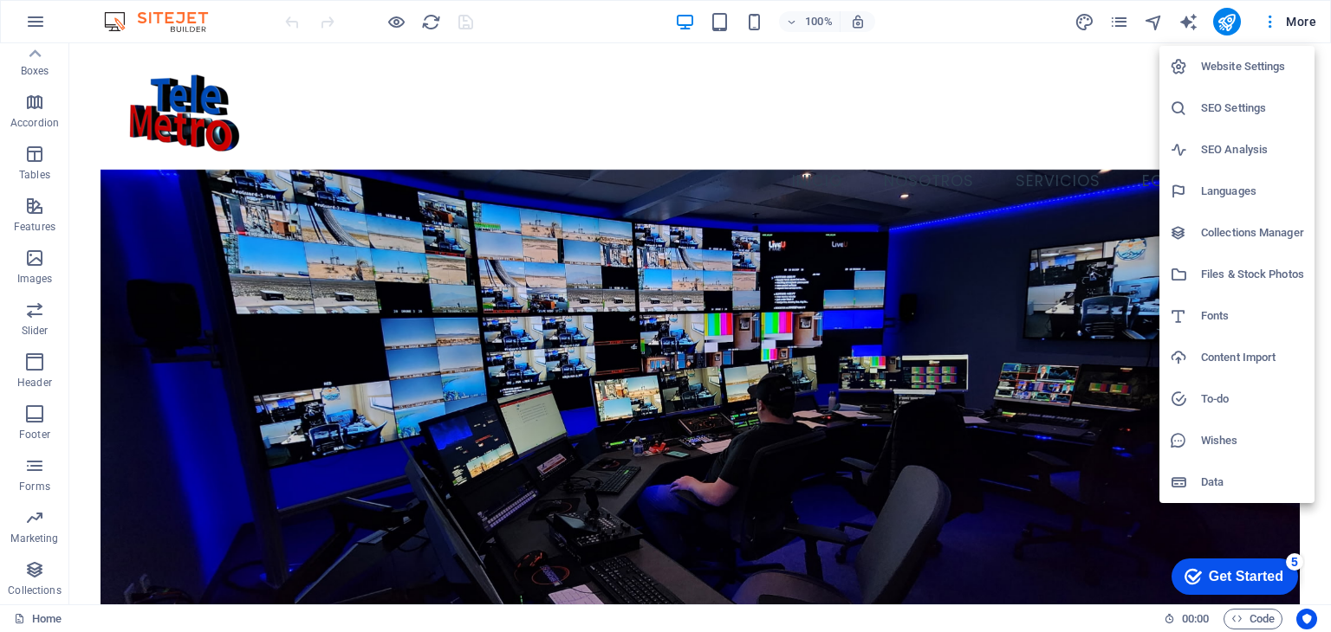
click at [1231, 357] on h6 "Content Import" at bounding box center [1252, 357] width 103 height 21
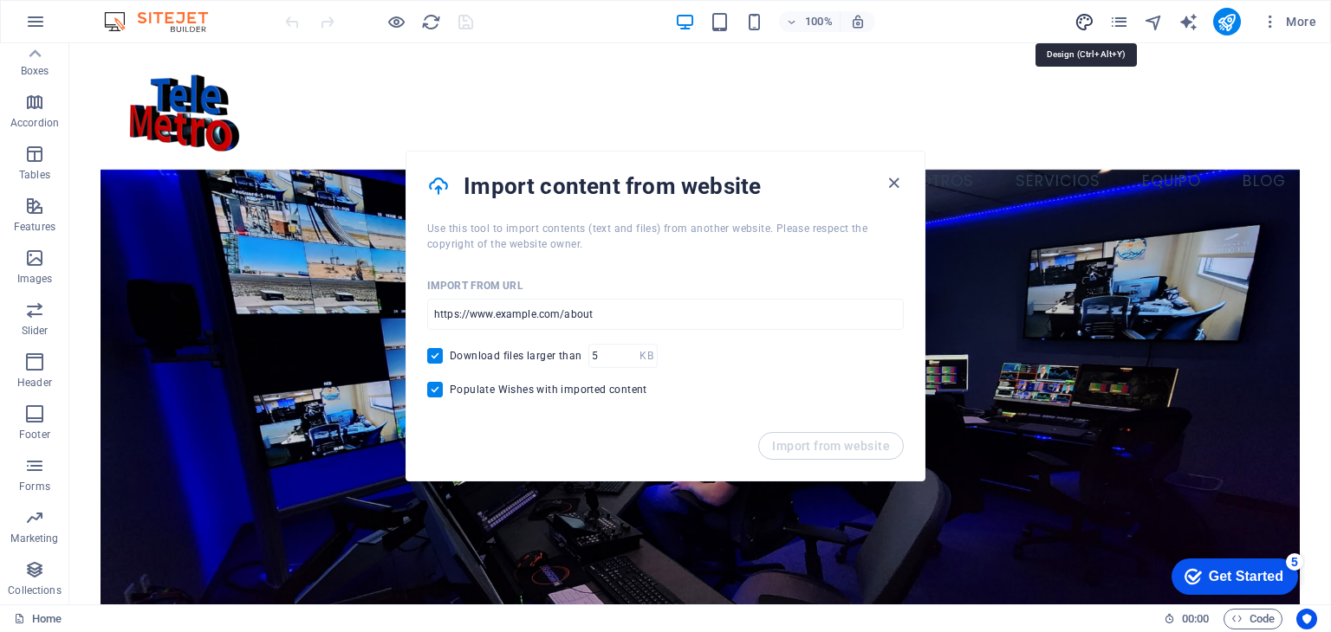
click at [1092, 23] on icon "design" at bounding box center [1084, 22] width 20 height 20
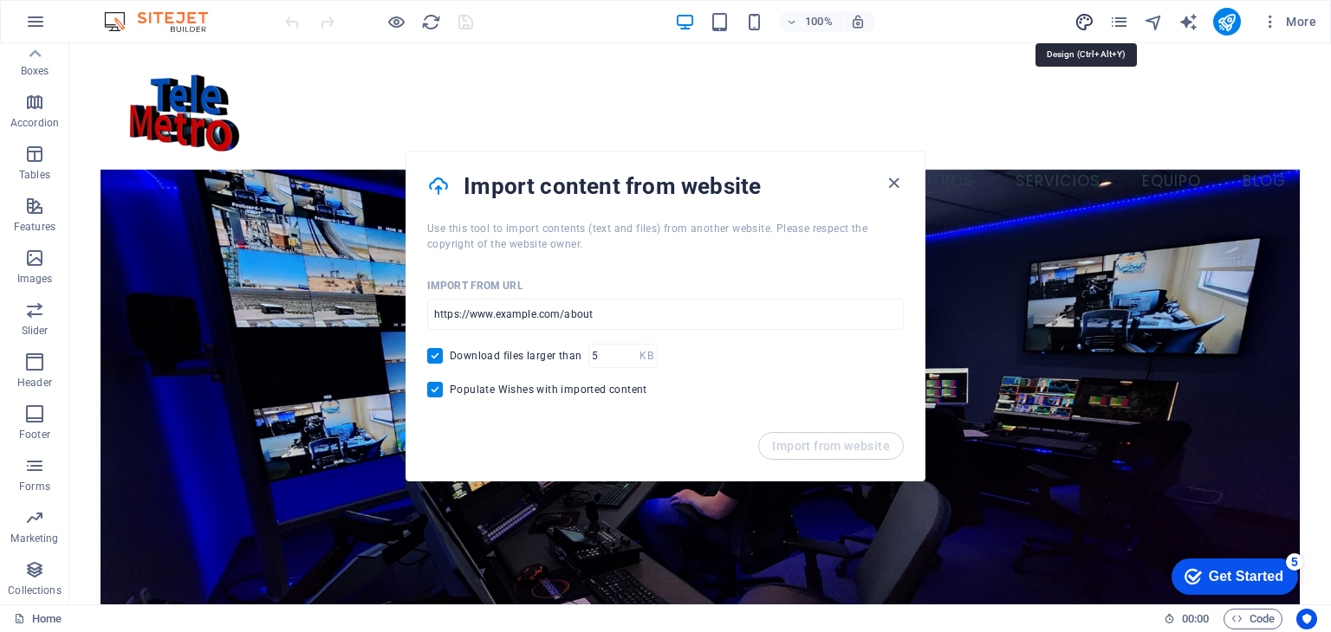
select select "px"
select select "200"
select select "px"
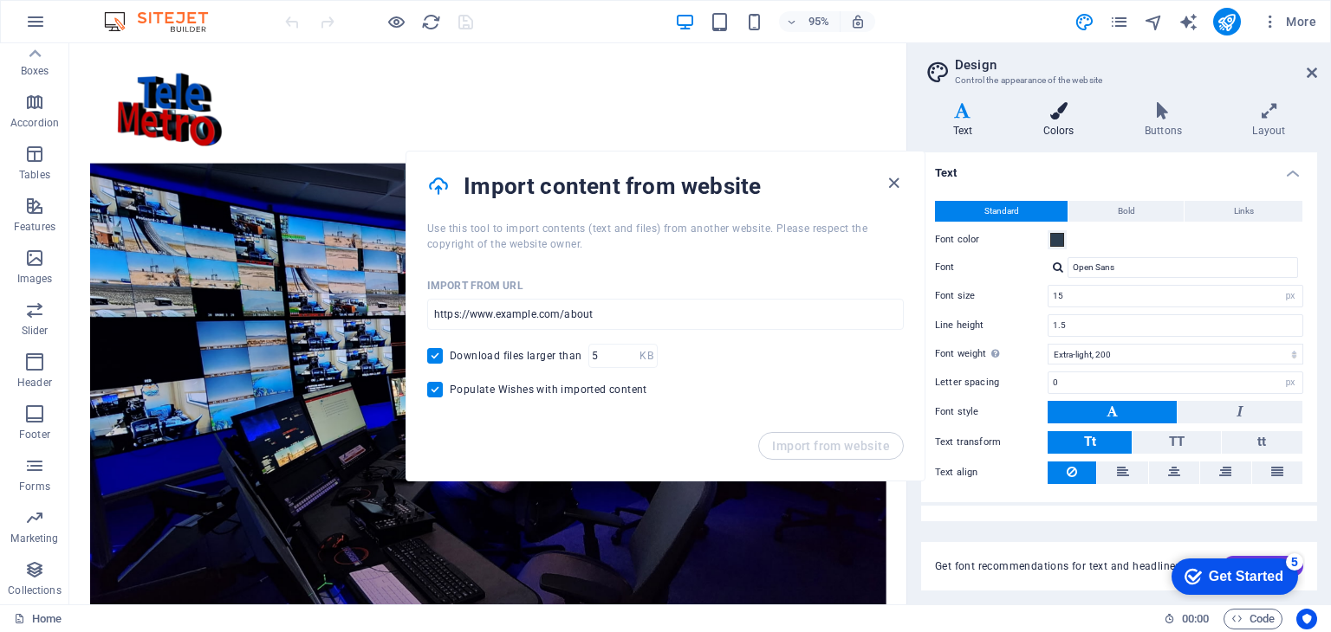
click at [1060, 122] on h4 "Colors" at bounding box center [1061, 120] width 101 height 36
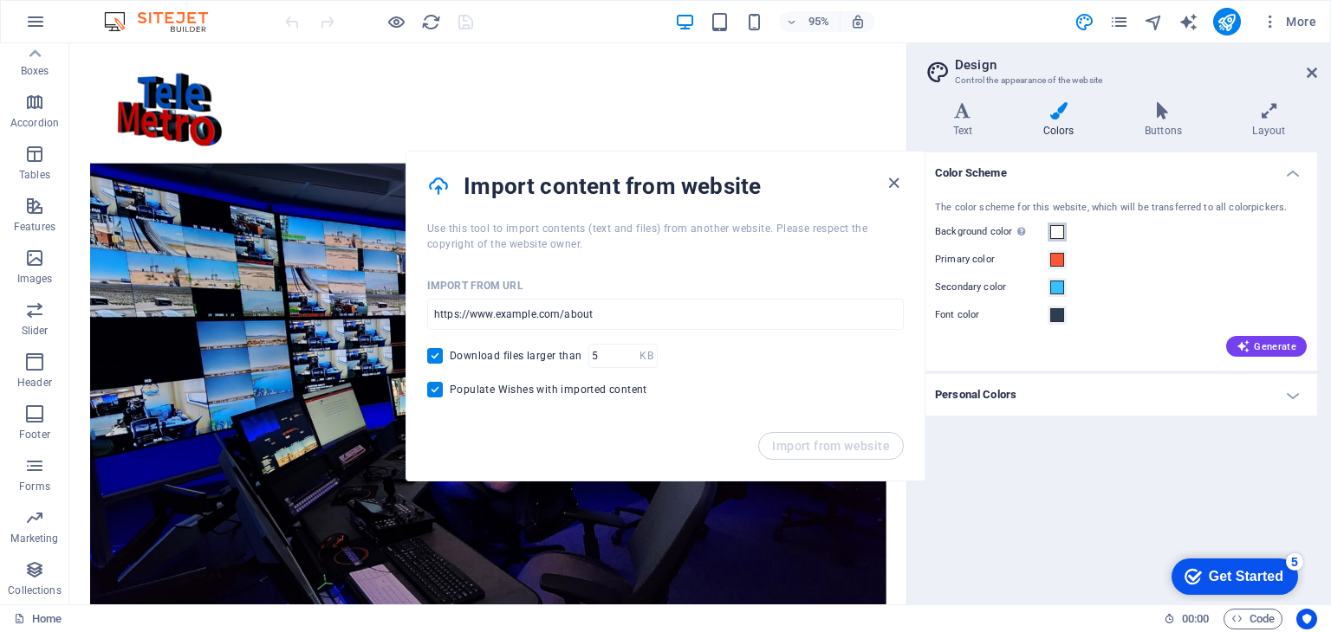
click at [1056, 235] on span at bounding box center [1057, 232] width 14 height 14
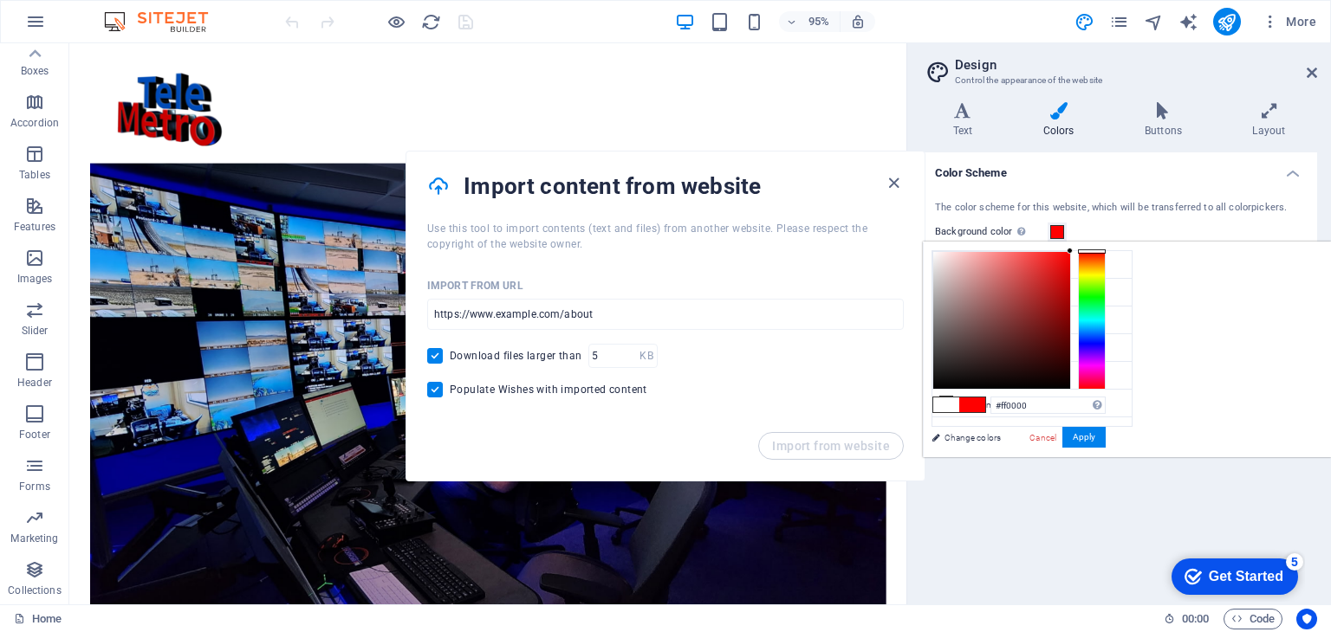
drag, startPoint x: 1211, startPoint y: 308, endPoint x: 1328, endPoint y: 224, distance: 144.0
click at [1328, 224] on body "Telemetro RD Home Favorites Elements Columns Content Boxes Accordion Tables Fea…" at bounding box center [665, 316] width 1331 height 632
type input "#0024ff"
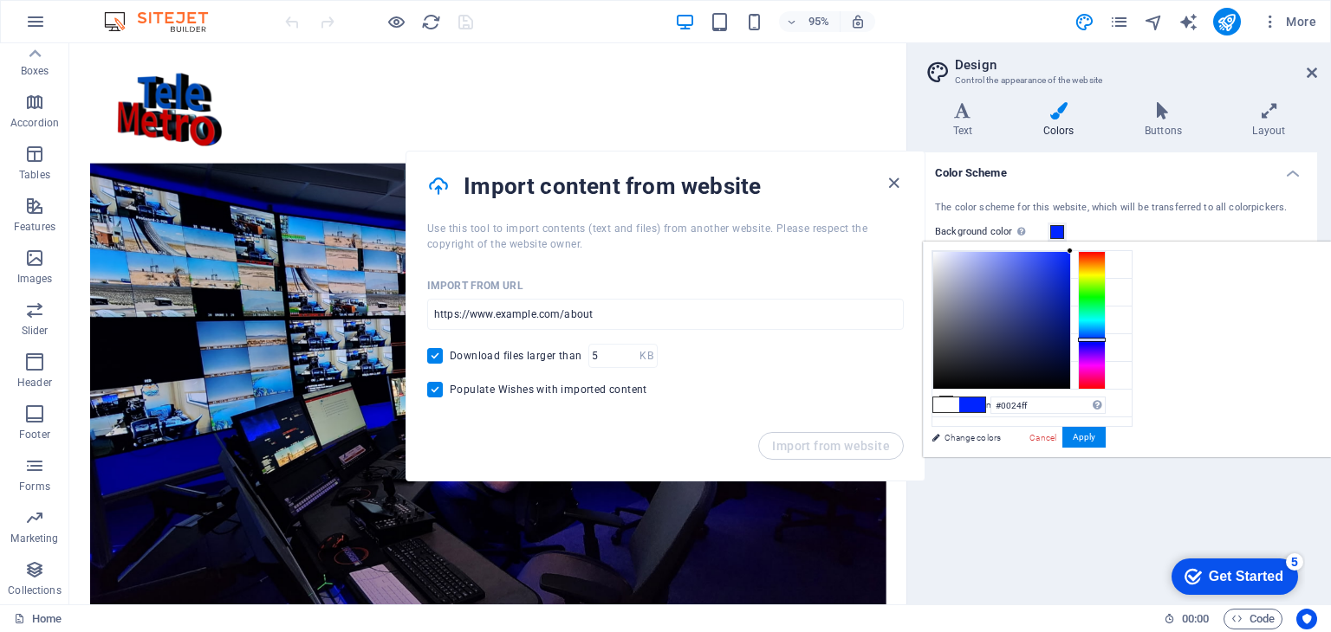
click at [1105, 339] on div at bounding box center [1092, 320] width 28 height 139
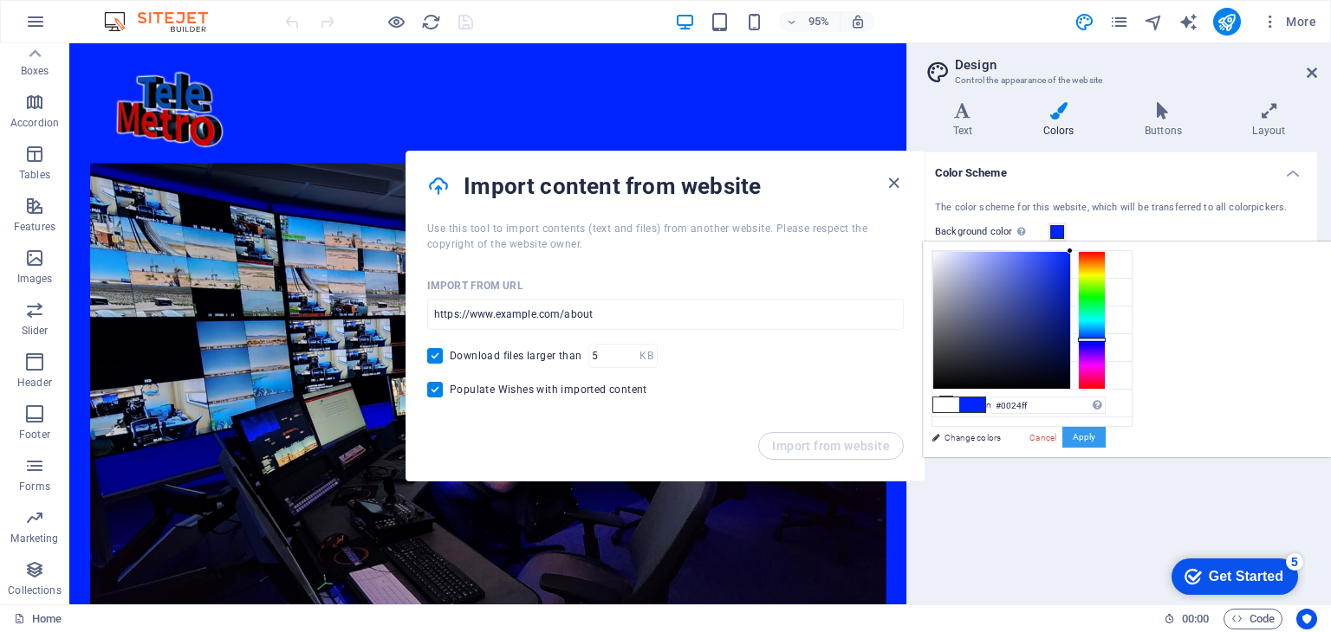
click at [1105, 433] on button "Apply" at bounding box center [1083, 437] width 43 height 21
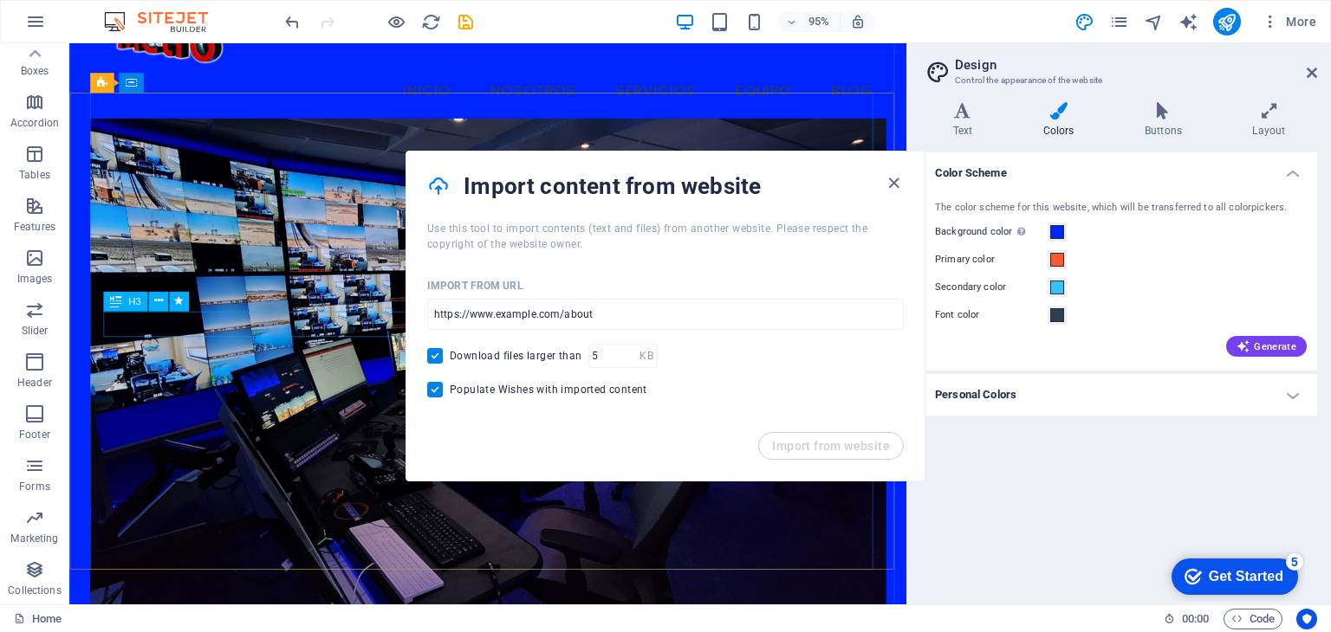
scroll to position [87, 0]
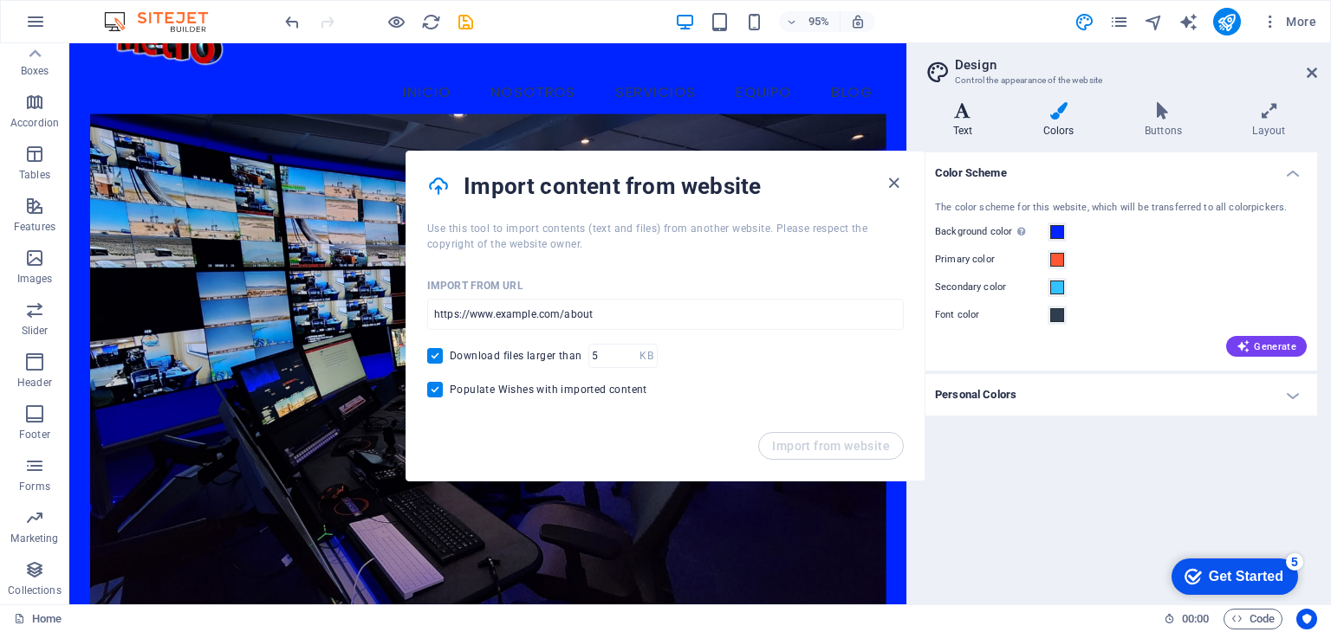
click at [970, 122] on h4 "Text" at bounding box center [966, 120] width 90 height 36
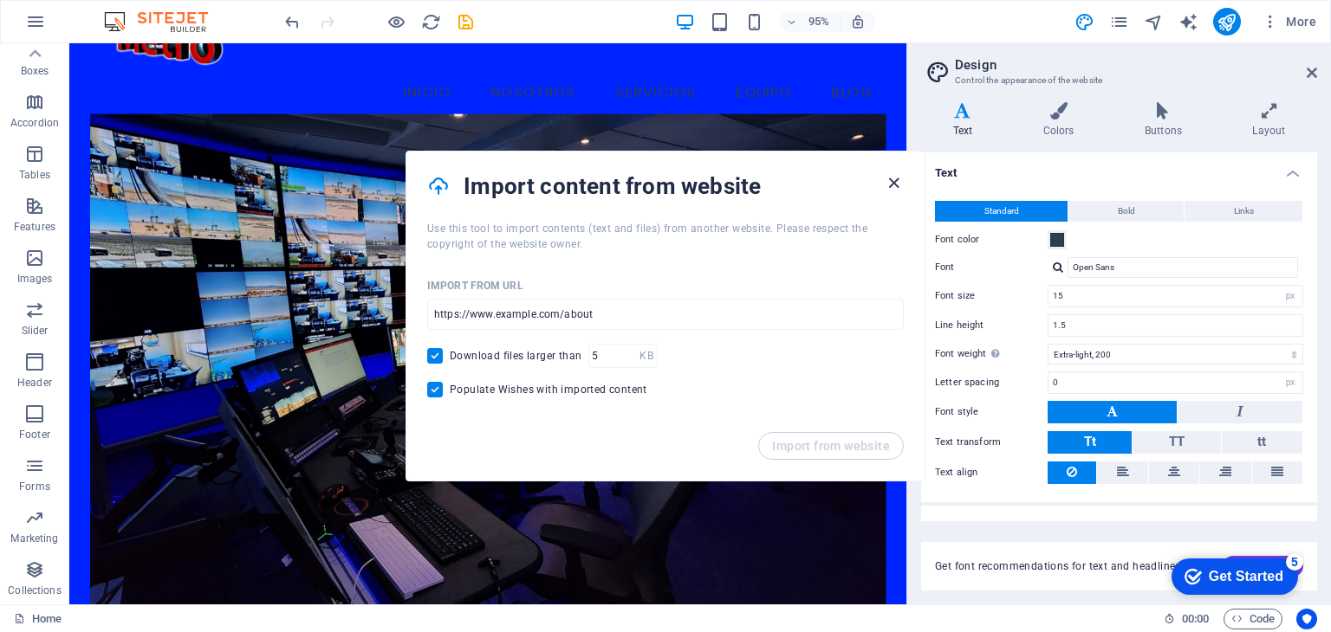
click at [895, 181] on icon "button" at bounding box center [894, 183] width 20 height 20
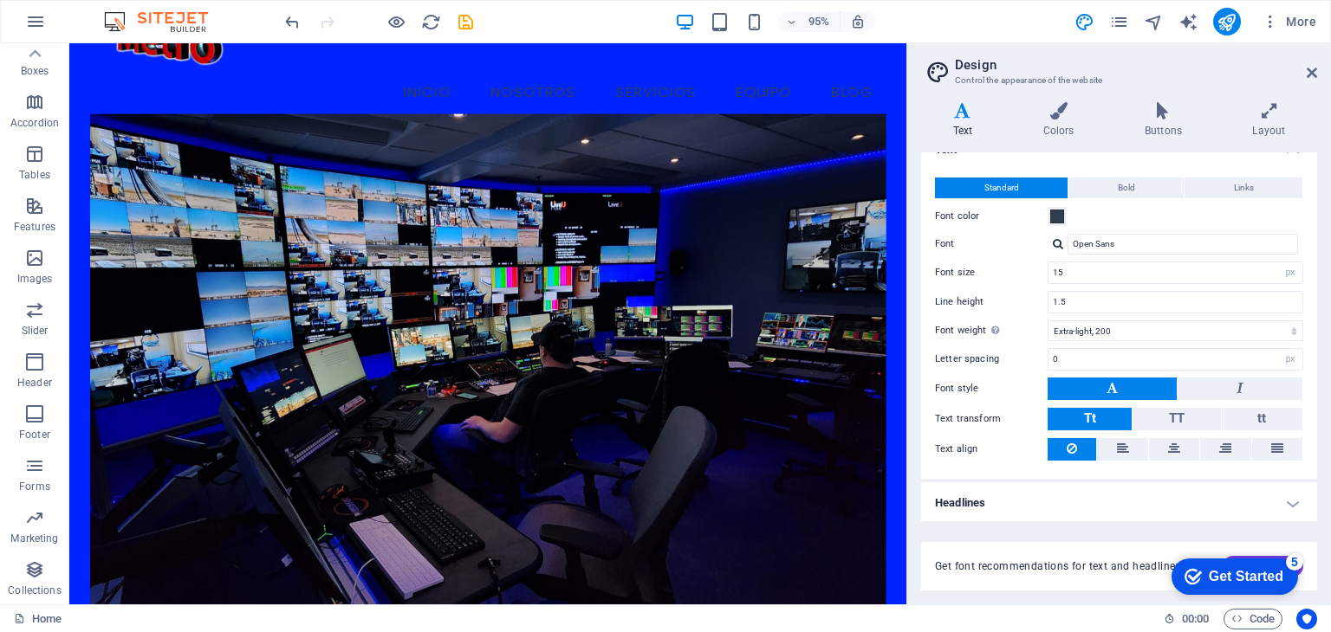
scroll to position [0, 0]
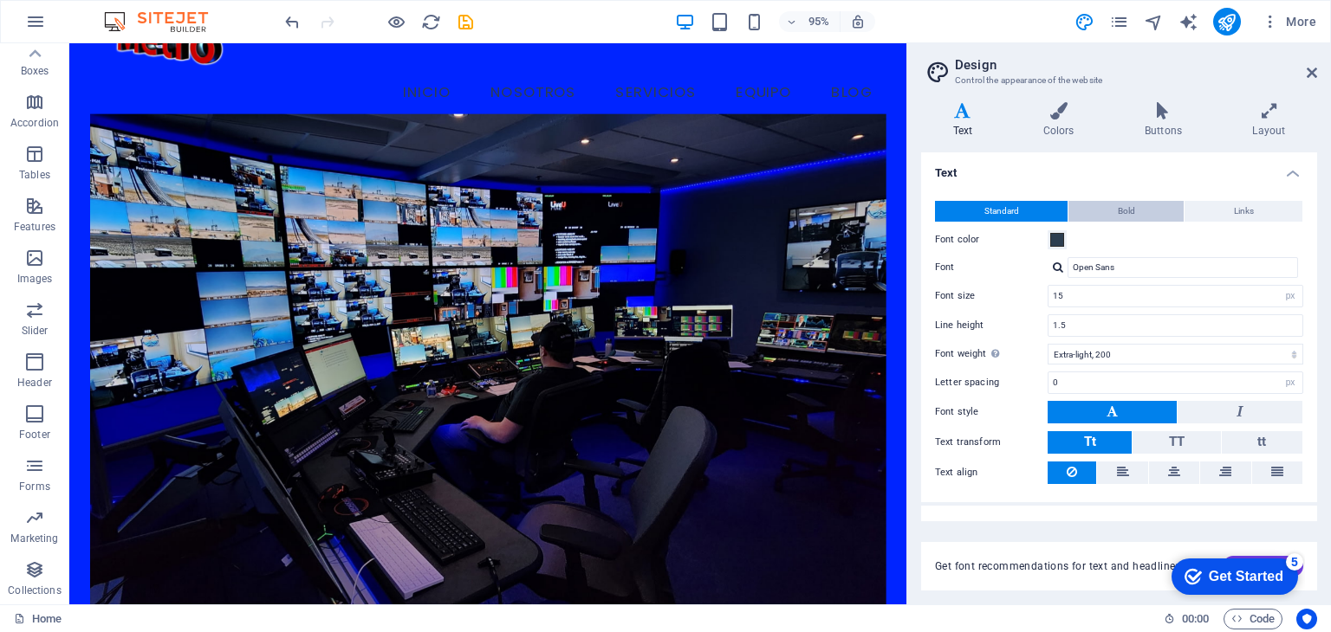
click at [1121, 216] on span "Bold" at bounding box center [1126, 211] width 17 height 21
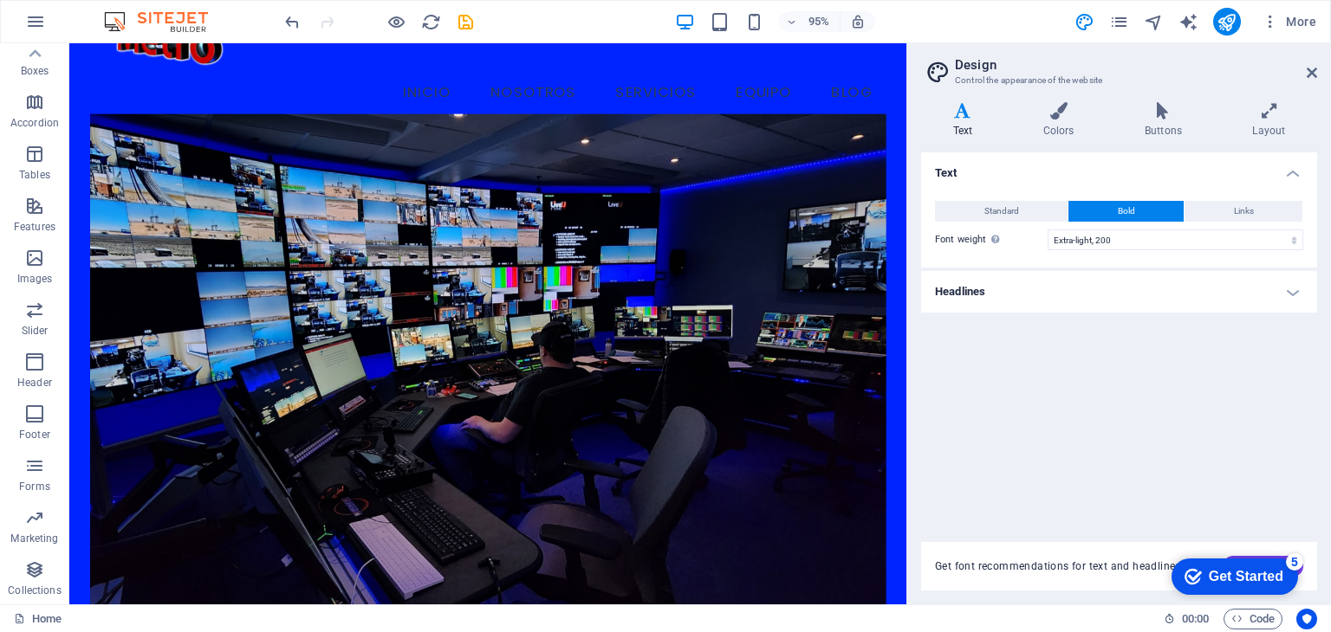
drag, startPoint x: 996, startPoint y: 212, endPoint x: 1016, endPoint y: 190, distance: 30.1
click at [996, 211] on span "Standard" at bounding box center [1001, 211] width 35 height 21
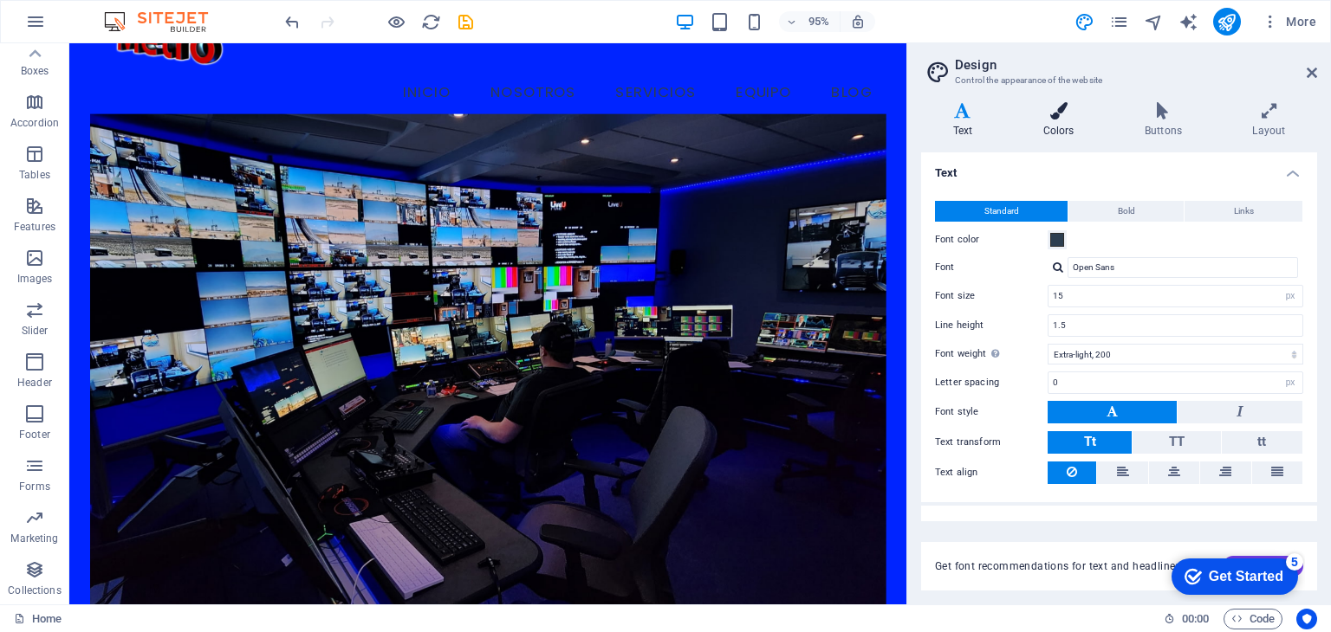
click at [1052, 105] on icon at bounding box center [1058, 110] width 94 height 17
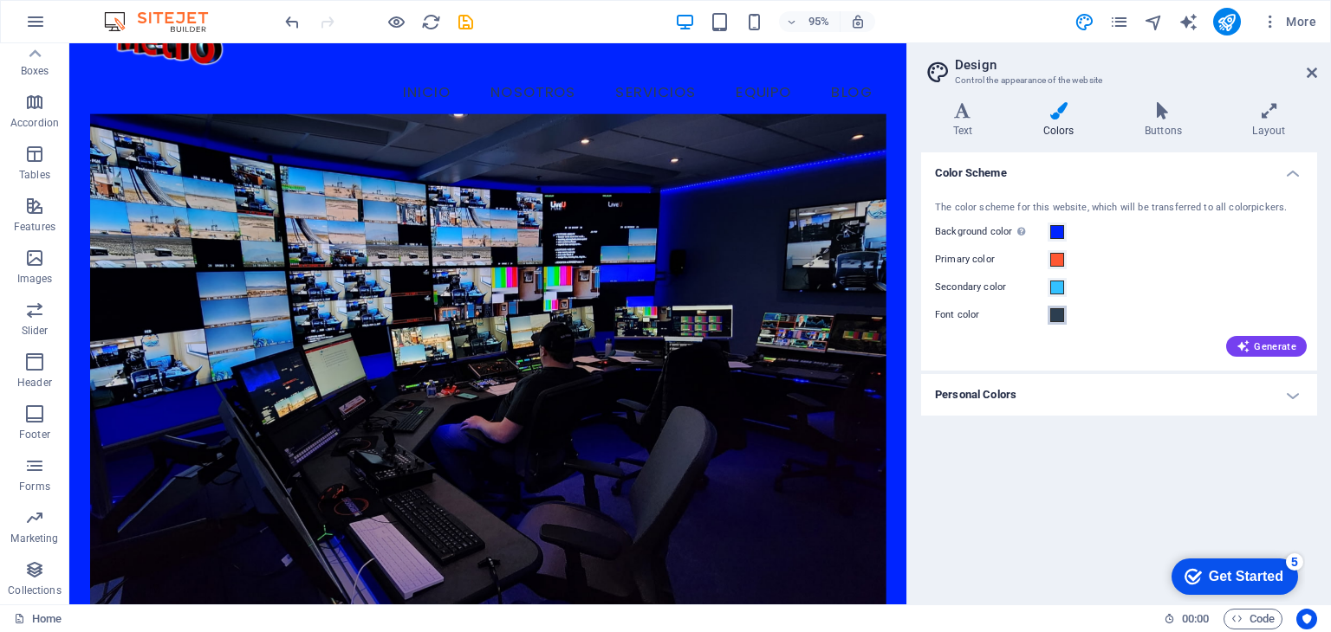
click at [1061, 322] on button "Font color" at bounding box center [1056, 315] width 19 height 19
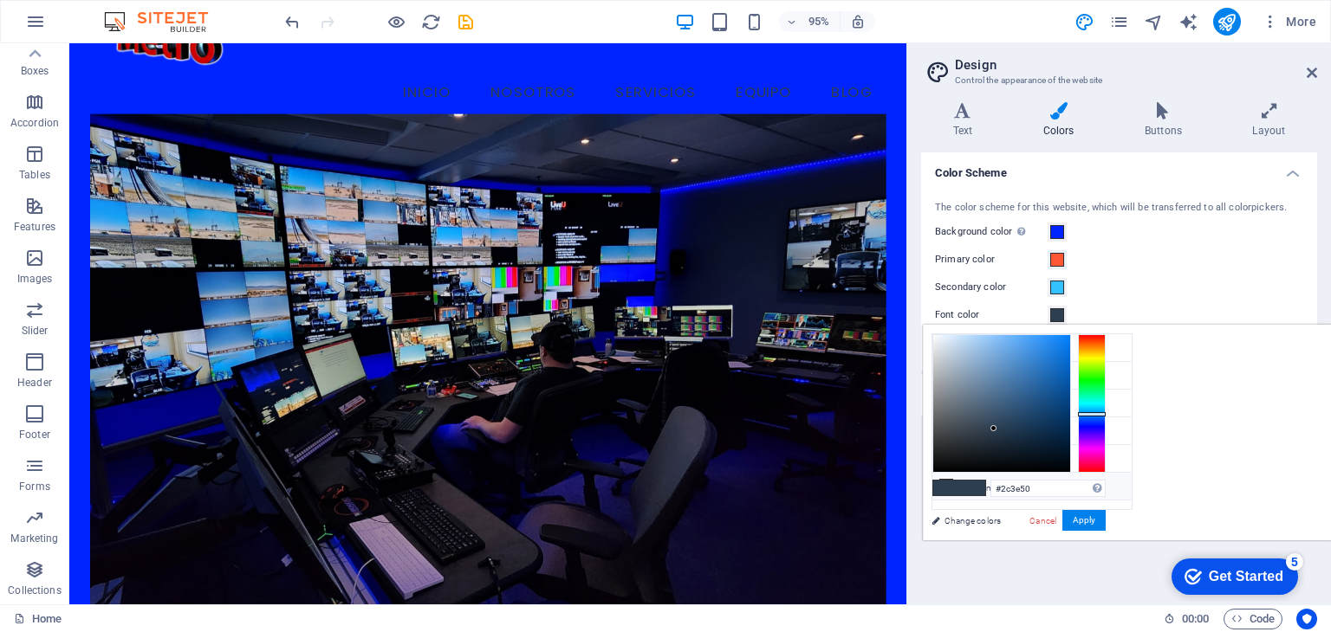
click at [949, 482] on icon at bounding box center [946, 486] width 12 height 12
type input "#f0f2f1"
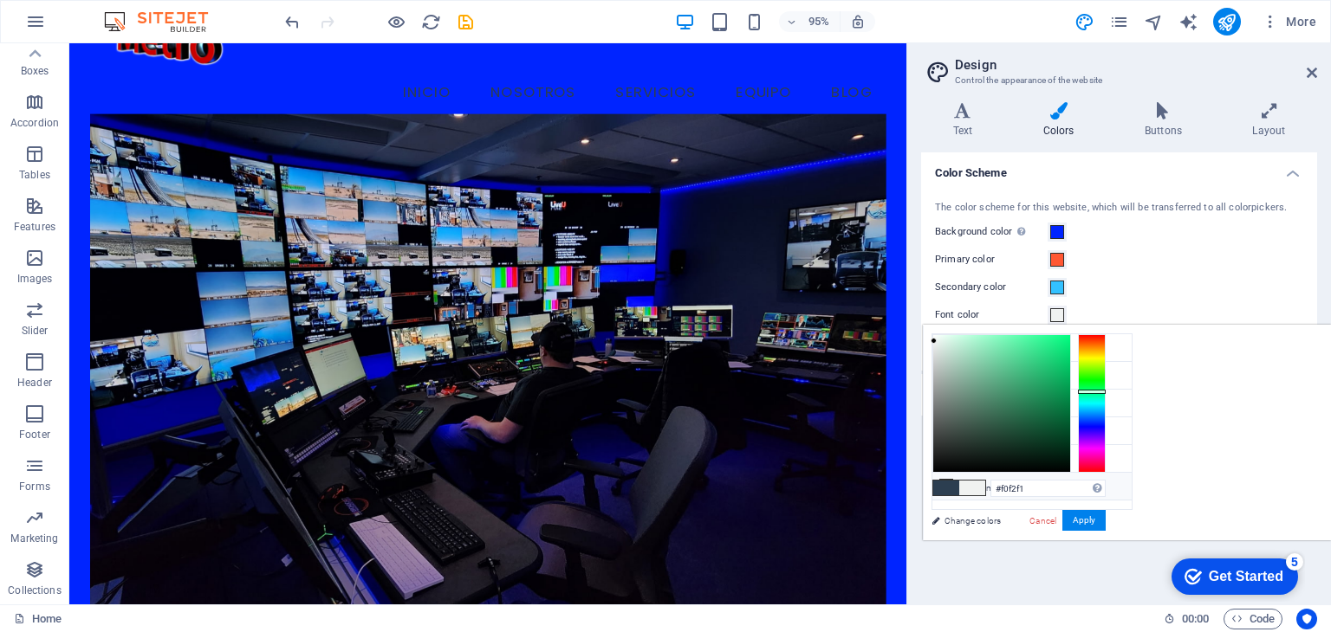
click at [949, 482] on icon at bounding box center [946, 486] width 12 height 12
click at [1105, 519] on button "Apply" at bounding box center [1083, 520] width 43 height 21
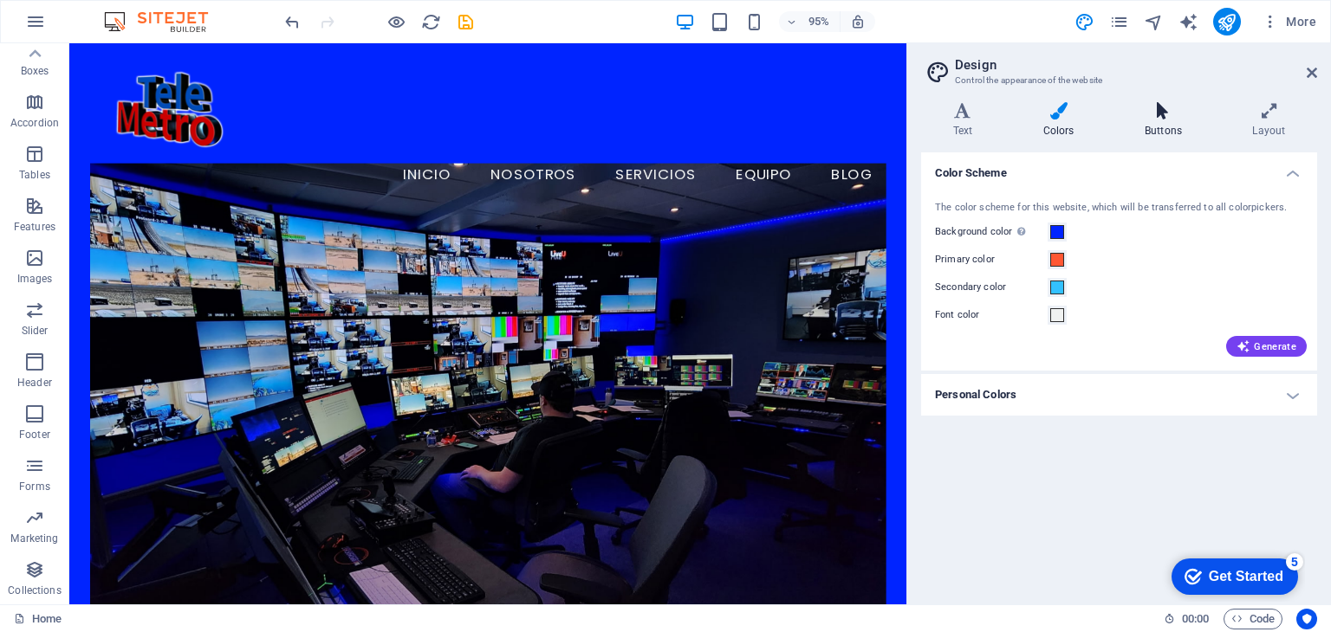
click at [1160, 115] on icon at bounding box center [1162, 110] width 100 height 17
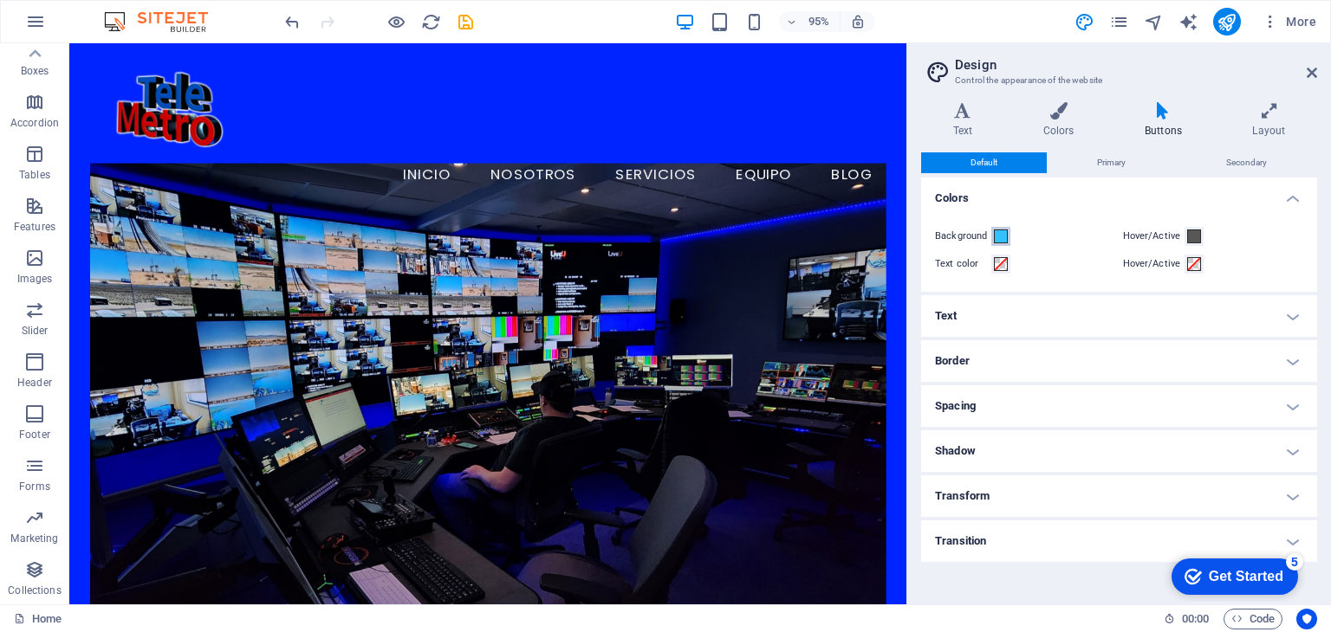
click at [998, 232] on span at bounding box center [1001, 237] width 14 height 14
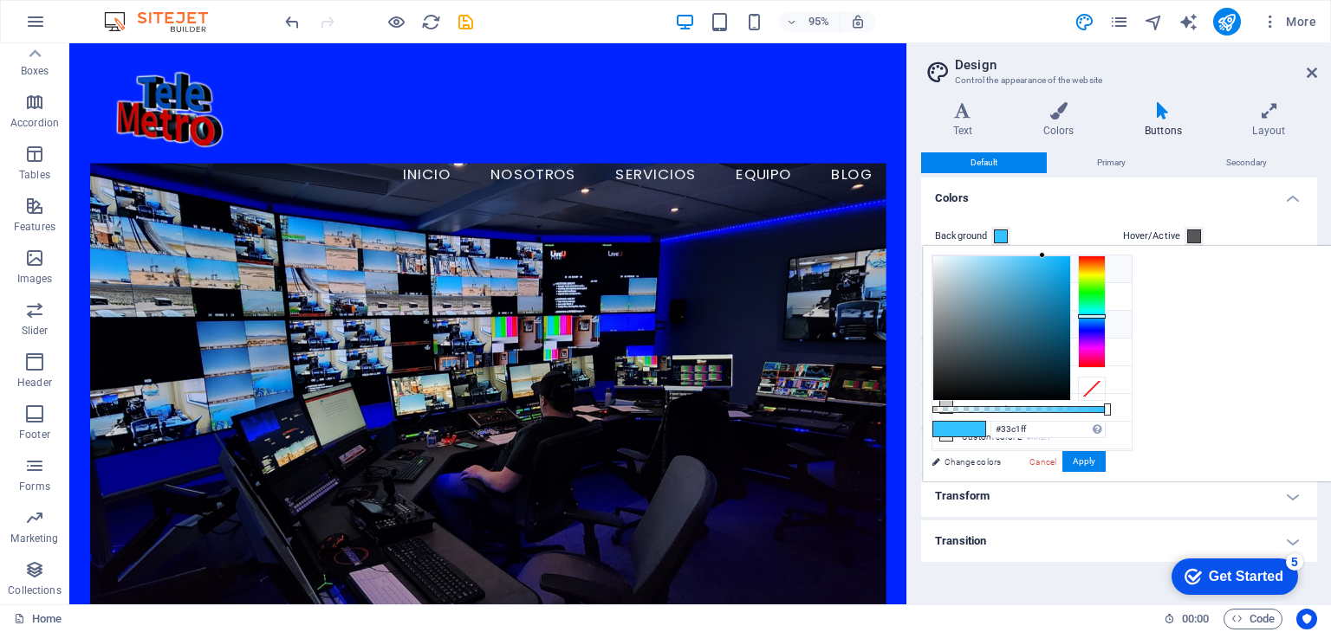
click at [1000, 268] on li "Background color #0024ff" at bounding box center [1031, 270] width 199 height 28
type input "#0024ff"
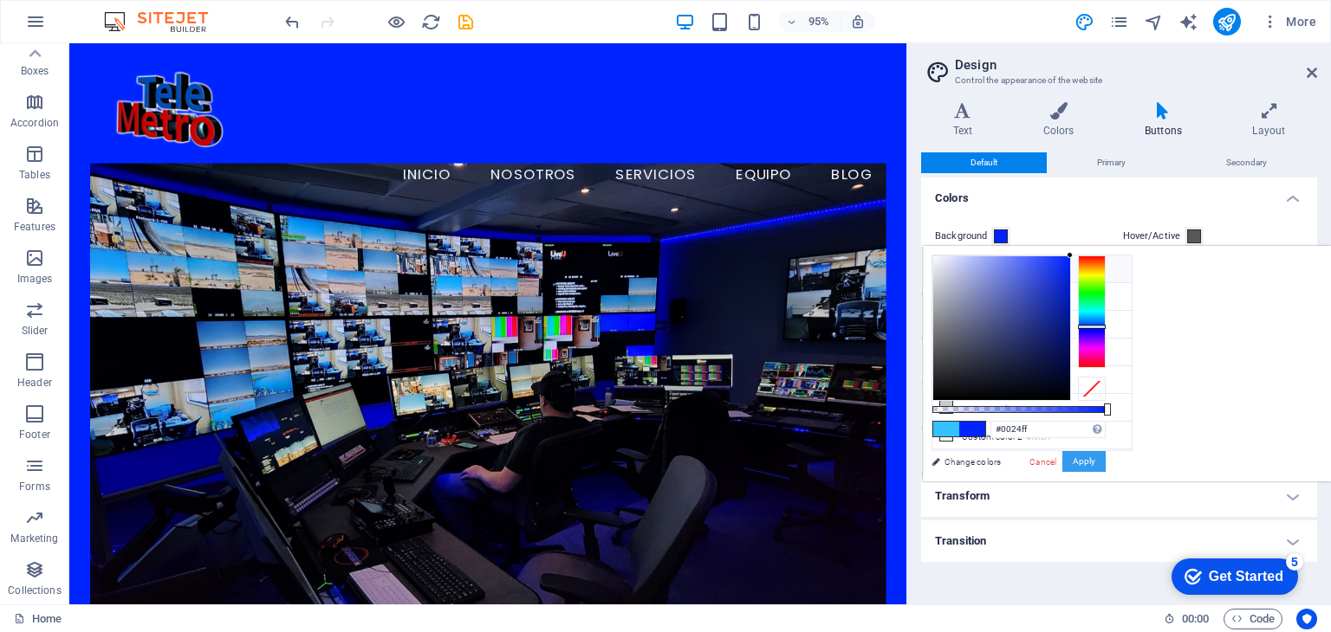
click at [1105, 455] on button "Apply" at bounding box center [1083, 461] width 43 height 21
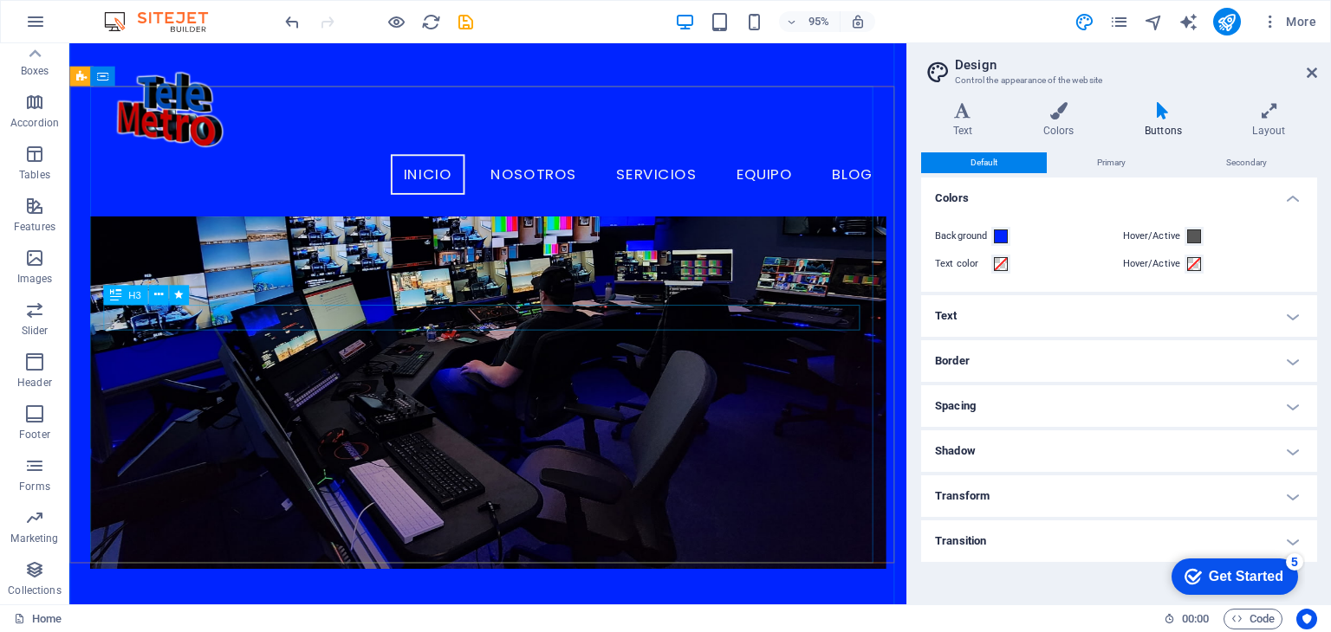
scroll to position [87, 0]
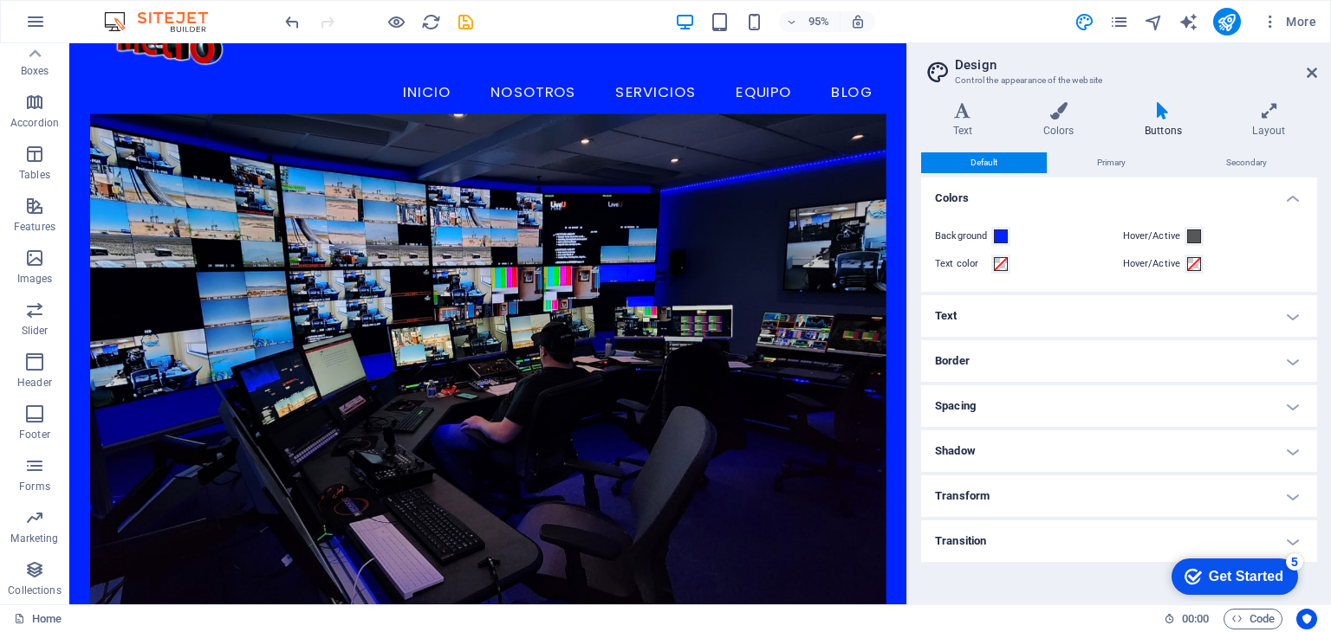
click at [1290, 316] on h4 "Text" at bounding box center [1119, 316] width 396 height 42
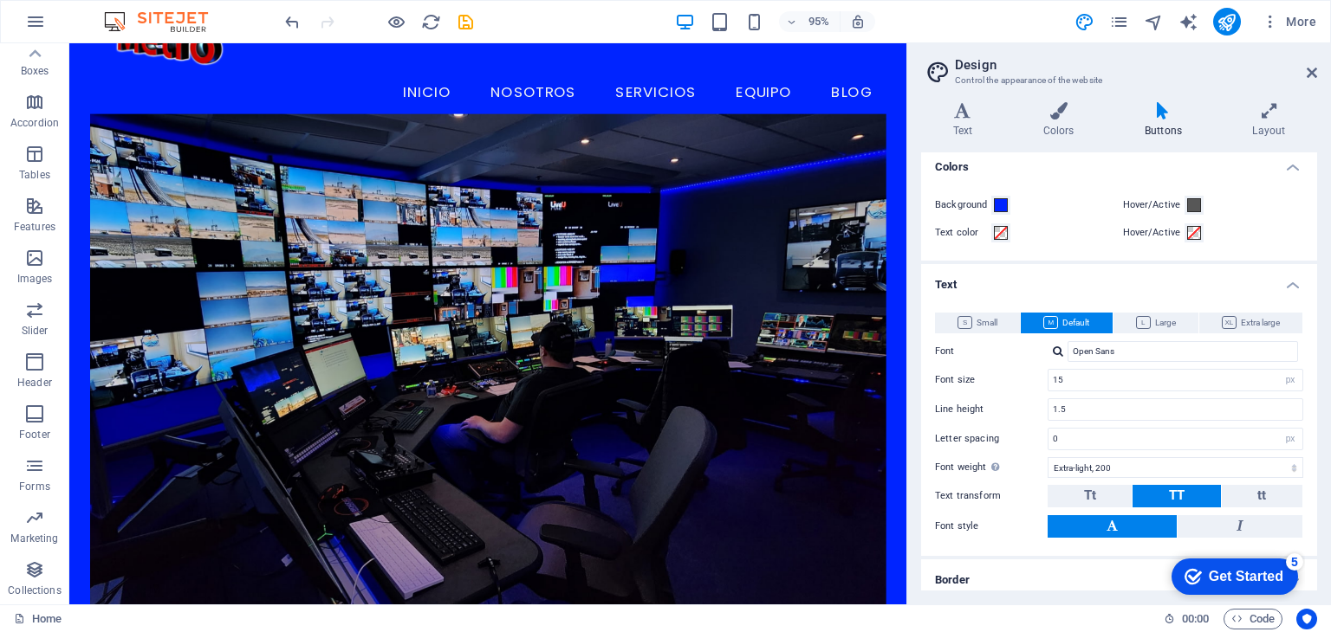
scroll to position [0, 0]
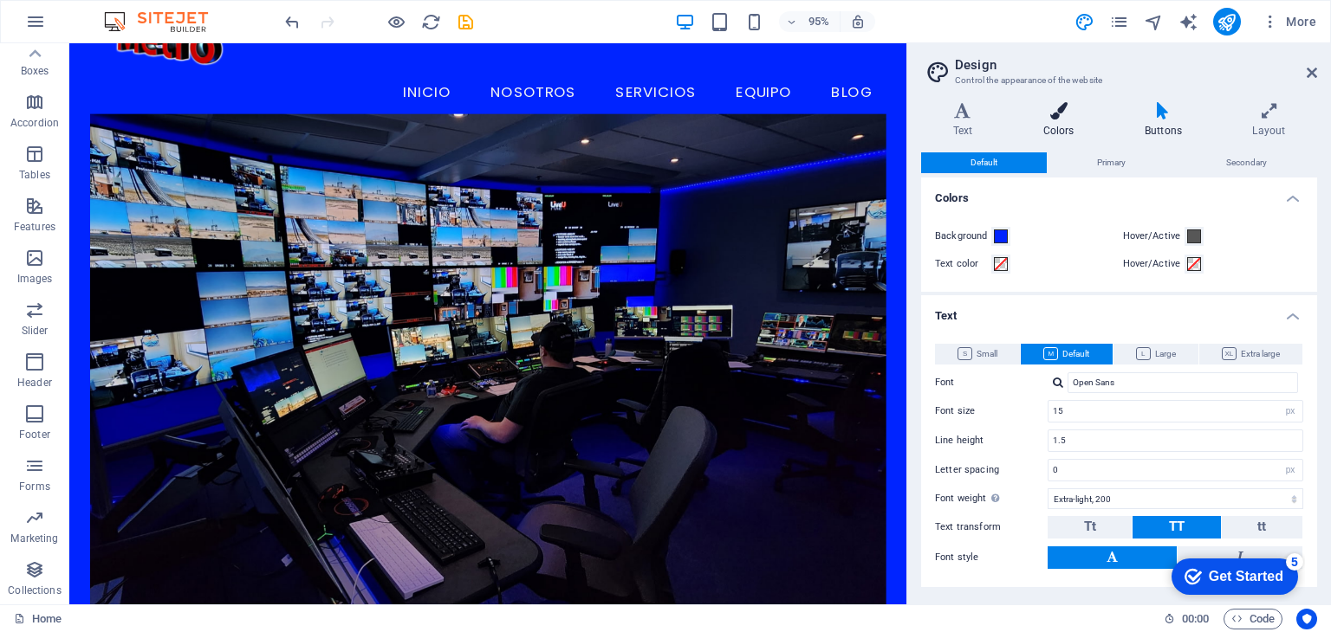
click at [1047, 113] on icon at bounding box center [1058, 110] width 94 height 17
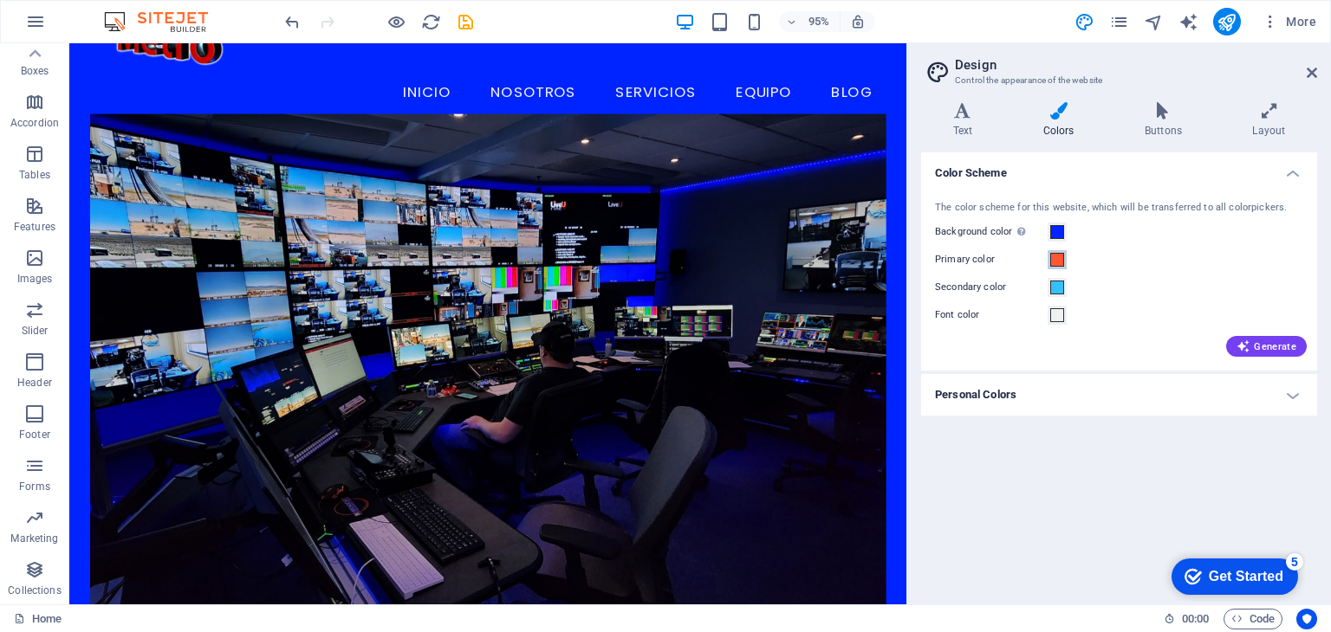
click at [1060, 261] on span at bounding box center [1057, 260] width 14 height 14
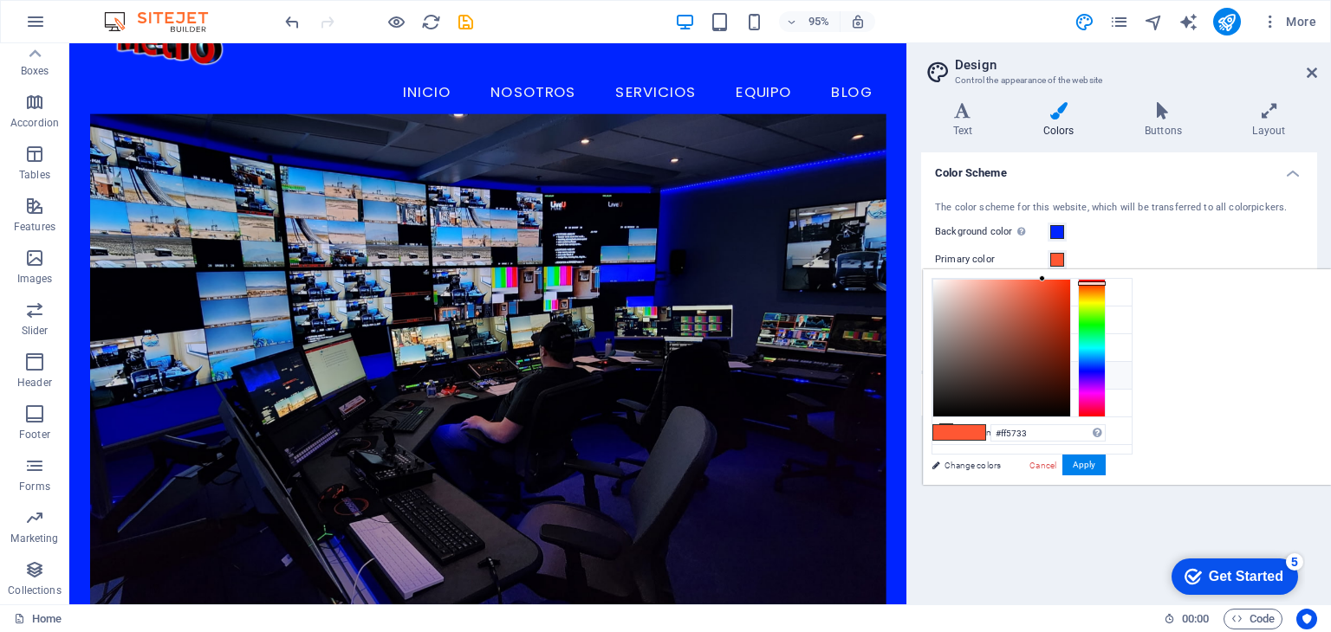
click at [948, 372] on icon at bounding box center [946, 375] width 12 height 12
type input "#f0f2f1"
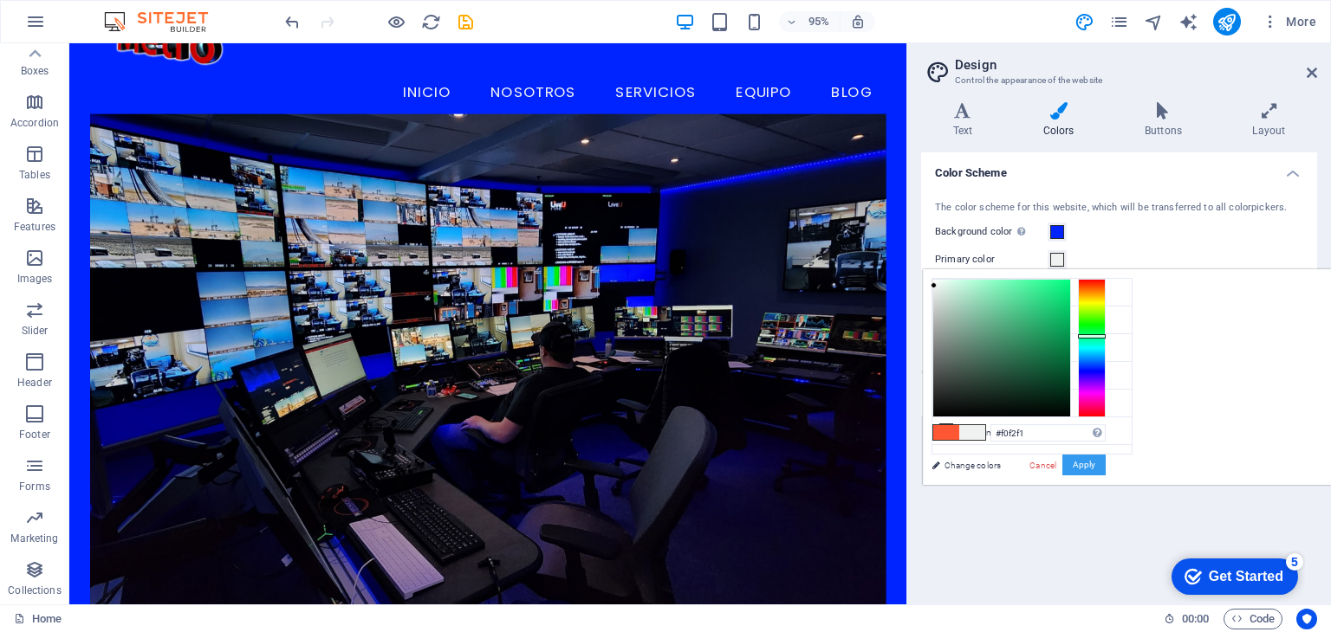
click at [1105, 461] on button "Apply" at bounding box center [1083, 465] width 43 height 21
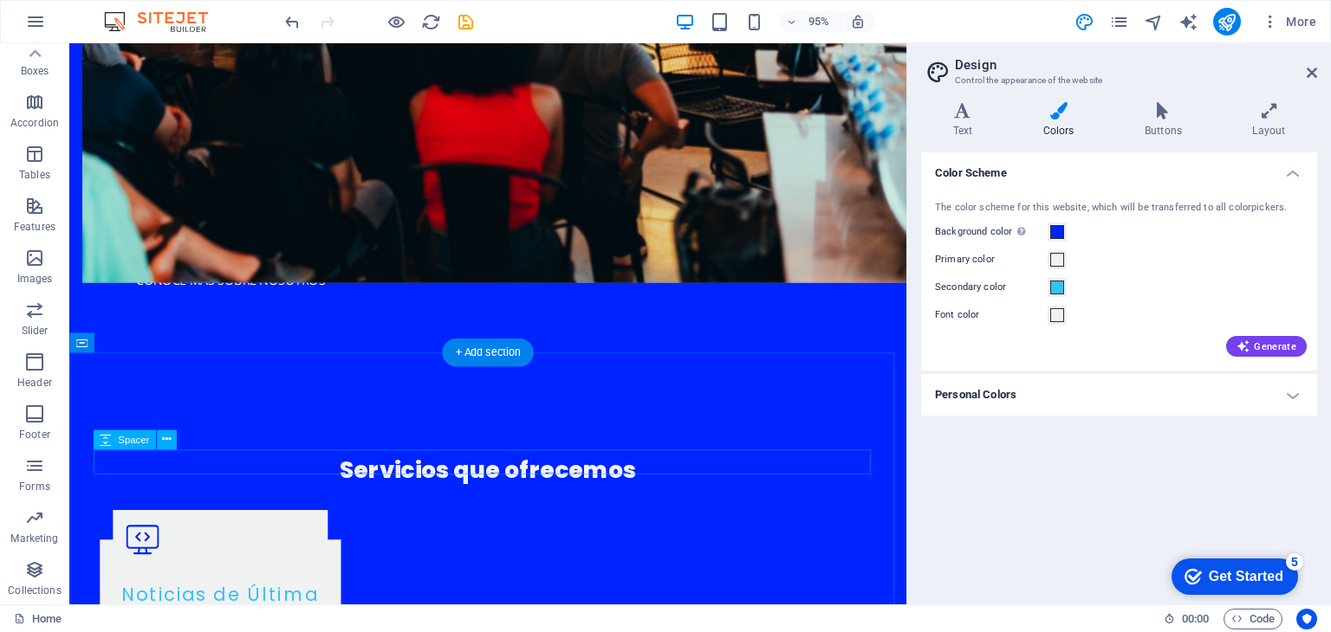
scroll to position [1646, 0]
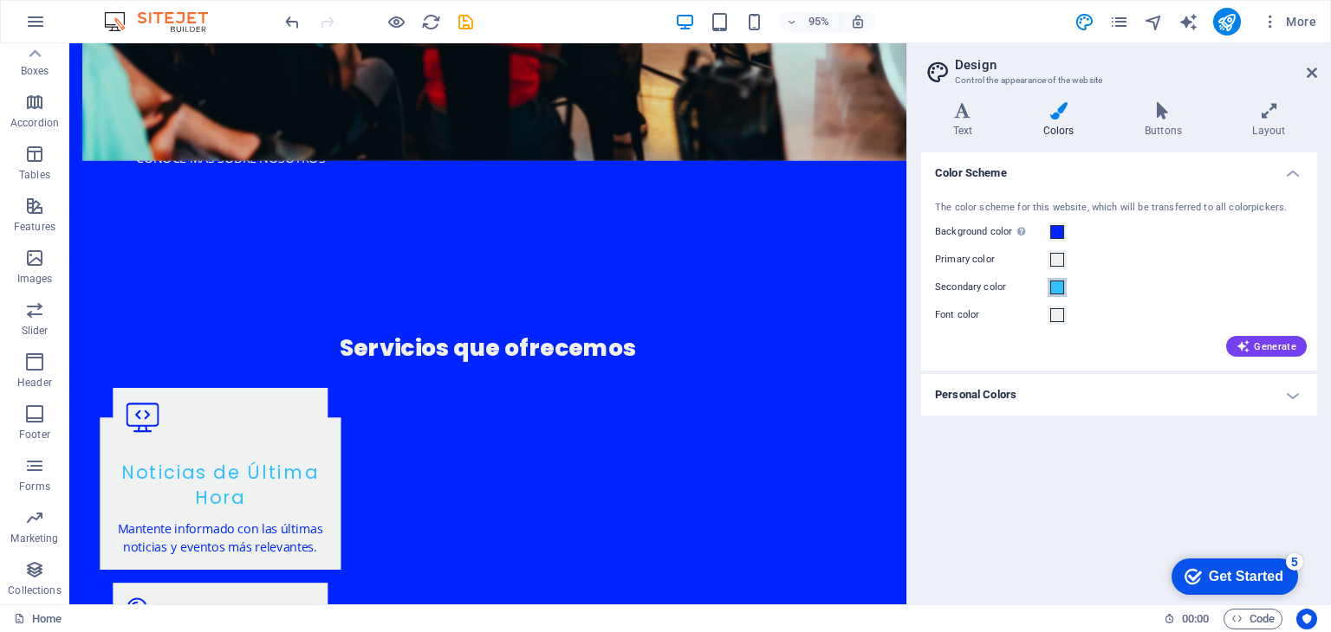
click at [1060, 288] on span at bounding box center [1057, 288] width 14 height 14
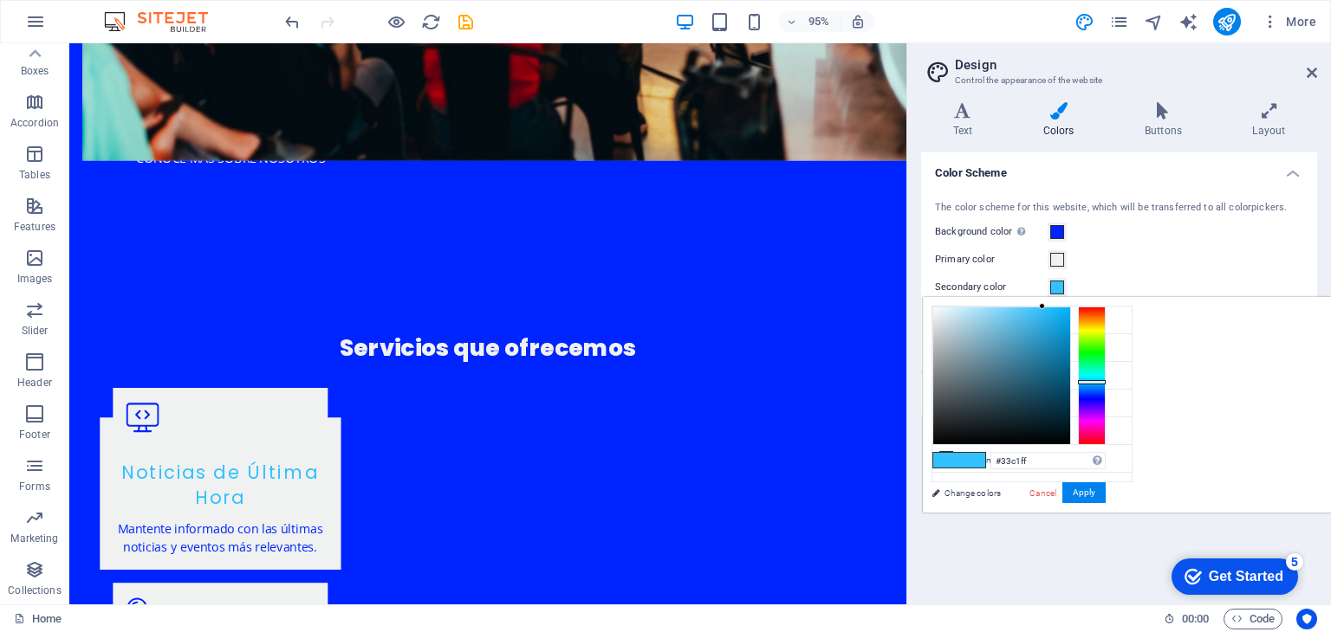
click at [985, 463] on span at bounding box center [972, 460] width 26 height 15
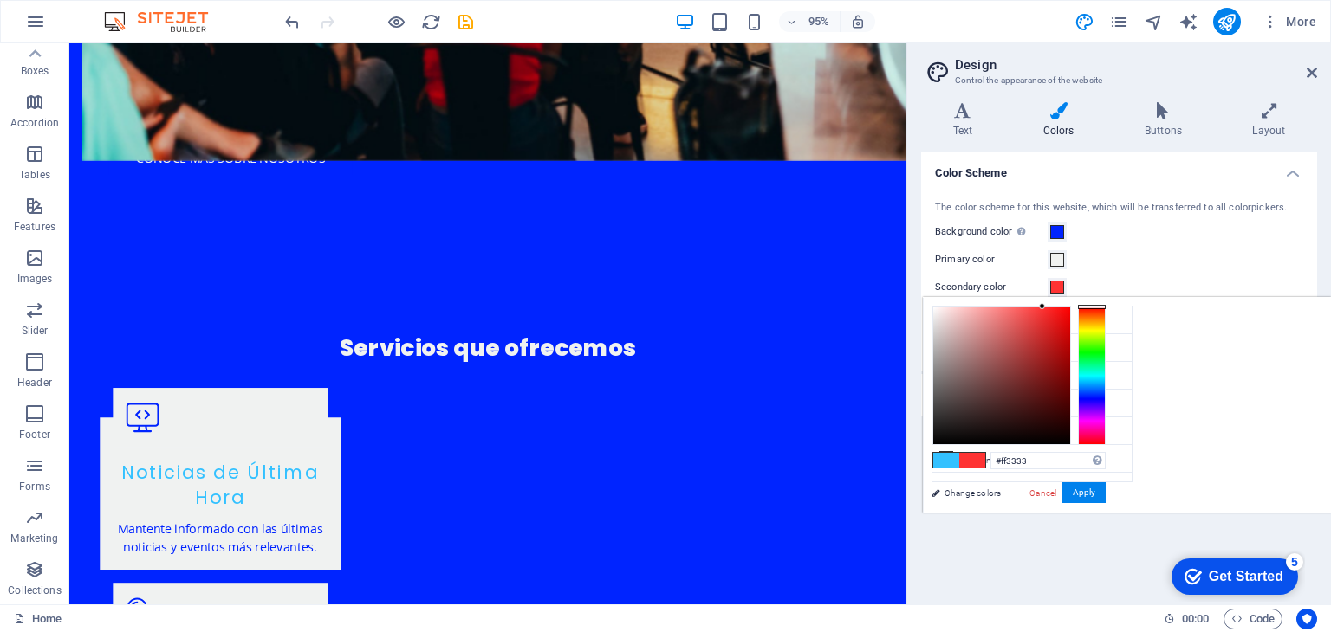
drag, startPoint x: 1306, startPoint y: 380, endPoint x: 1330, endPoint y: 277, distance: 105.9
click at [1330, 277] on body "Telemetro RD Home Favorites Elements Columns Content Boxes Accordion Tables Fea…" at bounding box center [665, 316] width 1331 height 632
drag, startPoint x: 1286, startPoint y: 309, endPoint x: 1317, endPoint y: 295, distance: 34.1
click at [1317, 295] on body "Telemetro RD Home Favorites Elements Columns Content Boxes Accordion Tables Fea…" at bounding box center [665, 316] width 1331 height 632
click at [1105, 492] on button "Apply" at bounding box center [1083, 493] width 43 height 21
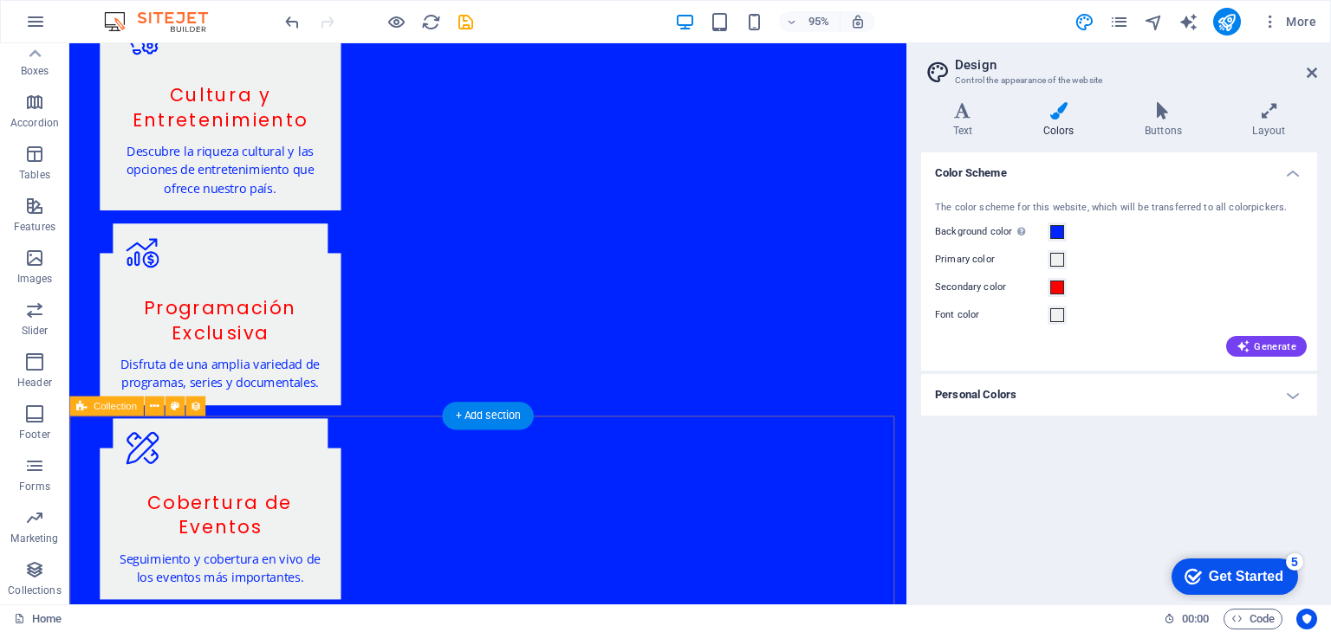
scroll to position [2252, 0]
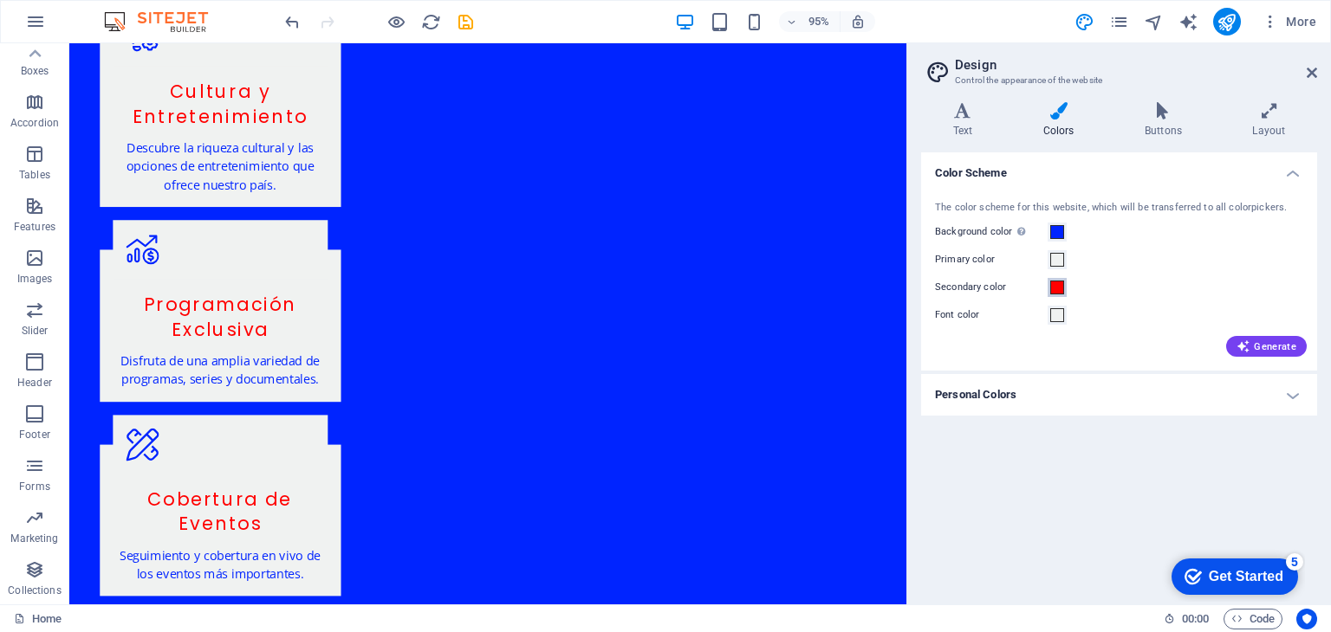
click at [1058, 287] on span at bounding box center [1057, 288] width 14 height 14
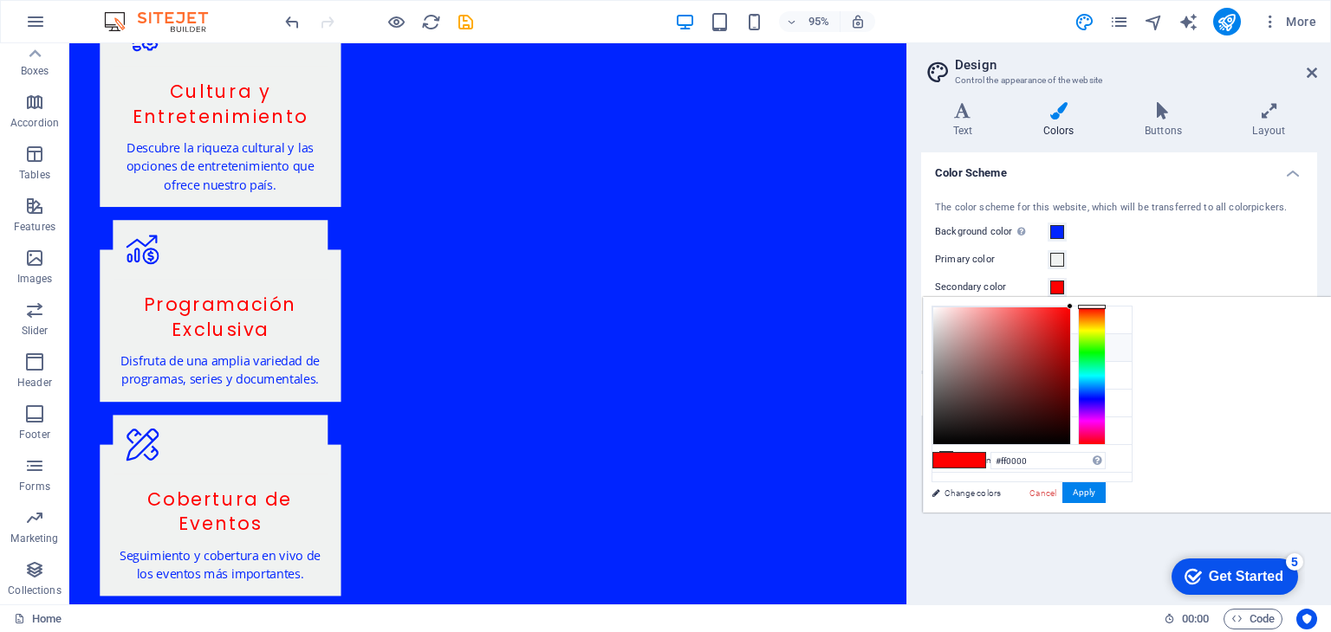
click at [949, 346] on icon at bounding box center [946, 347] width 12 height 12
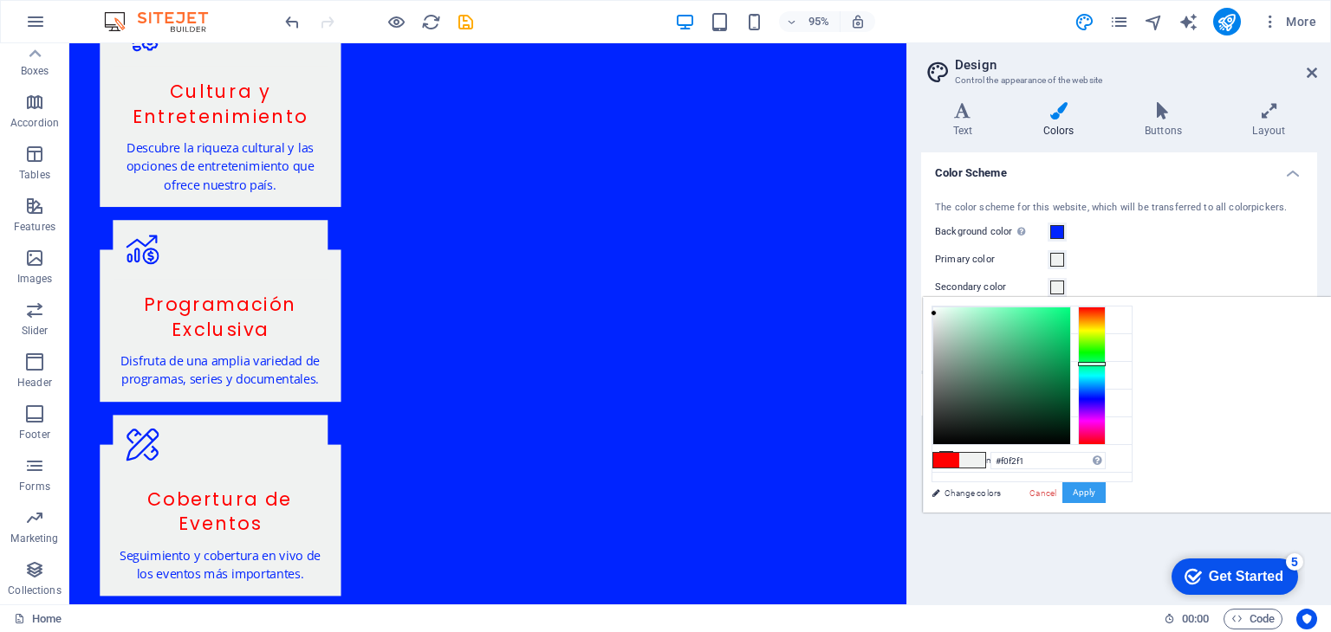
click at [1105, 490] on button "Apply" at bounding box center [1083, 493] width 43 height 21
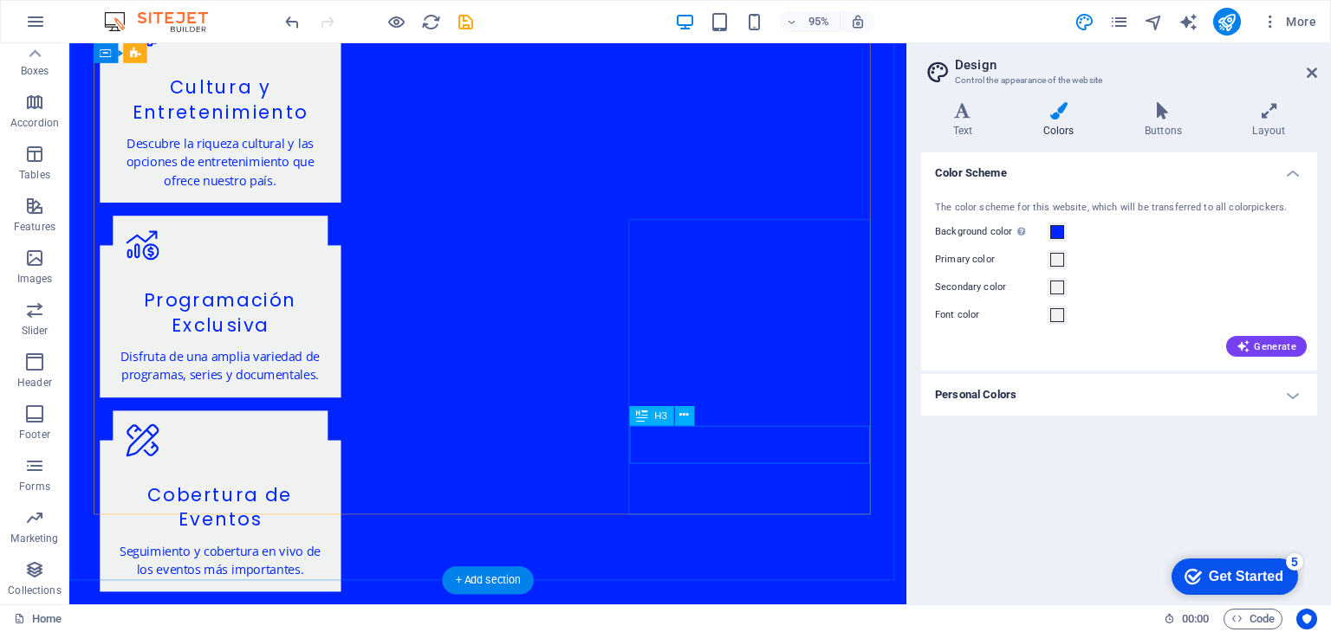
scroll to position [2686, 0]
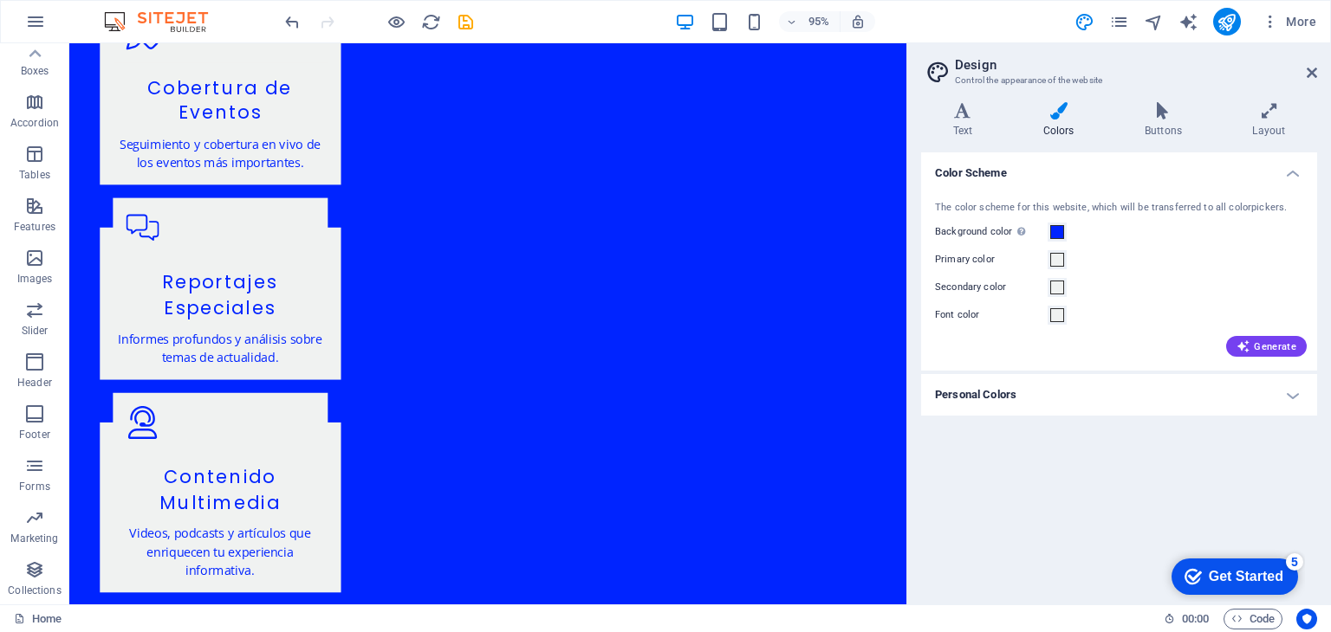
click at [1088, 395] on h4 "Personal Colors" at bounding box center [1119, 395] width 396 height 42
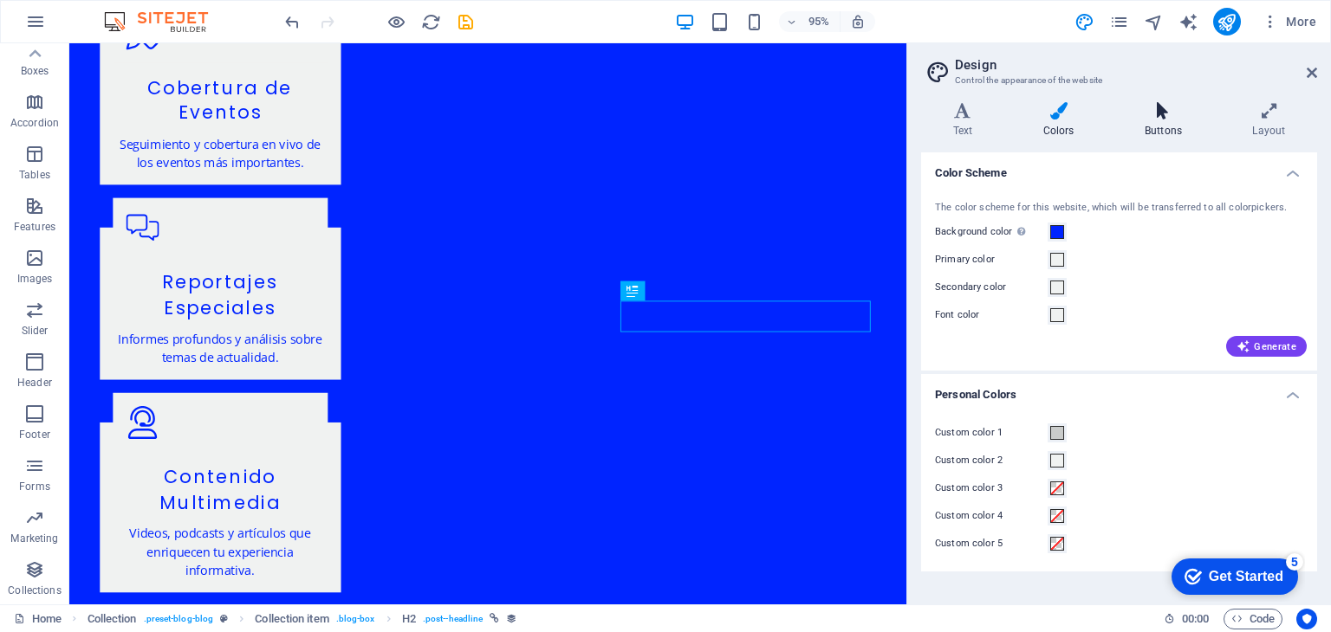
drag, startPoint x: 1167, startPoint y: 98, endPoint x: 1168, endPoint y: 107, distance: 8.7
click at [1167, 104] on div "Variants Text Colors Buttons Layout Text Standard Bold Links Font color Font Op…" at bounding box center [1119, 346] width 424 height 516
click at [1163, 114] on icon at bounding box center [1162, 110] width 100 height 17
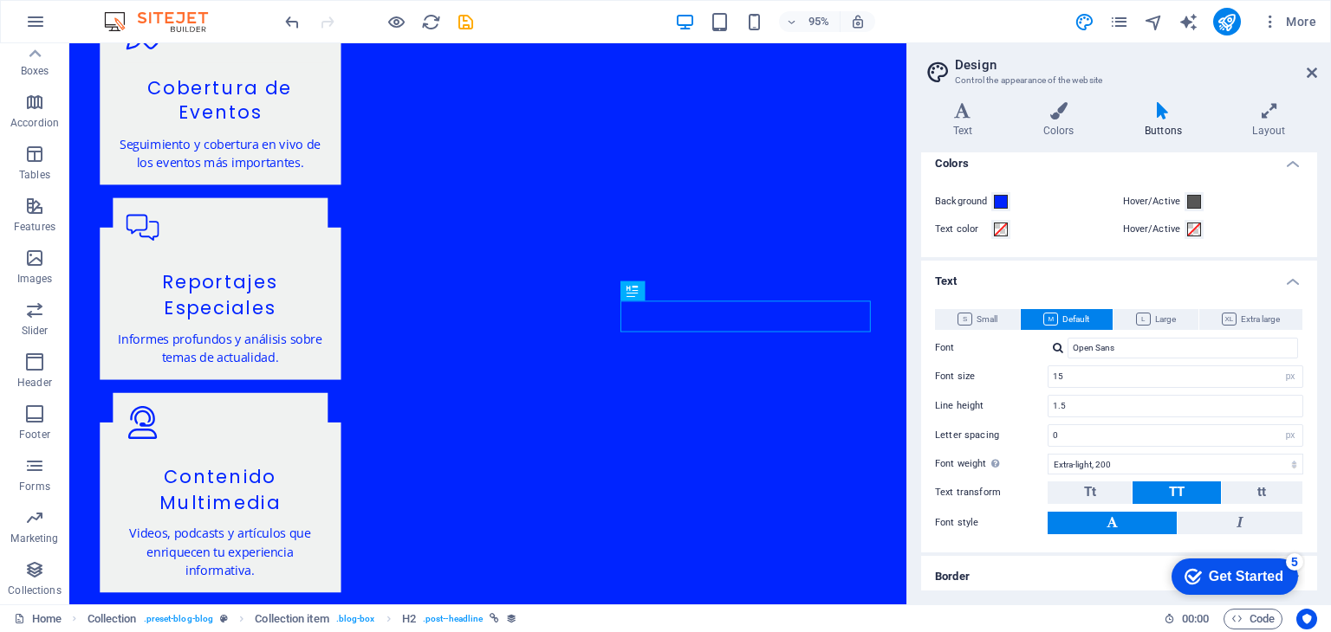
scroll to position [0, 0]
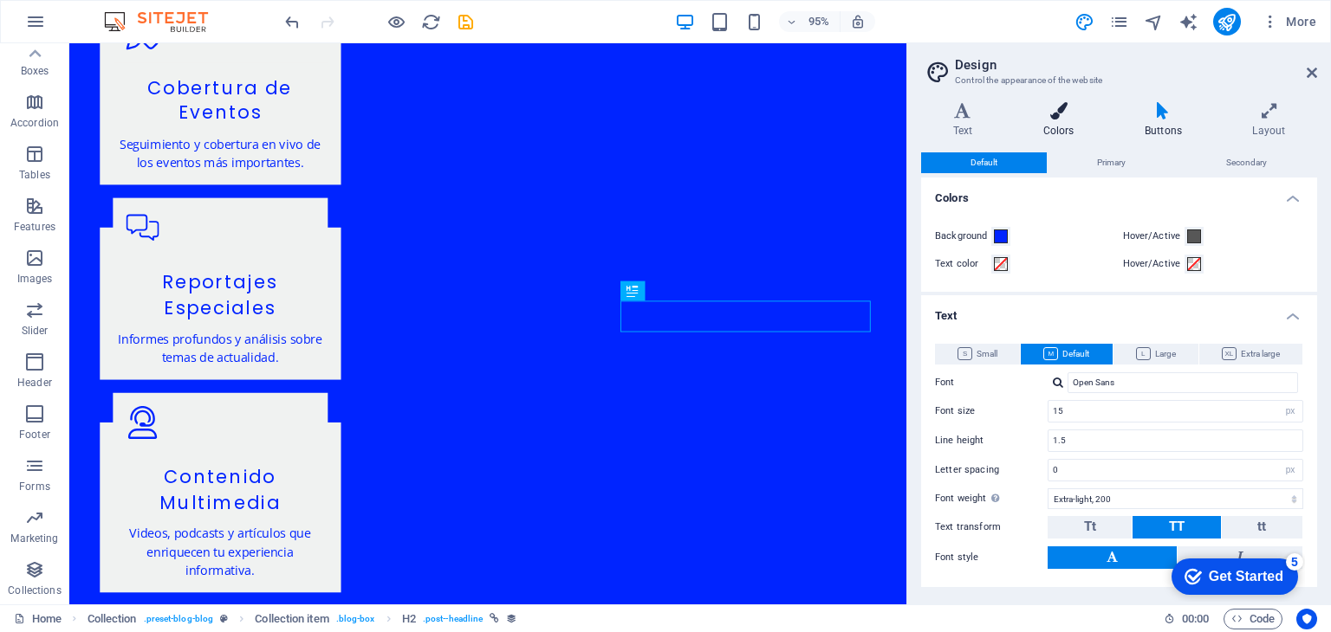
click at [1066, 124] on h4 "Colors" at bounding box center [1061, 120] width 101 height 36
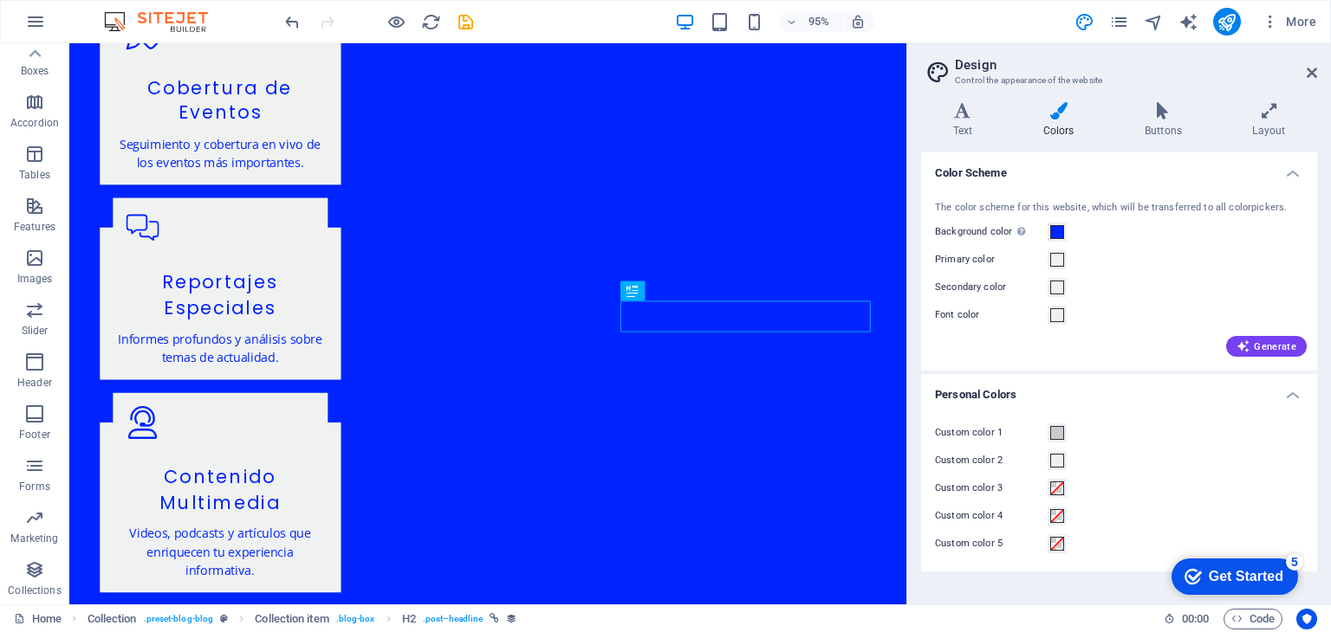
click at [1296, 392] on h4 "Personal Colors" at bounding box center [1119, 389] width 396 height 31
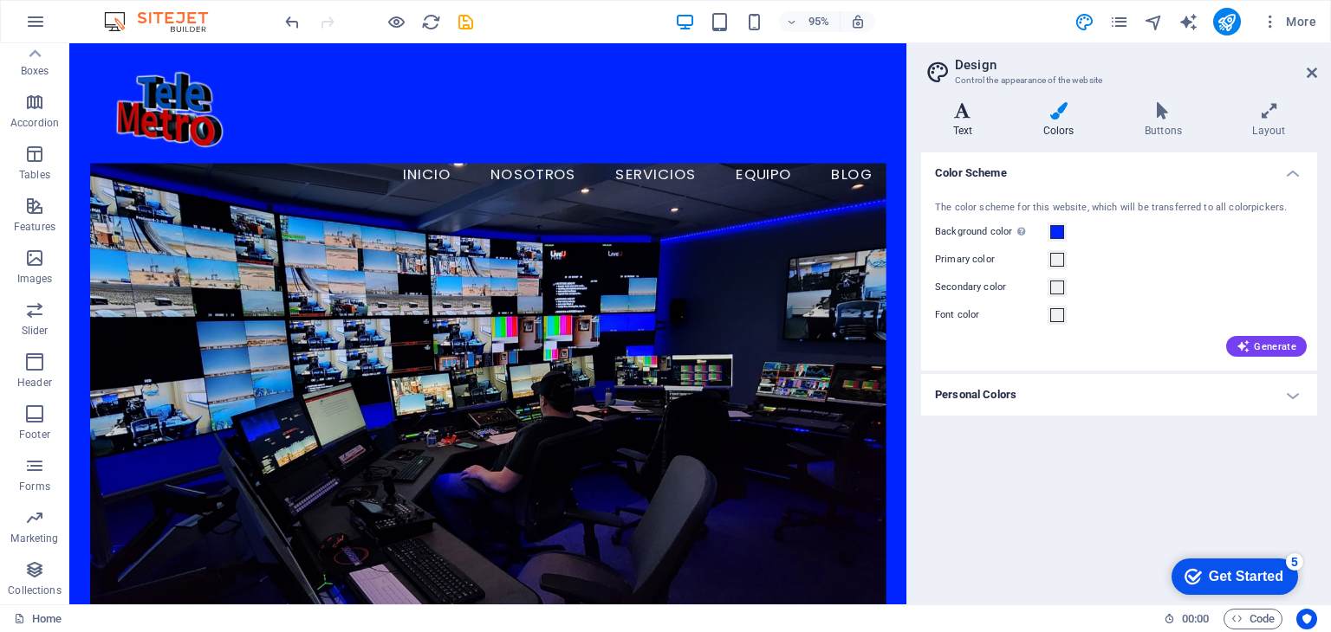
click at [964, 122] on h4 "Text" at bounding box center [966, 120] width 90 height 36
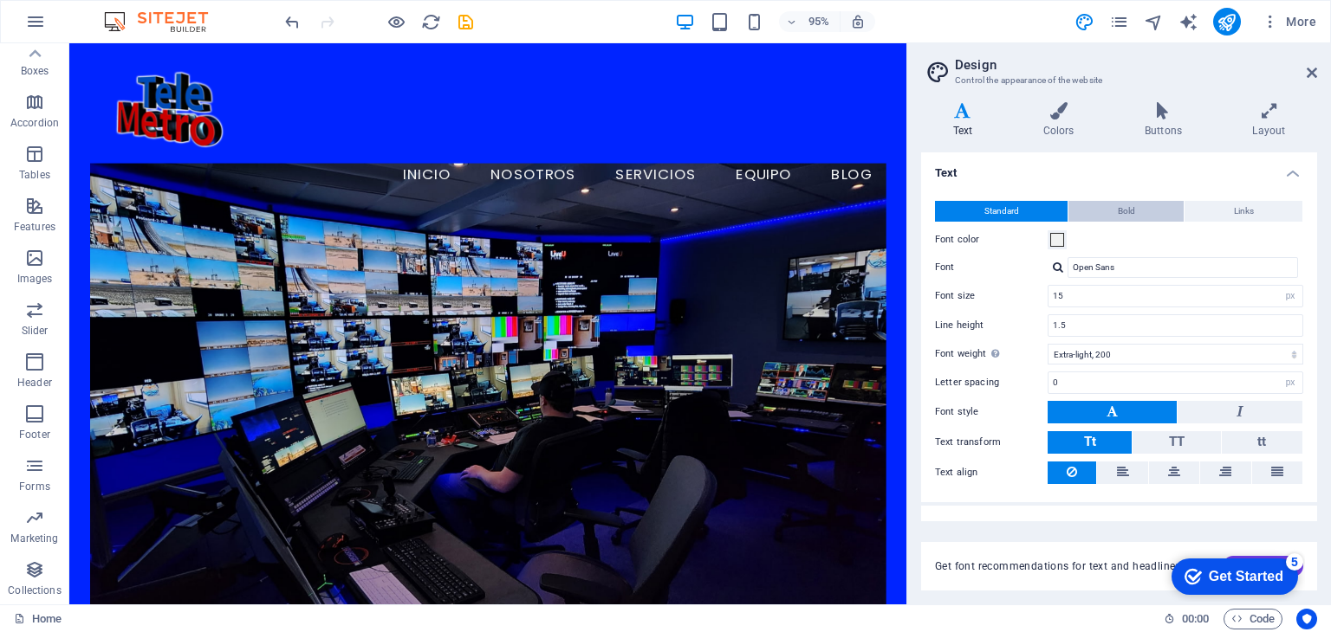
click at [1135, 206] on button "Bold" at bounding box center [1125, 211] width 115 height 21
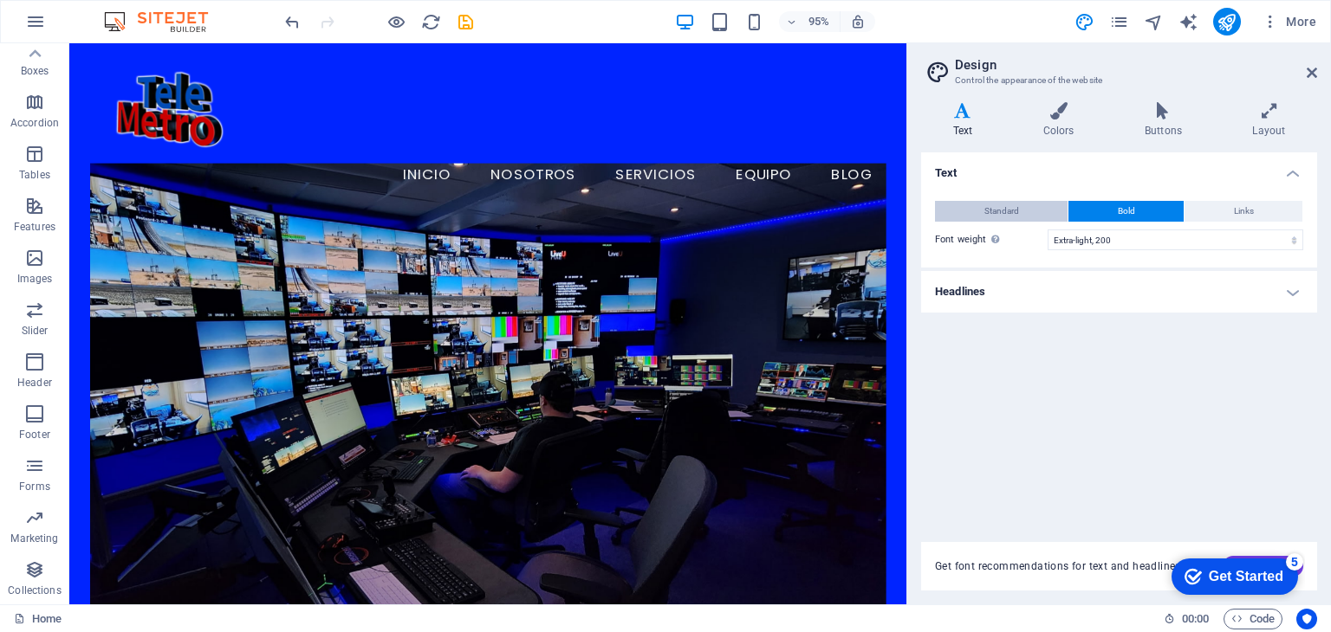
click at [1022, 216] on button "Standard" at bounding box center [1001, 211] width 133 height 21
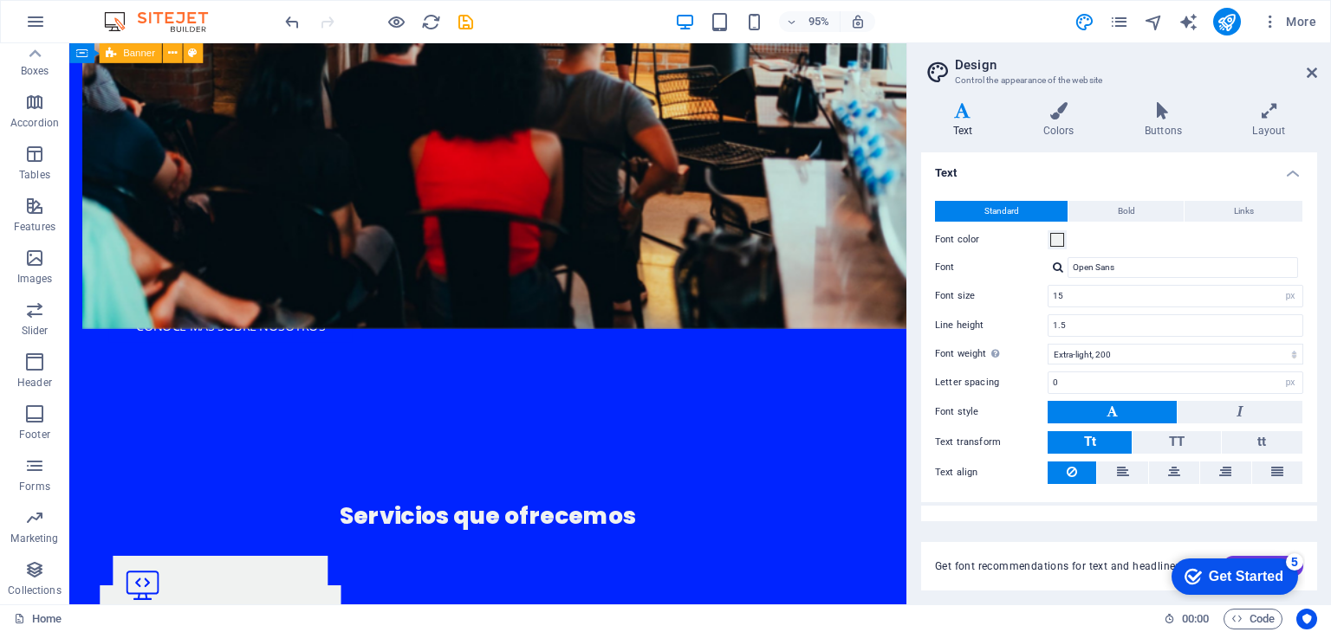
scroll to position [23, 0]
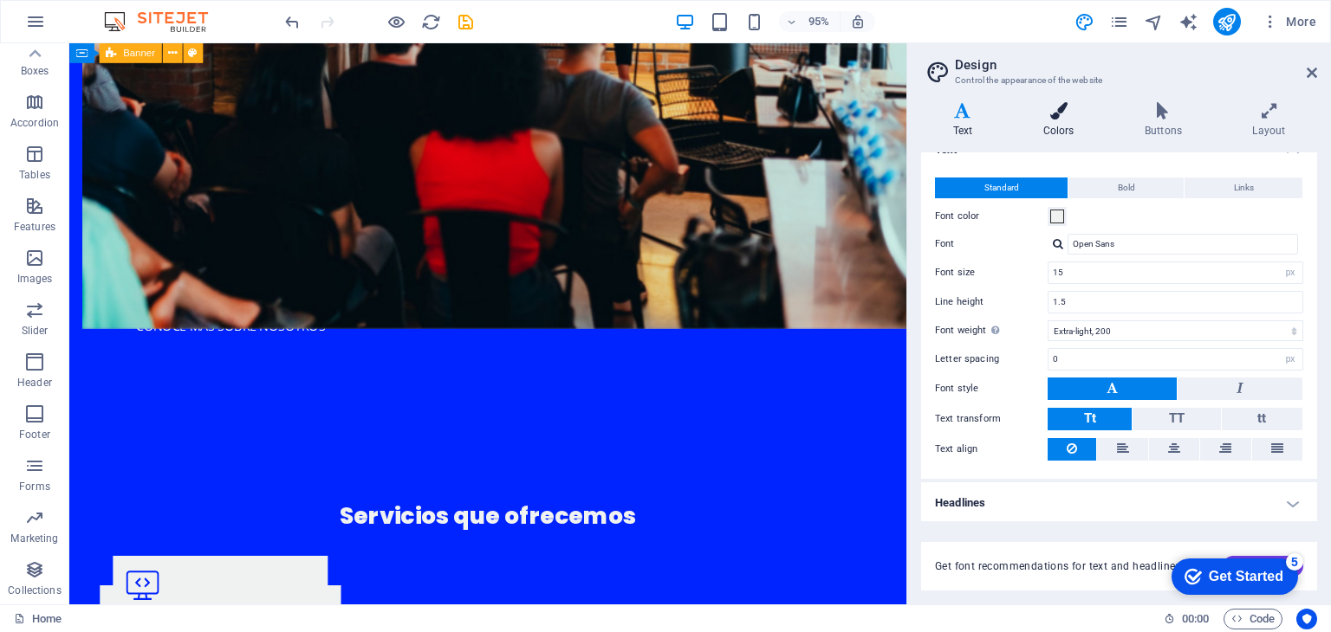
click at [1056, 116] on icon at bounding box center [1058, 110] width 94 height 17
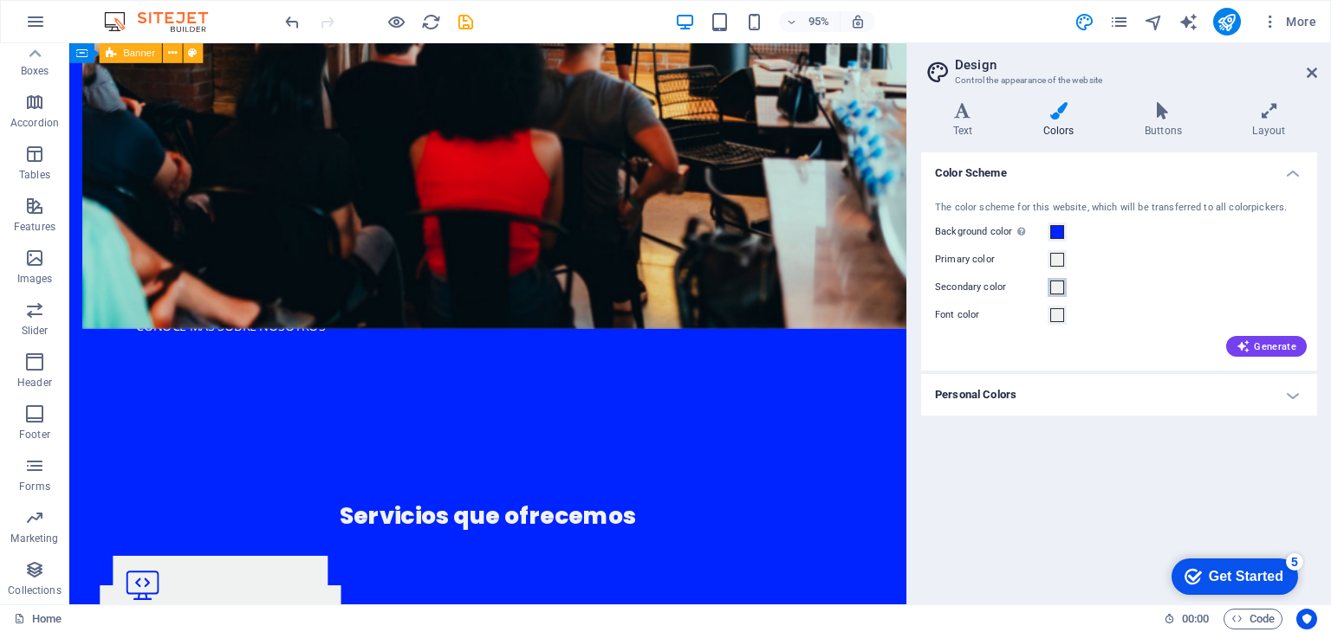
click at [1059, 288] on span at bounding box center [1057, 288] width 14 height 14
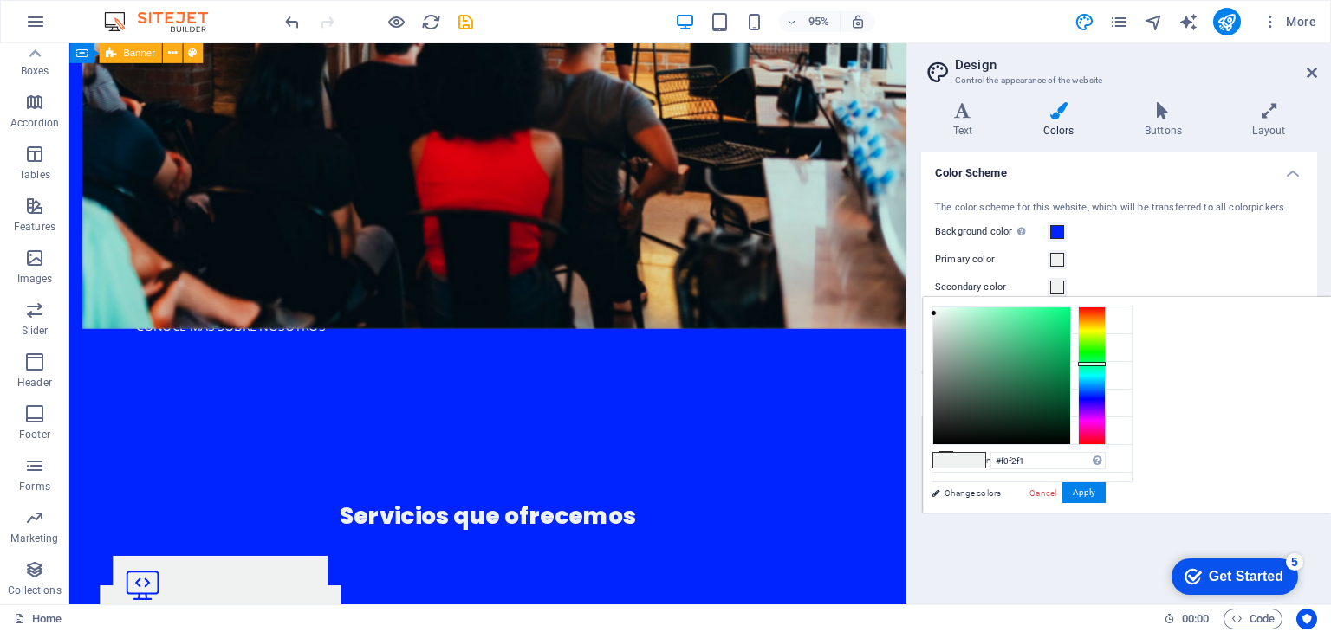
drag, startPoint x: 929, startPoint y: 336, endPoint x: 945, endPoint y: 351, distance: 22.1
click at [945, 351] on div "#f0f2f1 Supported formats #0852ed rgb(8, 82, 237) rgba(8, 82, 237, 90%) hsv(221…" at bounding box center [1018, 531] width 191 height 466
type input "#bdbdbd"
drag, startPoint x: 939, startPoint y: 343, endPoint x: 923, endPoint y: 342, distance: 16.5
click at [923, 342] on div "#bdbdbd Supported formats #0852ed rgb(8, 82, 237) rgba(8, 82, 237, 90%) hsv(221…" at bounding box center [1018, 531] width 191 height 466
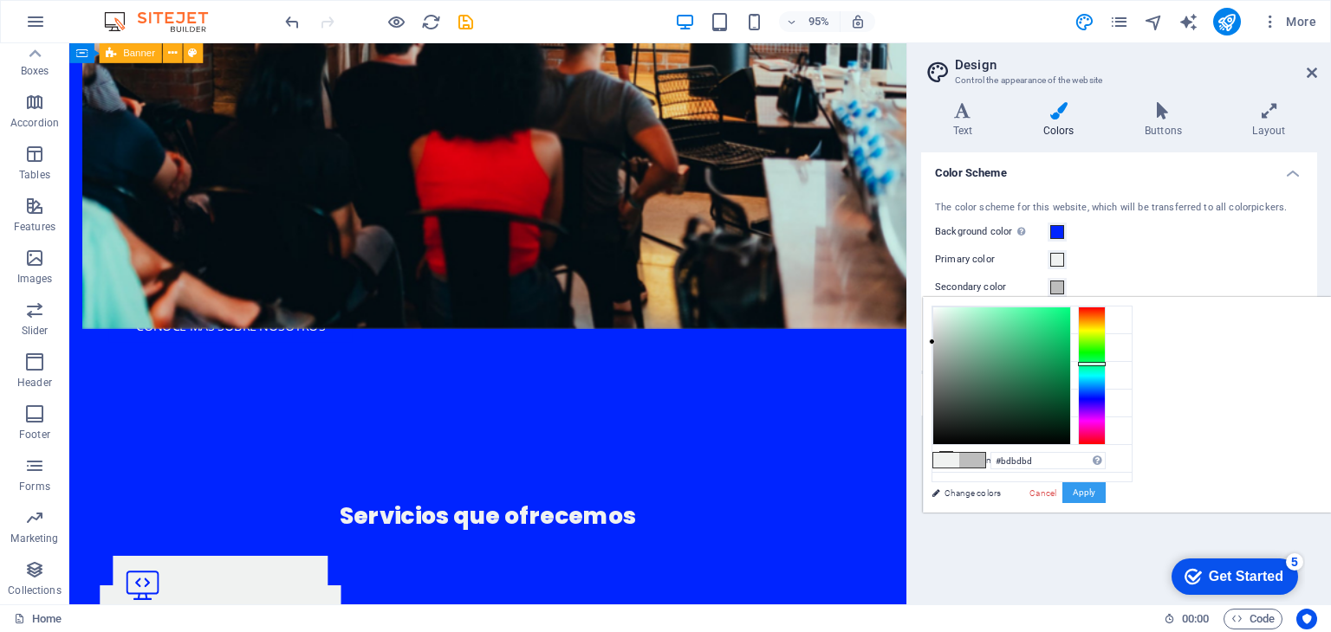
click at [1080, 485] on button "Apply" at bounding box center [1083, 493] width 43 height 21
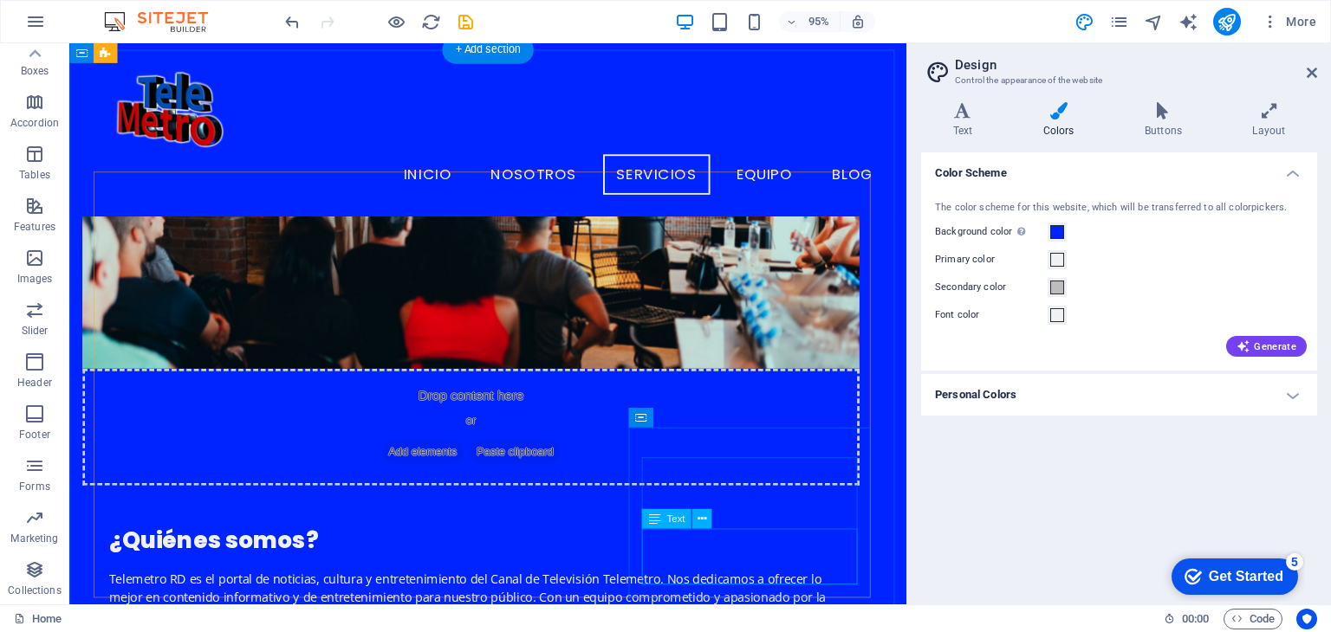
scroll to position [1073, 0]
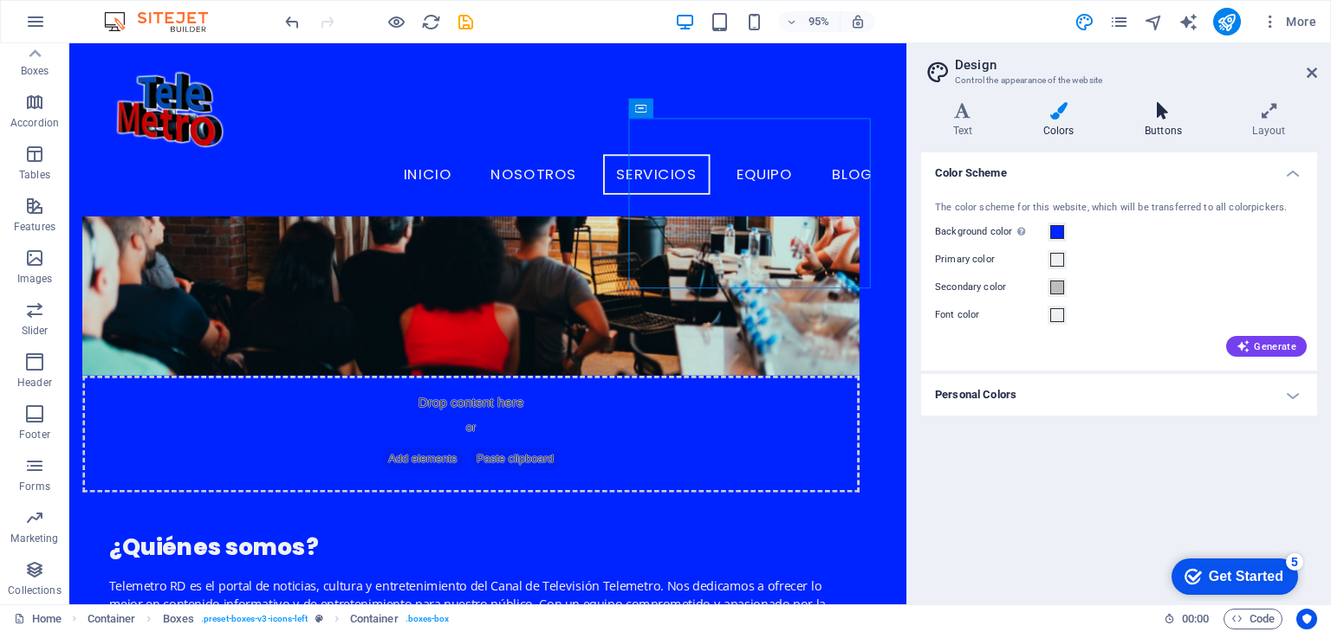
click at [1170, 126] on h4 "Buttons" at bounding box center [1165, 120] width 107 height 36
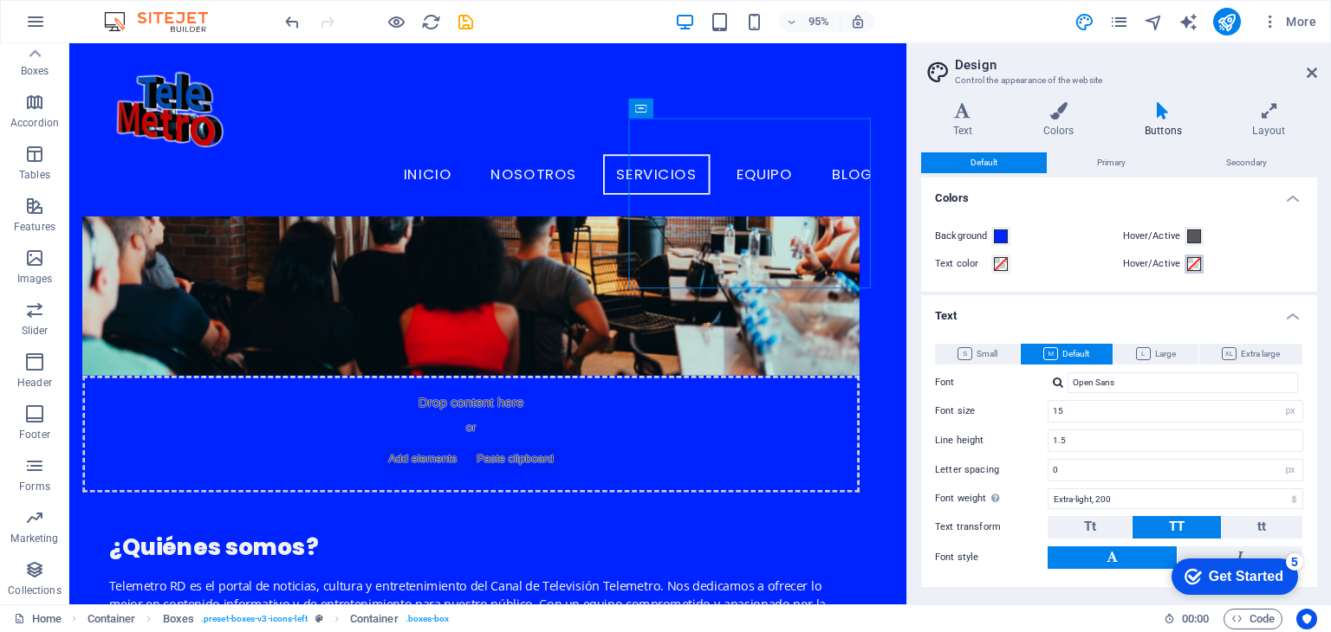
click at [1187, 263] on span at bounding box center [1194, 264] width 14 height 14
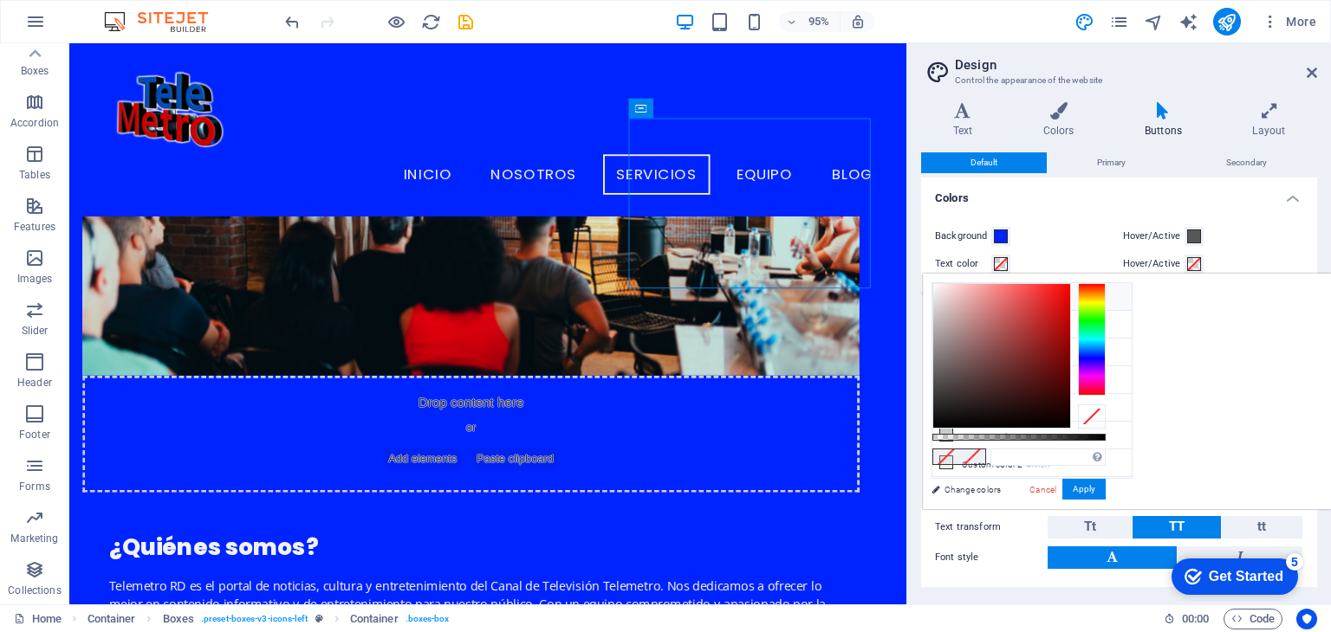
click at [956, 299] on li "Background color #0024ff" at bounding box center [1031, 297] width 199 height 28
type input "#0024ff"
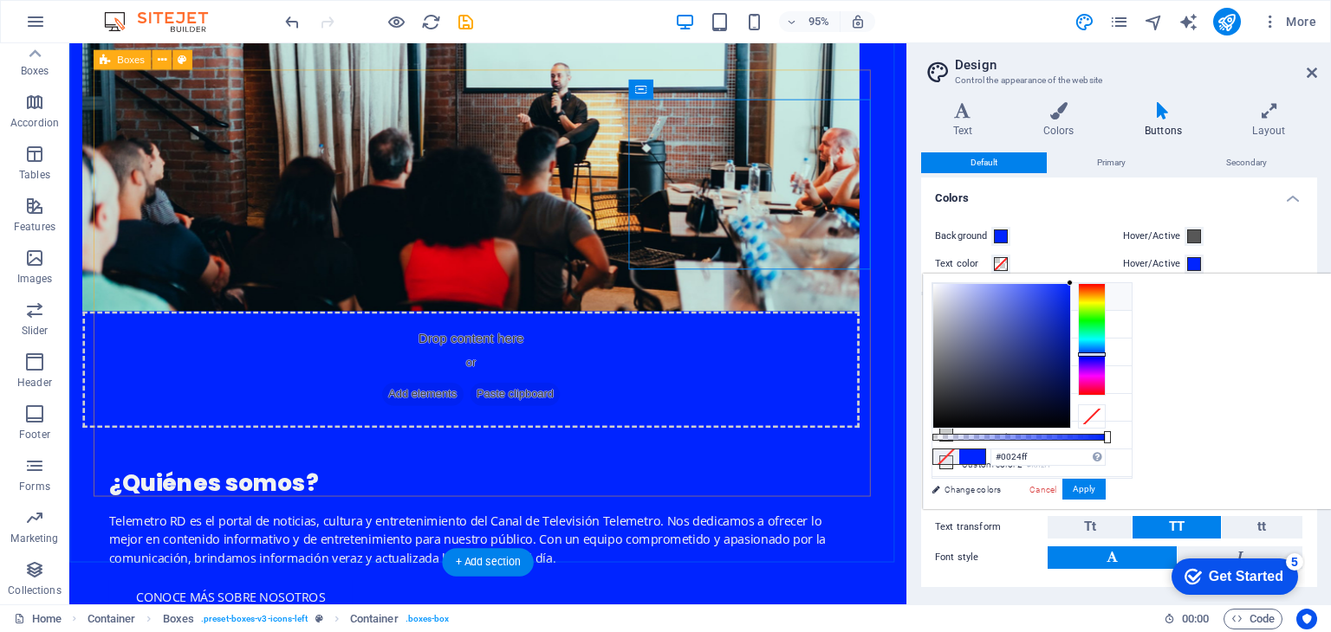
scroll to position [1246, 0]
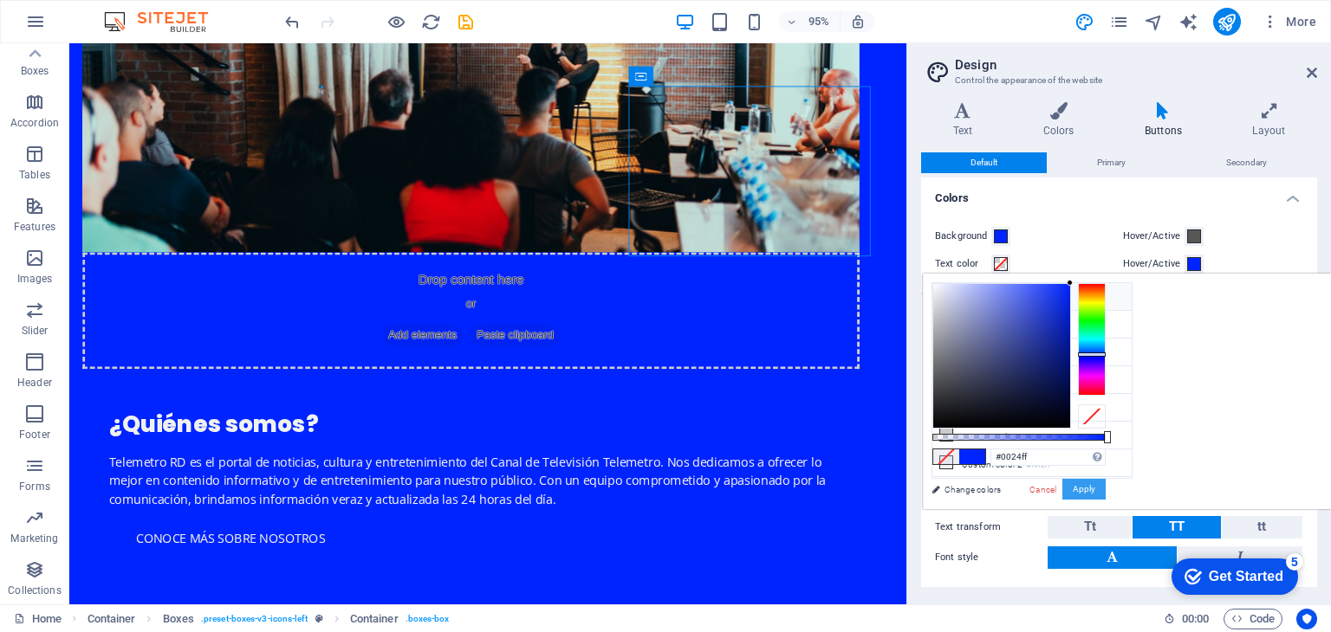
click at [1105, 483] on button "Apply" at bounding box center [1083, 489] width 43 height 21
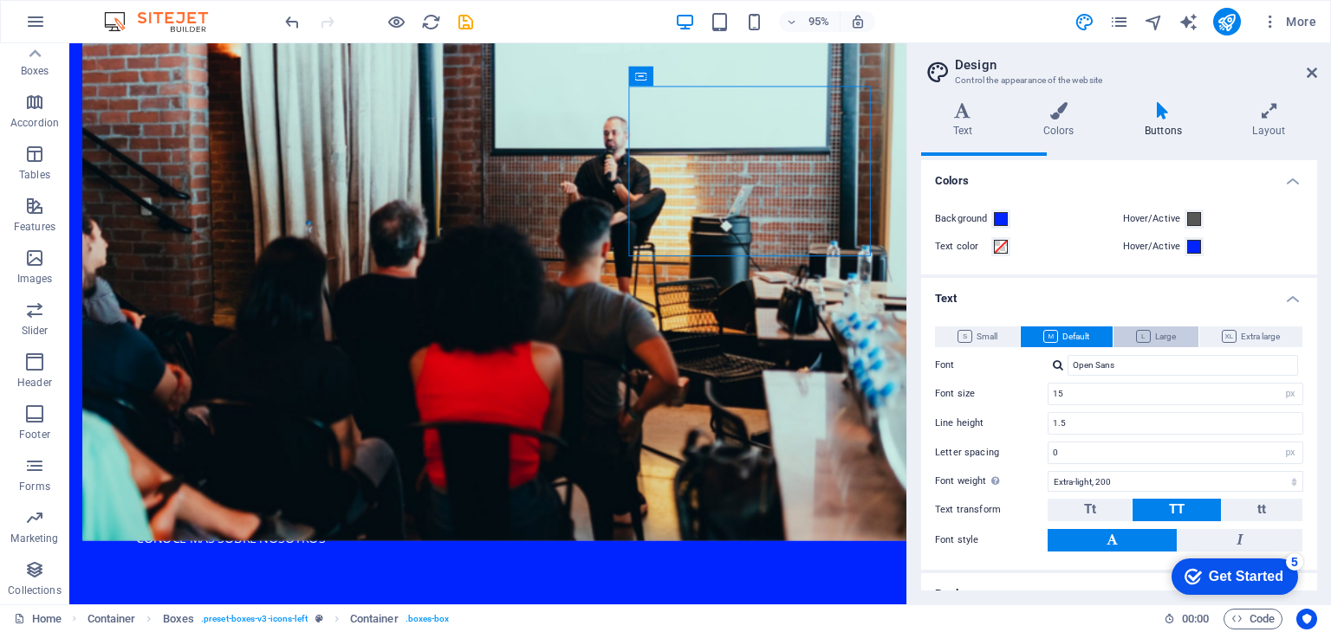
scroll to position [0, 0]
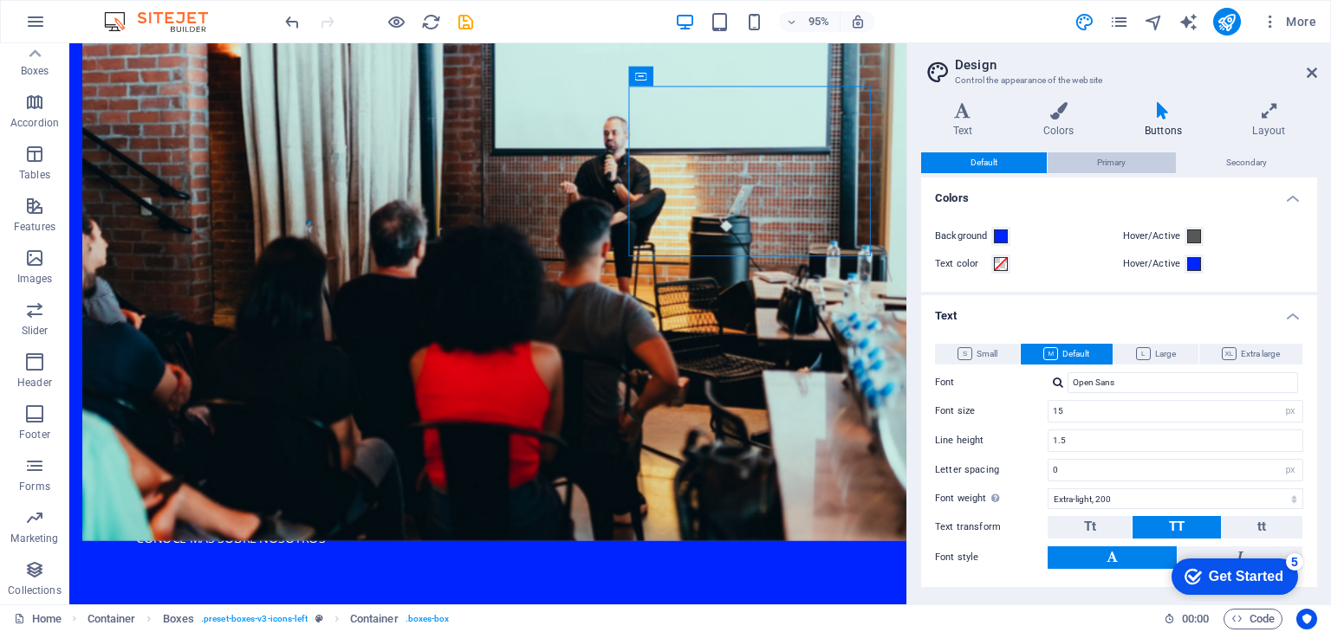
click at [1111, 161] on span "Primary" at bounding box center [1111, 162] width 29 height 21
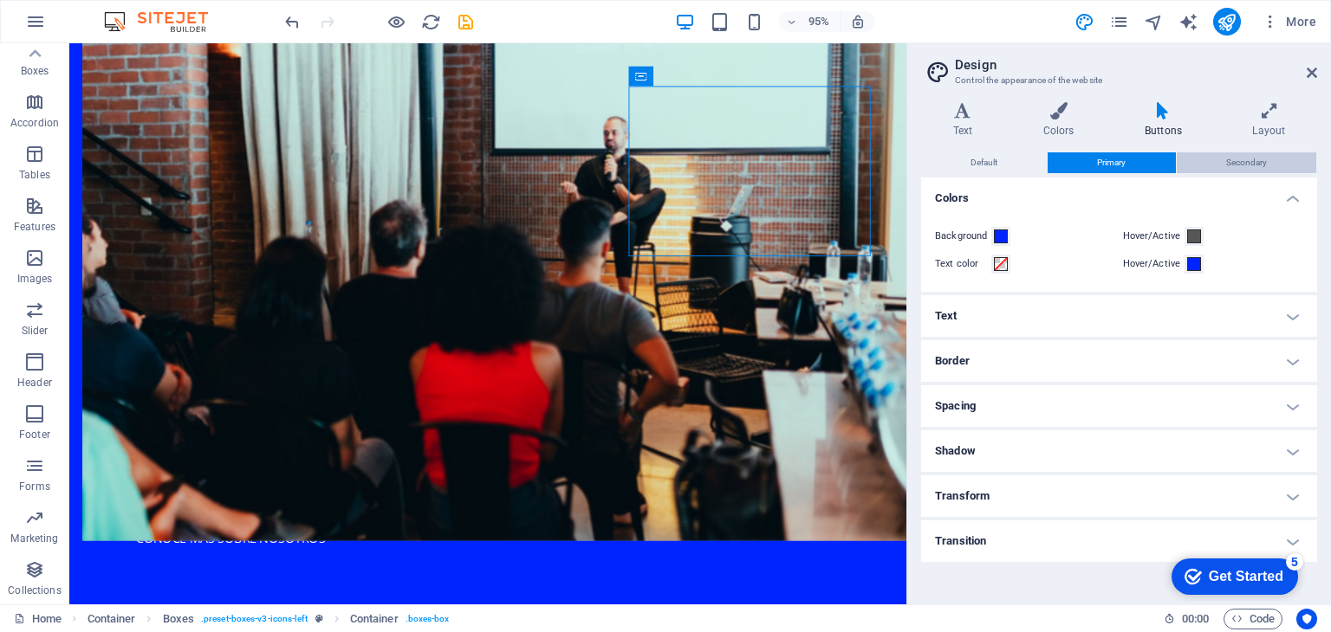
click at [1242, 166] on span "Secondary" at bounding box center [1246, 162] width 41 height 21
click at [1040, 302] on h4 "Text" at bounding box center [1119, 316] width 396 height 42
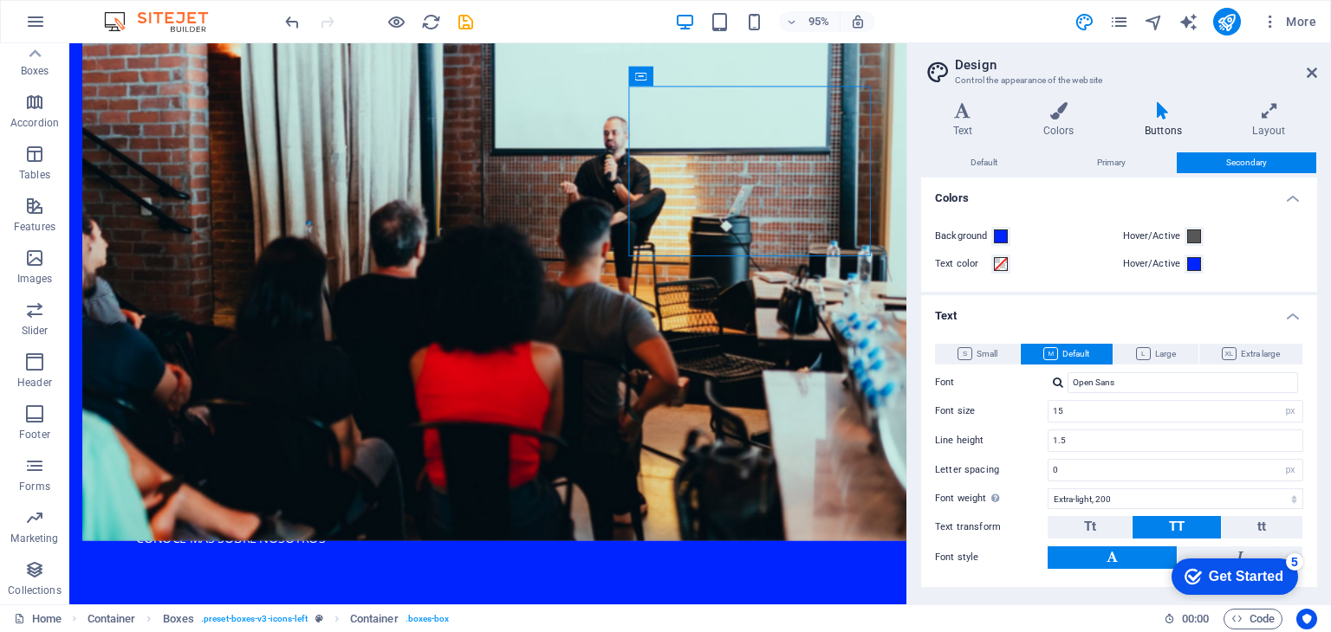
click at [1040, 302] on h4 "Text" at bounding box center [1119, 310] width 396 height 31
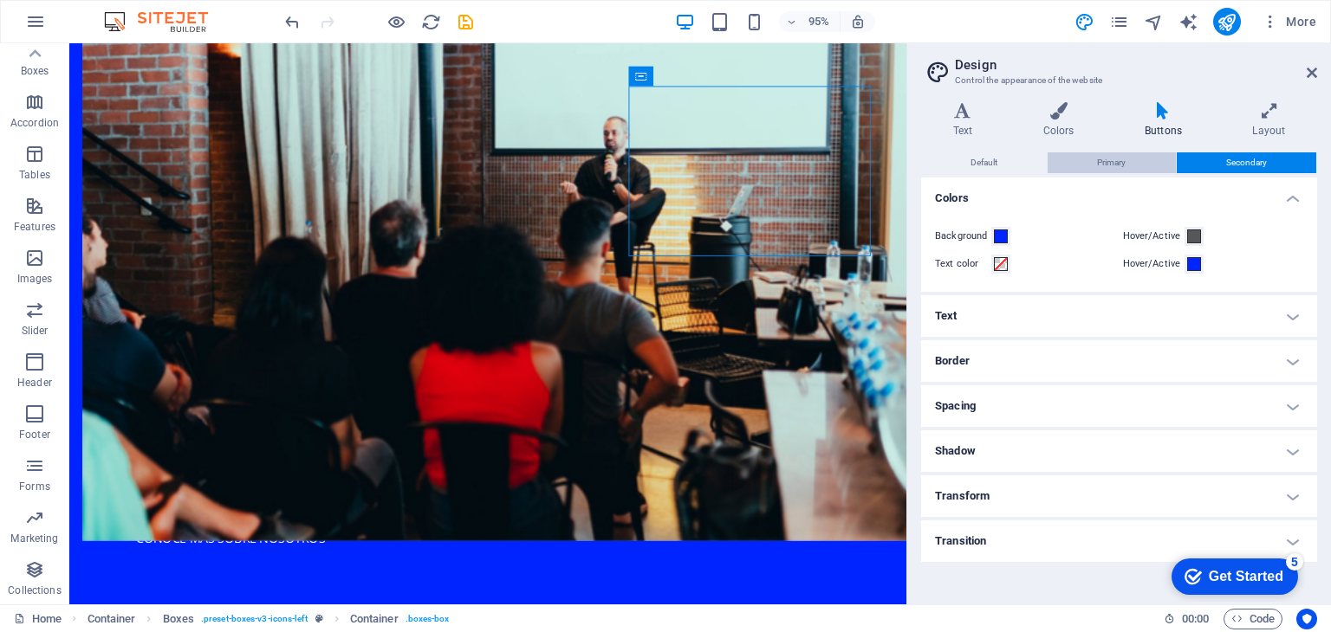
click at [1111, 164] on span "Primary" at bounding box center [1111, 162] width 29 height 21
click at [913, 164] on div "Variants Text Colors Buttons Layout Text Standard Bold Links Font color Font Op…" at bounding box center [1119, 346] width 424 height 516
click at [1280, 120] on h4 "Layout" at bounding box center [1269, 120] width 96 height 36
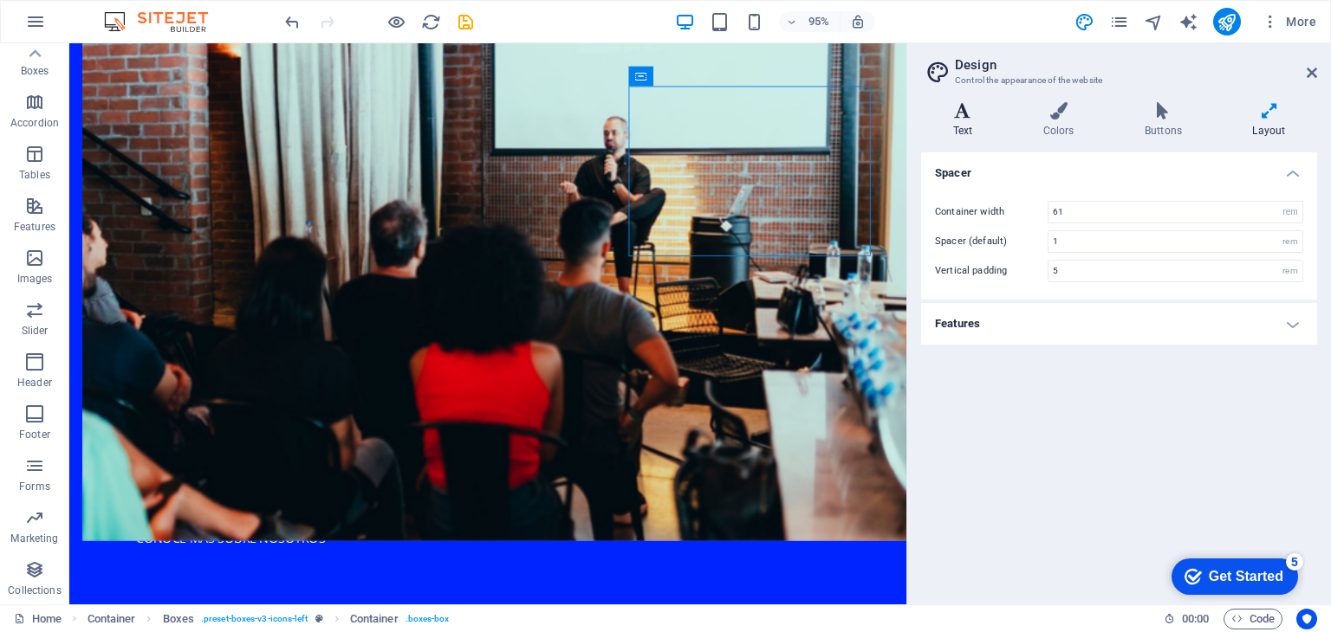
click at [969, 113] on icon at bounding box center [962, 110] width 83 height 17
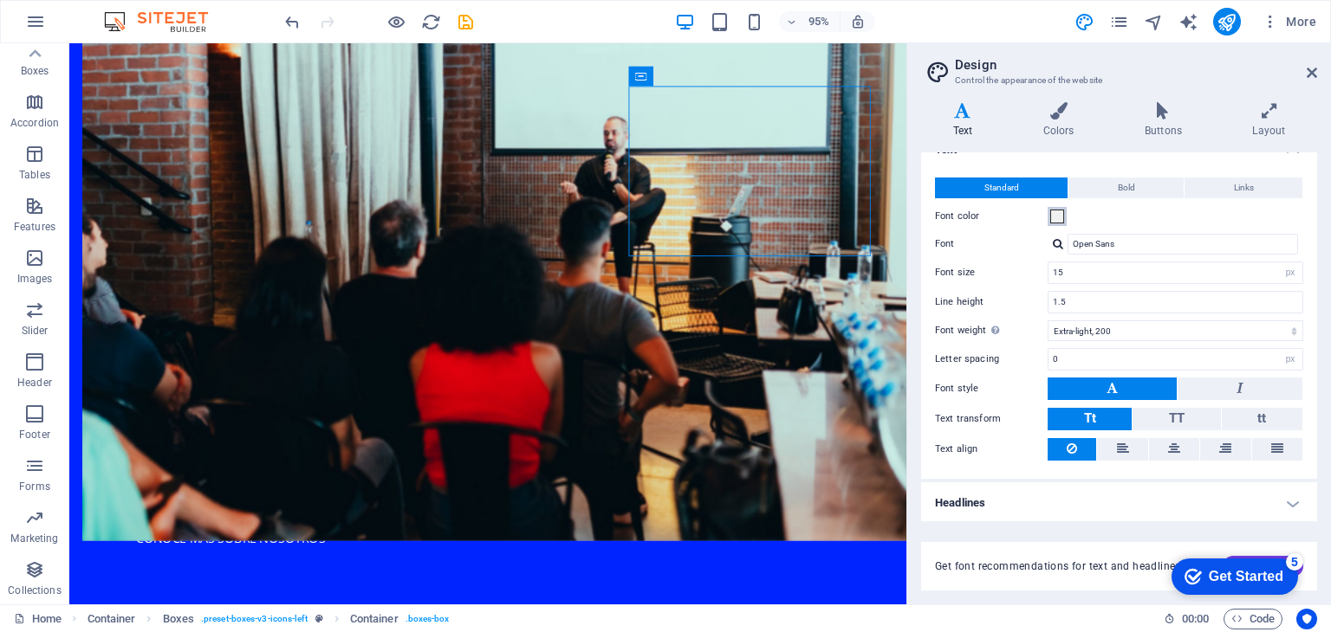
click at [1052, 215] on span at bounding box center [1057, 217] width 14 height 14
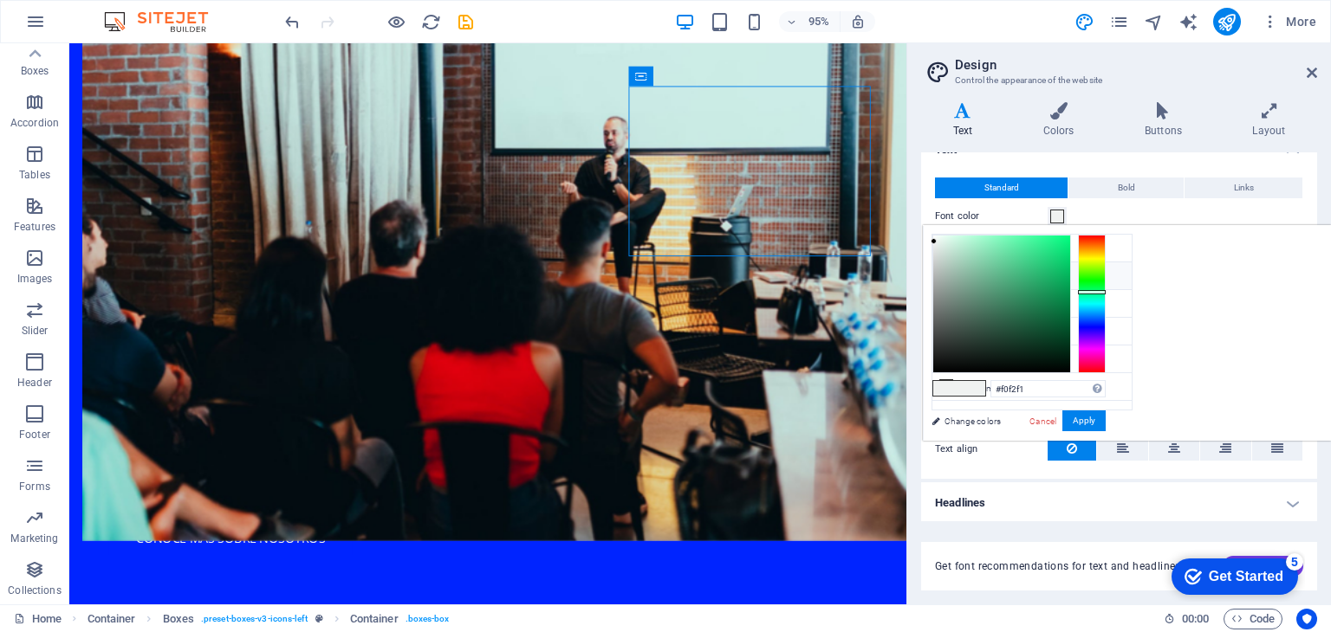
click at [985, 384] on span at bounding box center [972, 388] width 26 height 15
type input "#000000"
drag, startPoint x: 1180, startPoint y: 343, endPoint x: 1125, endPoint y: 431, distance: 103.1
click at [1125, 431] on div "less Background color #0024ff Primary color #f0f2f1 Secondary color #bdbdbd Fon…" at bounding box center [1127, 333] width 408 height 216
click at [1105, 415] on button "Apply" at bounding box center [1083, 421] width 43 height 21
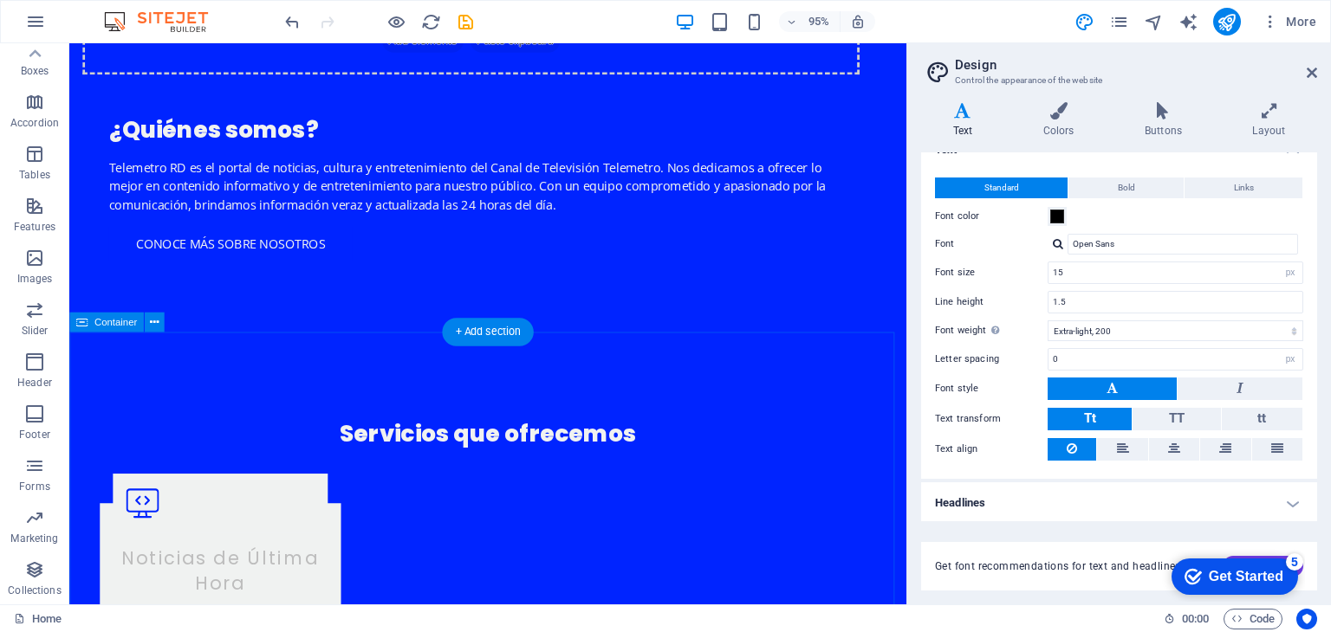
scroll to position [1559, 0]
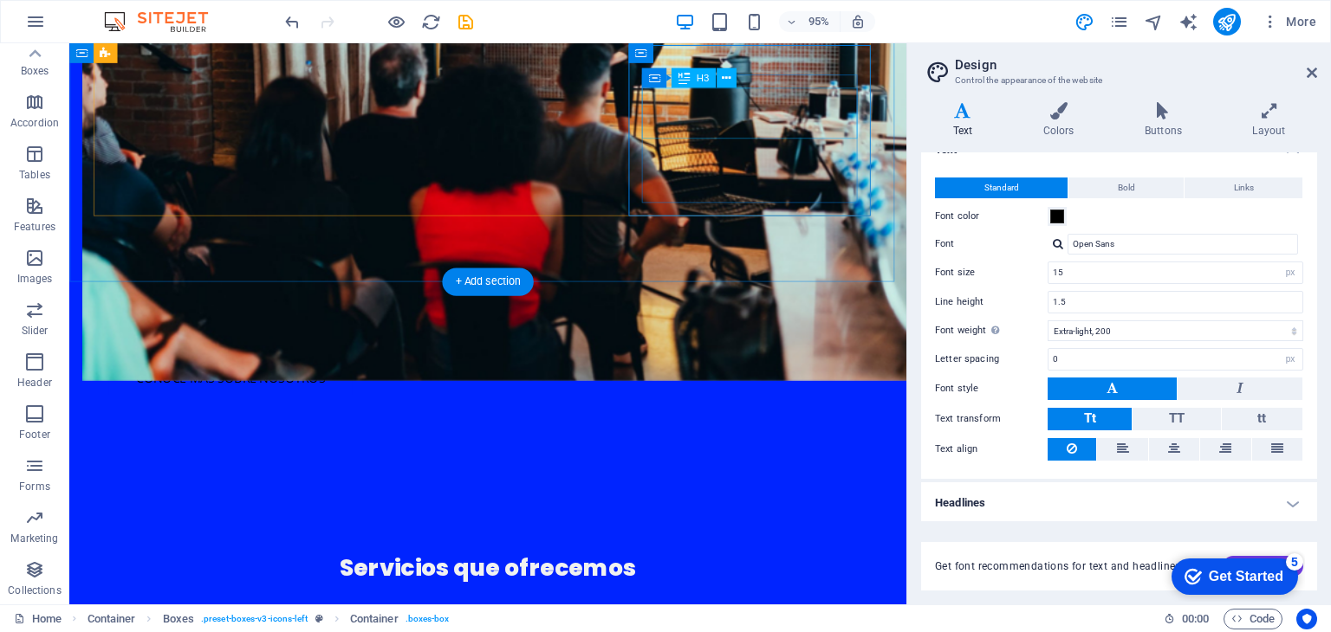
scroll to position [1161, 0]
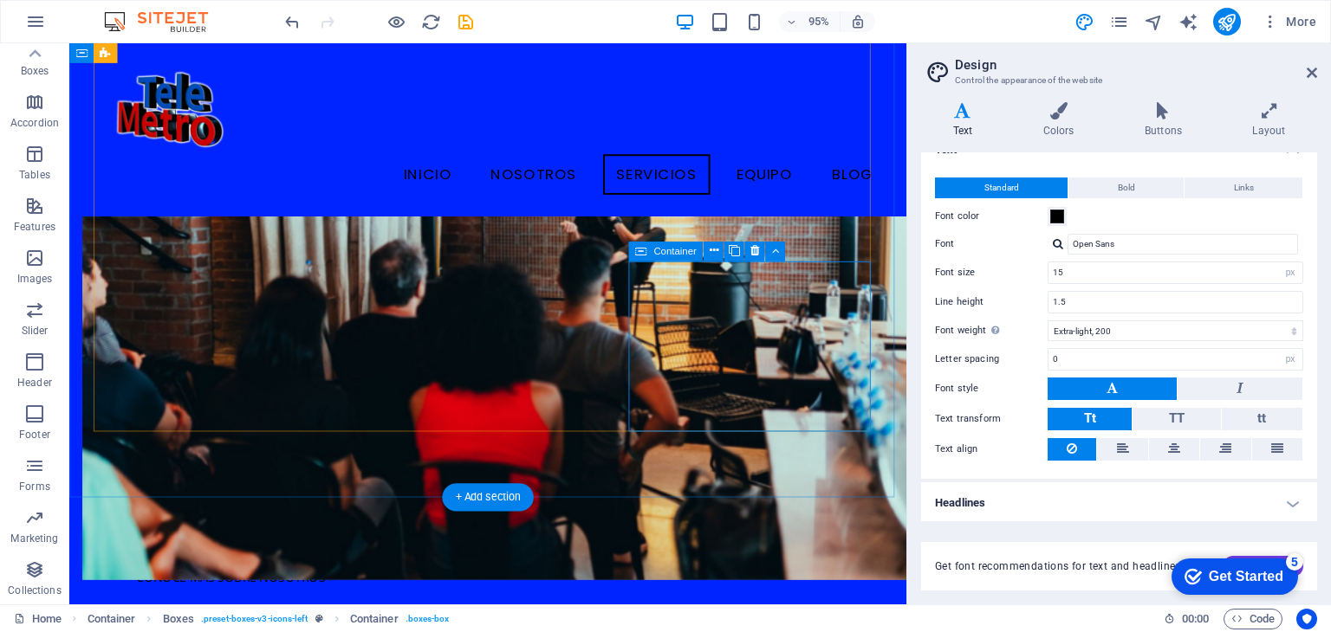
click at [668, 250] on span "Container" at bounding box center [674, 252] width 42 height 10
click at [717, 250] on icon at bounding box center [713, 251] width 9 height 17
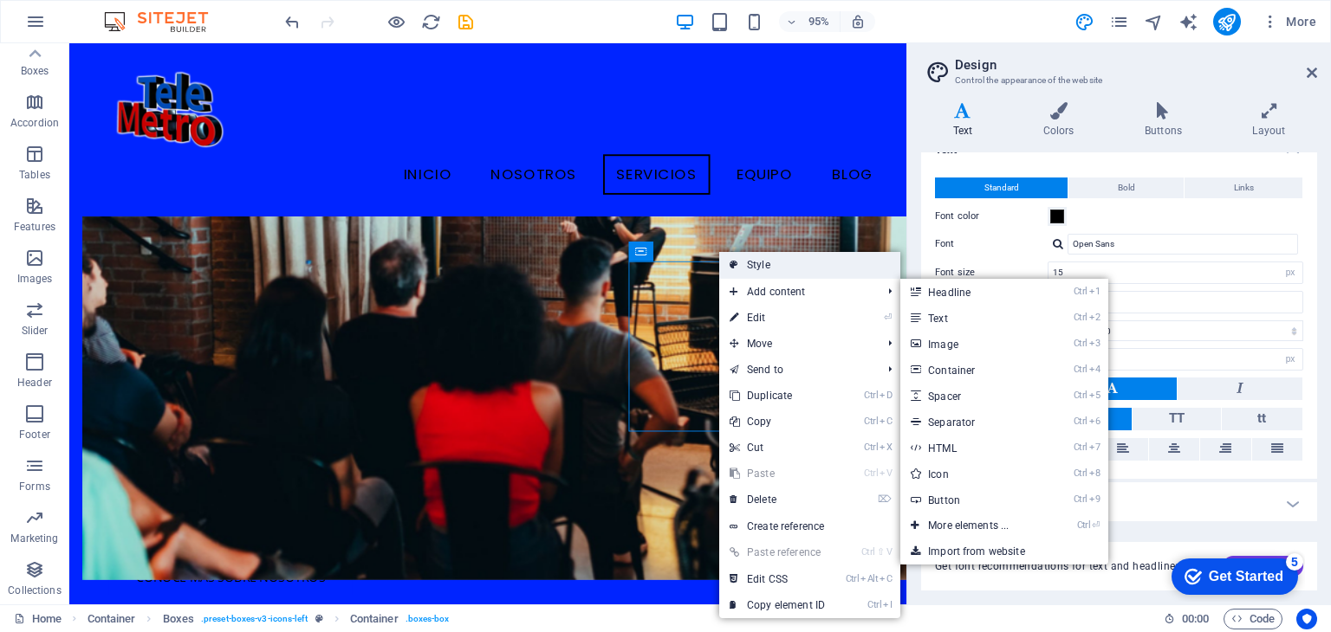
click at [790, 268] on link "Style" at bounding box center [809, 265] width 181 height 26
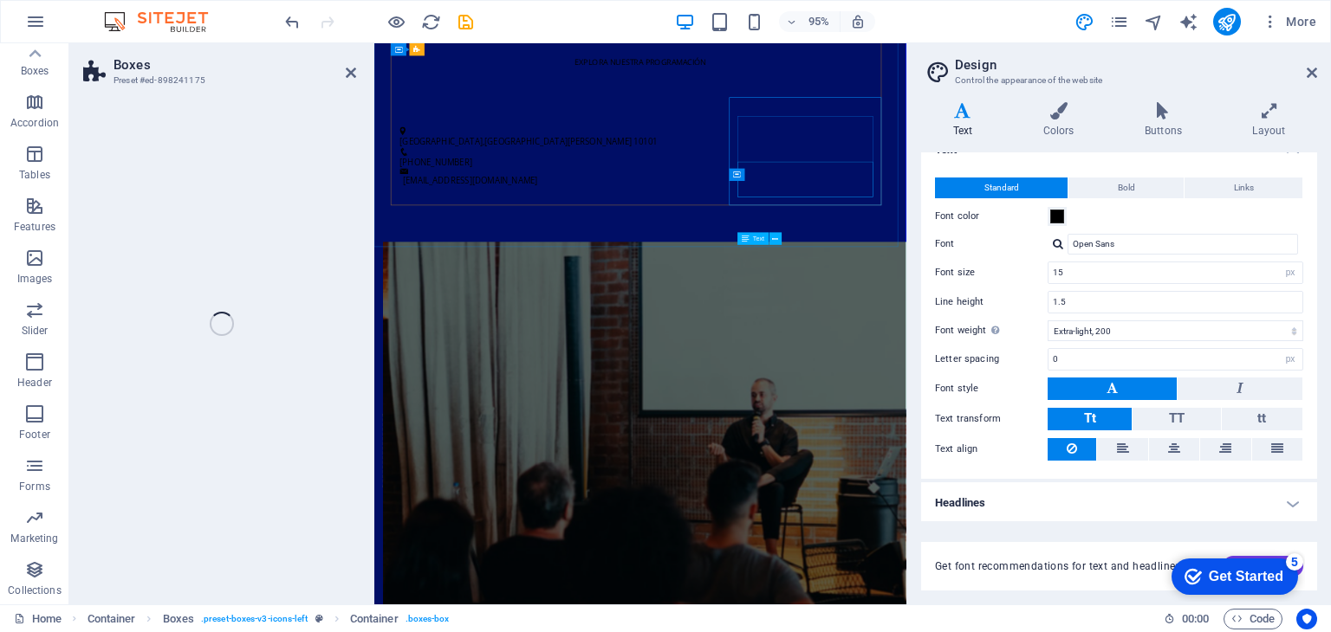
select select "rem"
select select "preset-boxes-v3-icons-left"
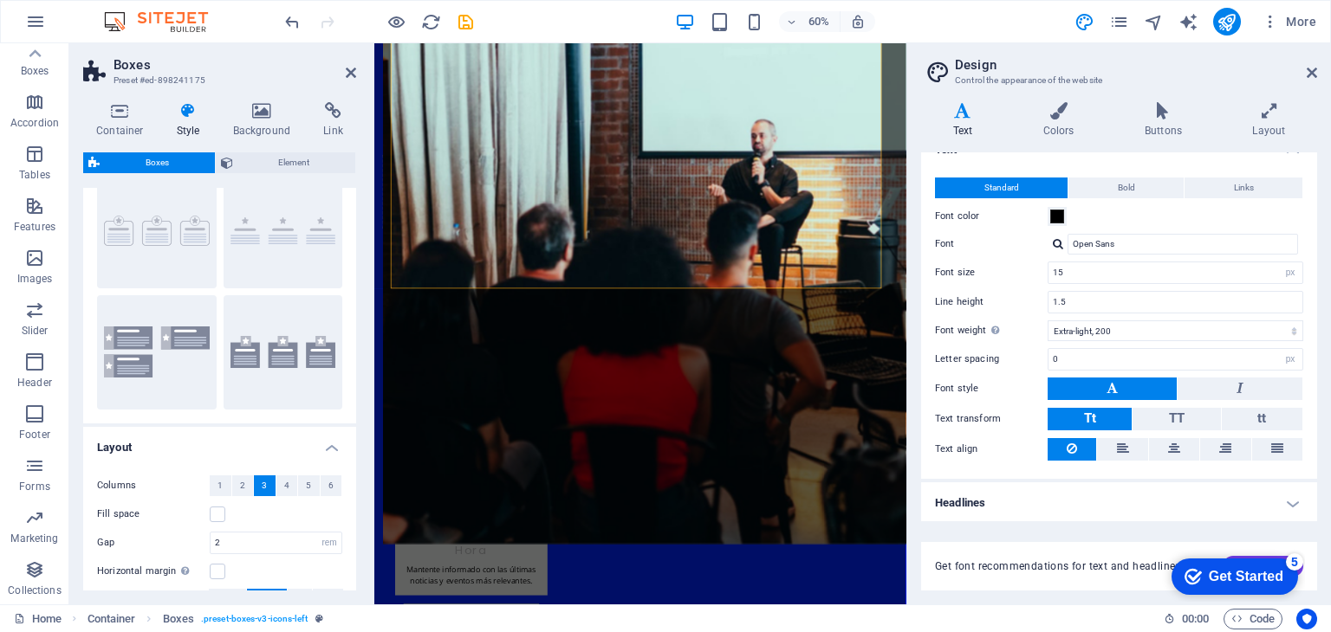
scroll to position [0, 0]
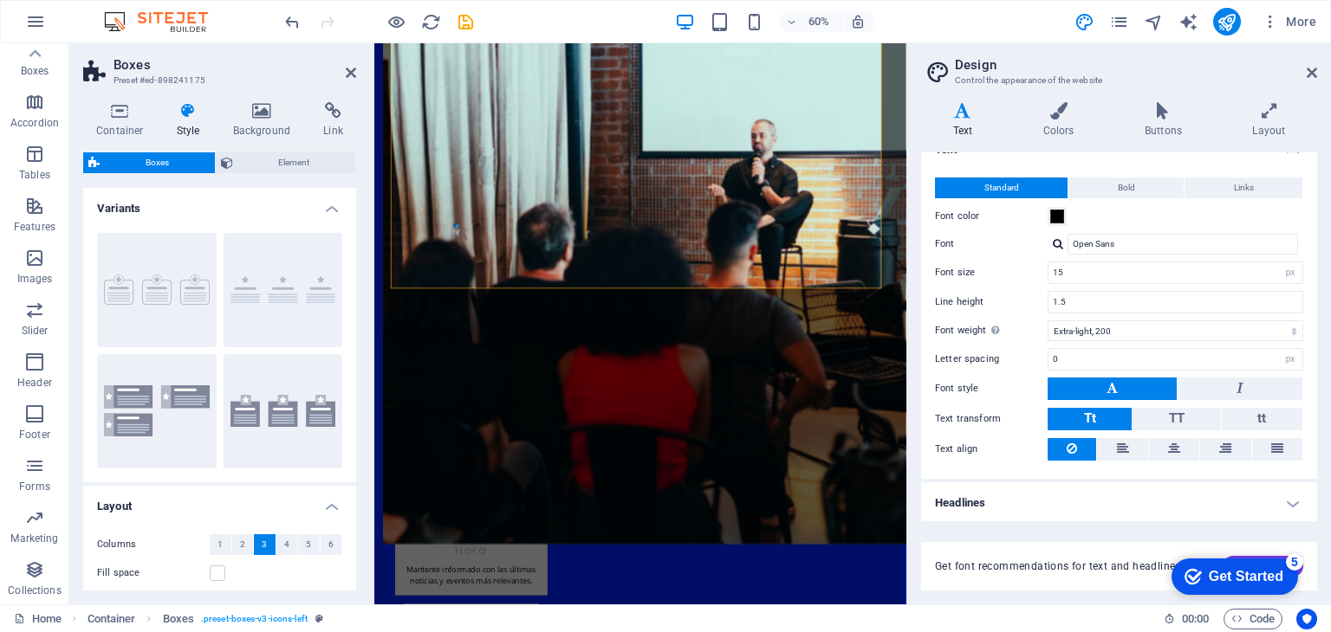
click at [187, 118] on icon at bounding box center [188, 110] width 49 height 17
click at [275, 117] on icon at bounding box center [262, 110] width 84 height 17
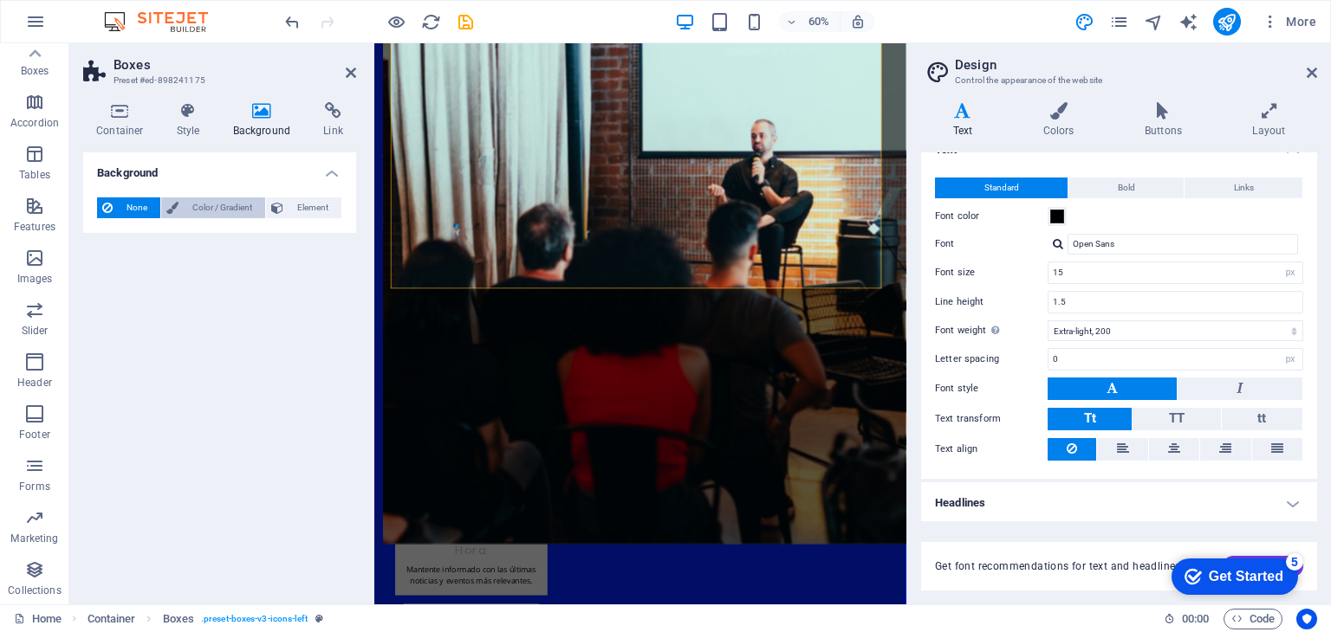
click at [221, 209] on span "Color / Gradient" at bounding box center [222, 208] width 76 height 21
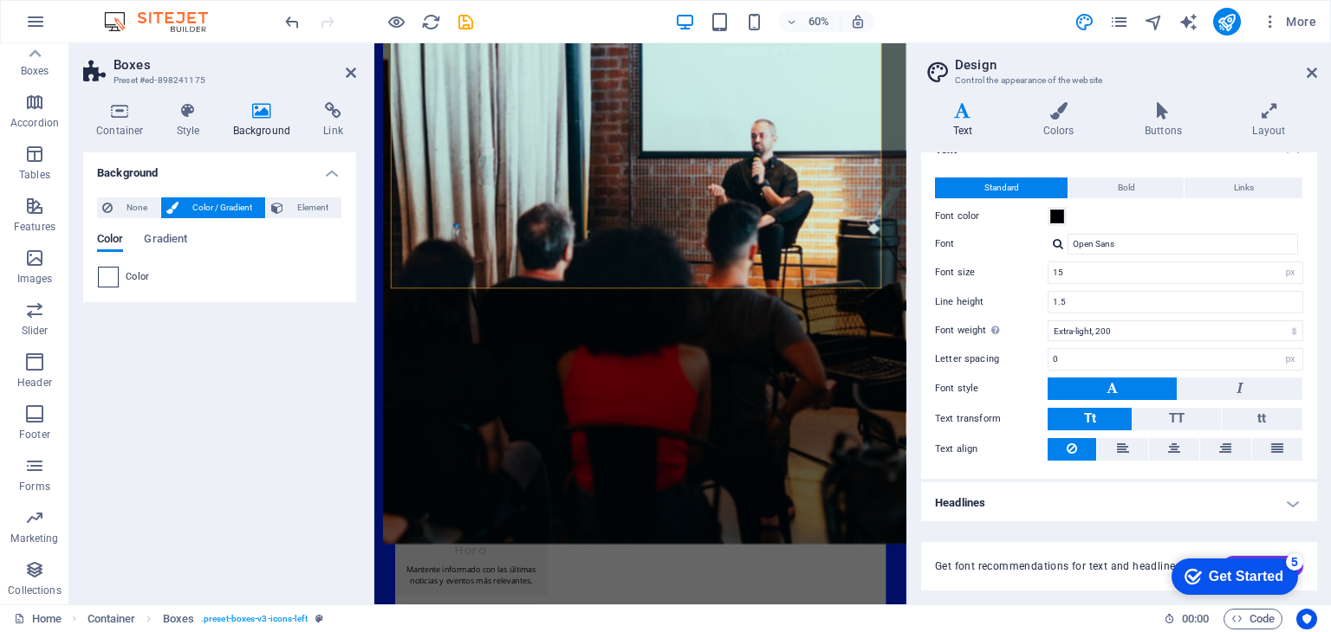
click at [109, 281] on span at bounding box center [108, 277] width 19 height 19
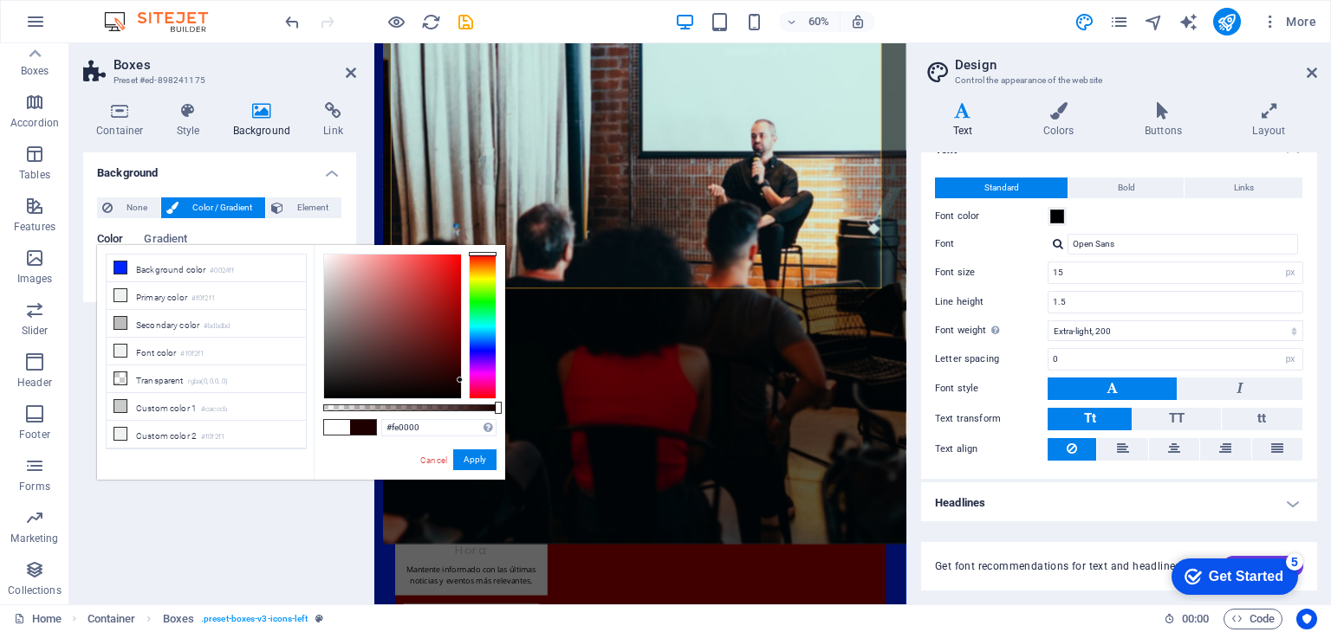
type input "#ff0000"
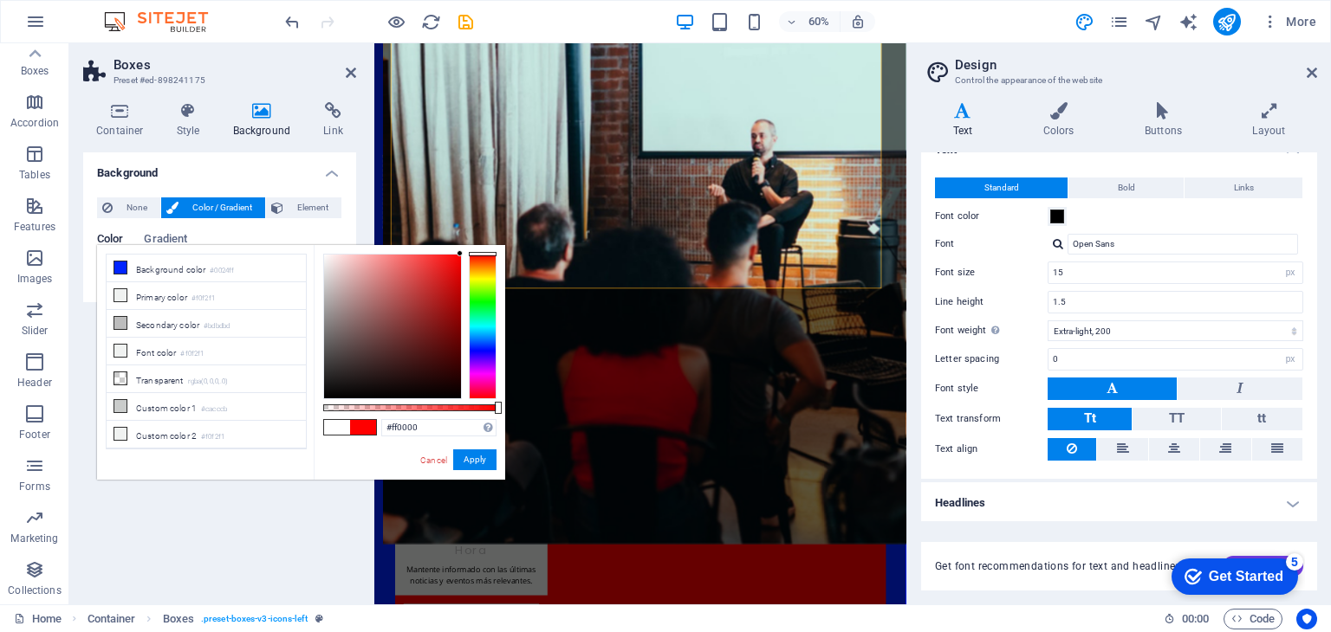
drag, startPoint x: 438, startPoint y: 345, endPoint x: 471, endPoint y: 238, distance: 111.5
click at [471, 238] on body "Telemetro RD Home Favorites Elements Columns Content Boxes Accordion Tables Fea…" at bounding box center [665, 316] width 1331 height 632
click at [476, 458] on button "Apply" at bounding box center [474, 460] width 43 height 21
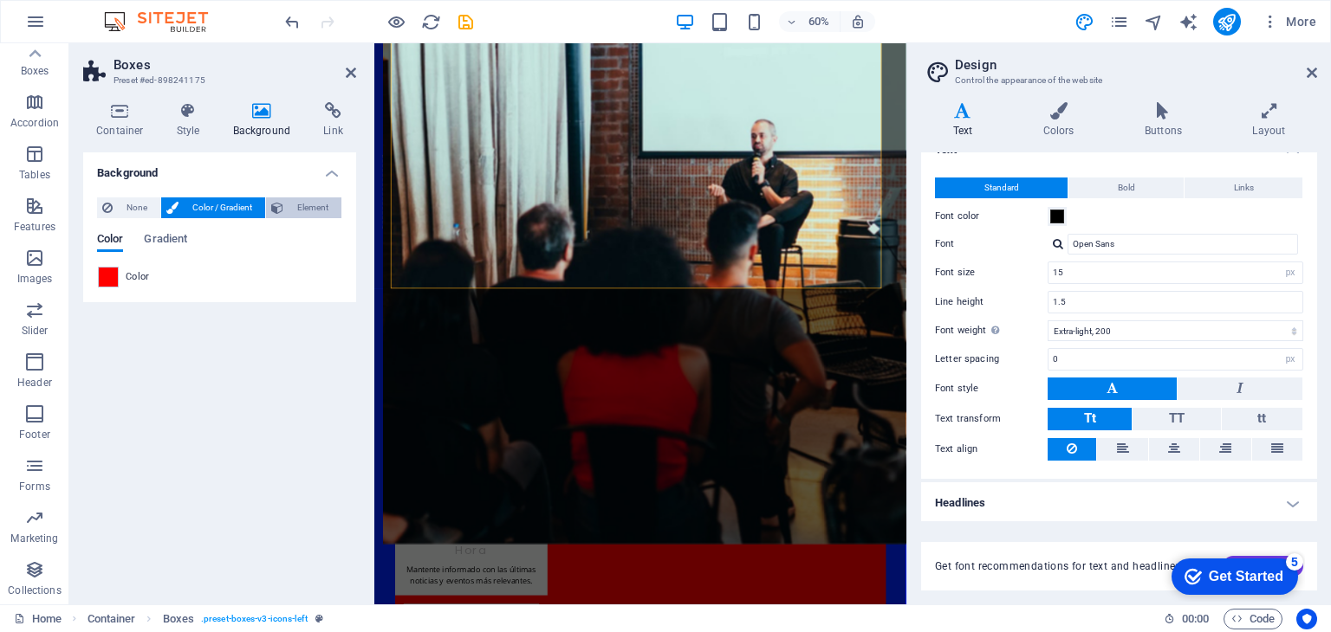
click at [305, 206] on span "Element" at bounding box center [312, 208] width 48 height 21
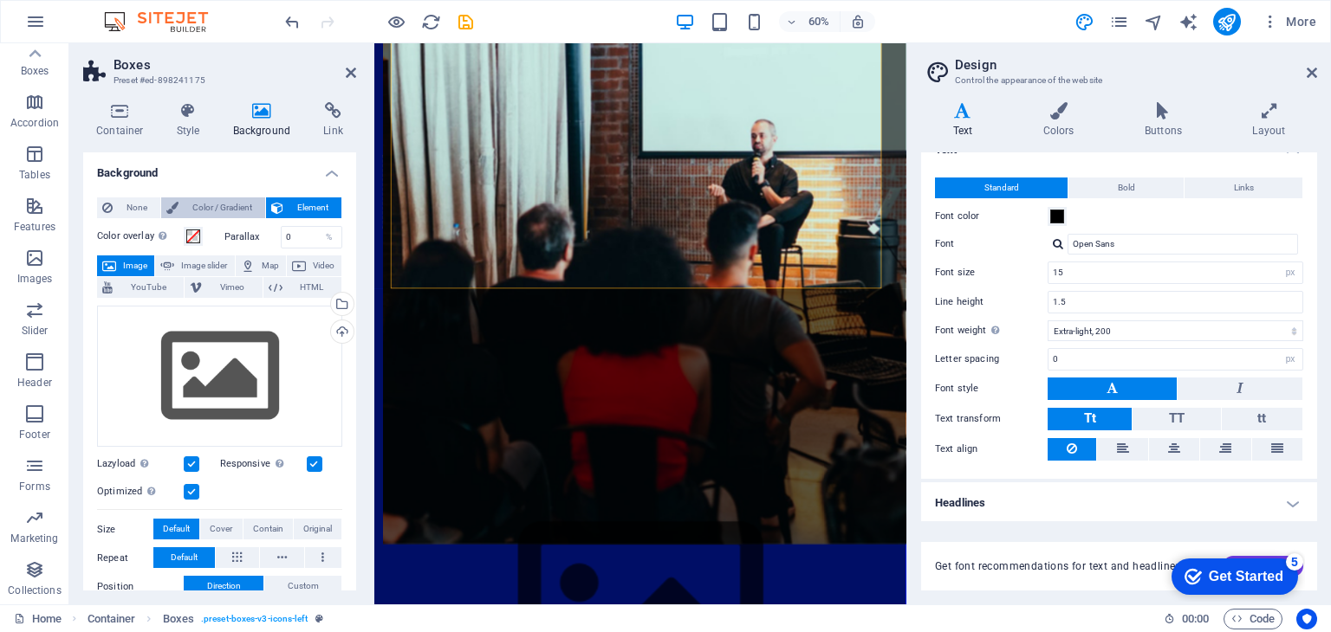
click at [222, 210] on span "Color / Gradient" at bounding box center [222, 208] width 76 height 21
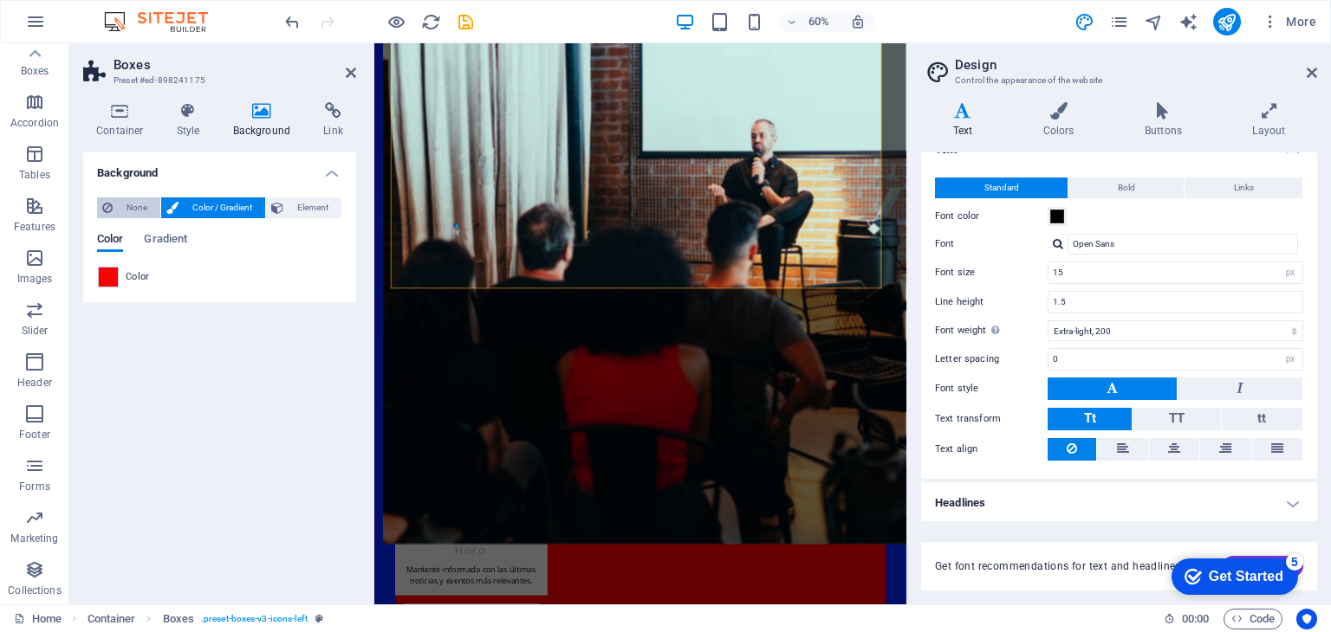
click at [139, 210] on span "None" at bounding box center [136, 208] width 37 height 21
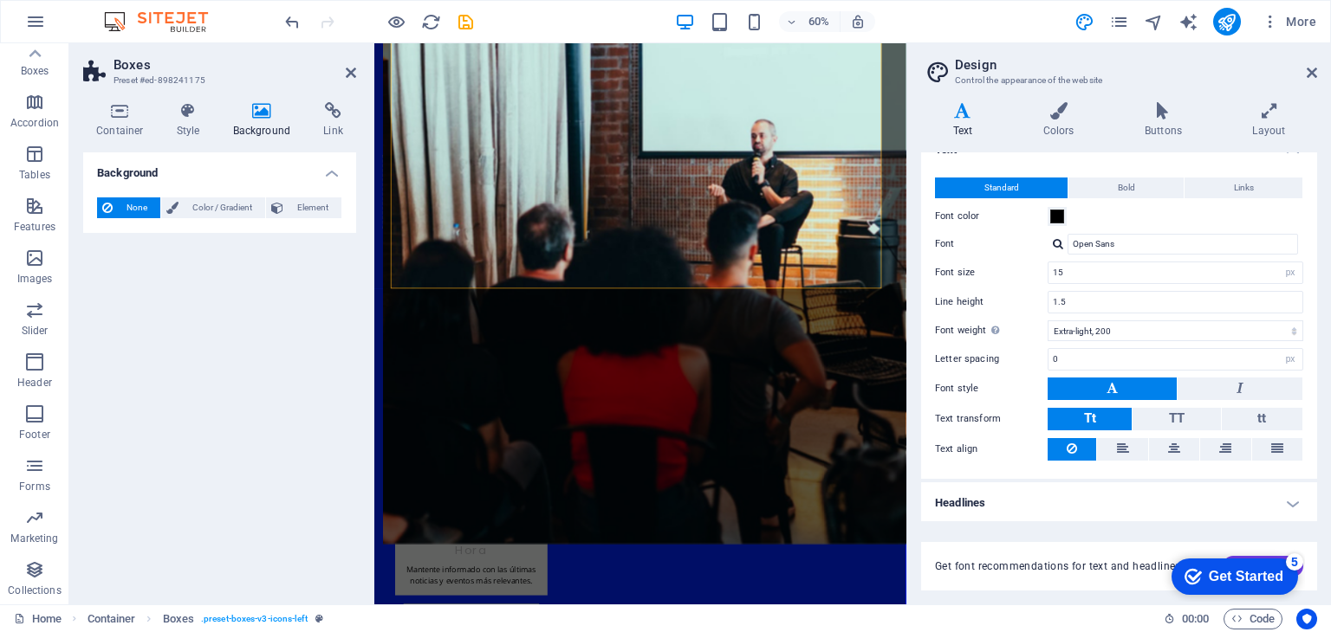
click at [131, 210] on span "None" at bounding box center [136, 208] width 37 height 21
click at [191, 120] on h4 "Style" at bounding box center [192, 120] width 56 height 36
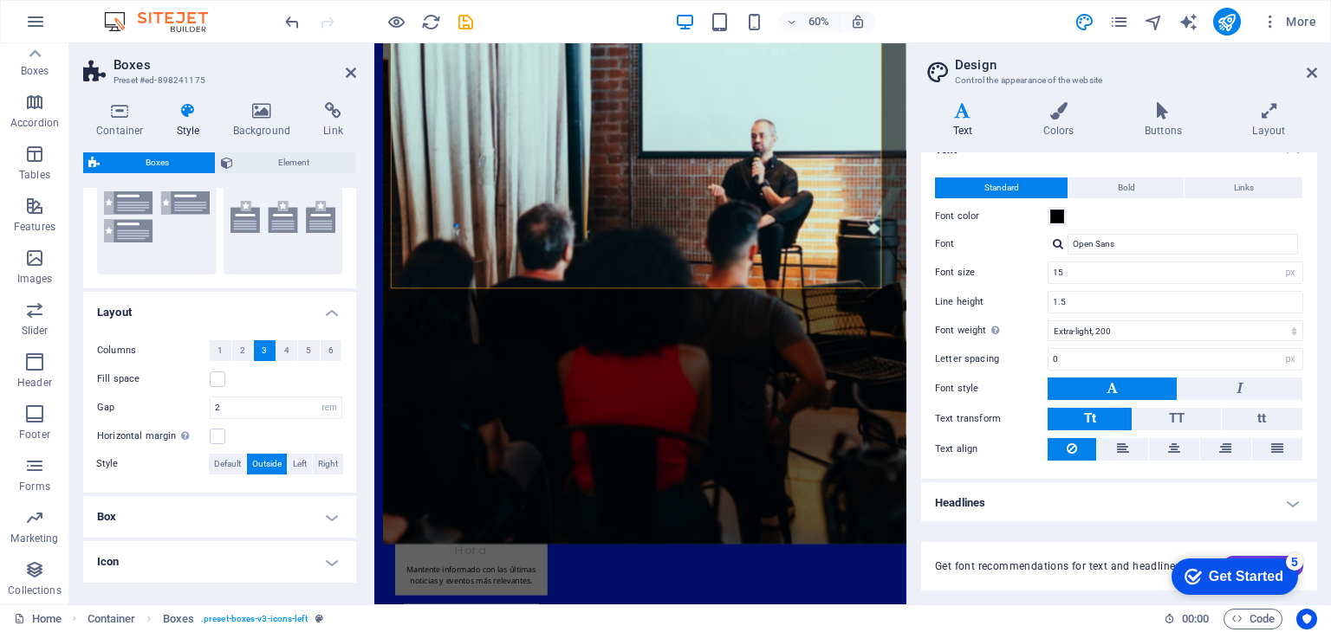
scroll to position [255, 0]
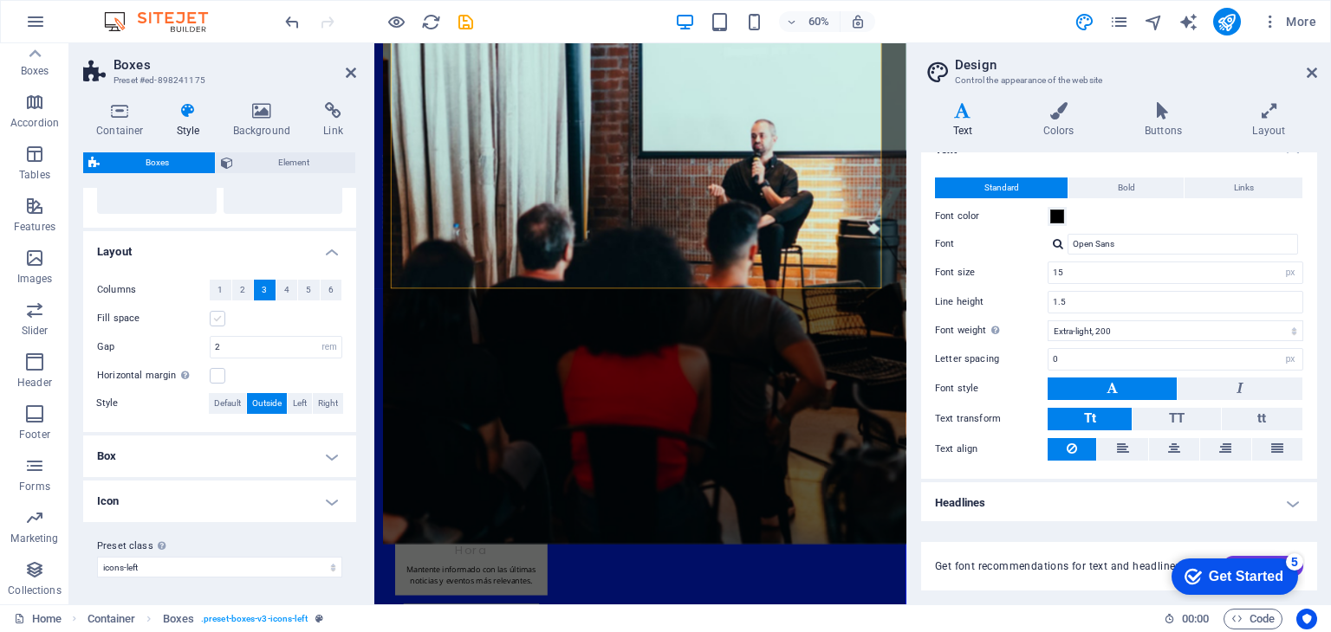
click at [217, 324] on label at bounding box center [218, 319] width 16 height 16
click at [0, 0] on input "Fill space" at bounding box center [0, 0] width 0 height 0
click at [217, 323] on label at bounding box center [218, 319] width 16 height 16
click at [0, 0] on input "Fill space" at bounding box center [0, 0] width 0 height 0
click at [323, 451] on h4 "Box" at bounding box center [219, 457] width 273 height 42
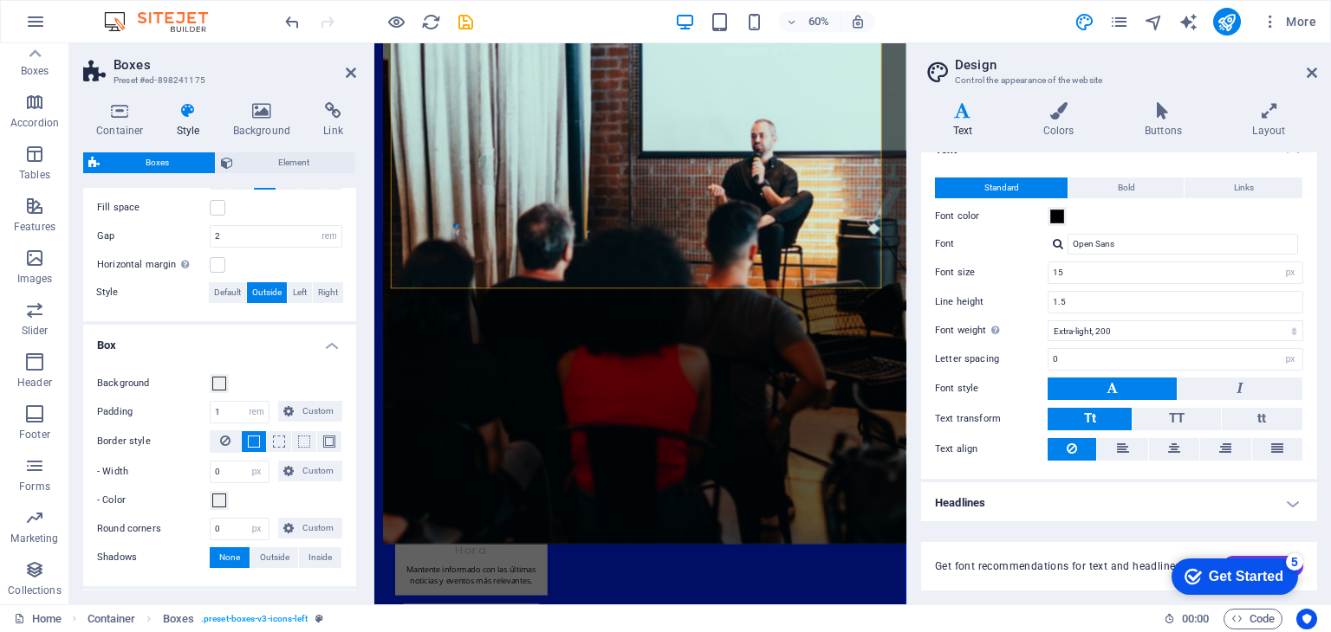
scroll to position [474, 0]
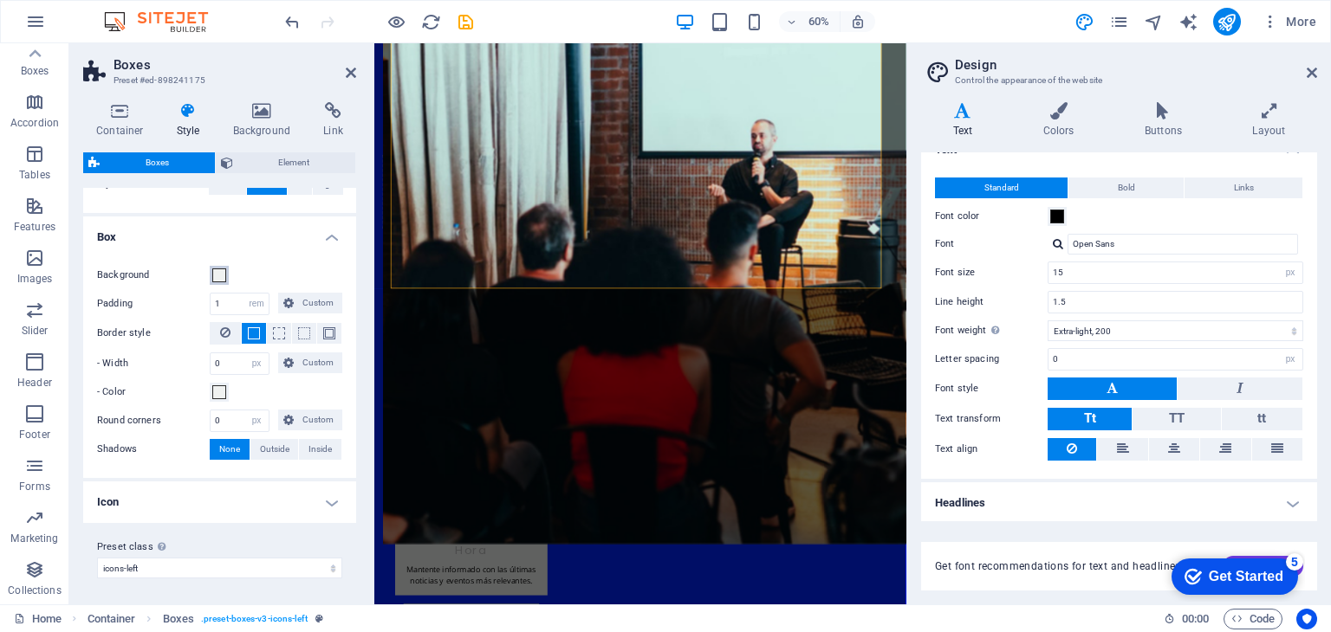
click at [221, 277] on span at bounding box center [219, 276] width 14 height 14
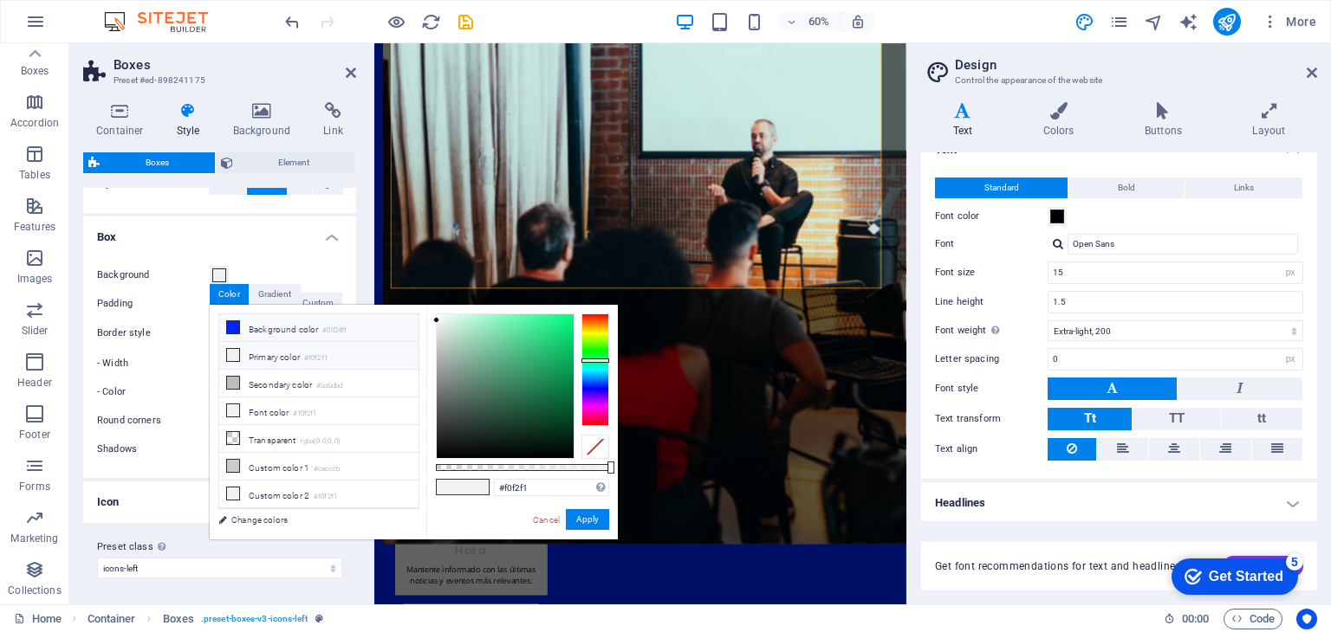
click at [236, 328] on icon at bounding box center [233, 327] width 12 height 12
type input "#0024ff"
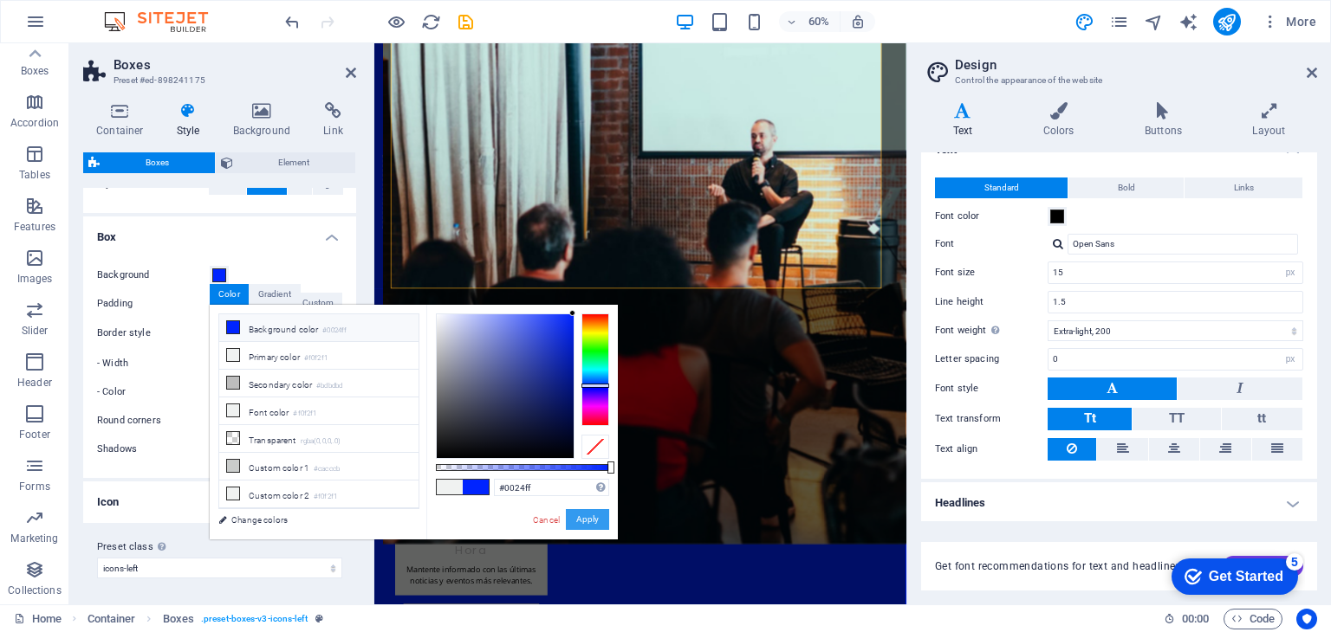
click at [589, 517] on button "Apply" at bounding box center [587, 519] width 43 height 21
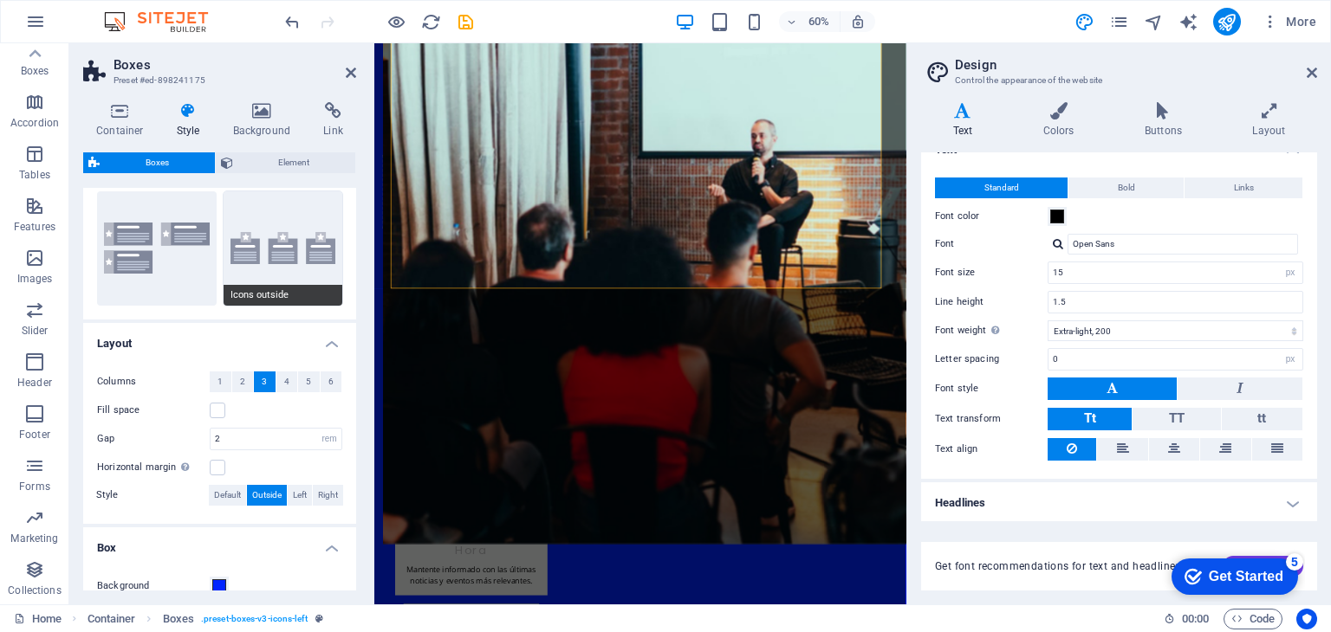
scroll to position [127, 0]
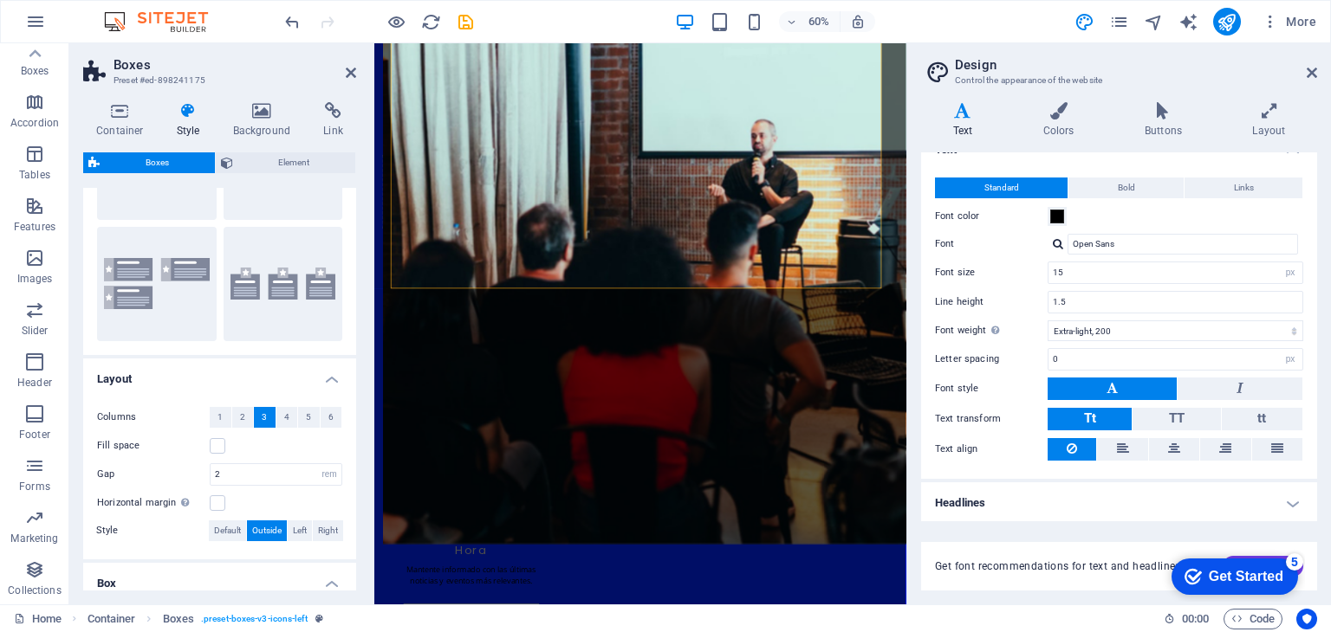
drag, startPoint x: 117, startPoint y: 111, endPoint x: 139, endPoint y: 139, distance: 35.2
click at [139, 139] on div "Container Style Background Link Size Height Default px rem % vh vw Min. height …" at bounding box center [219, 346] width 273 height 489
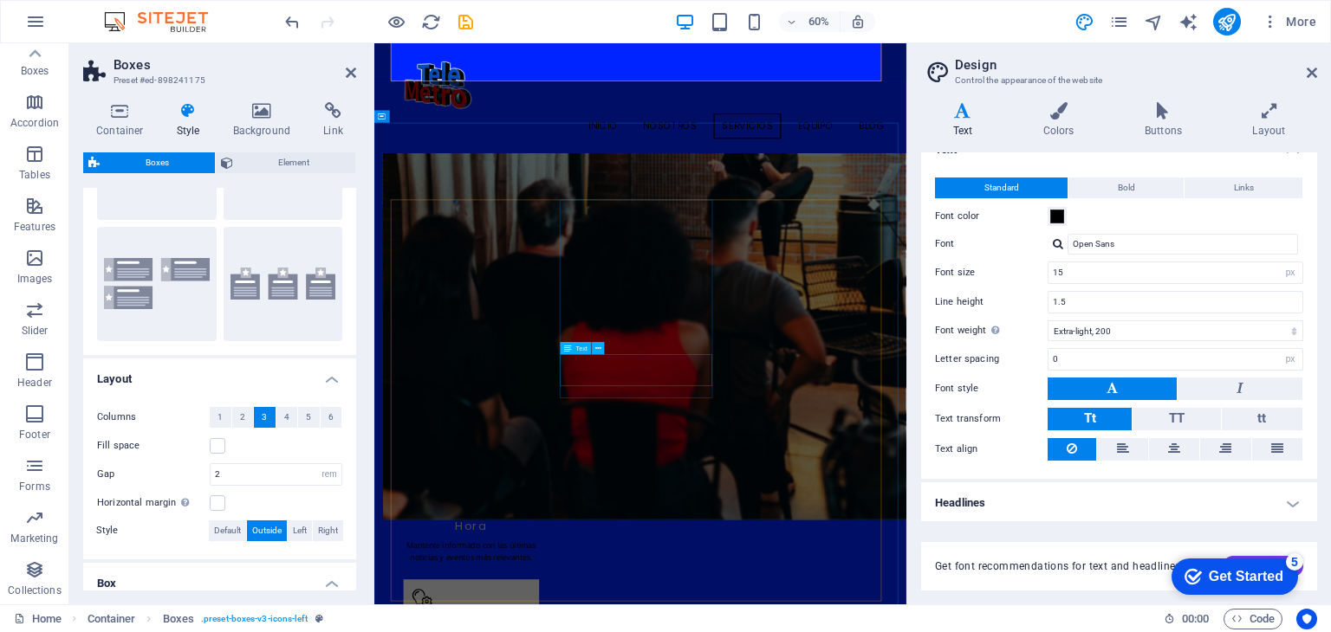
scroll to position [1454, 0]
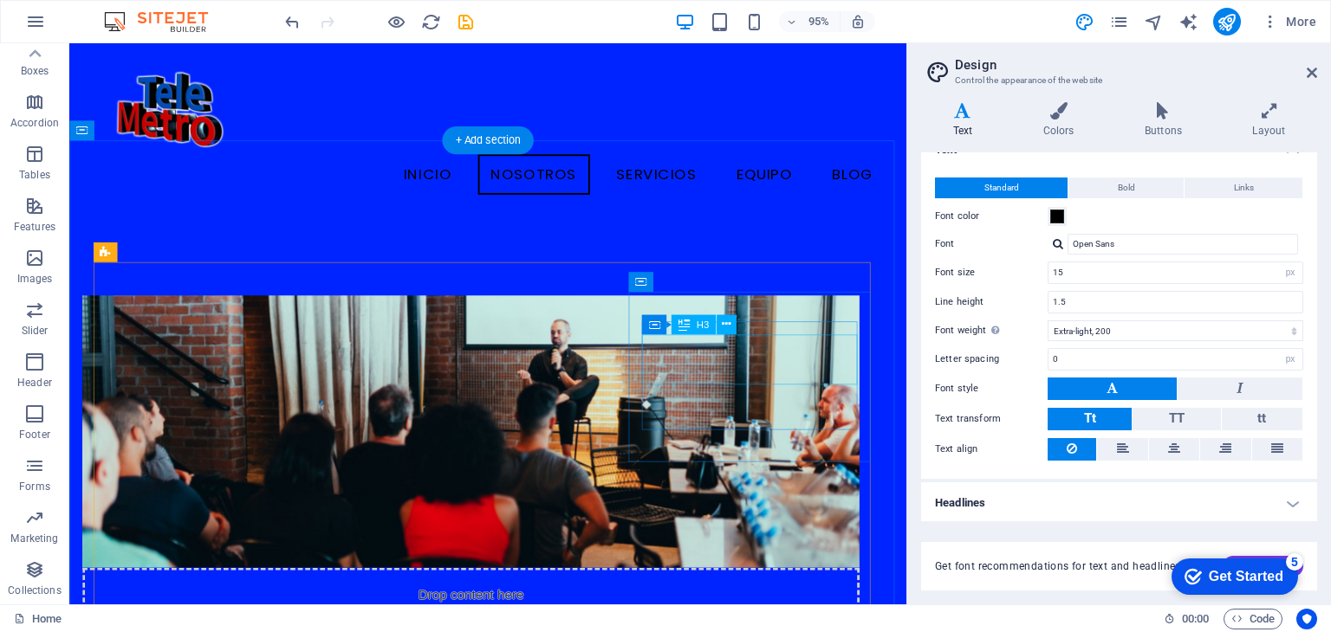
scroll to position [728, 0]
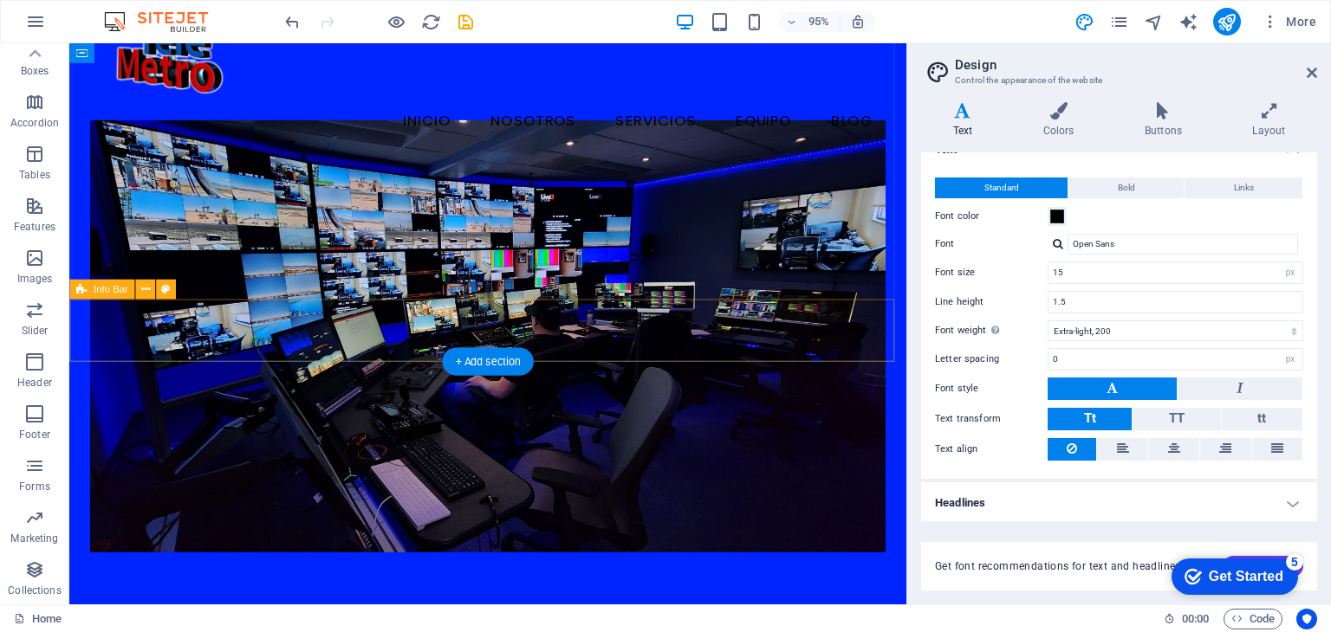
scroll to position [0, 0]
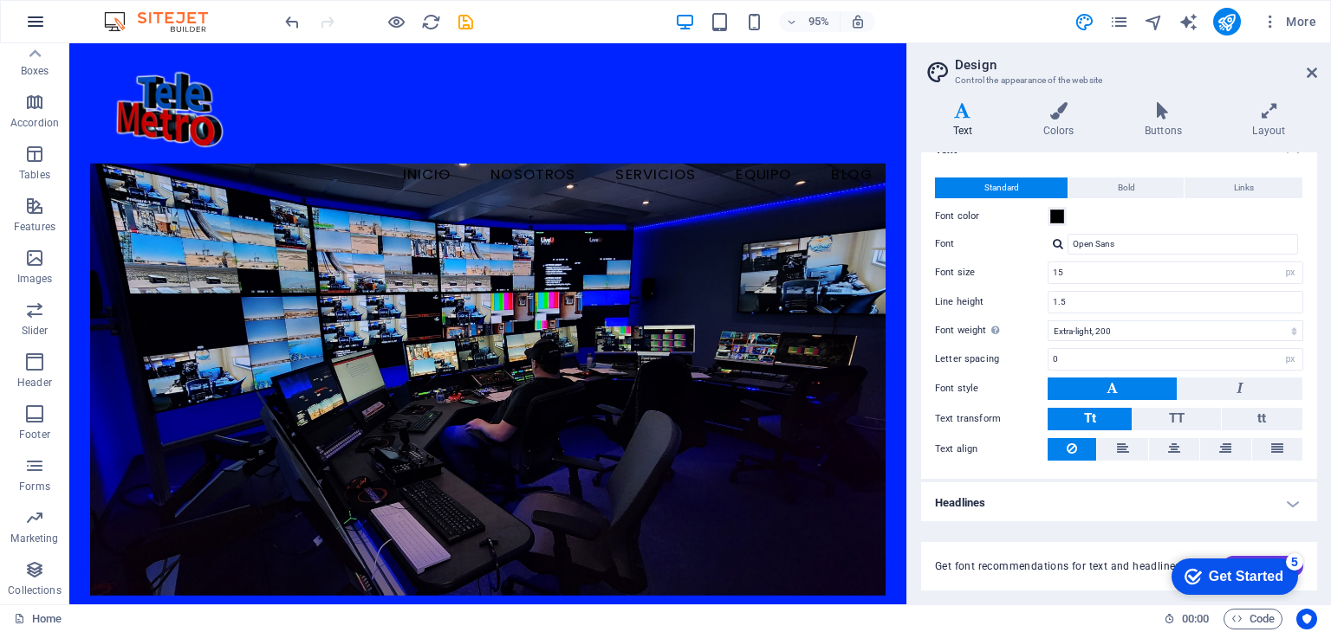
click at [31, 33] on button "button" at bounding box center [36, 22] width 42 height 42
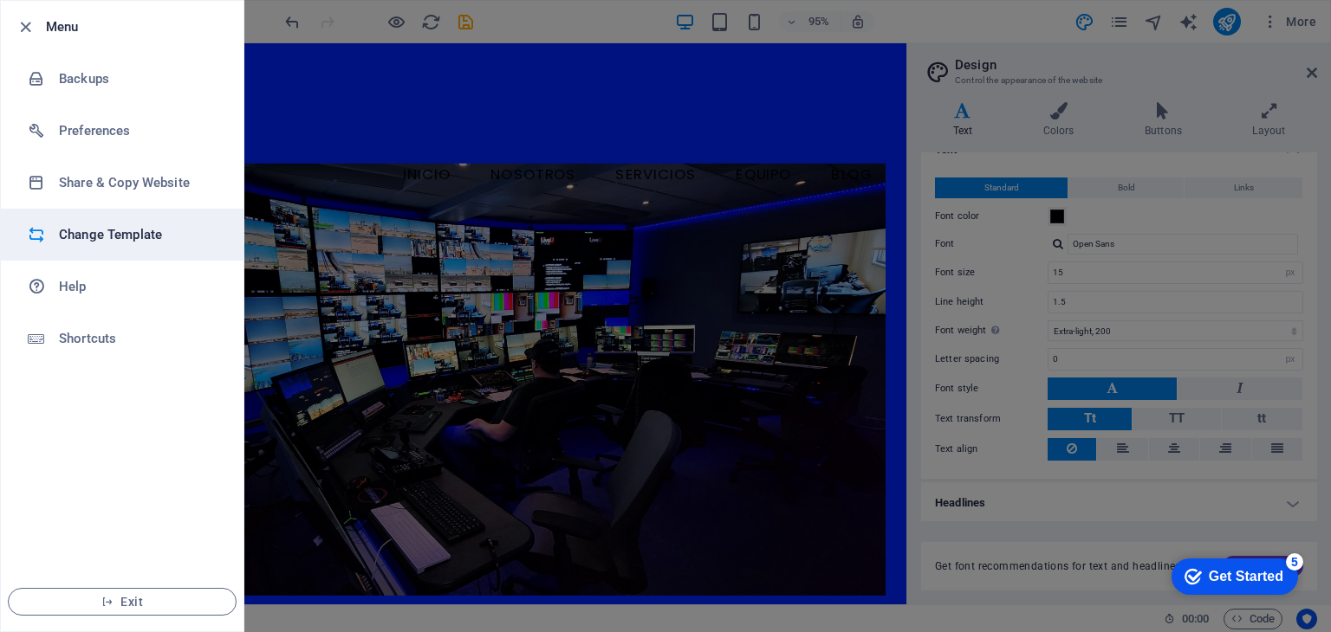
click at [130, 239] on h6 "Change Template" at bounding box center [139, 234] width 160 height 21
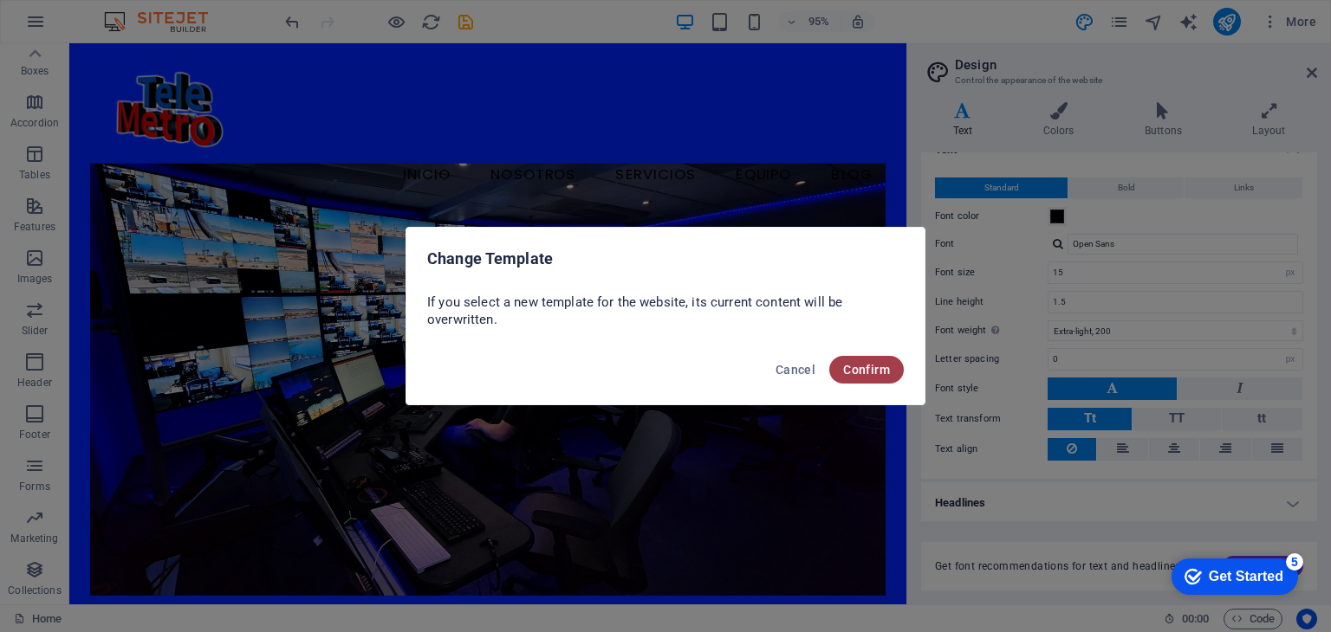
click at [859, 375] on span "Confirm" at bounding box center [866, 370] width 47 height 14
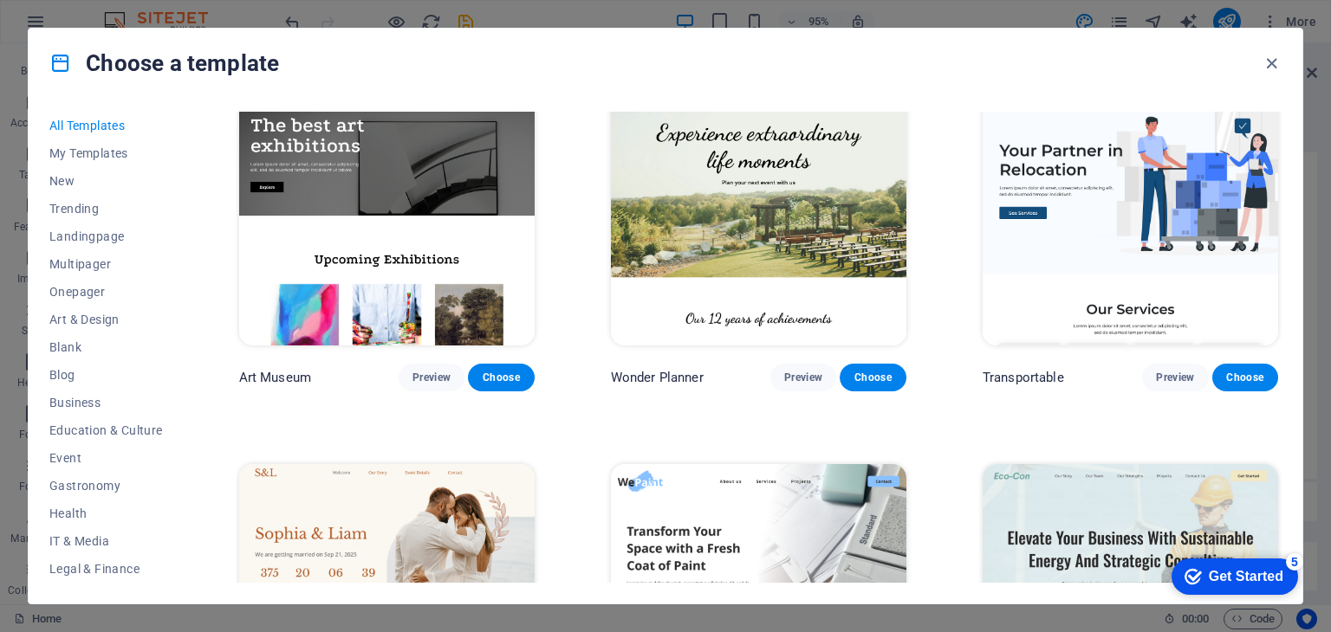
scroll to position [606, 0]
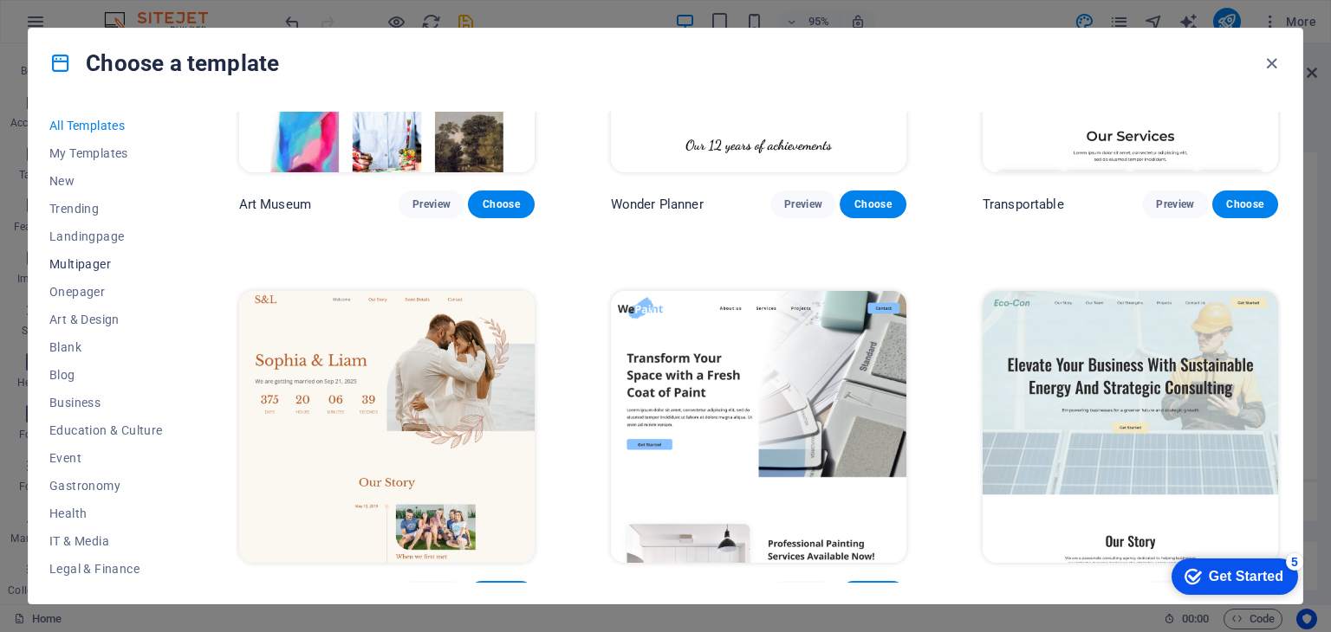
click at [86, 257] on span "Multipager" at bounding box center [105, 264] width 113 height 14
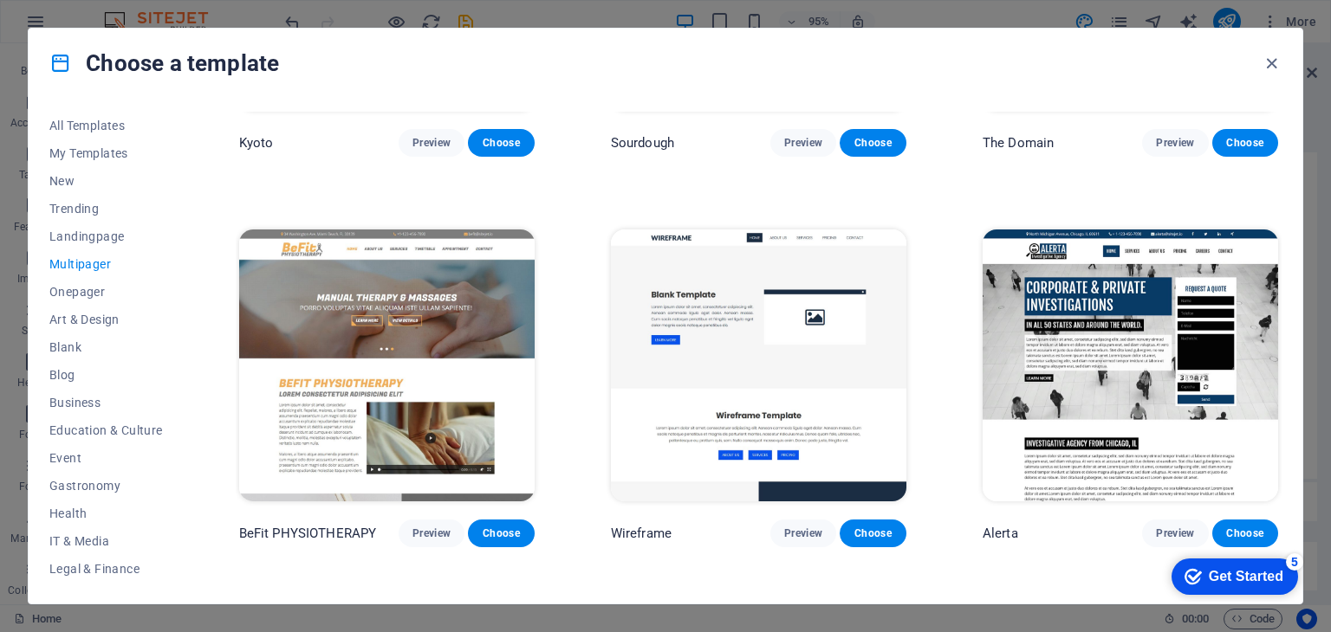
scroll to position [5371, 0]
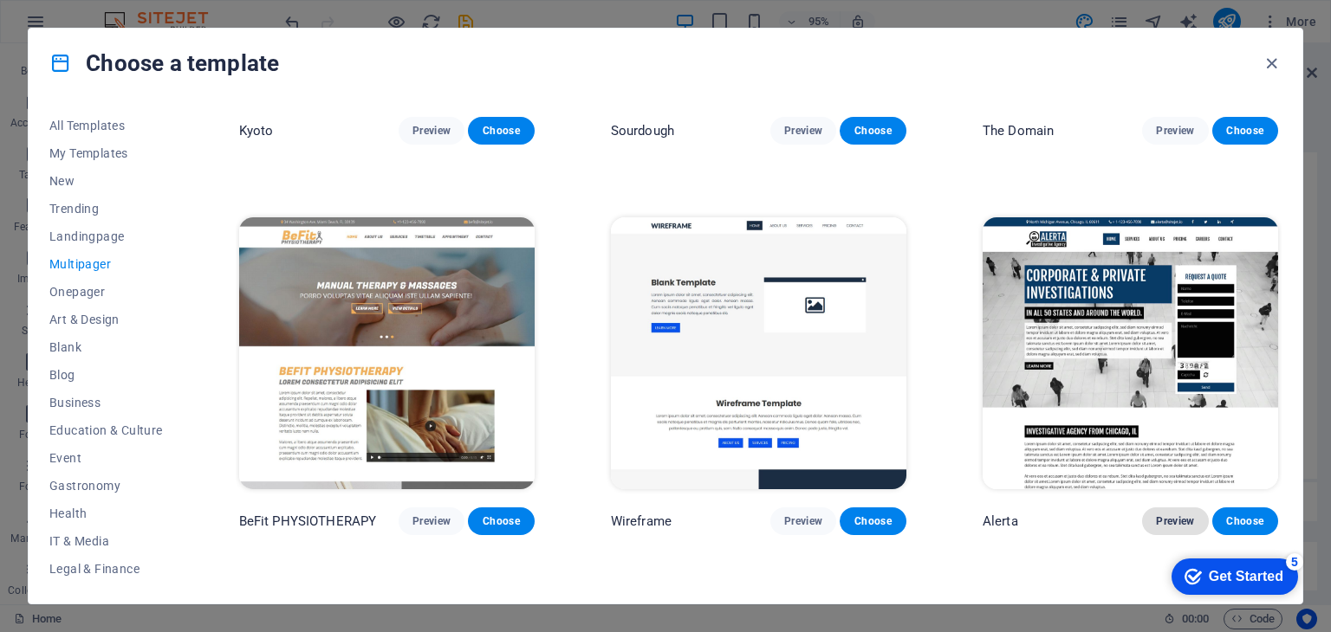
click at [1170, 515] on span "Preview" at bounding box center [1175, 522] width 38 height 14
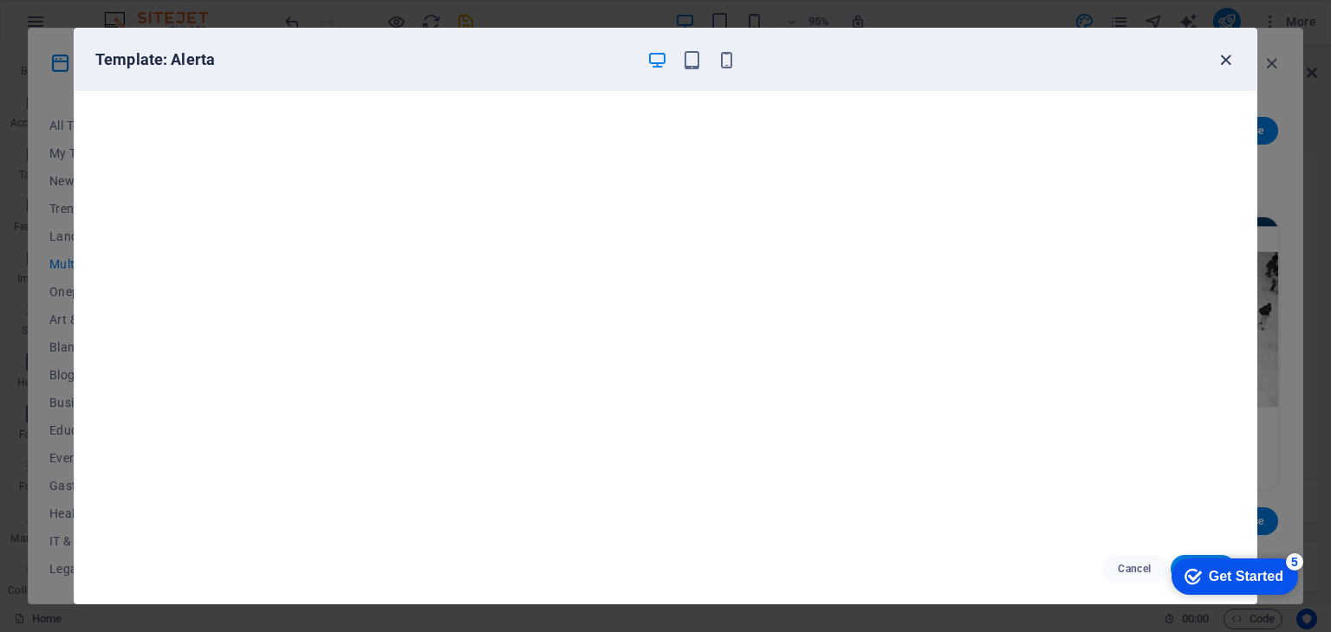
click at [1229, 55] on icon "button" at bounding box center [1225, 60] width 20 height 20
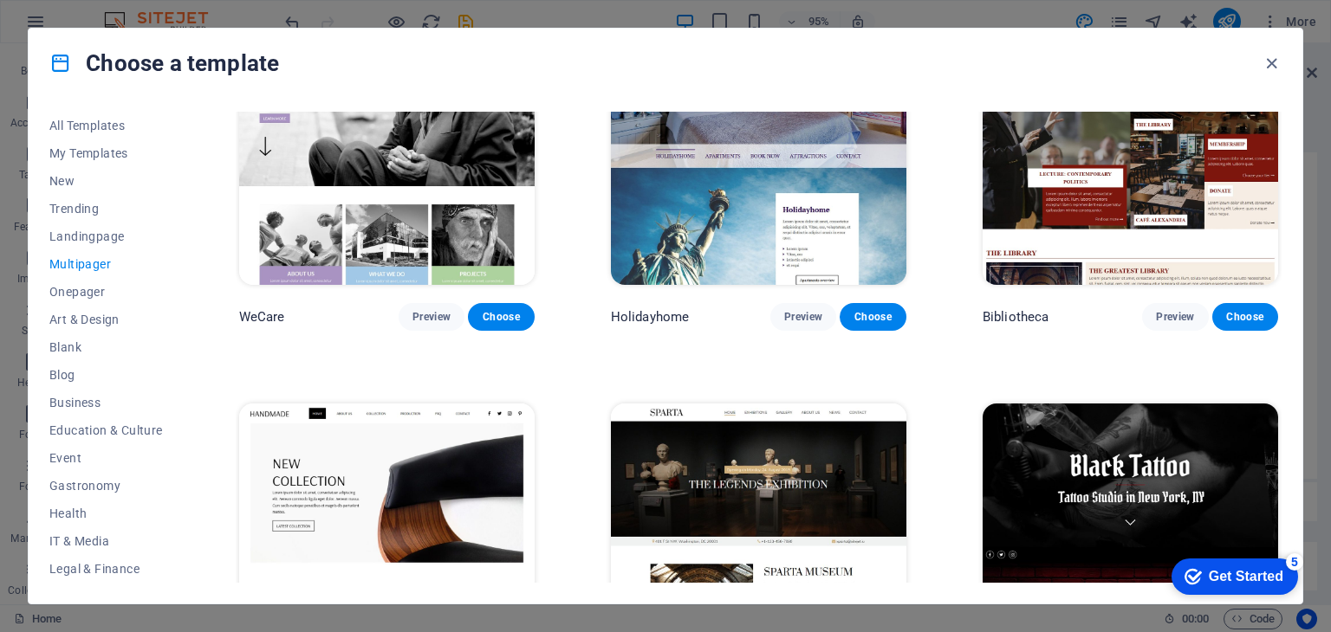
scroll to position [5978, 0]
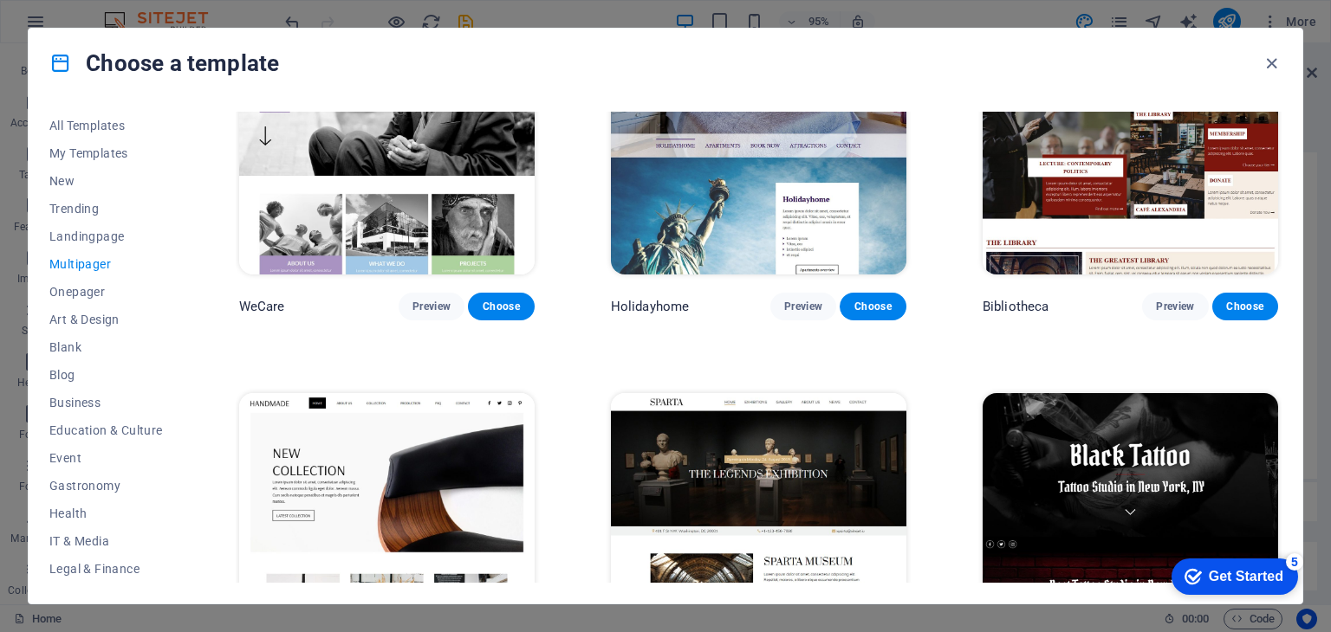
click at [1112, 126] on img at bounding box center [1129, 138] width 295 height 272
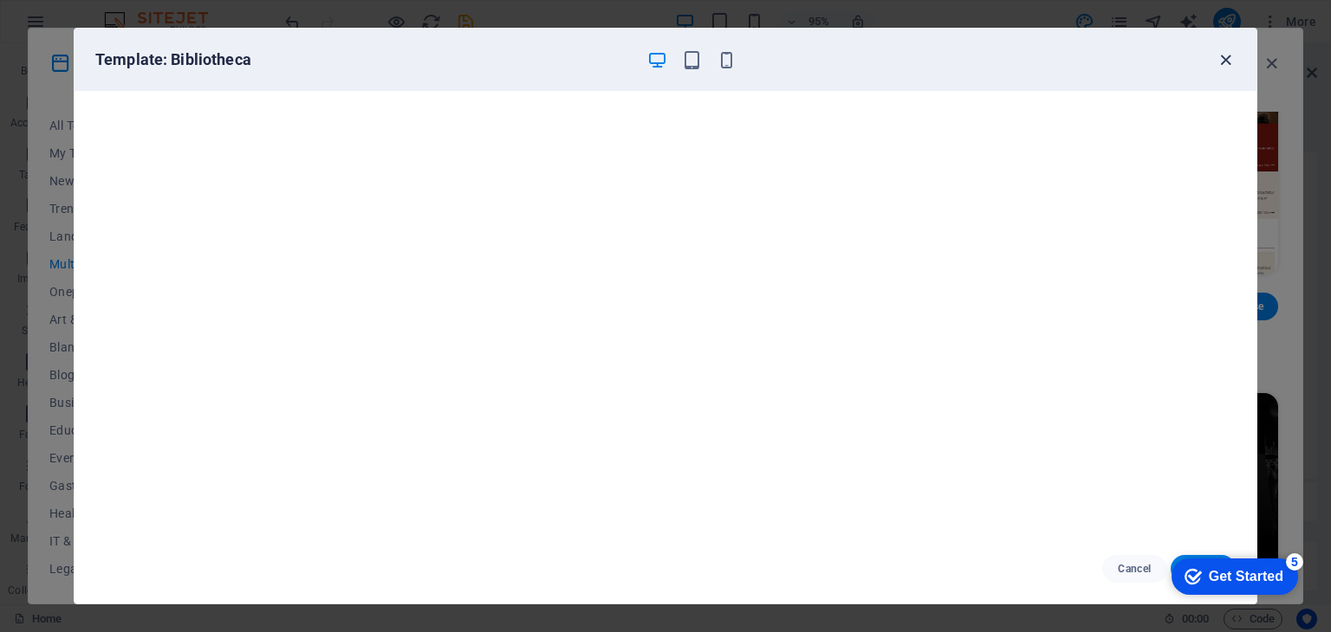
click at [1223, 61] on icon "button" at bounding box center [1225, 60] width 20 height 20
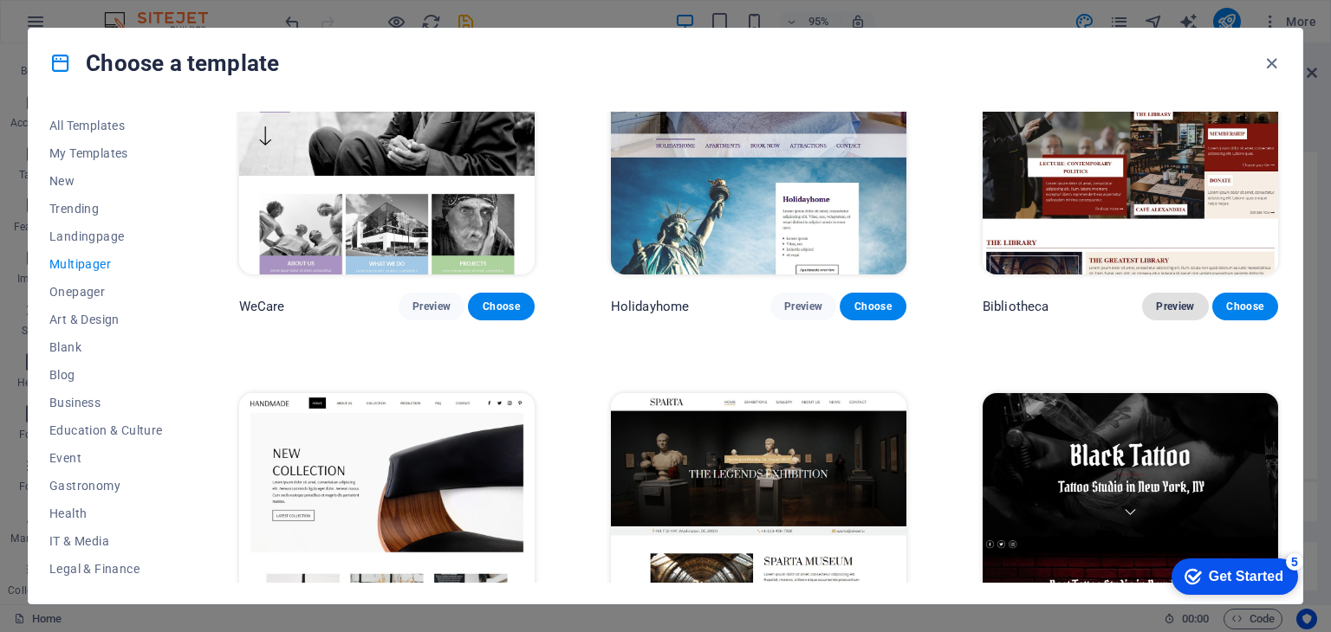
click at [1170, 300] on span "Preview" at bounding box center [1175, 307] width 38 height 14
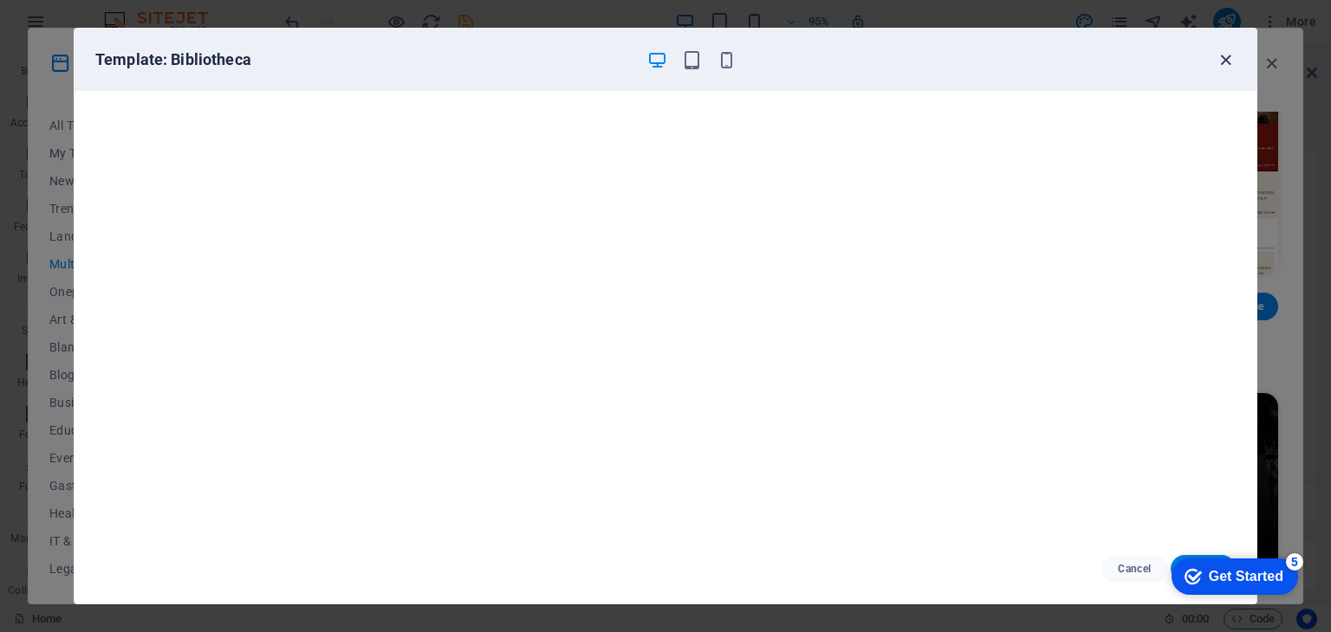
click at [1227, 53] on icon "button" at bounding box center [1225, 60] width 20 height 20
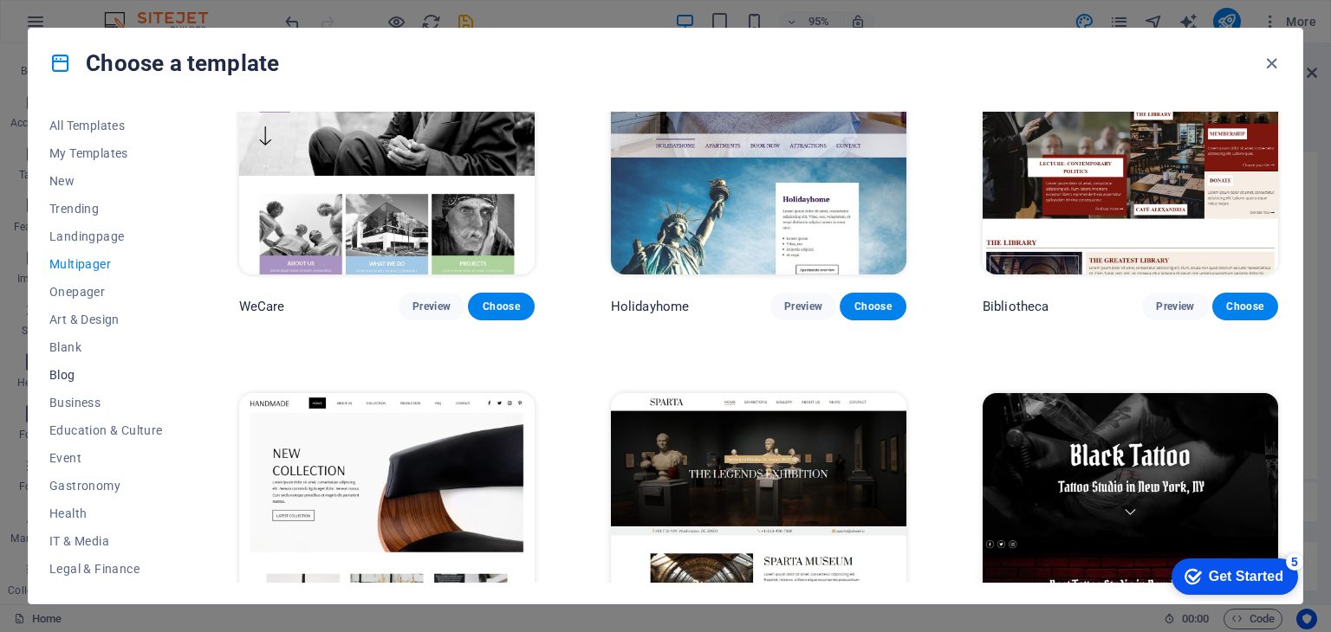
click at [55, 374] on span "Blog" at bounding box center [105, 375] width 113 height 14
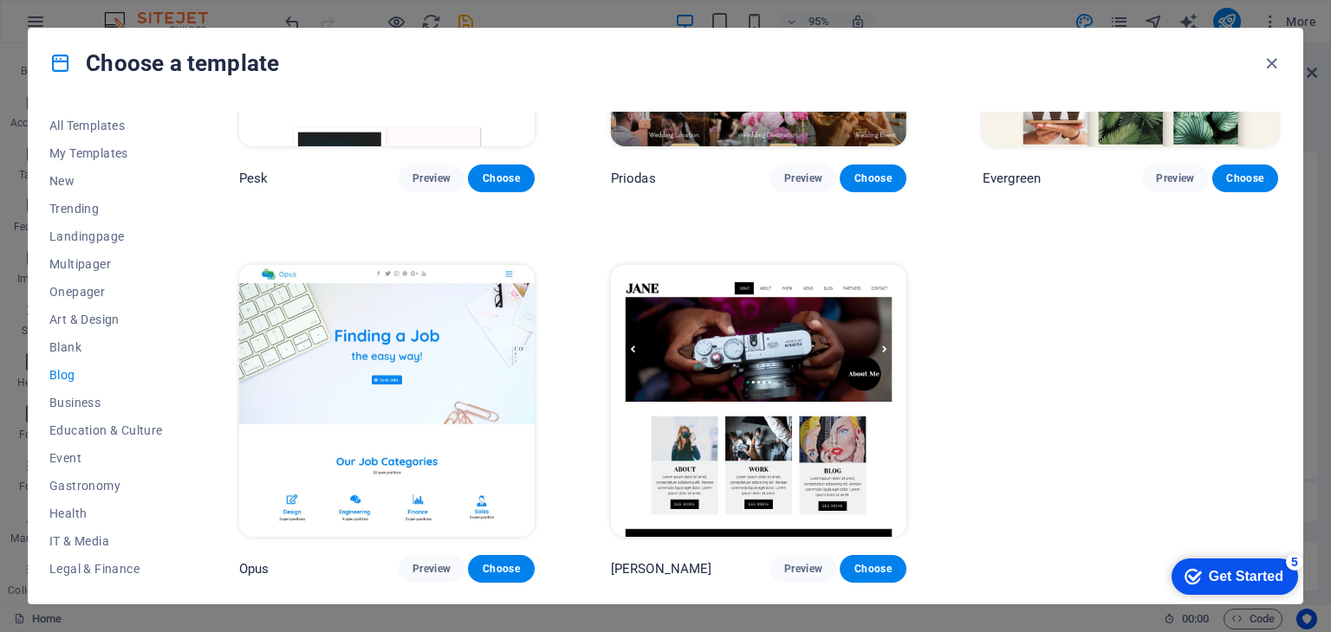
scroll to position [2574, 0]
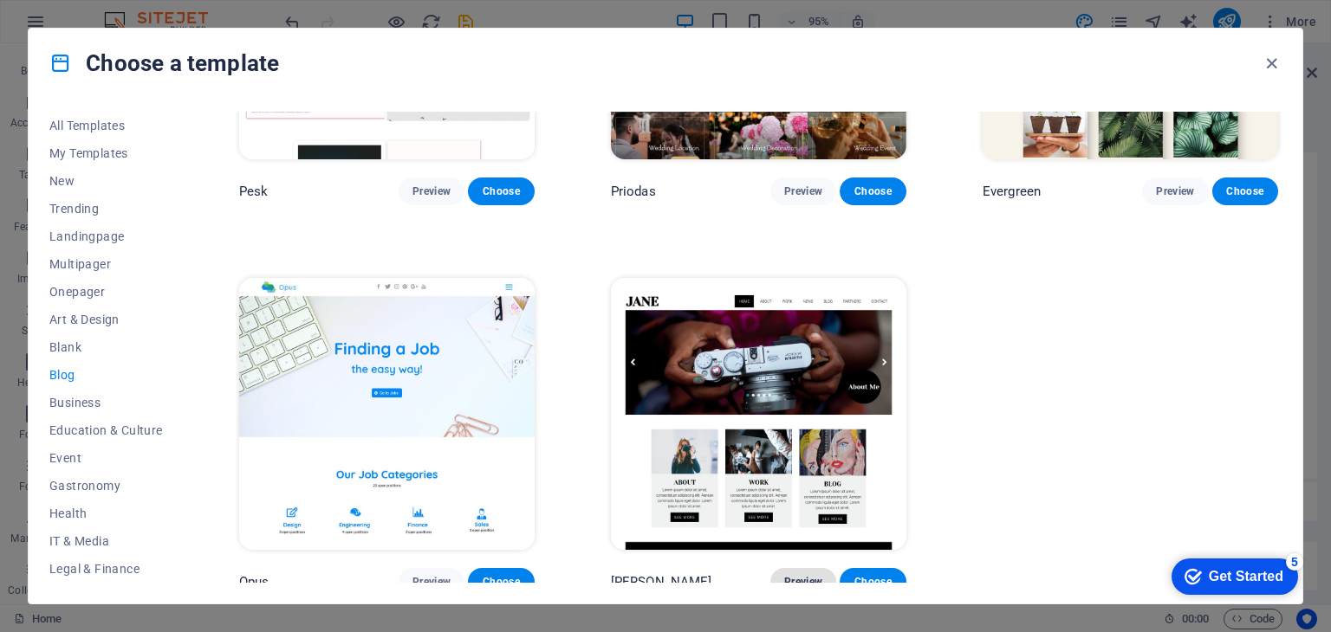
click at [813, 575] on span "Preview" at bounding box center [803, 582] width 38 height 14
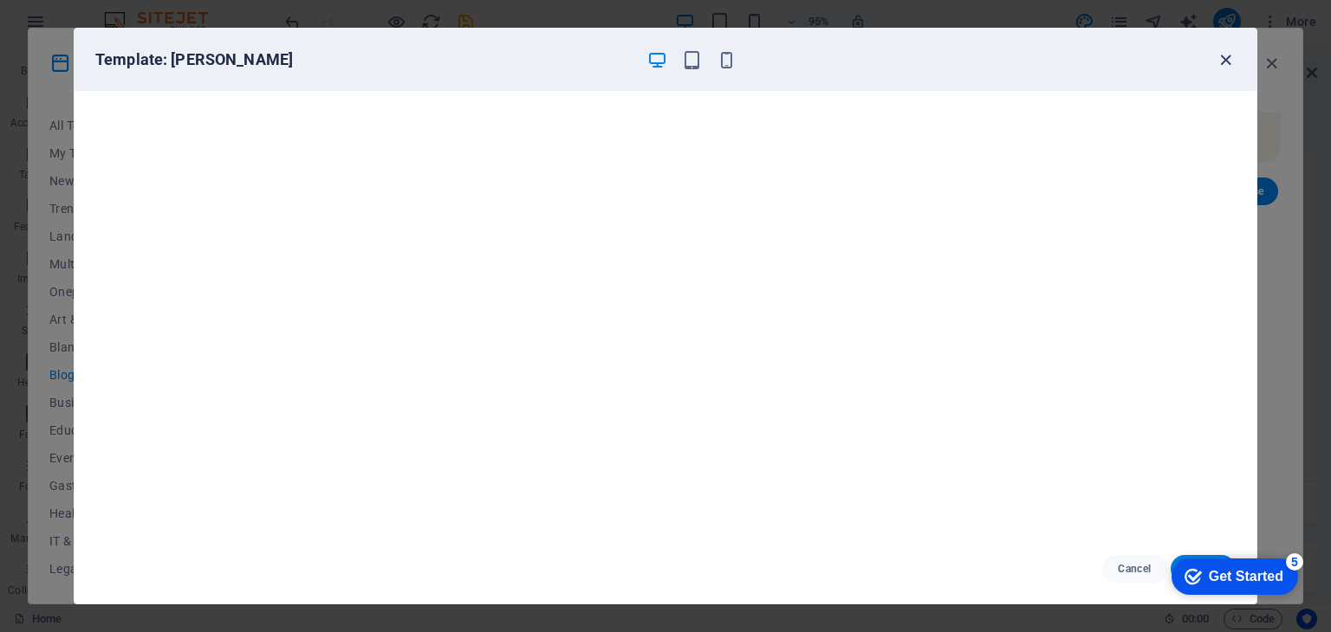
click at [1227, 59] on icon "button" at bounding box center [1225, 60] width 20 height 20
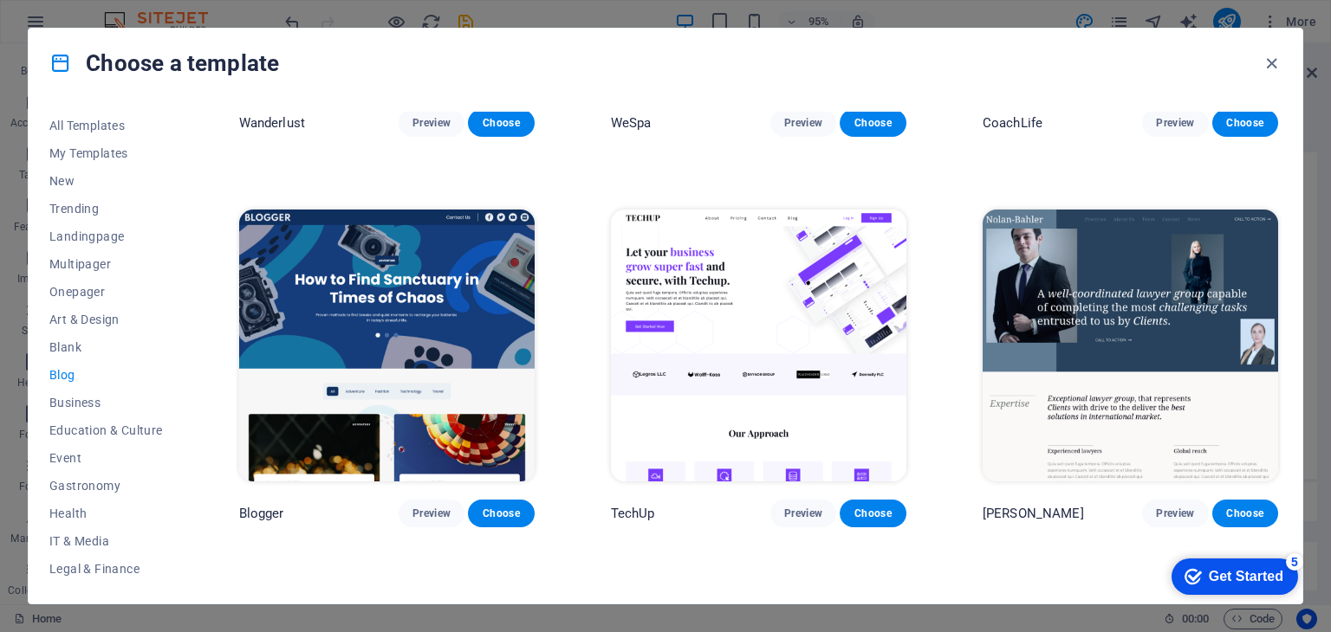
scroll to position [1448, 0]
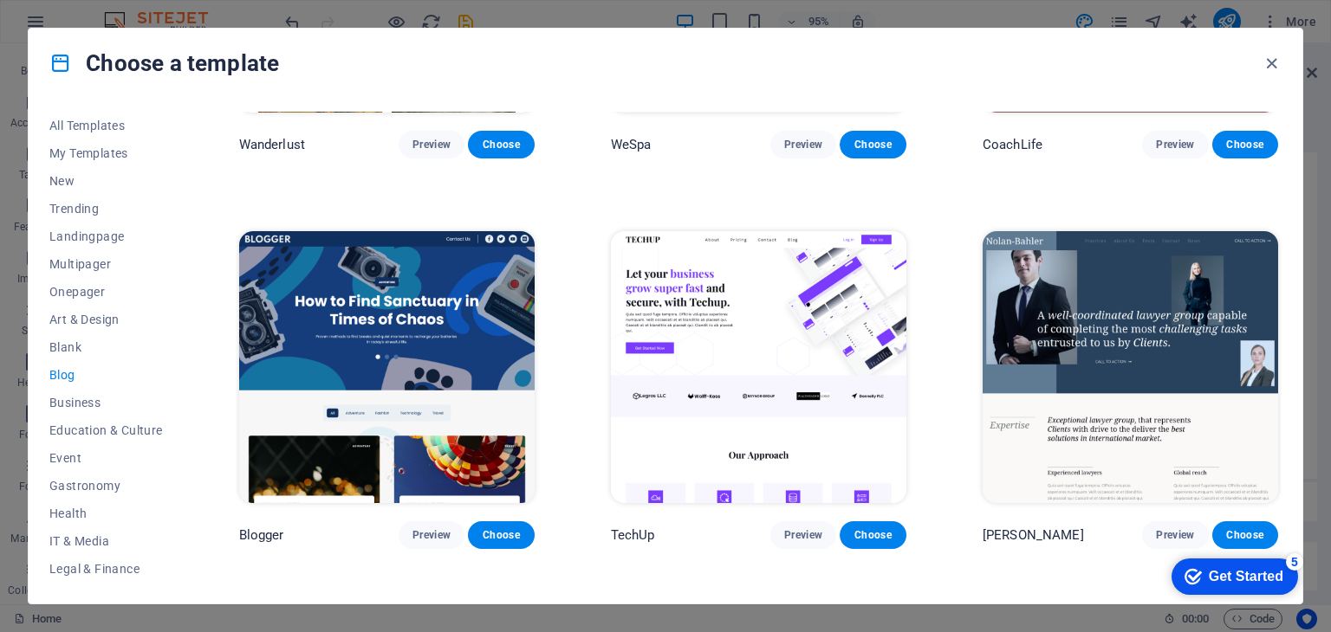
click at [399, 323] on img at bounding box center [386, 367] width 295 height 272
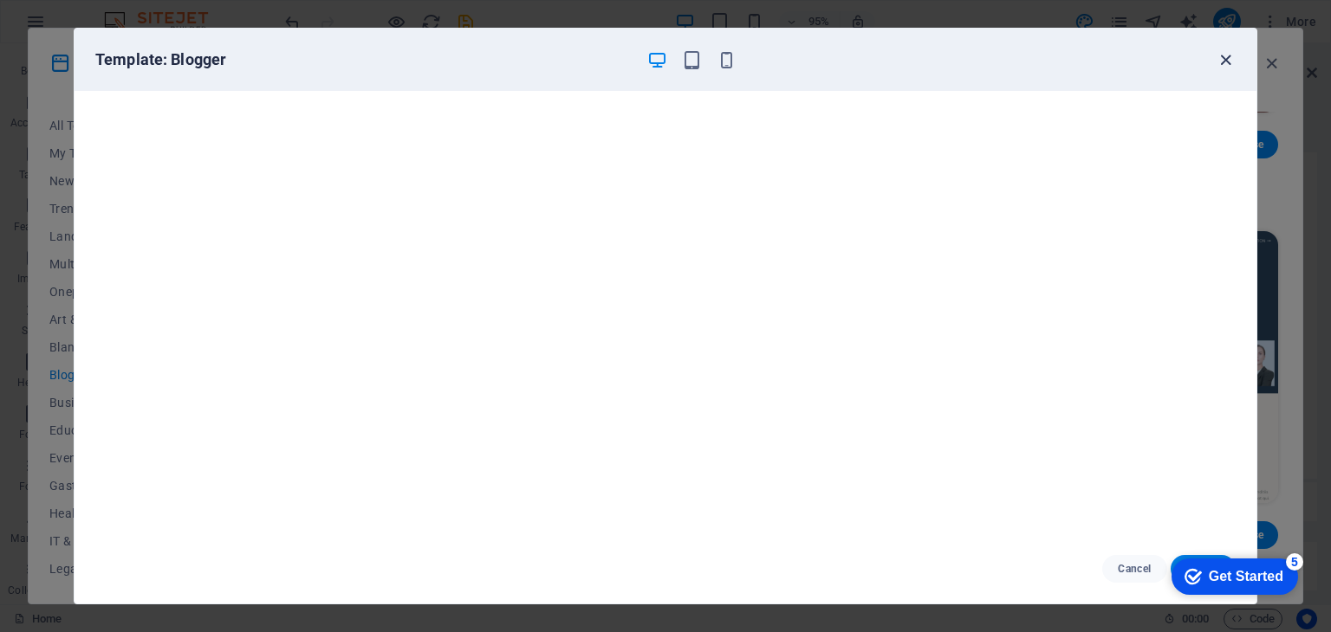
click at [1226, 56] on icon "button" at bounding box center [1225, 60] width 20 height 20
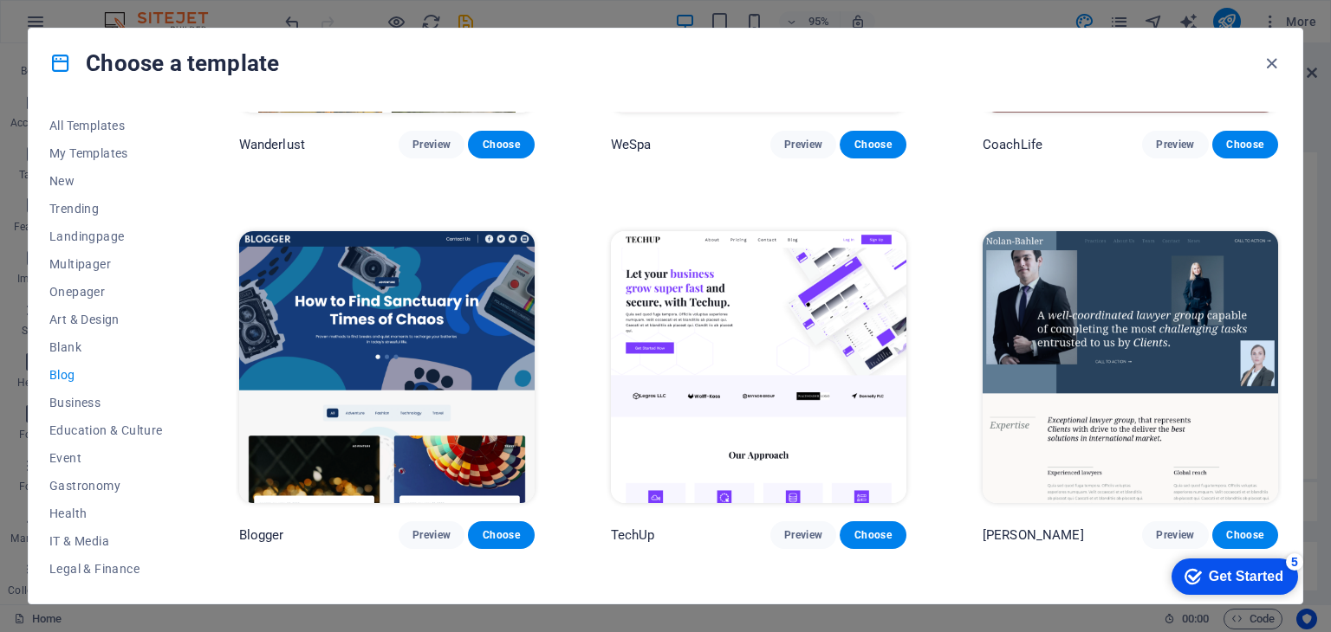
click at [431, 346] on img at bounding box center [386, 367] width 295 height 272
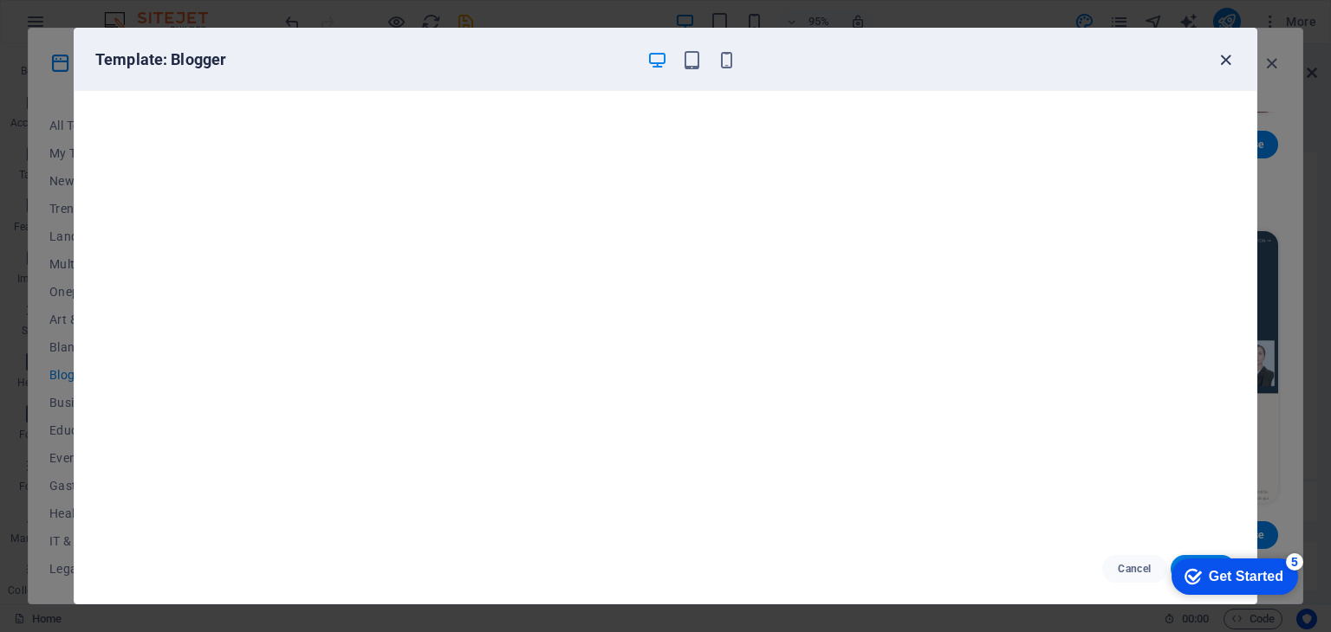
click at [1220, 60] on icon "button" at bounding box center [1225, 60] width 20 height 20
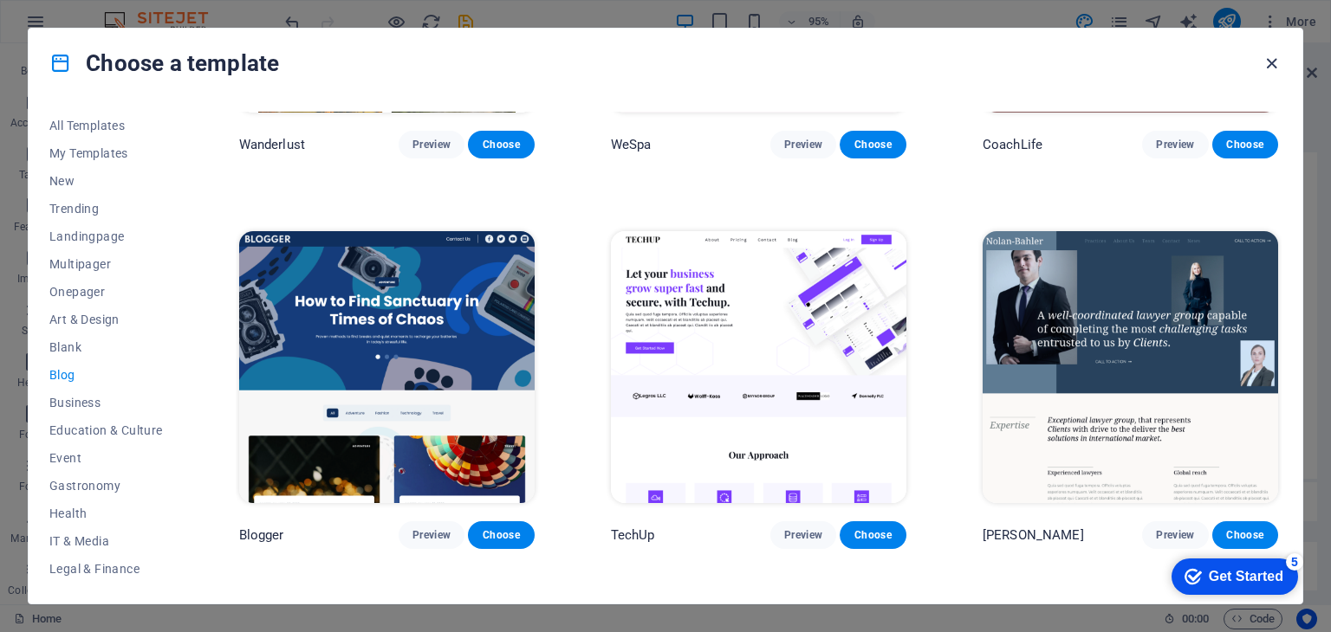
click at [1277, 58] on icon "button" at bounding box center [1271, 64] width 20 height 20
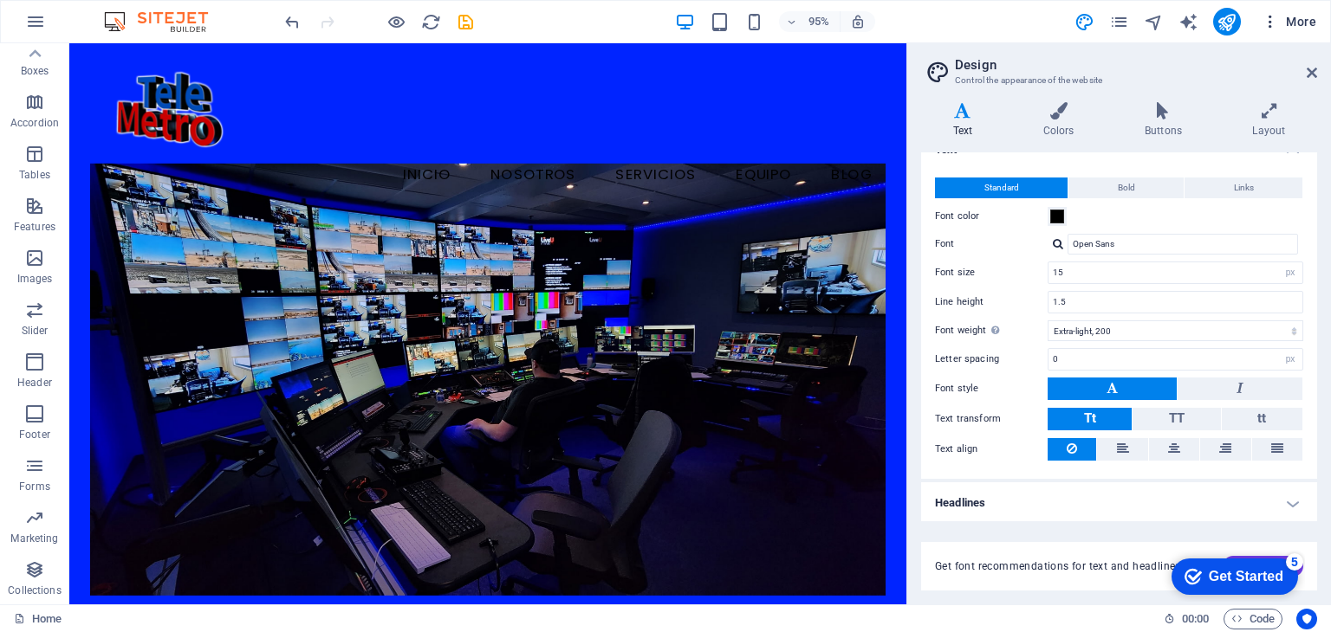
click at [1299, 15] on span "More" at bounding box center [1288, 21] width 55 height 17
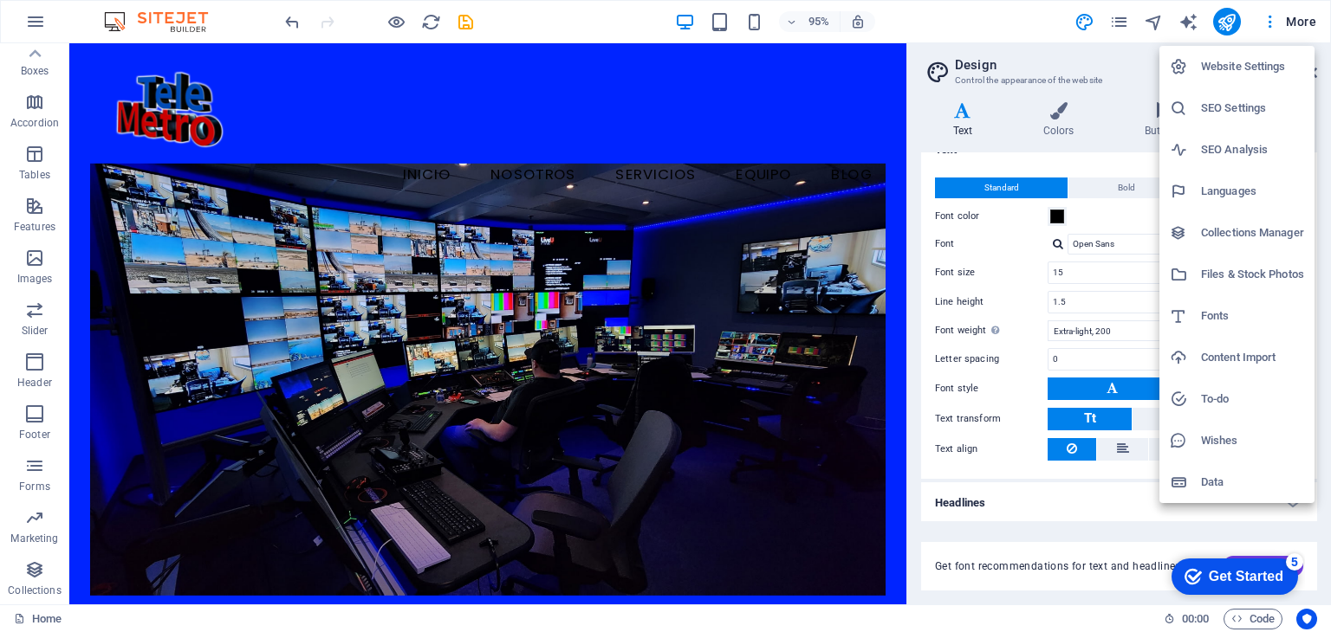
click at [1280, 62] on h6 "Website Settings" at bounding box center [1252, 66] width 103 height 21
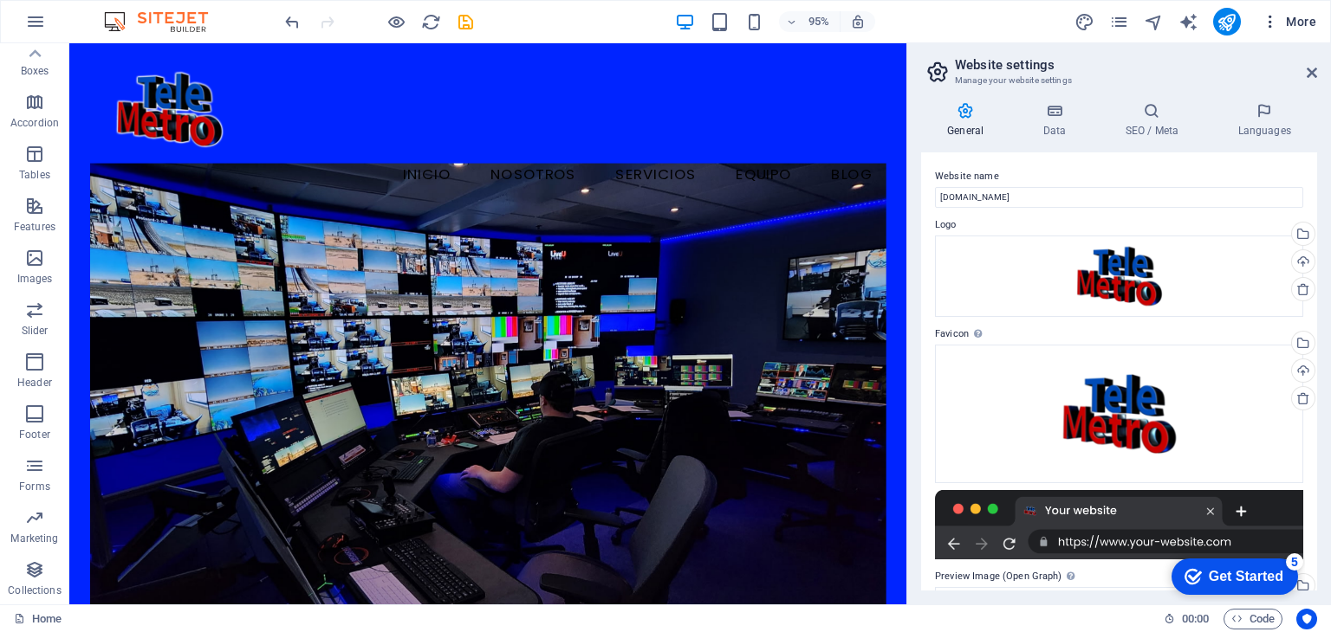
click at [1297, 19] on span "More" at bounding box center [1288, 21] width 55 height 17
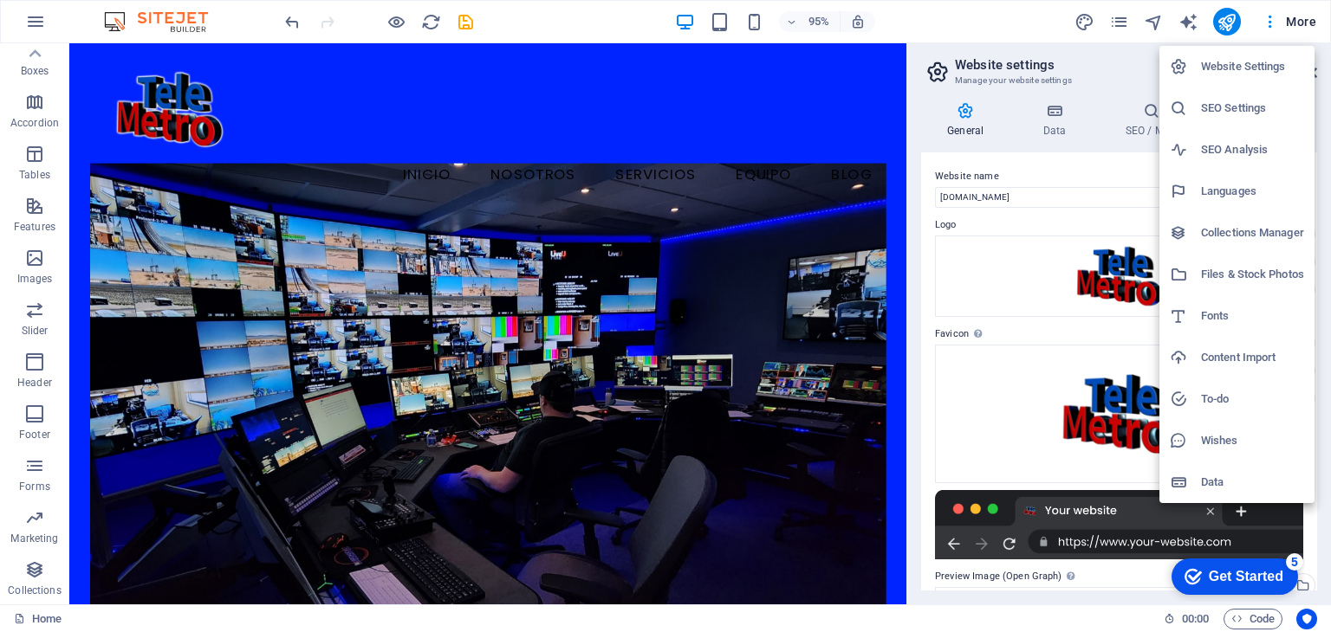
click at [40, 27] on div at bounding box center [665, 316] width 1331 height 632
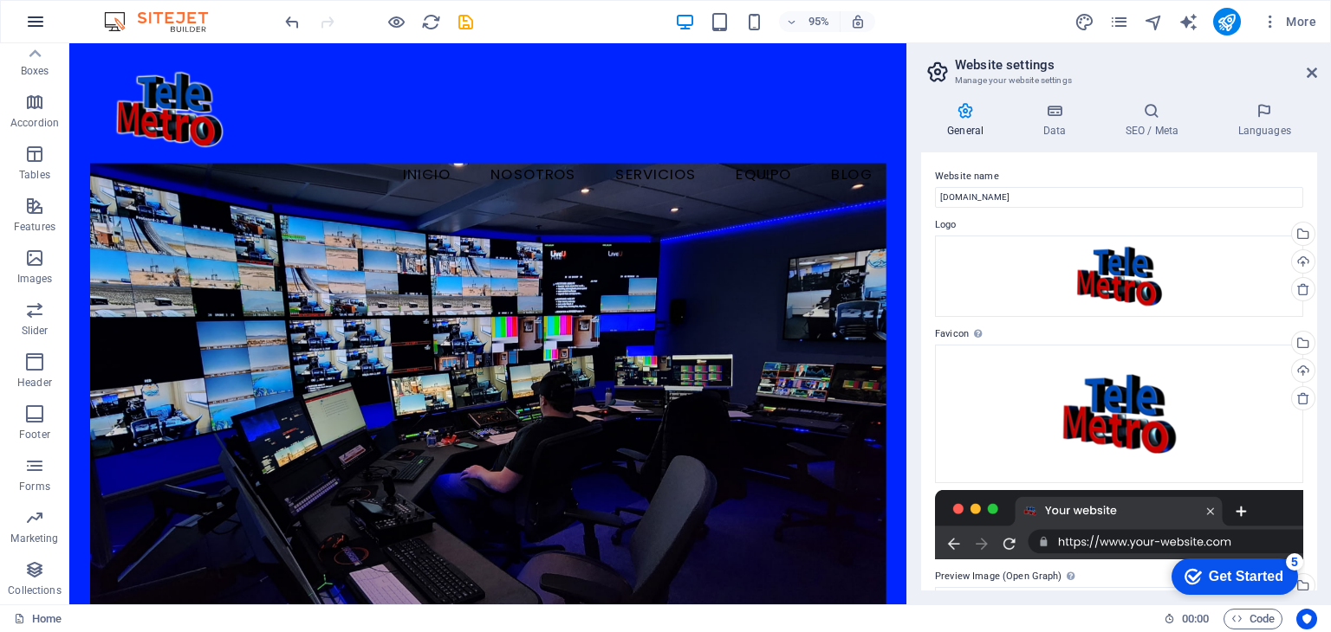
click at [38, 16] on icon "button" at bounding box center [35, 21] width 21 height 21
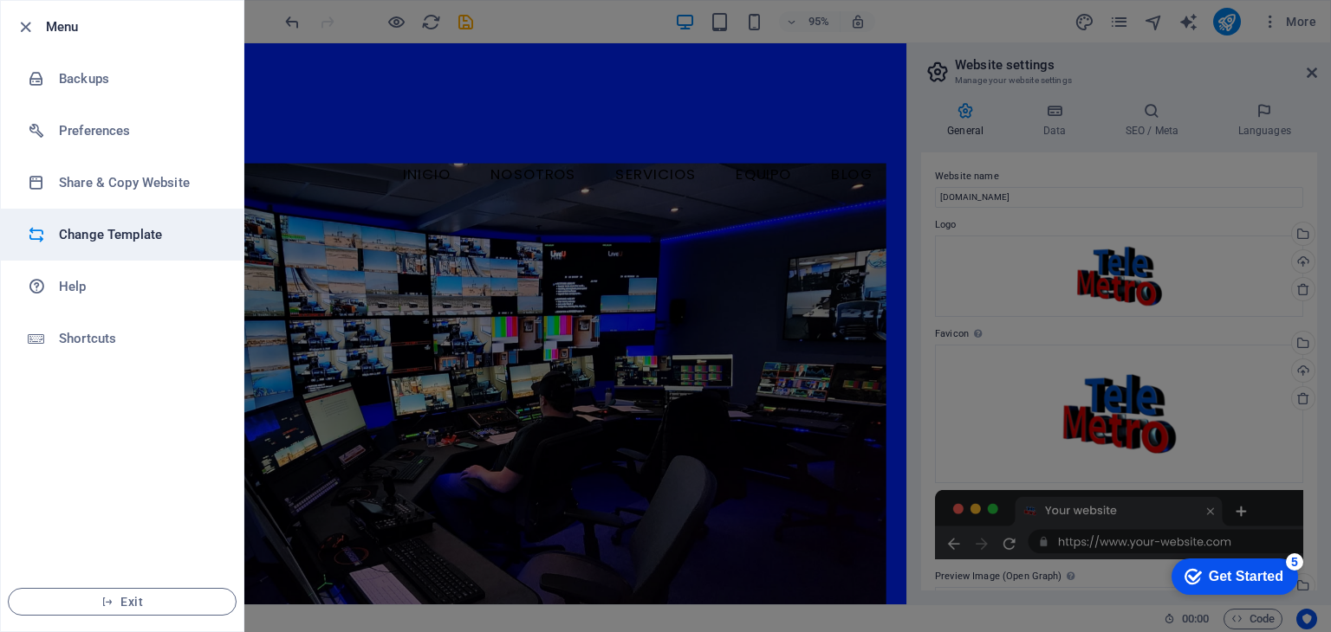
click at [121, 240] on h6 "Change Template" at bounding box center [139, 234] width 160 height 21
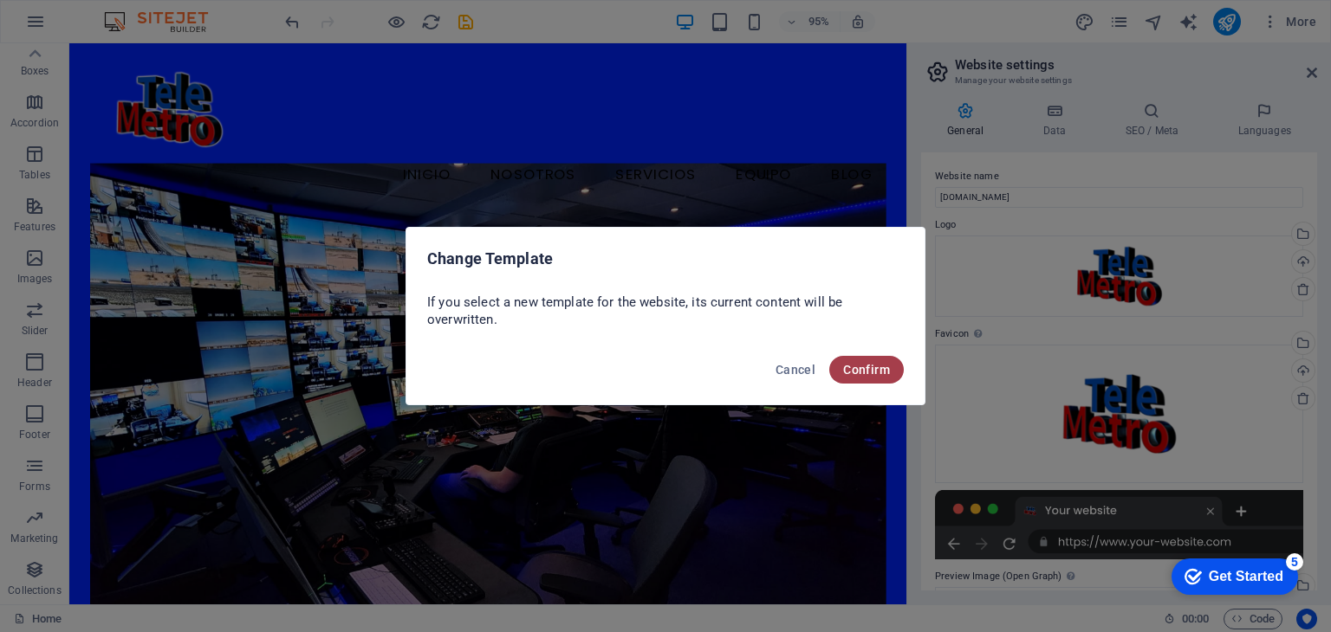
click at [884, 379] on button "Confirm" at bounding box center [866, 370] width 75 height 28
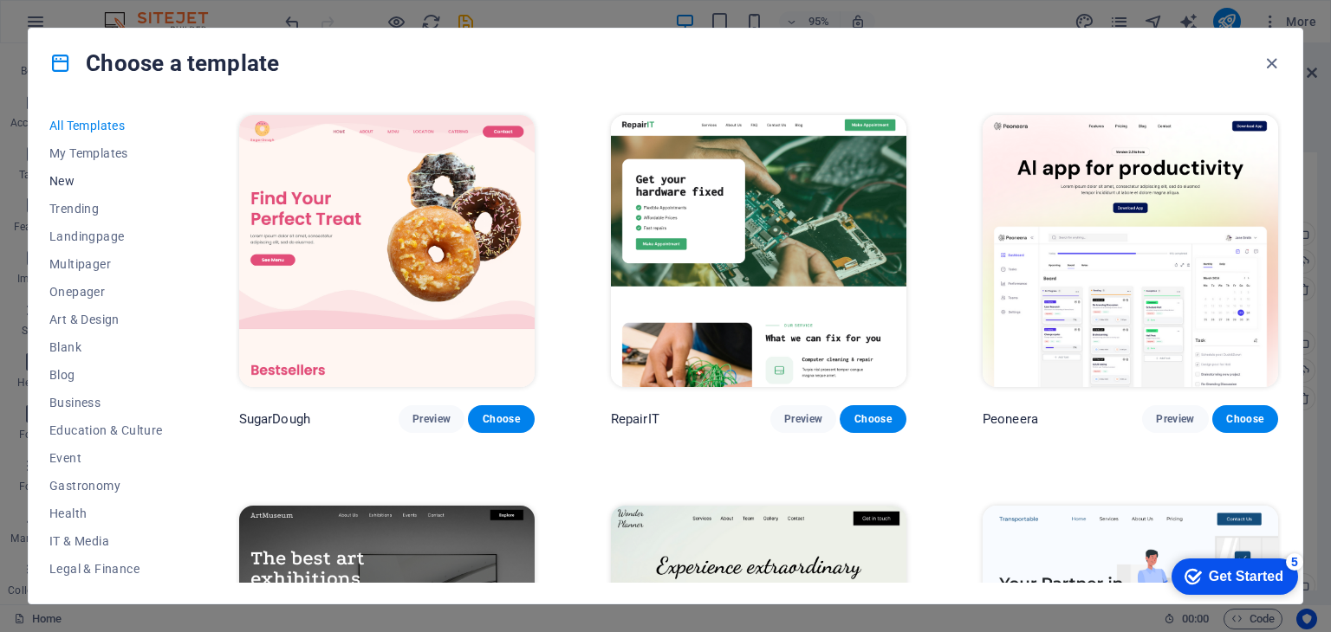
click at [81, 179] on span "New" at bounding box center [105, 181] width 113 height 14
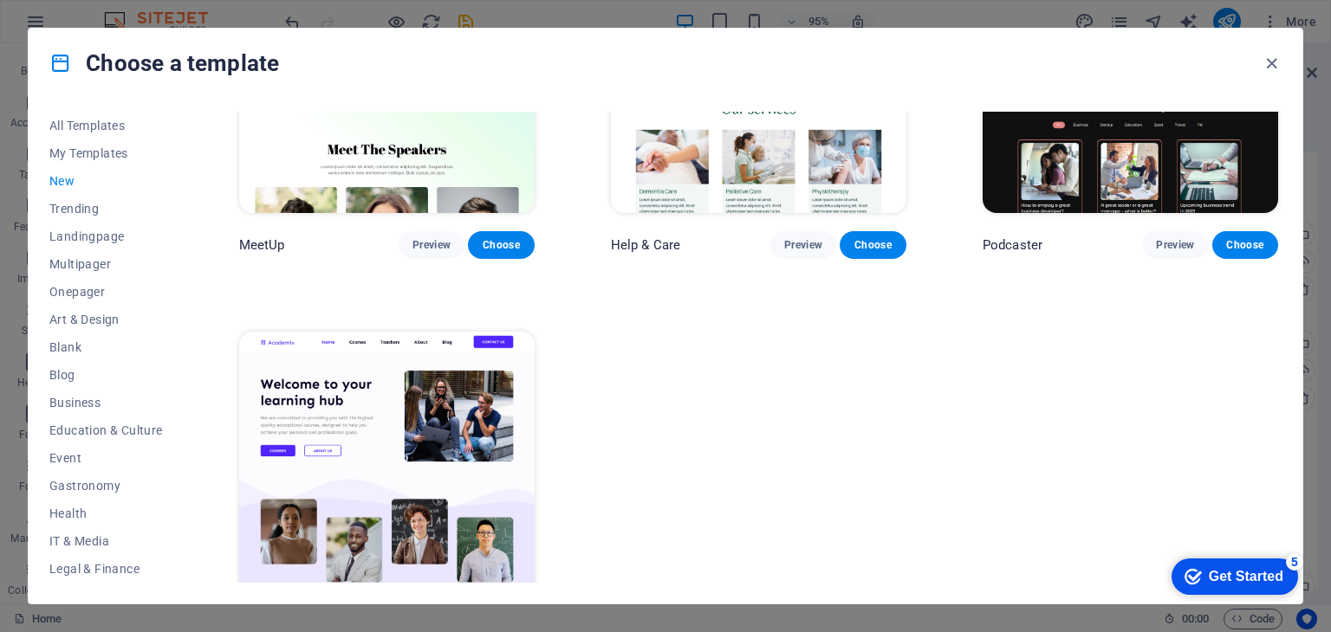
scroll to position [1406, 0]
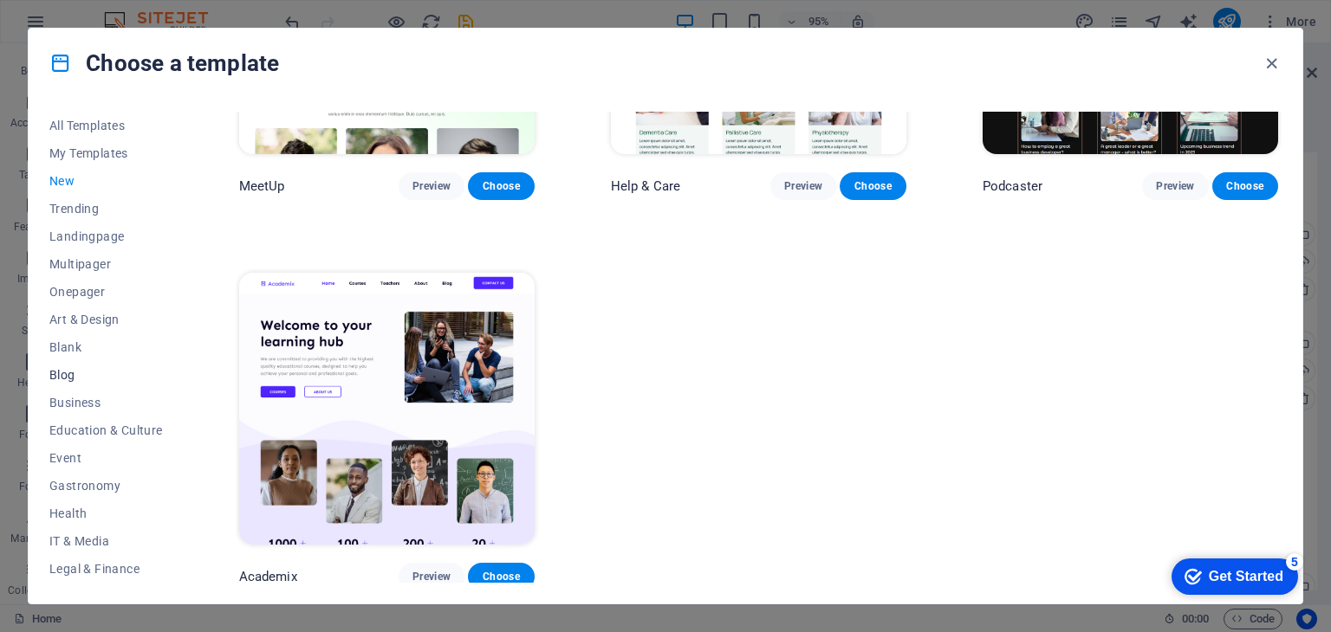
click at [64, 373] on span "Blog" at bounding box center [105, 375] width 113 height 14
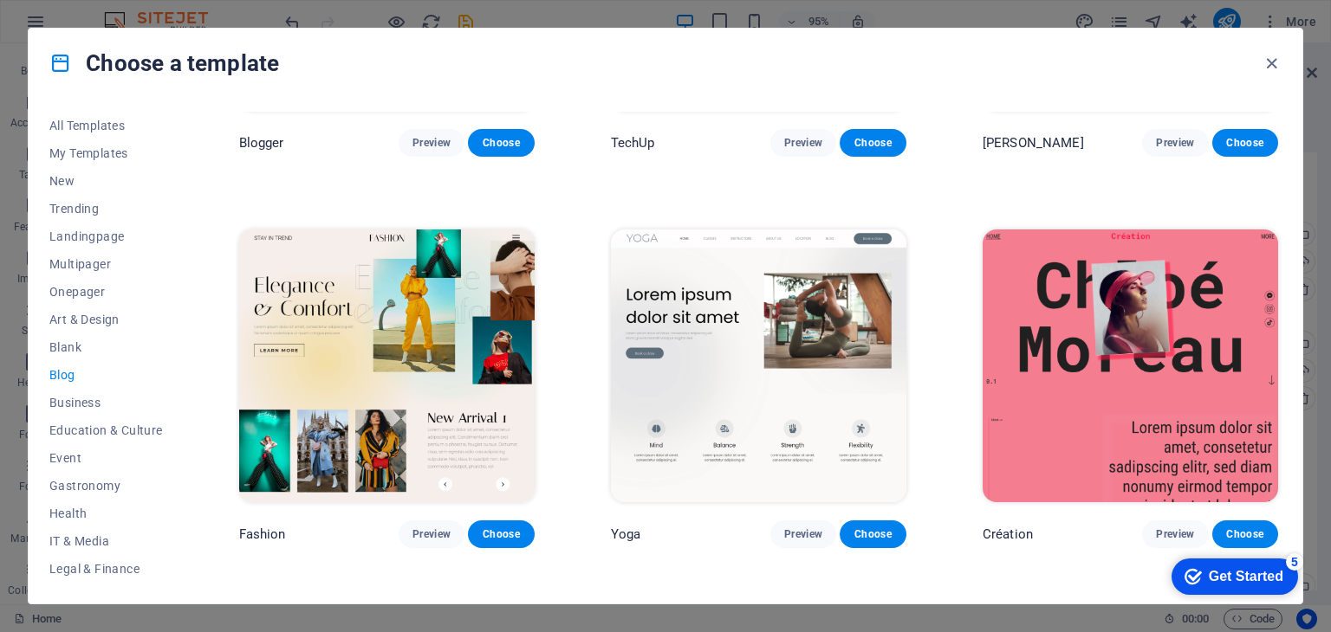
scroll to position [1927, 0]
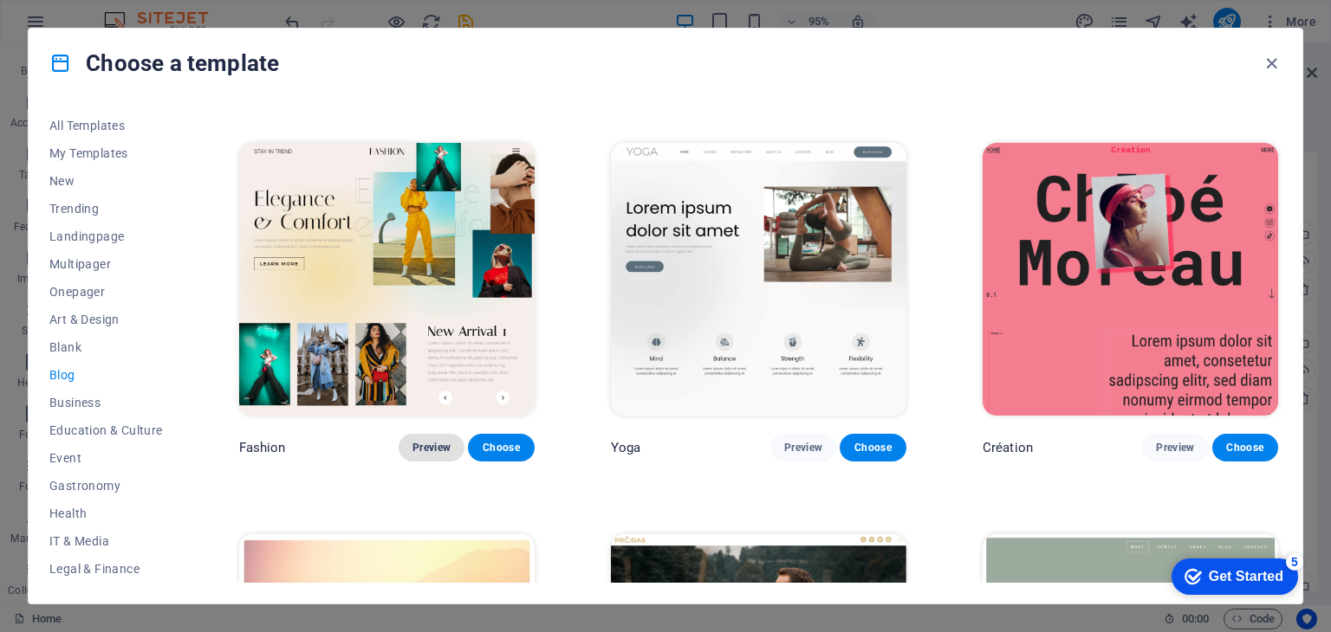
click at [437, 441] on span "Preview" at bounding box center [431, 448] width 38 height 14
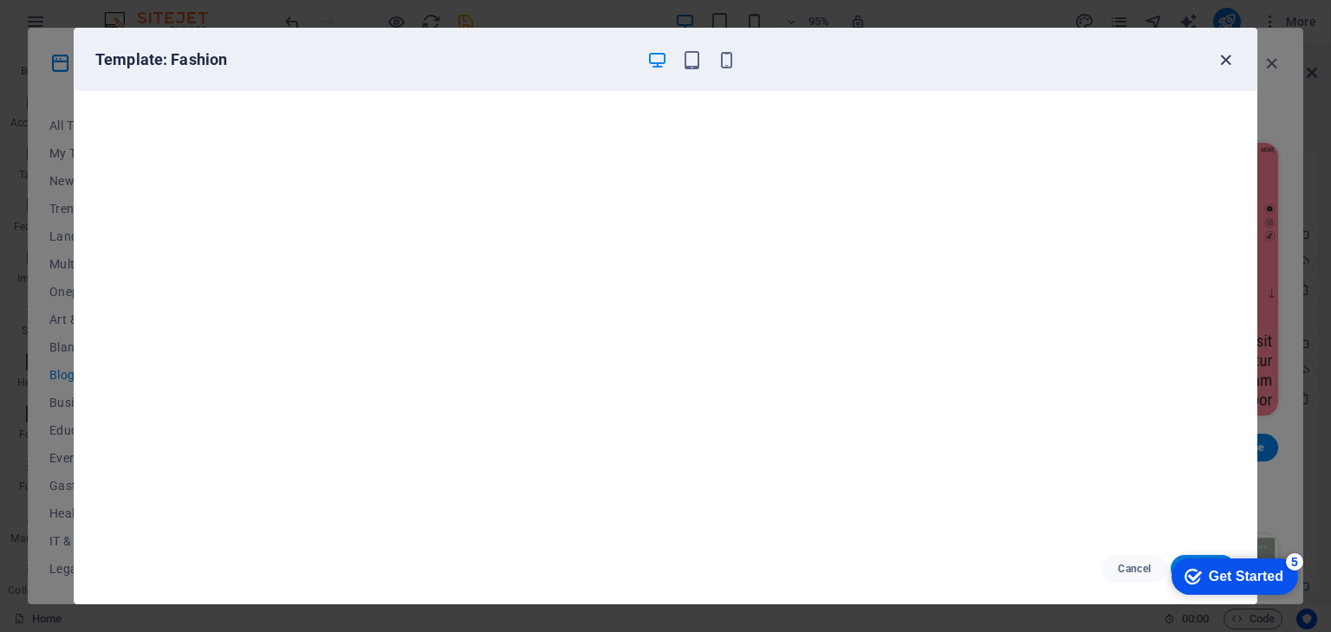
click at [1226, 55] on icon "button" at bounding box center [1225, 60] width 20 height 20
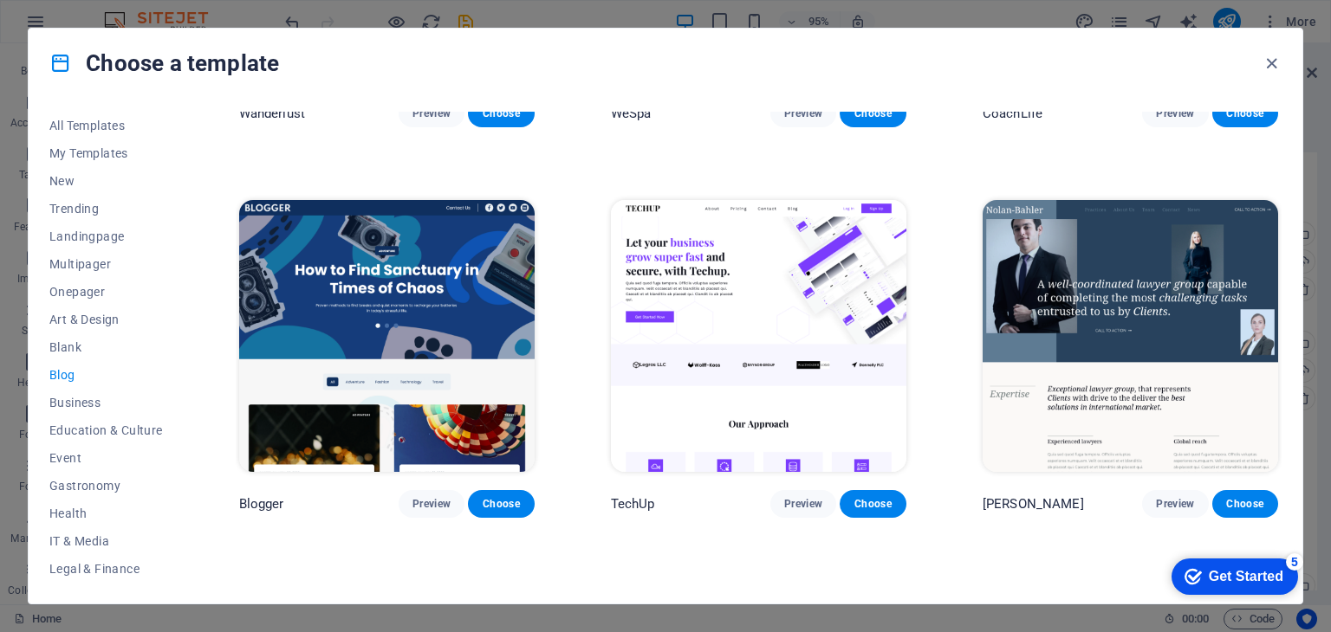
scroll to position [1473, 0]
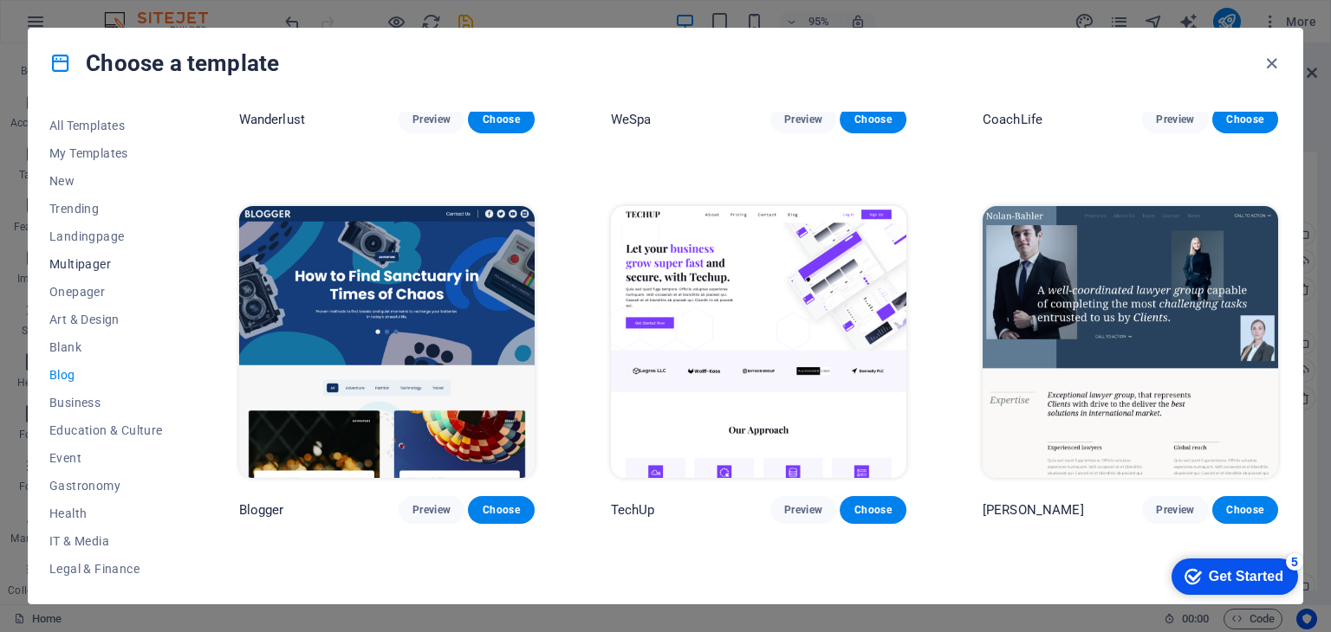
click at [62, 269] on span "Multipager" at bounding box center [105, 264] width 113 height 14
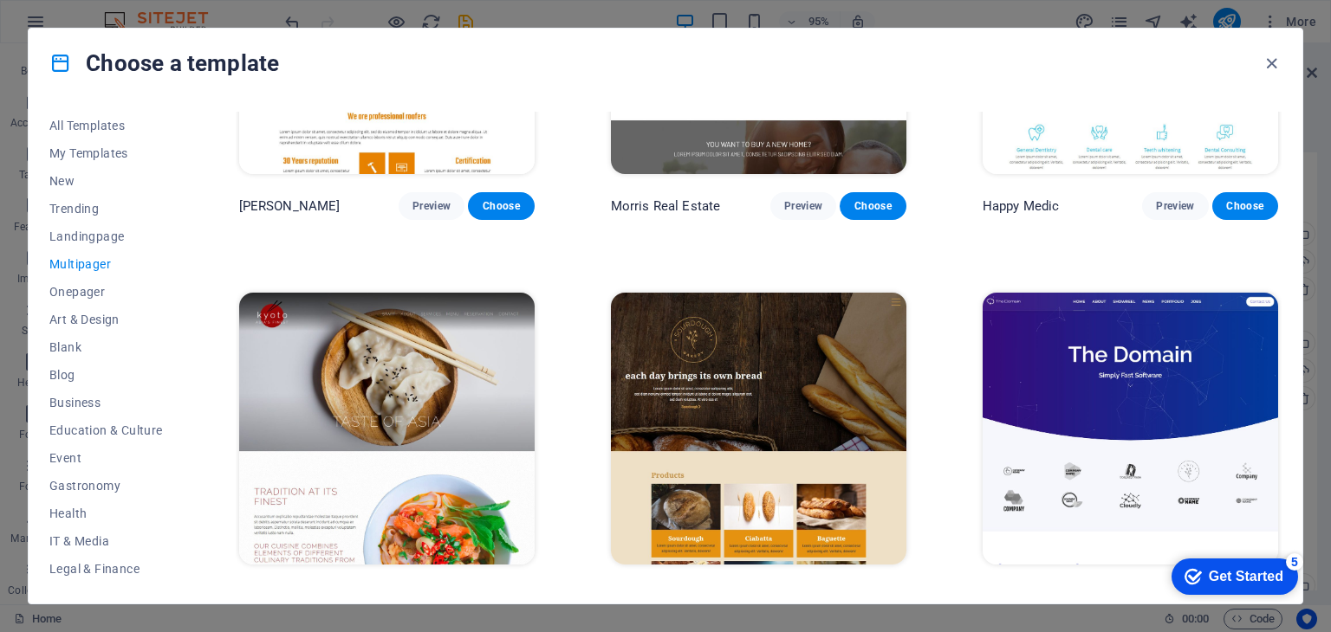
scroll to position [5066, 0]
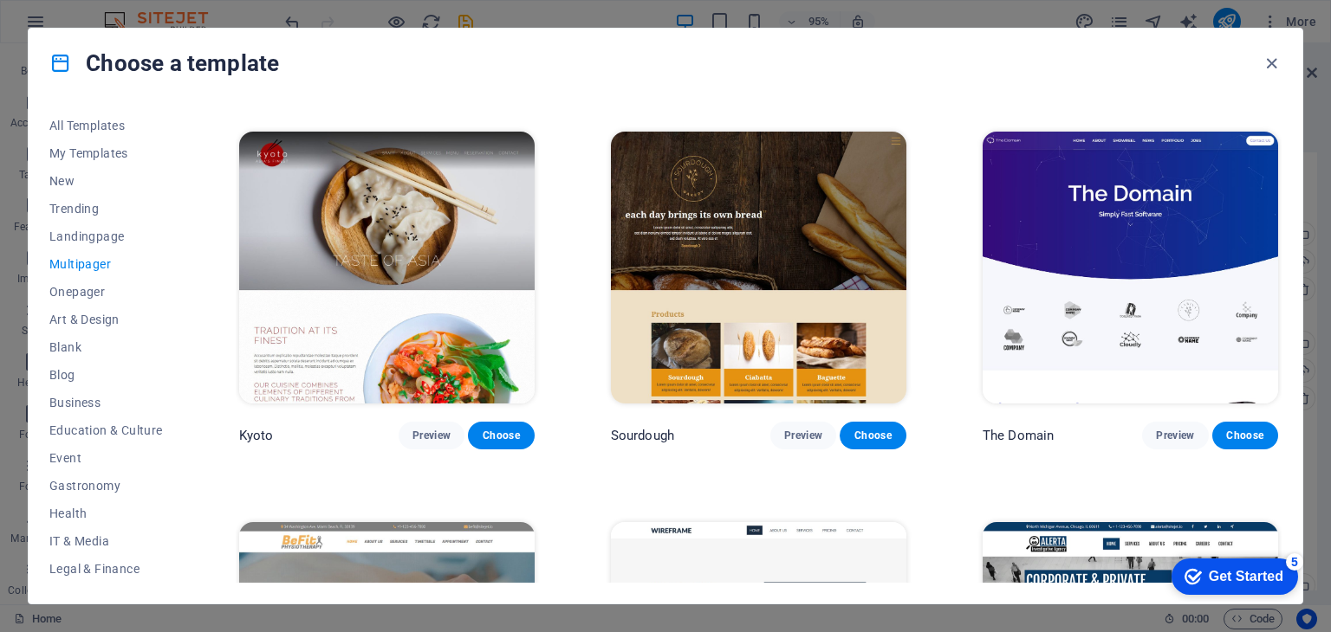
click at [1105, 194] on img at bounding box center [1129, 268] width 295 height 272
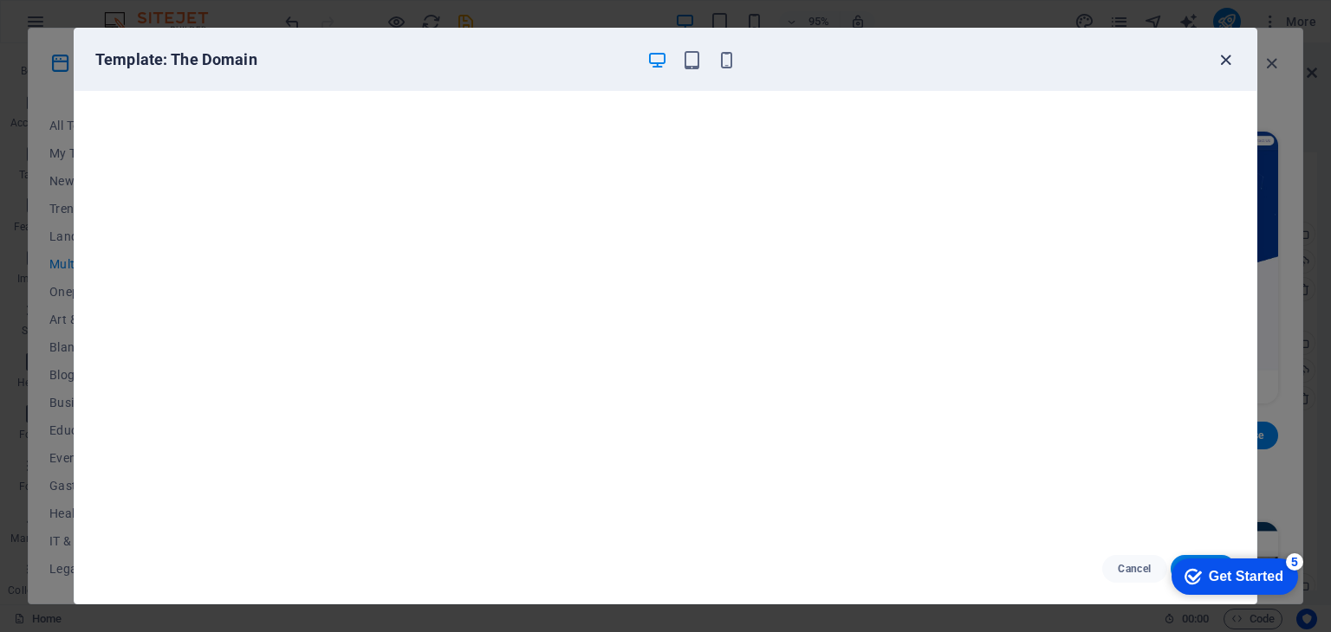
click at [1226, 59] on icon "button" at bounding box center [1225, 60] width 20 height 20
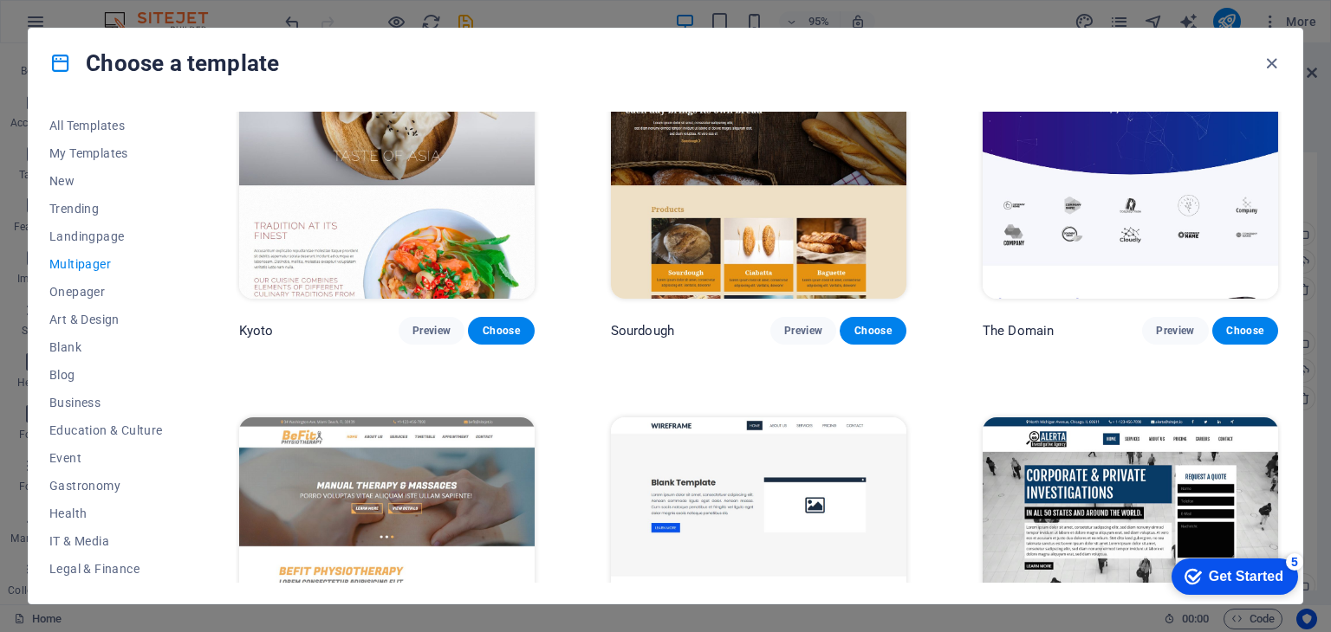
scroll to position [5239, 0]
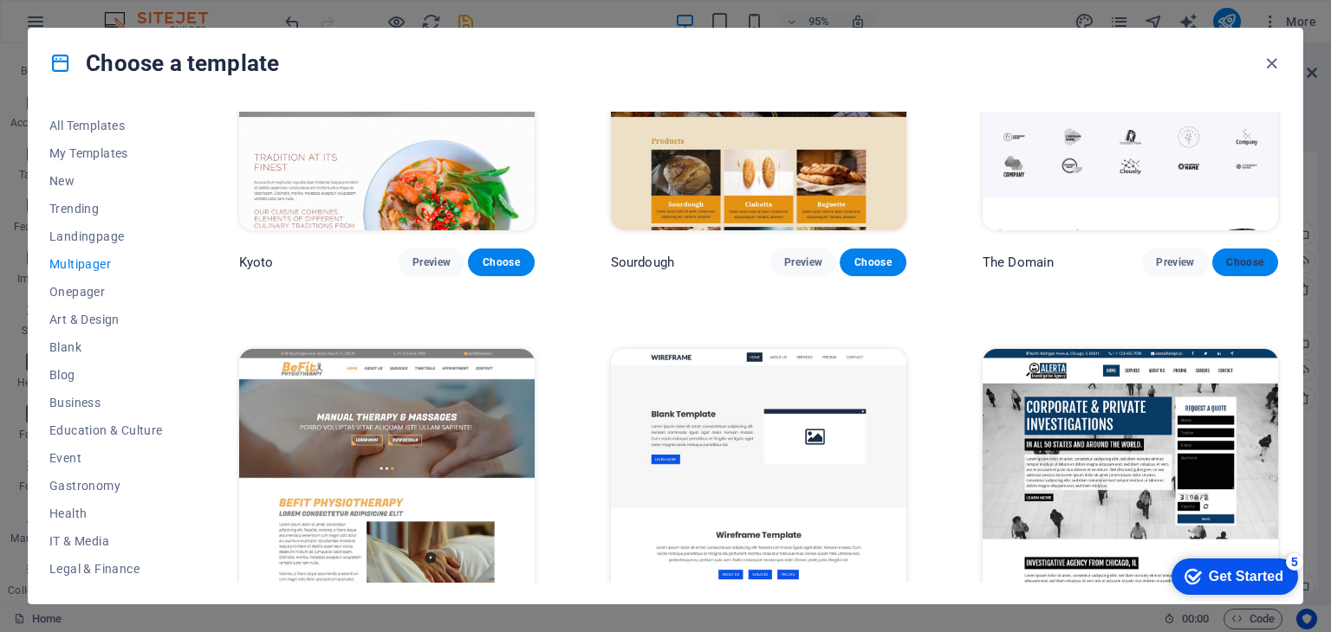
click at [1237, 249] on button "Choose" at bounding box center [1245, 263] width 66 height 28
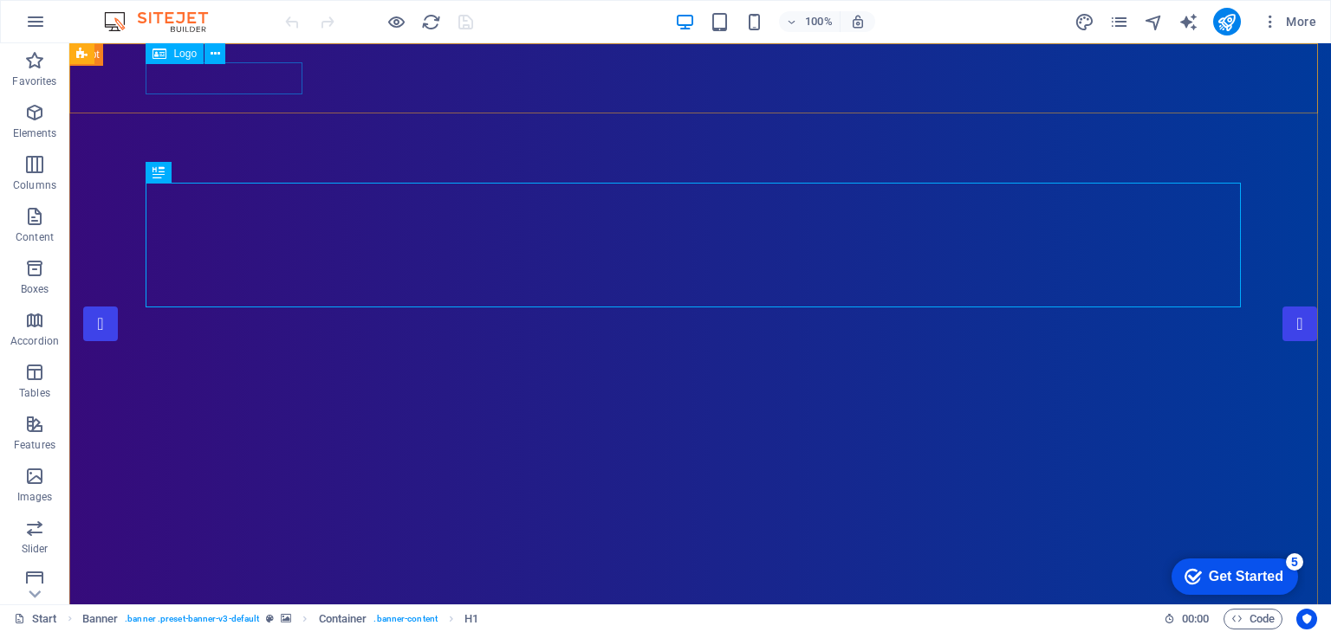
click at [194, 54] on span "Logo" at bounding box center [184, 54] width 23 height 10
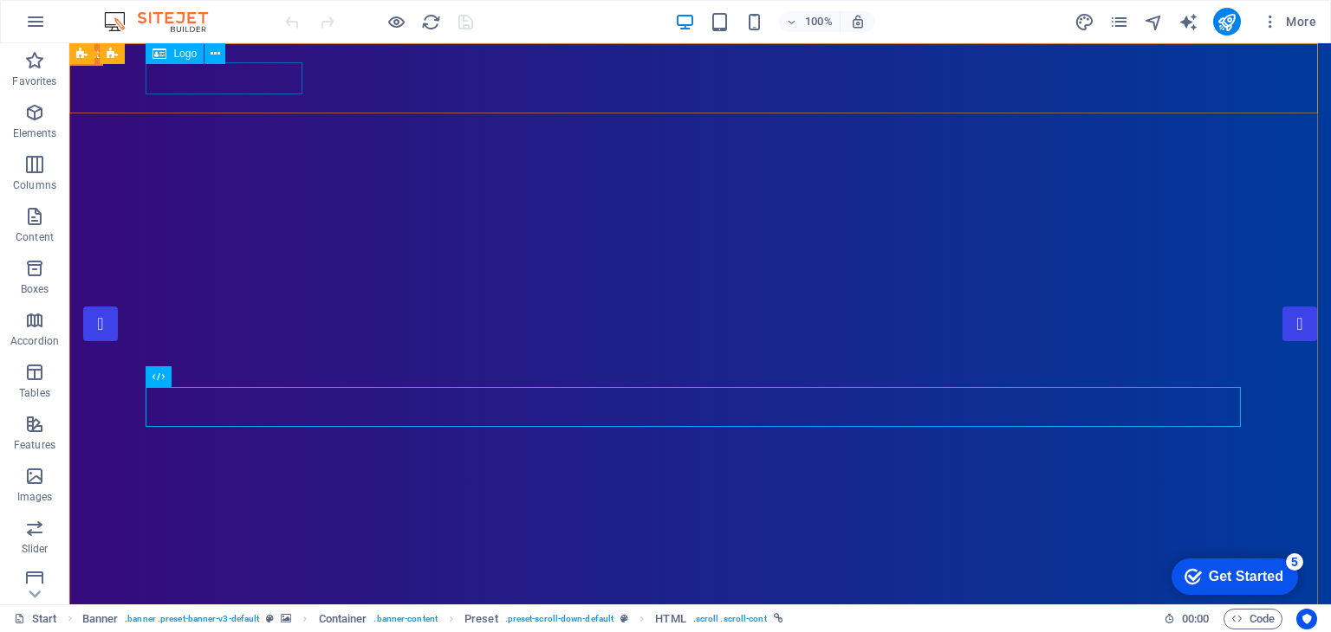
click at [181, 56] on span "Logo" at bounding box center [184, 54] width 23 height 10
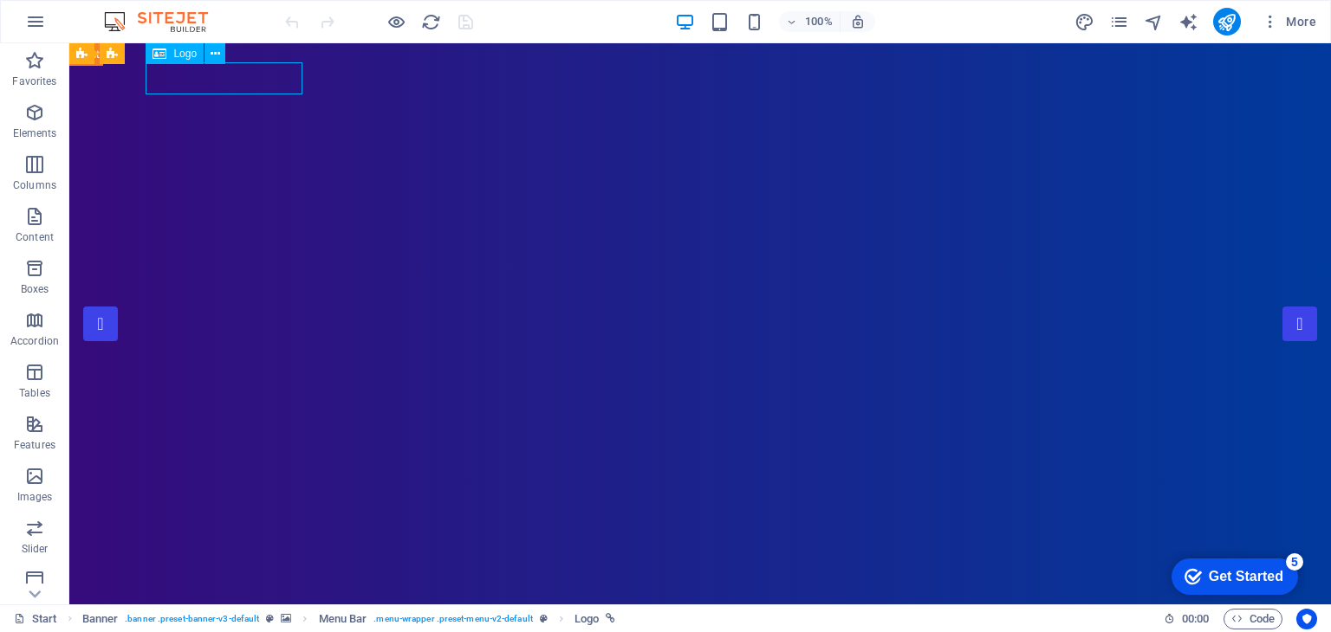
click at [181, 56] on span "Logo" at bounding box center [184, 54] width 23 height 10
select select "px"
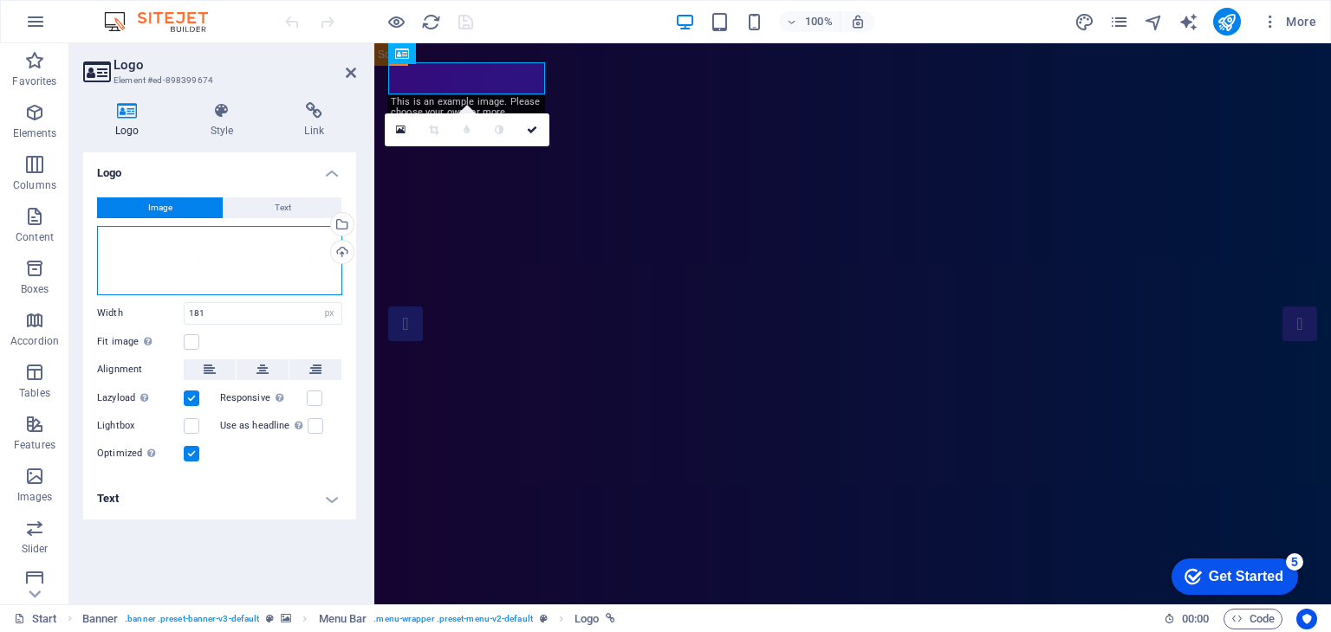
click at [274, 248] on div "Drag files here, click to choose files or select files from Files or our free s…" at bounding box center [219, 260] width 245 height 69
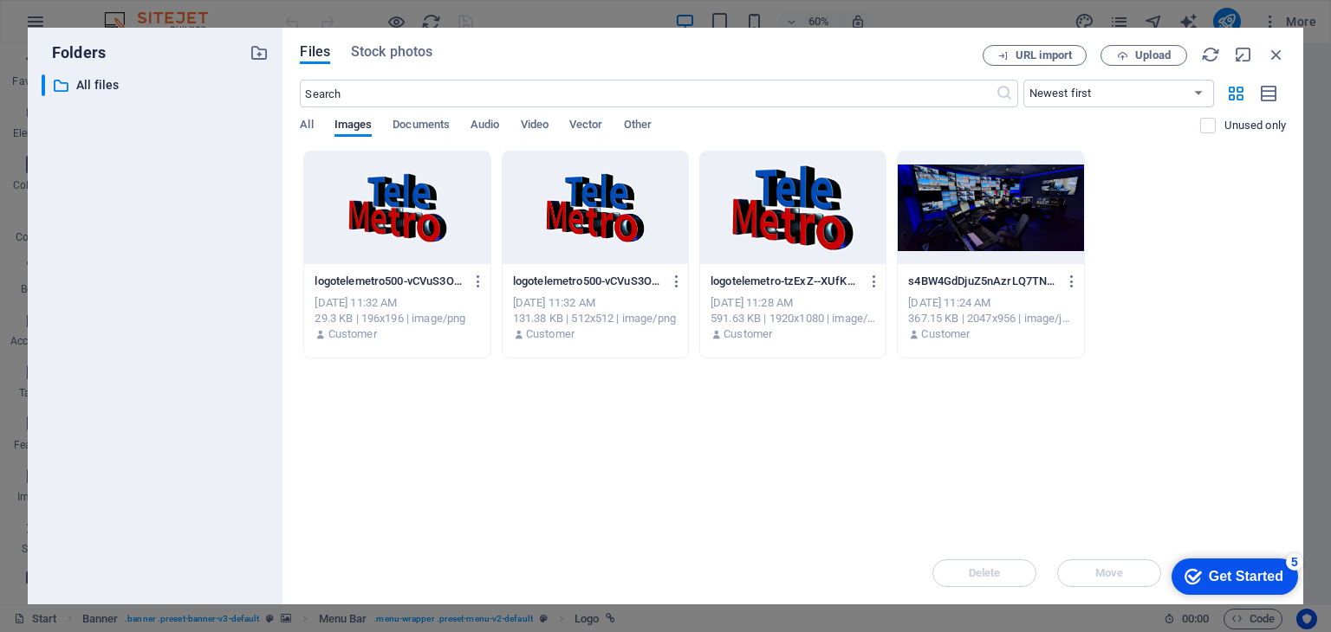
click at [766, 210] on div at bounding box center [792, 208] width 185 height 113
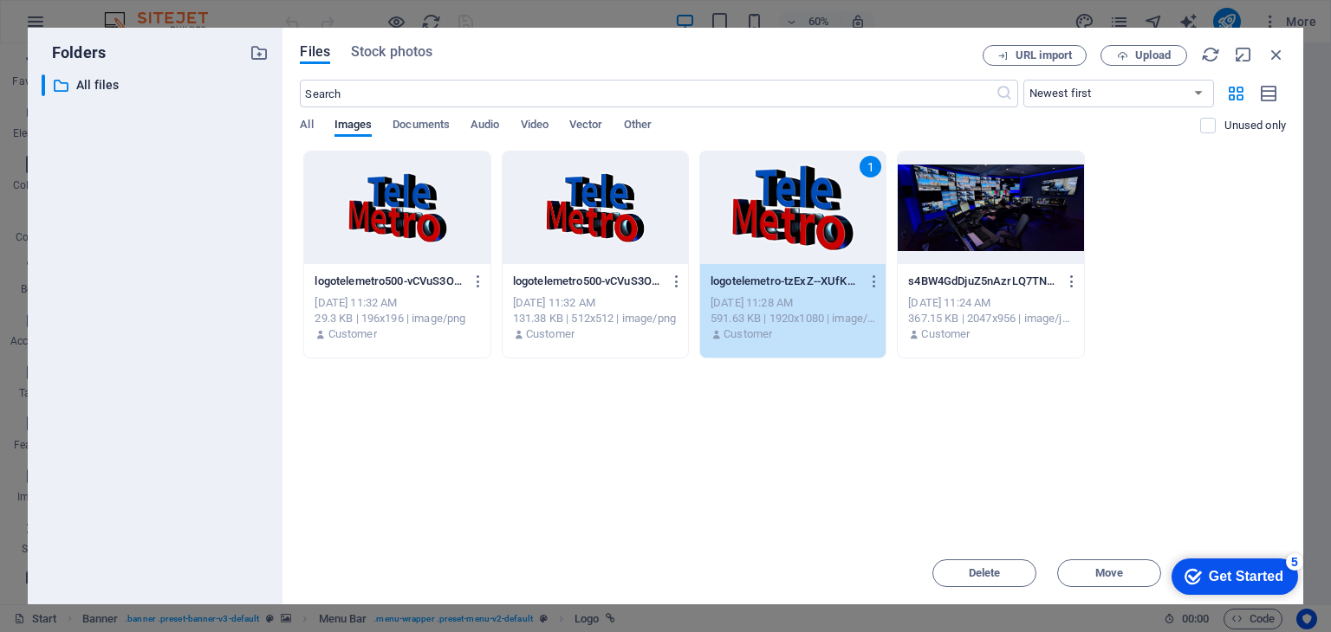
click at [1285, 578] on div "checkmark Get Started 5" at bounding box center [1234, 577] width 126 height 36
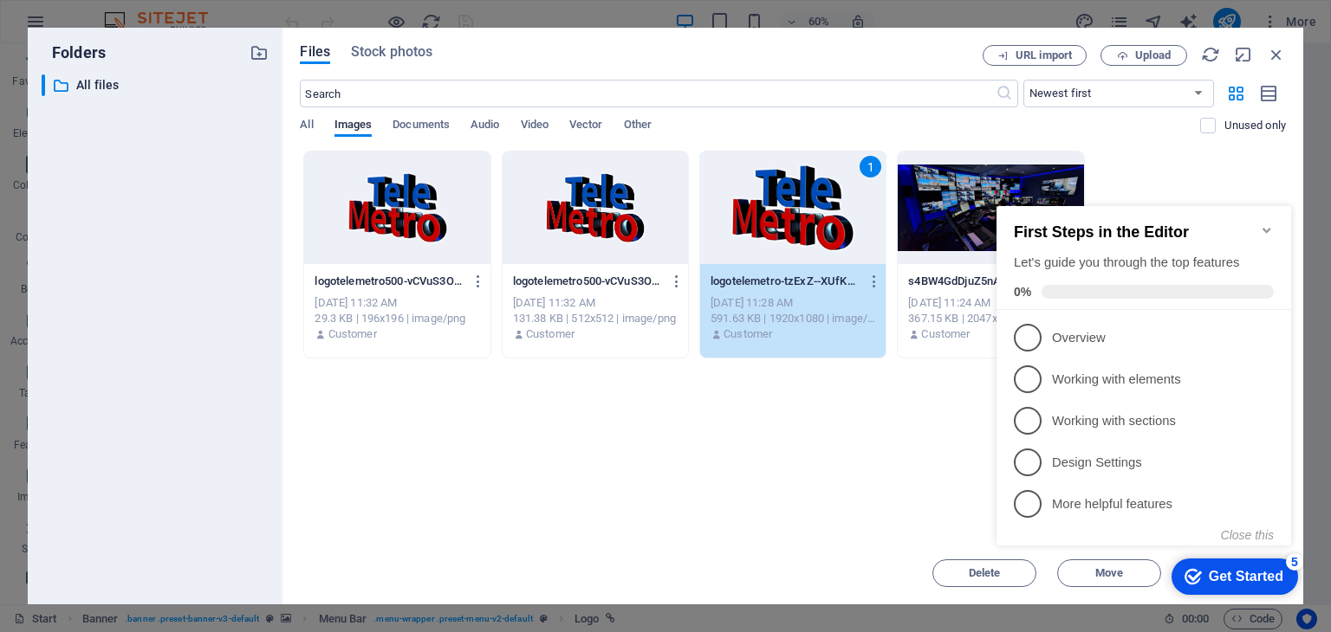
click at [909, 439] on div "Drop files here to upload them instantly logotelemetro500-vCVuS3Op98q7lsDfjlo_x…" at bounding box center [793, 347] width 986 height 392
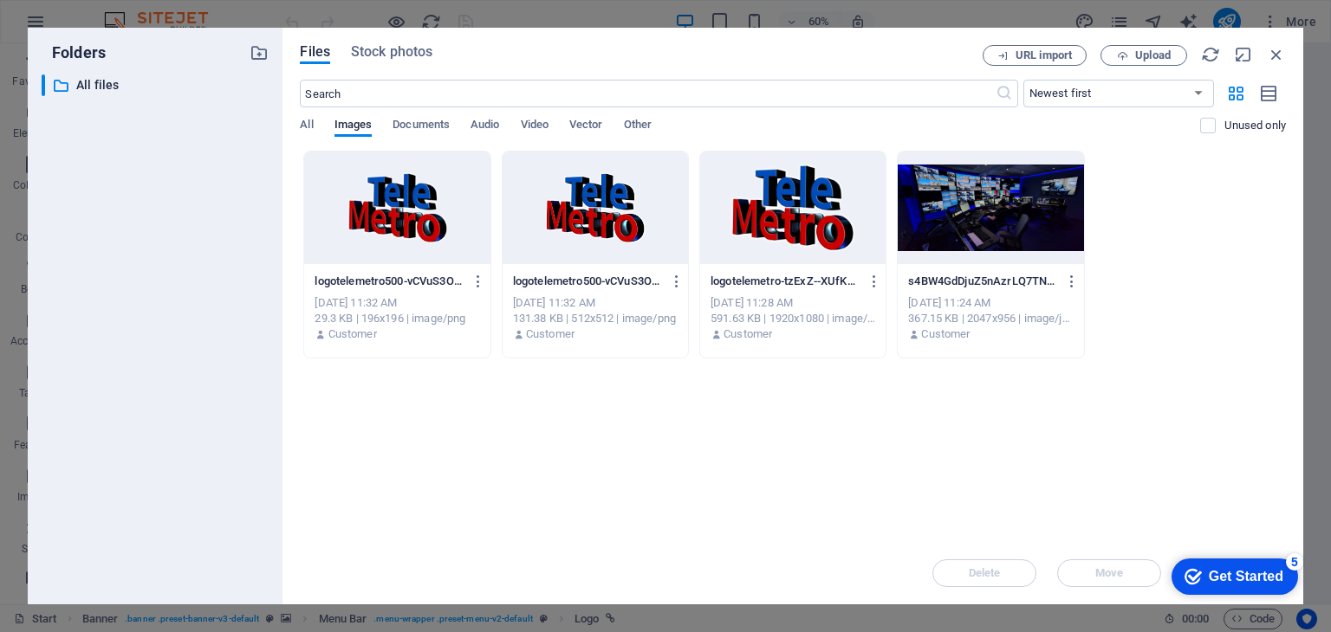
click at [794, 181] on div at bounding box center [792, 208] width 185 height 113
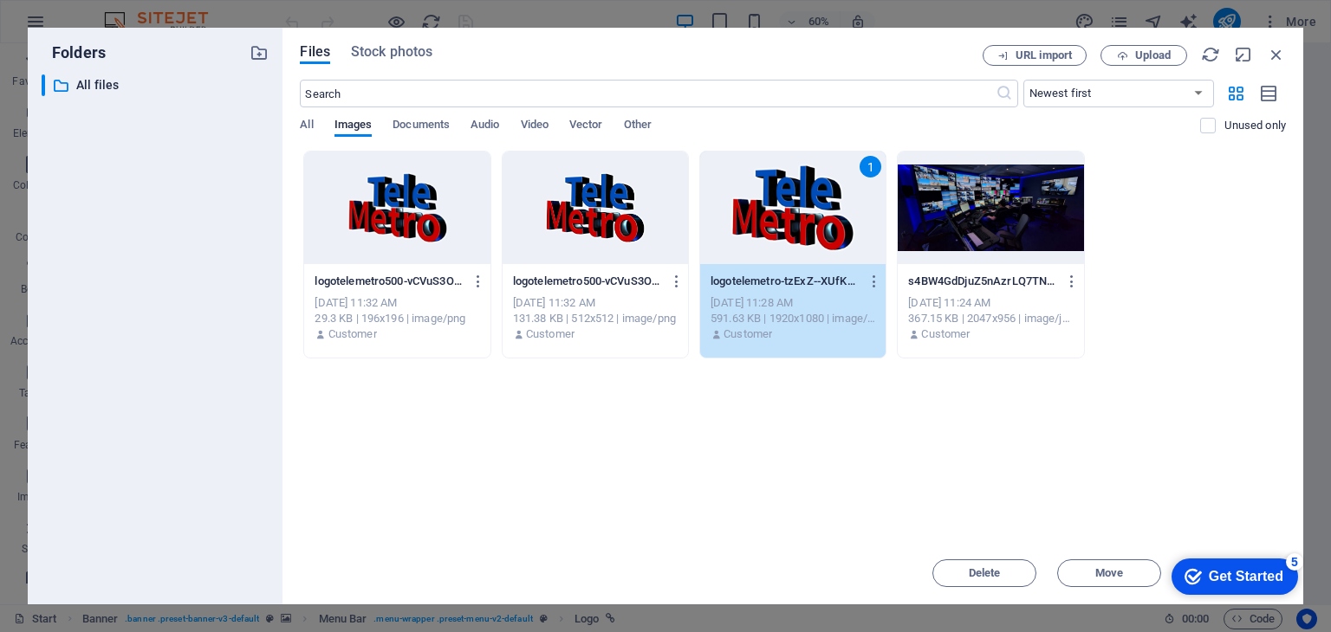
click at [794, 181] on div "1" at bounding box center [792, 208] width 185 height 113
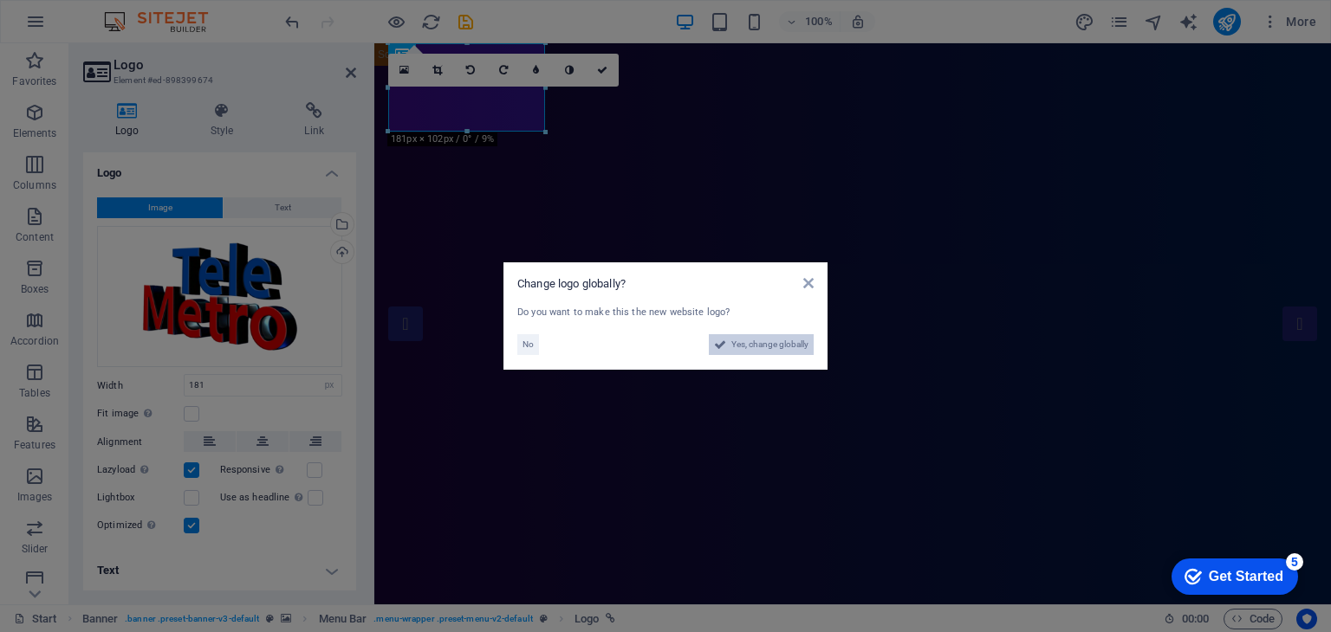
click at [752, 343] on span "Yes, change globally" at bounding box center [769, 344] width 77 height 21
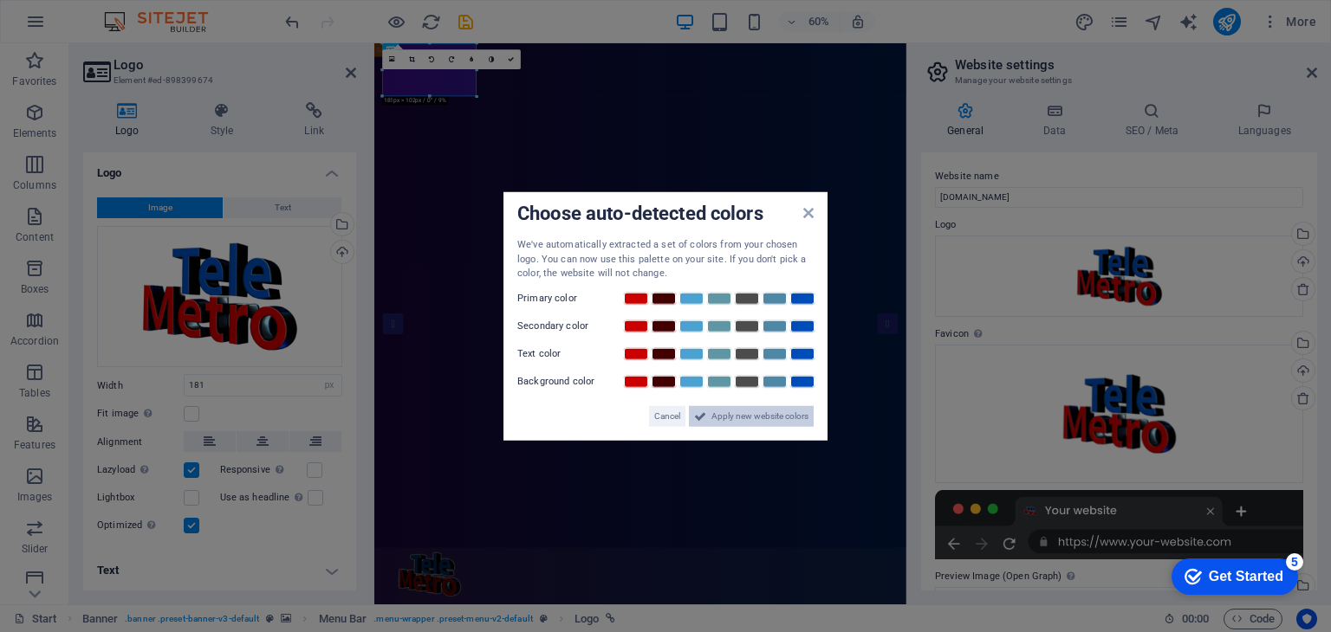
click at [761, 415] on span "Apply new website colors" at bounding box center [759, 415] width 97 height 21
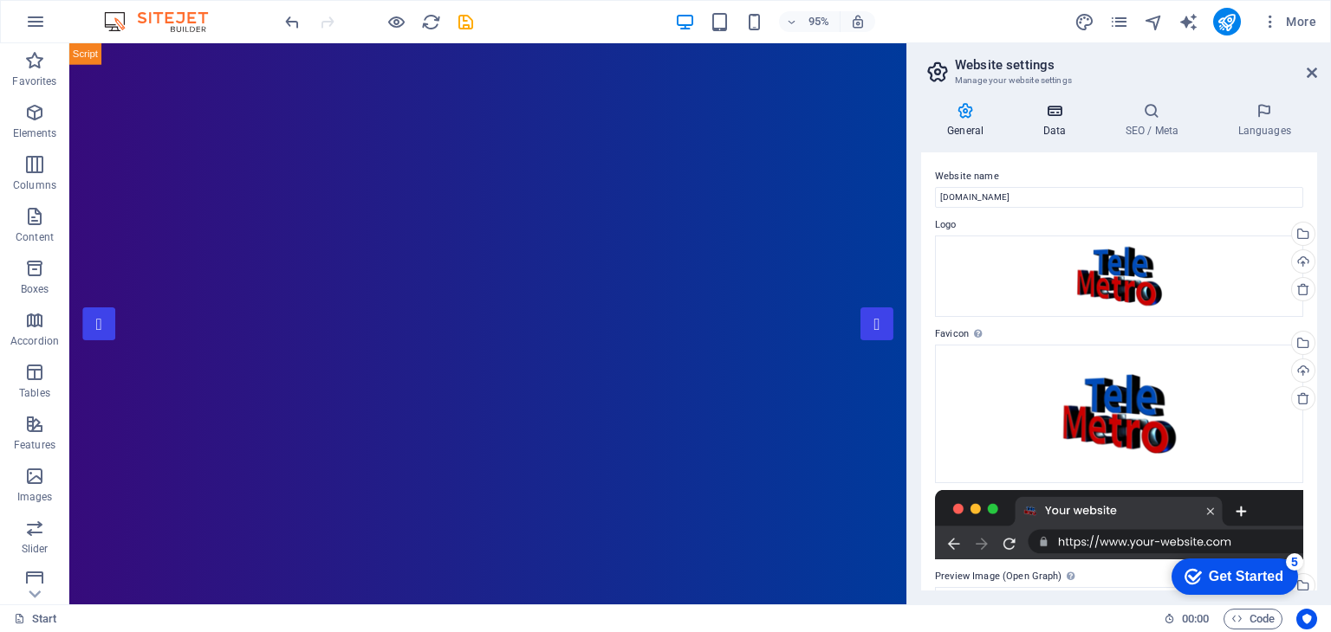
click at [1059, 116] on icon at bounding box center [1053, 110] width 75 height 17
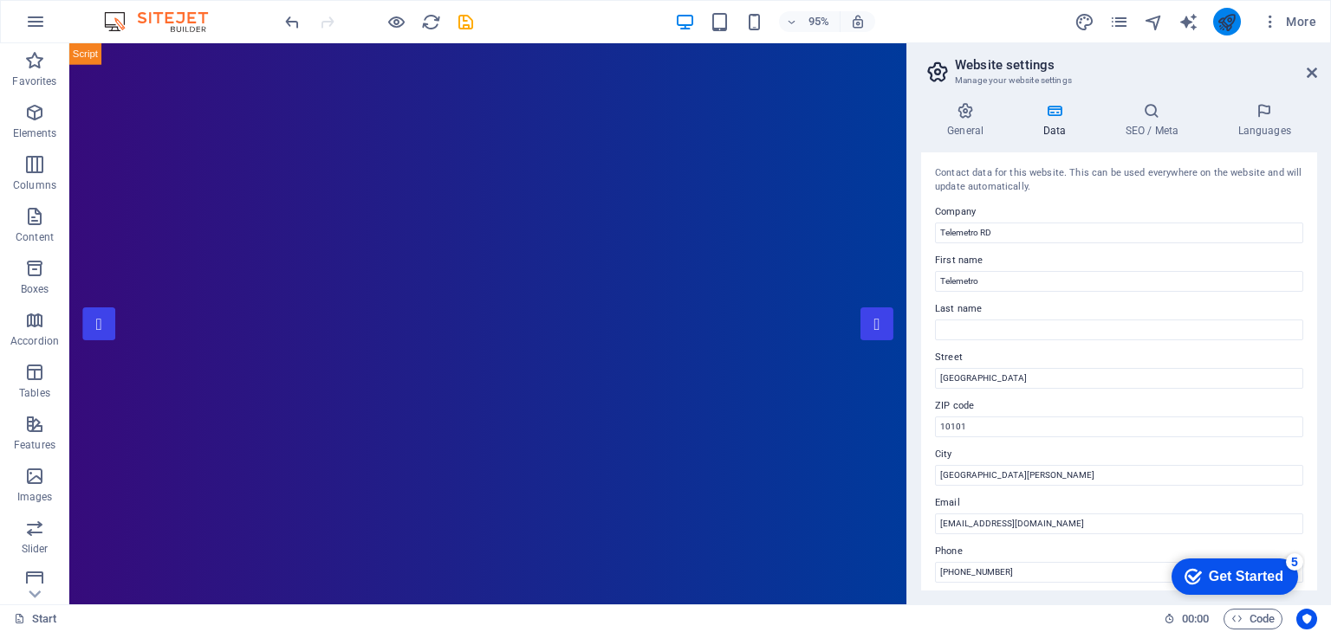
click at [1237, 17] on button "publish" at bounding box center [1227, 22] width 28 height 28
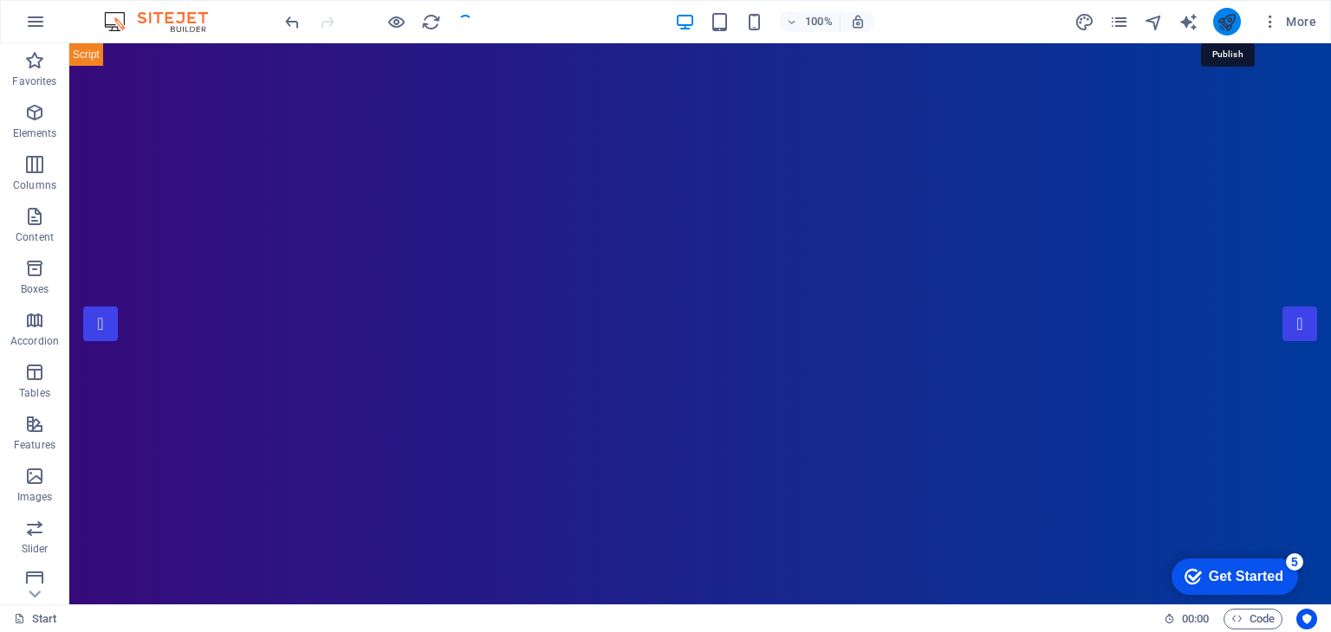
click at [1228, 23] on icon "publish" at bounding box center [1226, 22] width 20 height 20
